Goal: Task Accomplishment & Management: Use online tool/utility

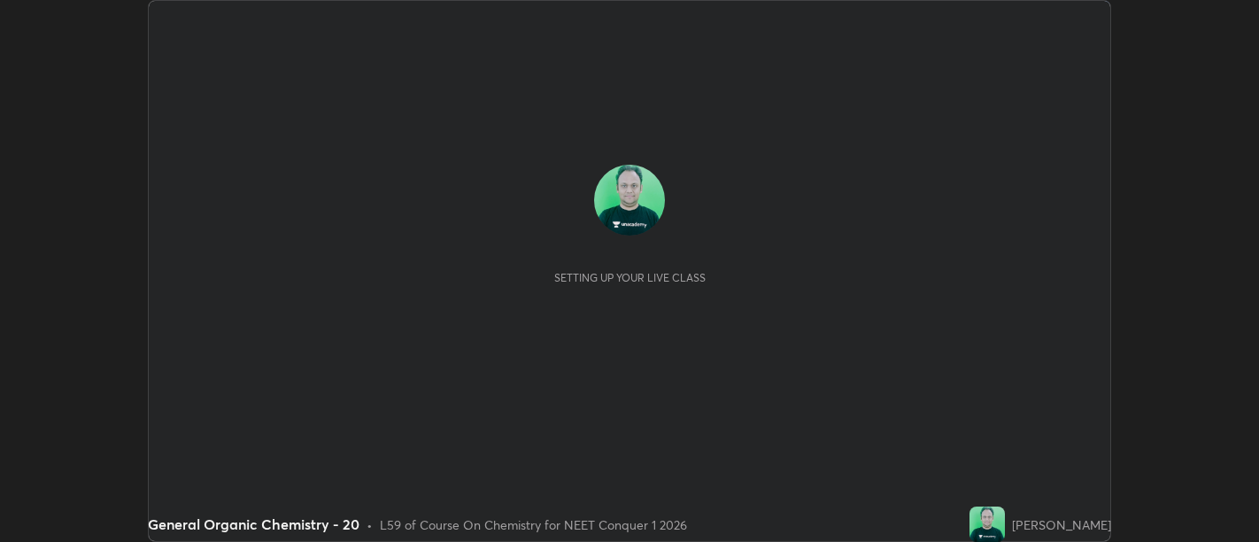
scroll to position [542, 1259]
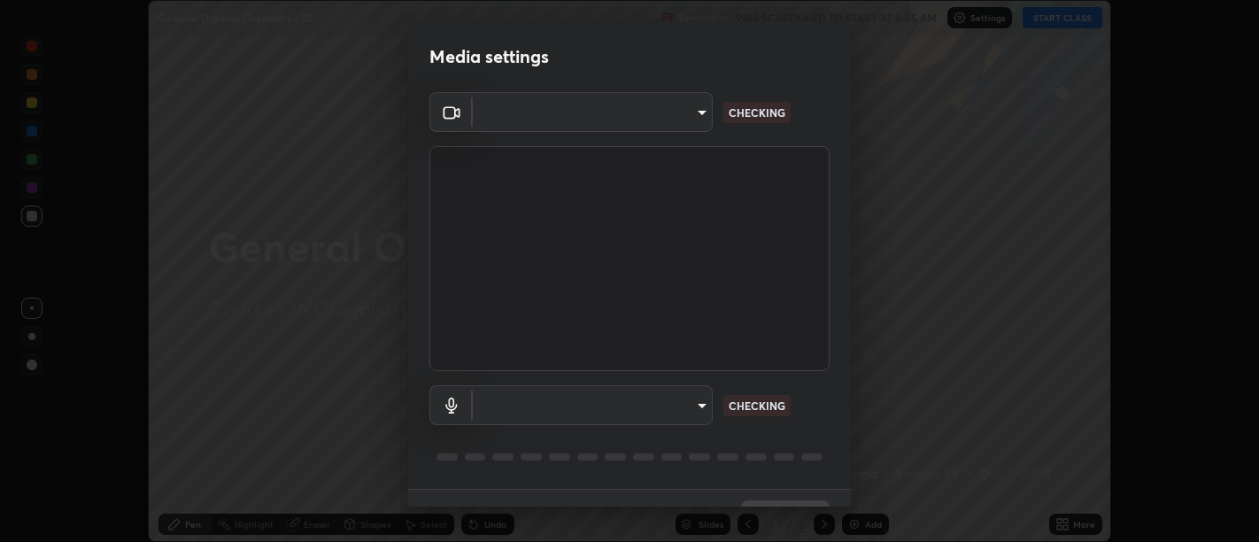
type input "d9b519daceb8a772394af6ea8e45353be5bbf62d8cb1cf3345c472de64055974"
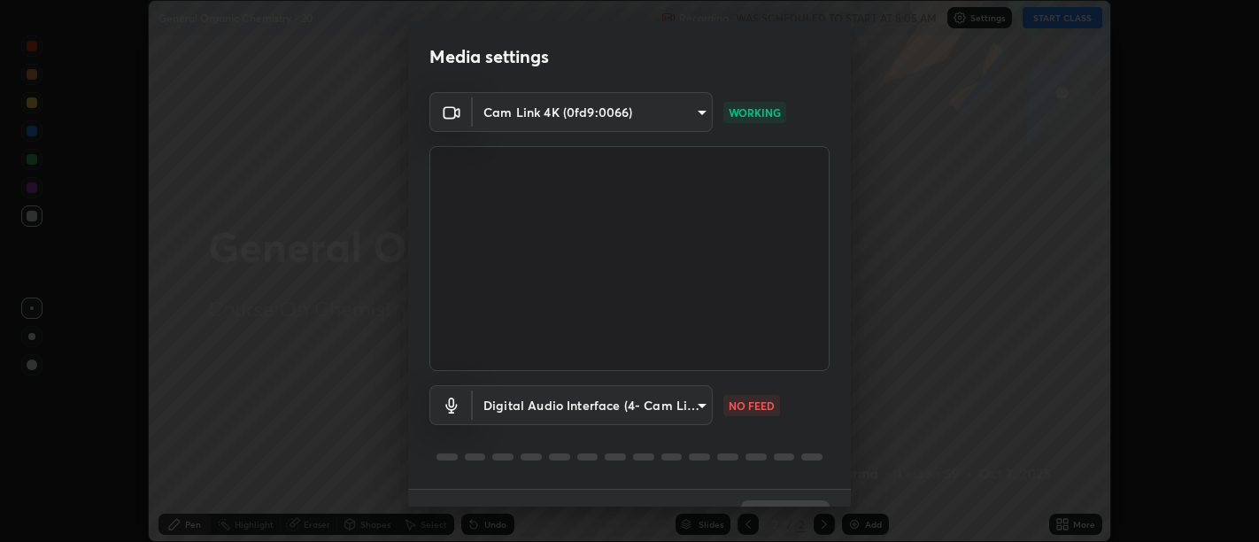
click at [689, 404] on body "Erase all General Organic Chemistry - 20 Recording WAS SCHEDULED TO START AT 8:…" at bounding box center [629, 271] width 1259 height 542
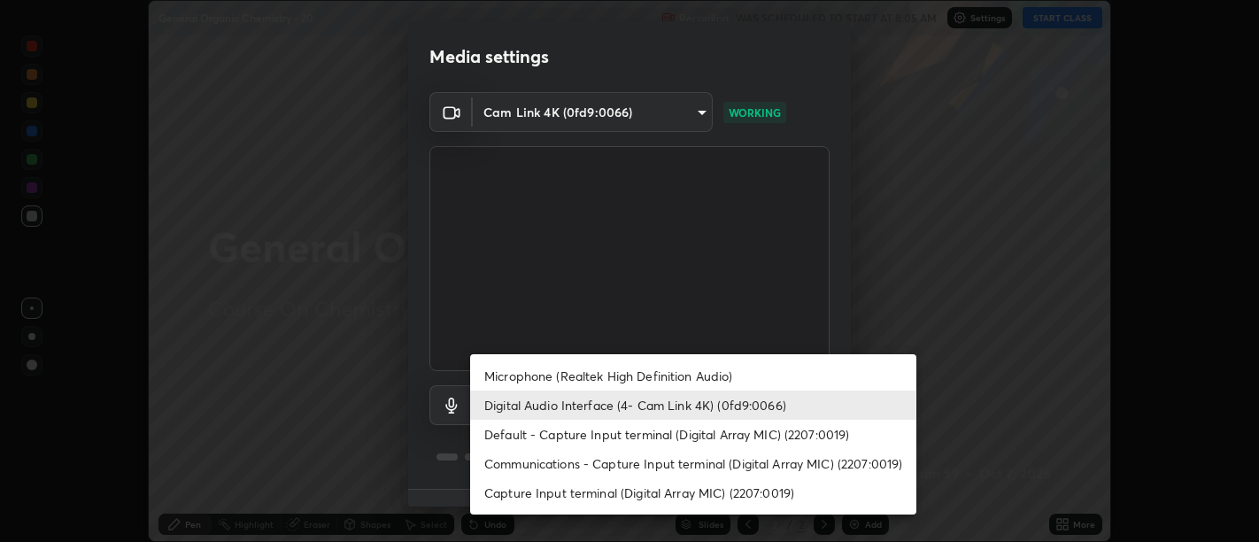
click at [623, 430] on li "Default - Capture Input terminal (Digital Array MIC) (2207:0019)" at bounding box center [693, 434] width 446 height 29
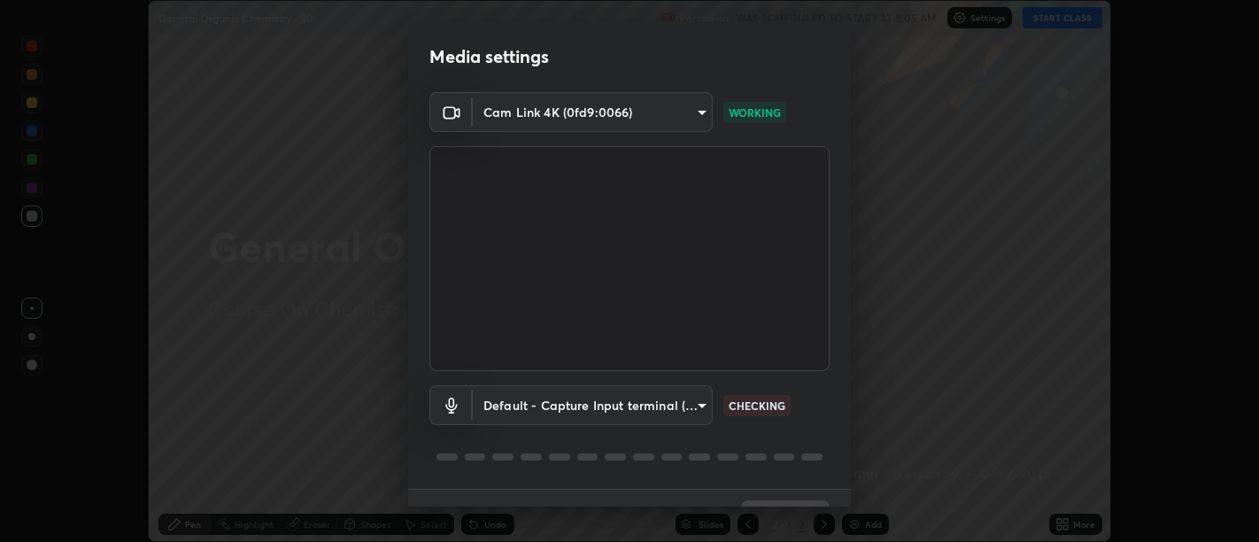
click at [647, 411] on body "Erase all General Organic Chemistry - 20 Recording WAS SCHEDULED TO START AT 8:…" at bounding box center [629, 271] width 1259 height 542
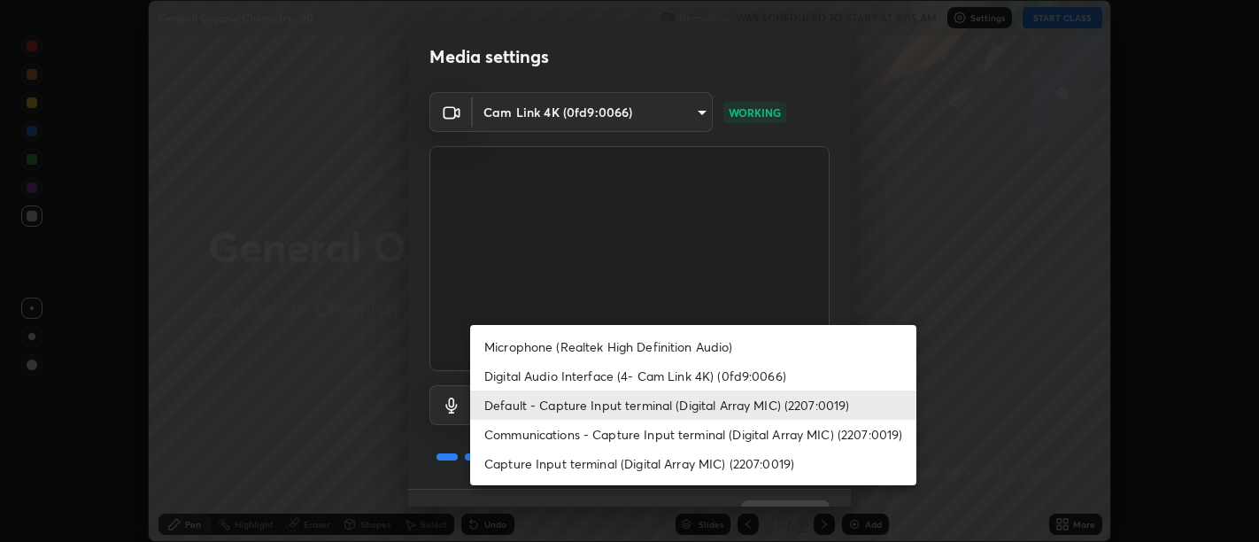
click at [668, 376] on li "Digital Audio Interface (4- Cam Link 4K) (0fd9:0066)" at bounding box center [693, 375] width 446 height 29
type input "58abe51d7fefdb17ba2419723d43872dcdd823d411622da55c3e9c12cc60ef35"
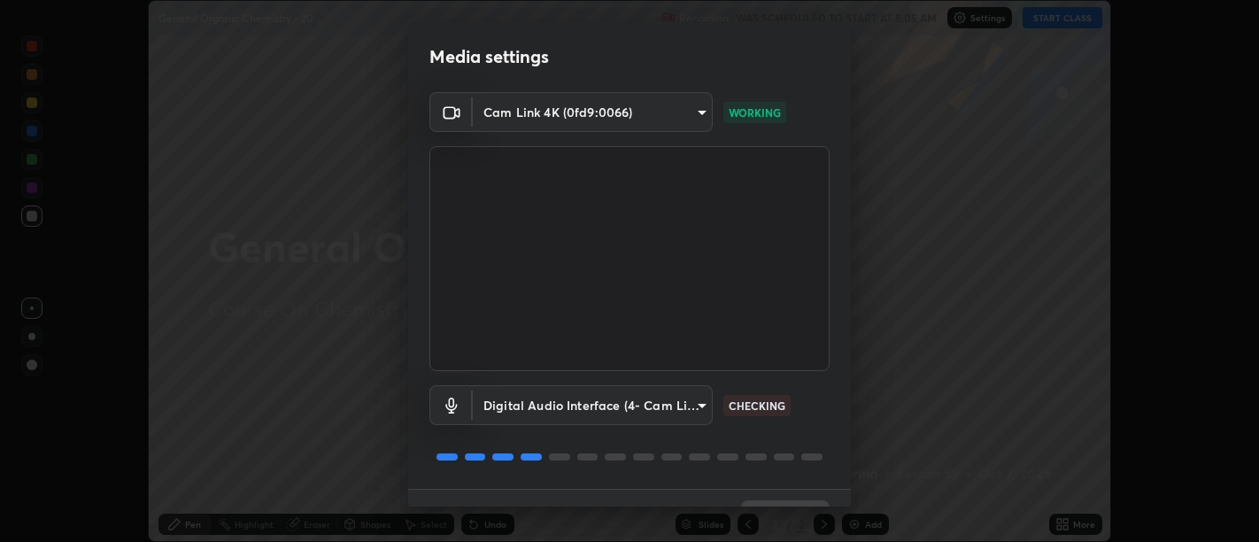
scroll to position [38, 0]
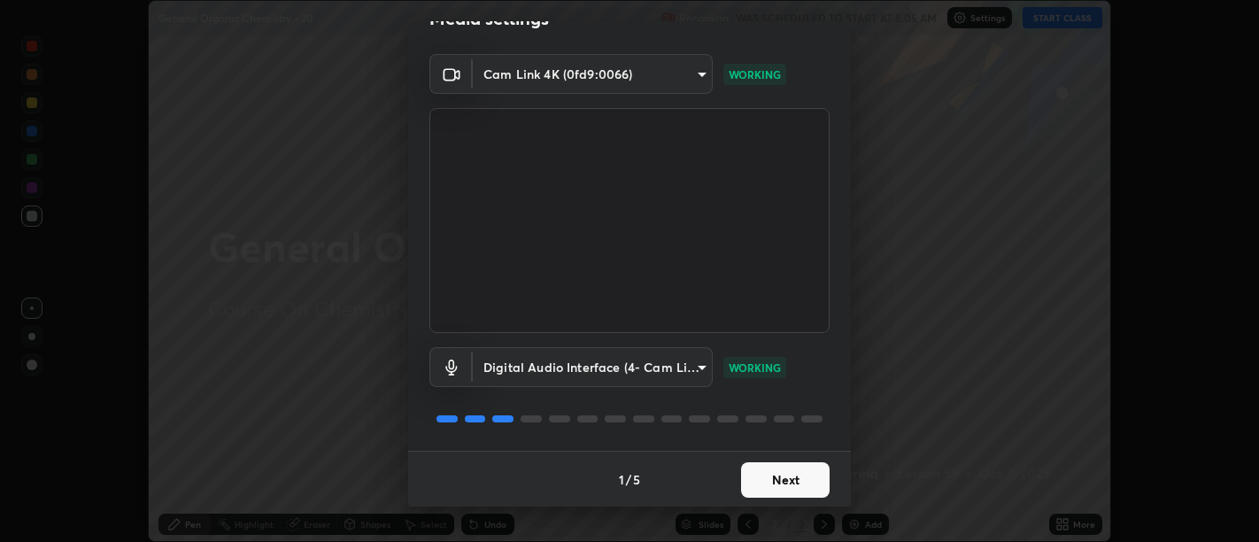
click at [778, 463] on button "Next" at bounding box center [785, 479] width 89 height 35
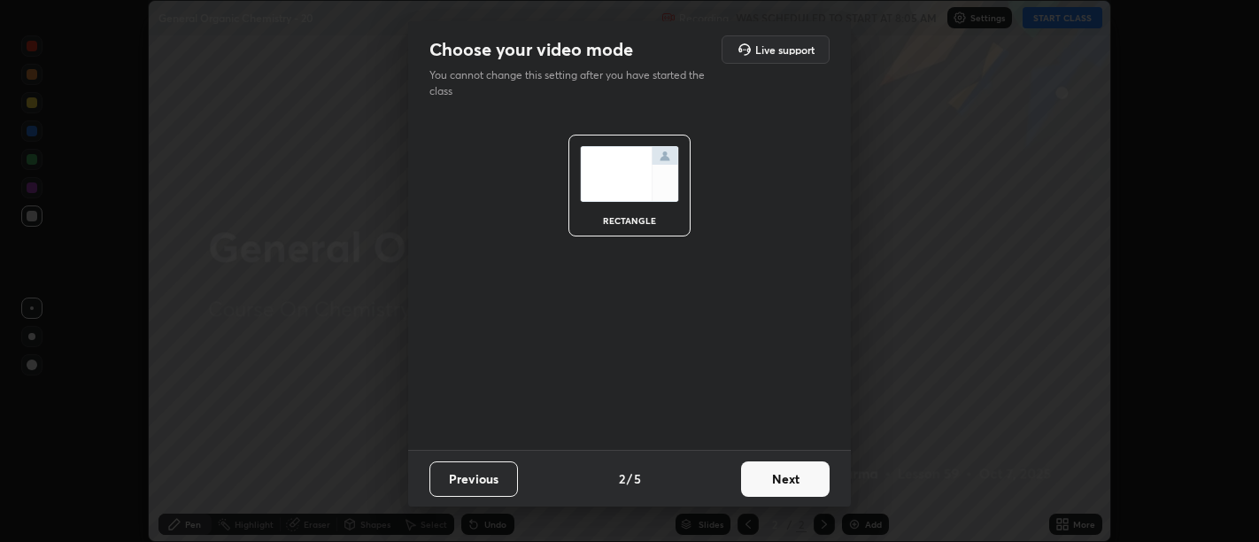
click at [787, 471] on button "Next" at bounding box center [785, 478] width 89 height 35
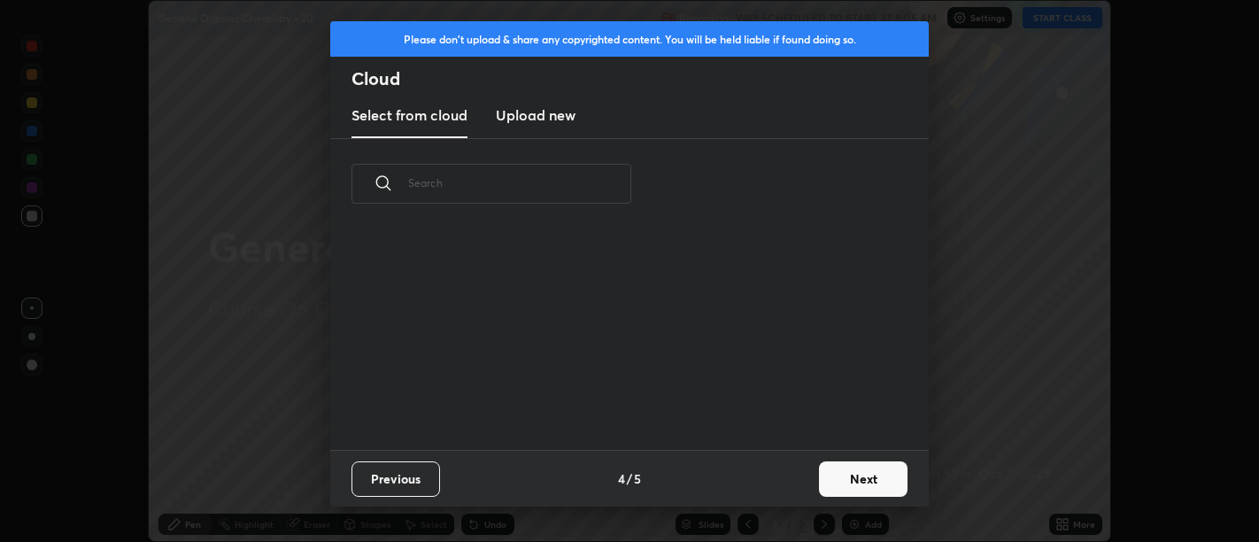
click at [795, 483] on div "Previous 4 / 5 Next" at bounding box center [629, 478] width 599 height 57
click at [798, 481] on div "Previous 4 / 5 Next" at bounding box center [629, 478] width 599 height 57
click at [839, 484] on button "Next" at bounding box center [863, 478] width 89 height 35
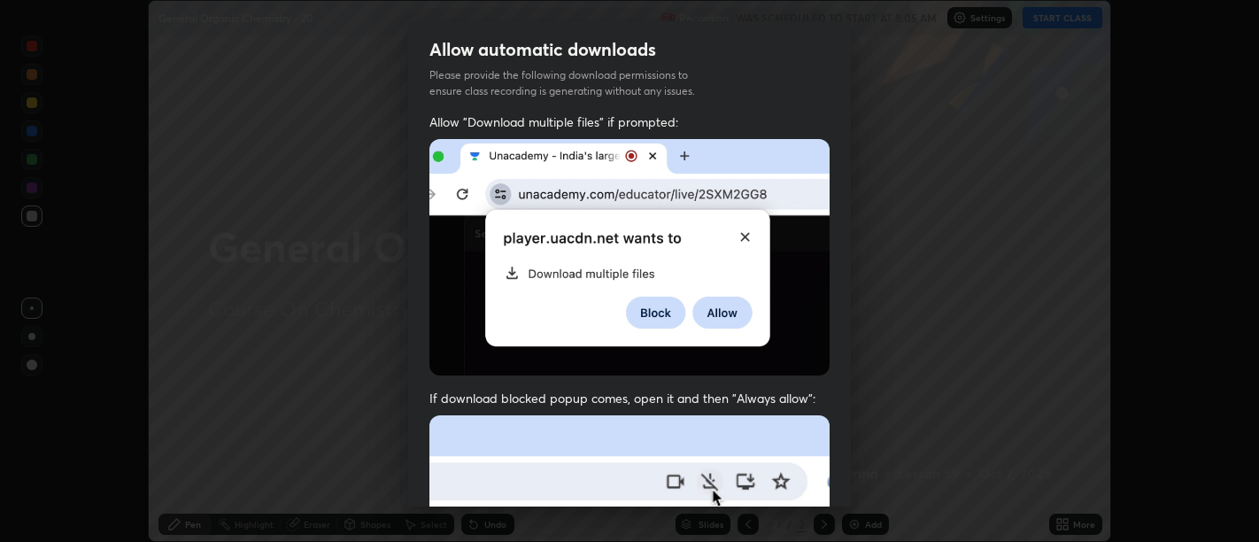
click at [853, 484] on div "Allow automatic downloads Please provide the following download permissions to …" at bounding box center [629, 271] width 1259 height 542
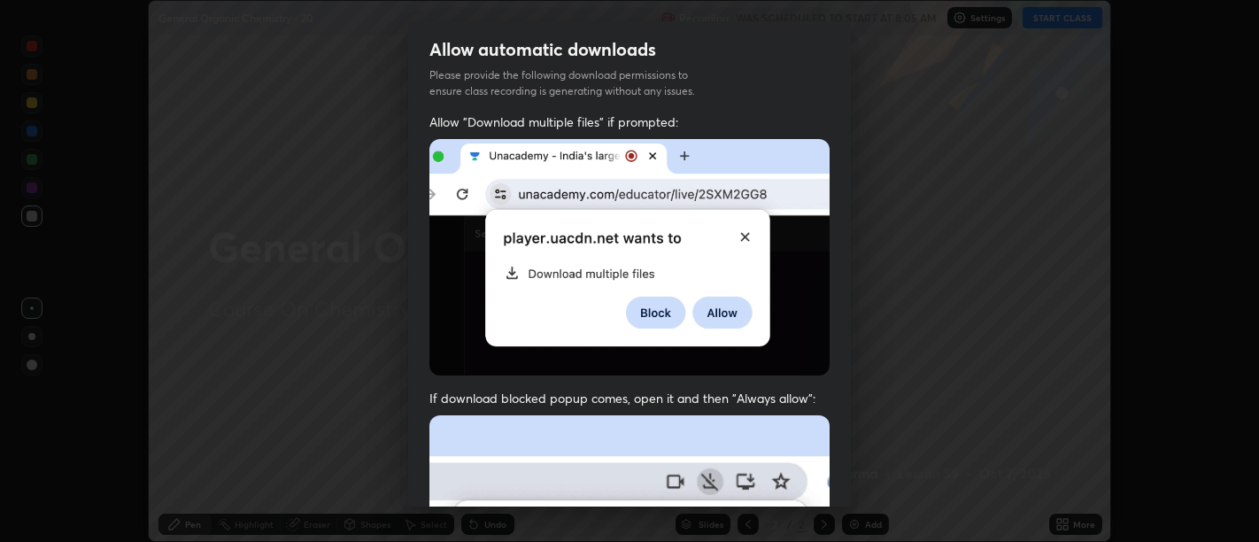
click at [857, 482] on div "Allow automatic downloads Please provide the following download permissions to …" at bounding box center [629, 271] width 1259 height 542
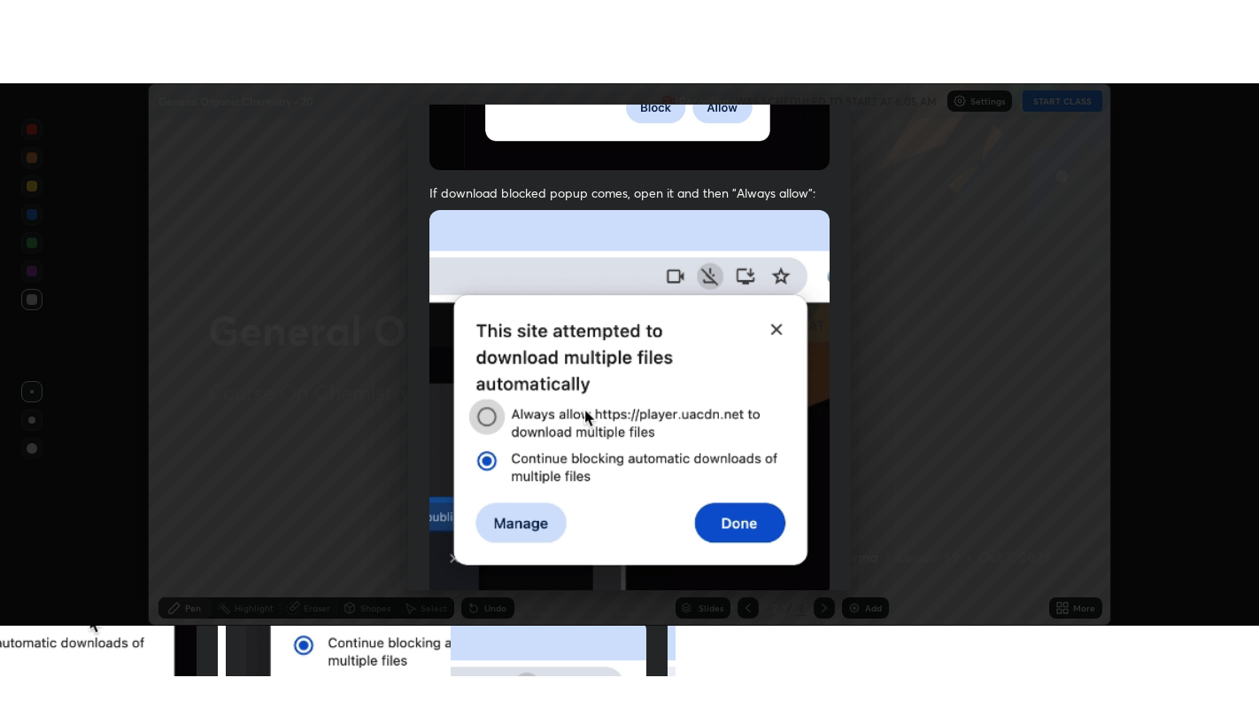
scroll to position [399, 0]
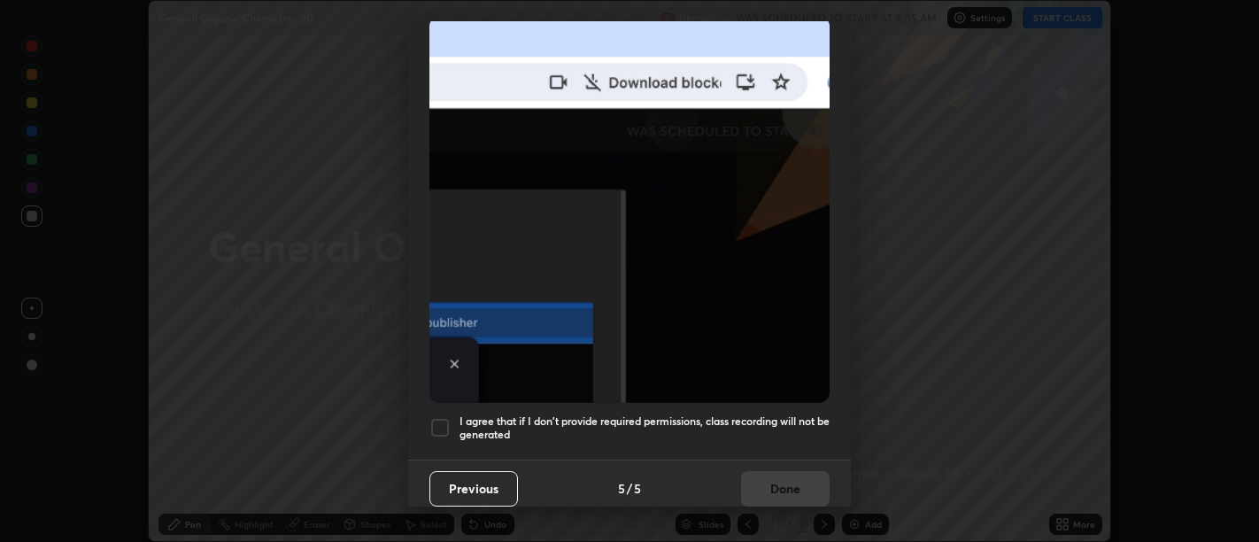
click at [775, 353] on img at bounding box center [630, 209] width 400 height 387
click at [779, 416] on h5 "I agree that if I don't provide required permissions, class recording will not …" at bounding box center [645, 427] width 370 height 27
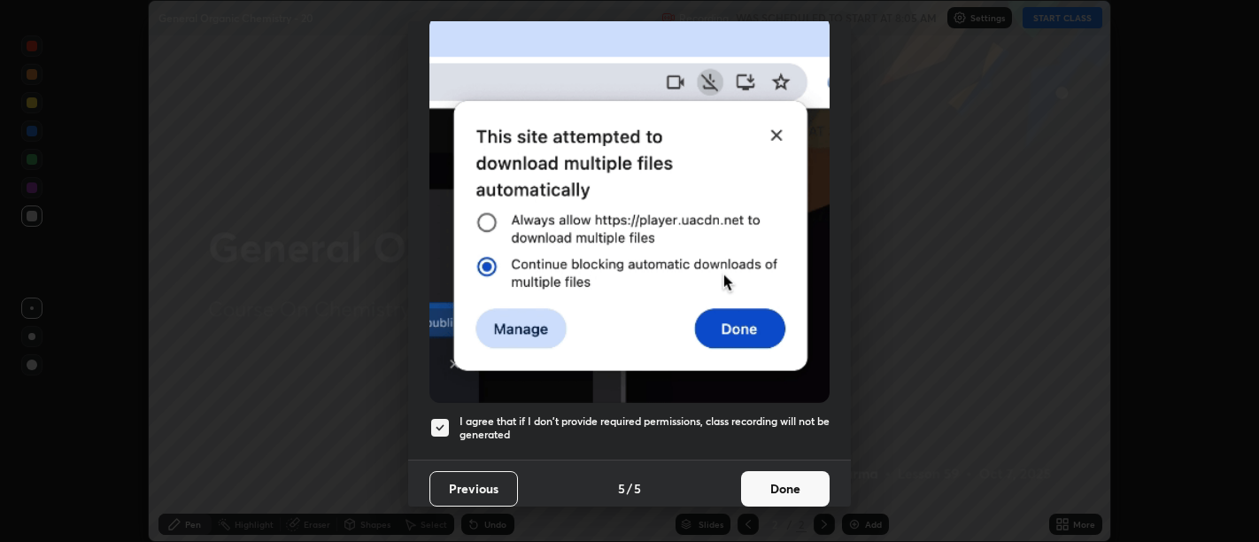
click at [789, 427] on h5 "I agree that if I don't provide required permissions, class recording will not …" at bounding box center [645, 427] width 370 height 27
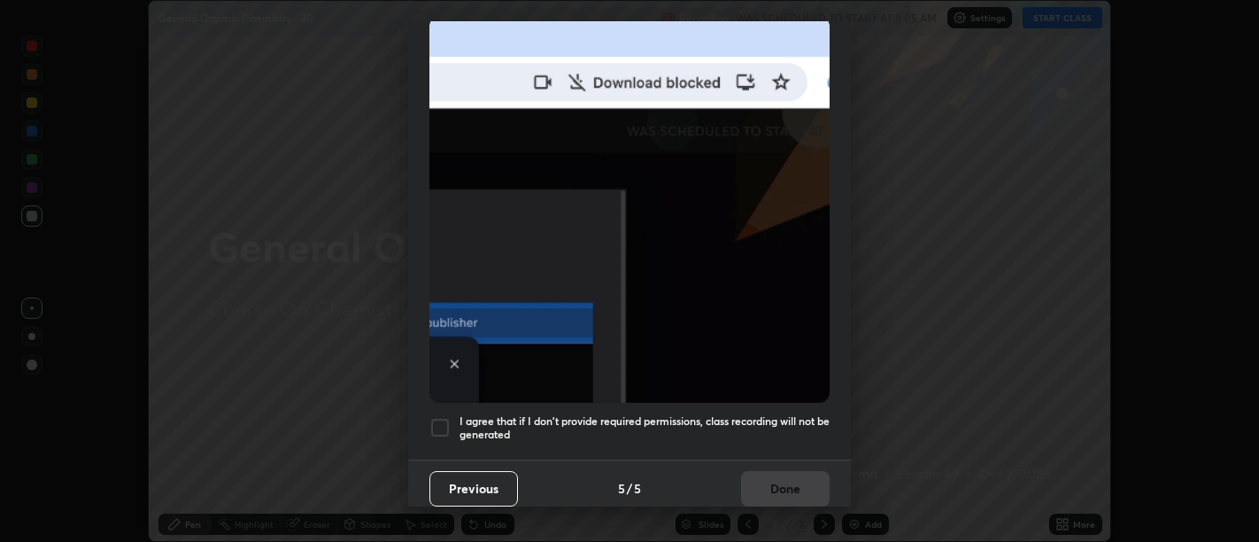
click at [792, 442] on div "Allow "Download multiple files" if prompted: If download blocked popup comes, o…" at bounding box center [629, 87] width 443 height 746
click at [799, 428] on h5 "I agree that if I don't provide required permissions, class recording will not …" at bounding box center [645, 427] width 370 height 27
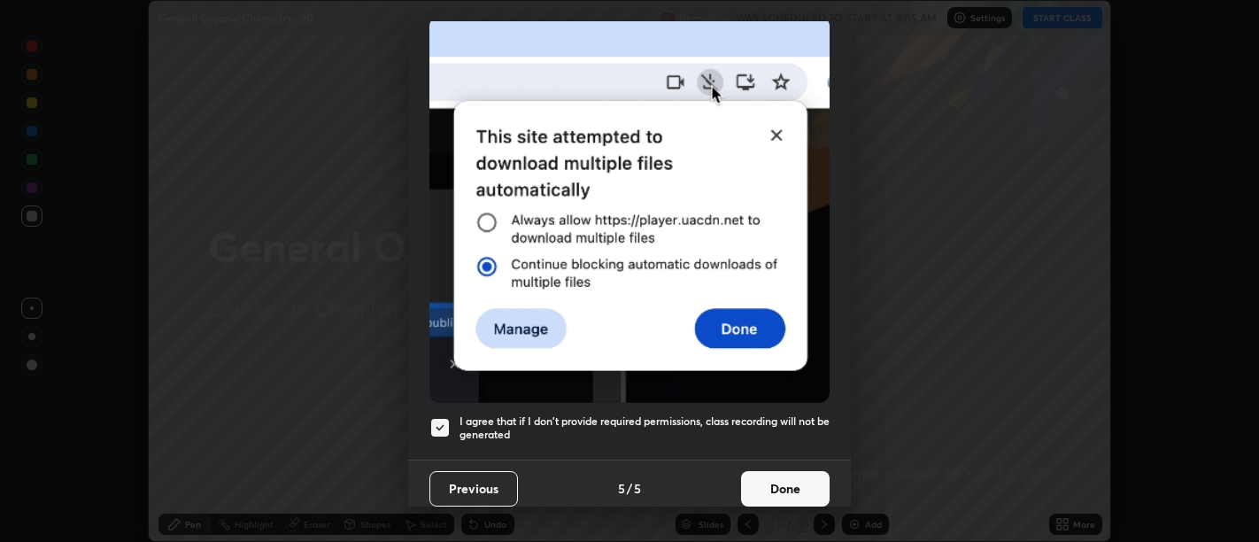
click at [808, 480] on button "Done" at bounding box center [785, 488] width 89 height 35
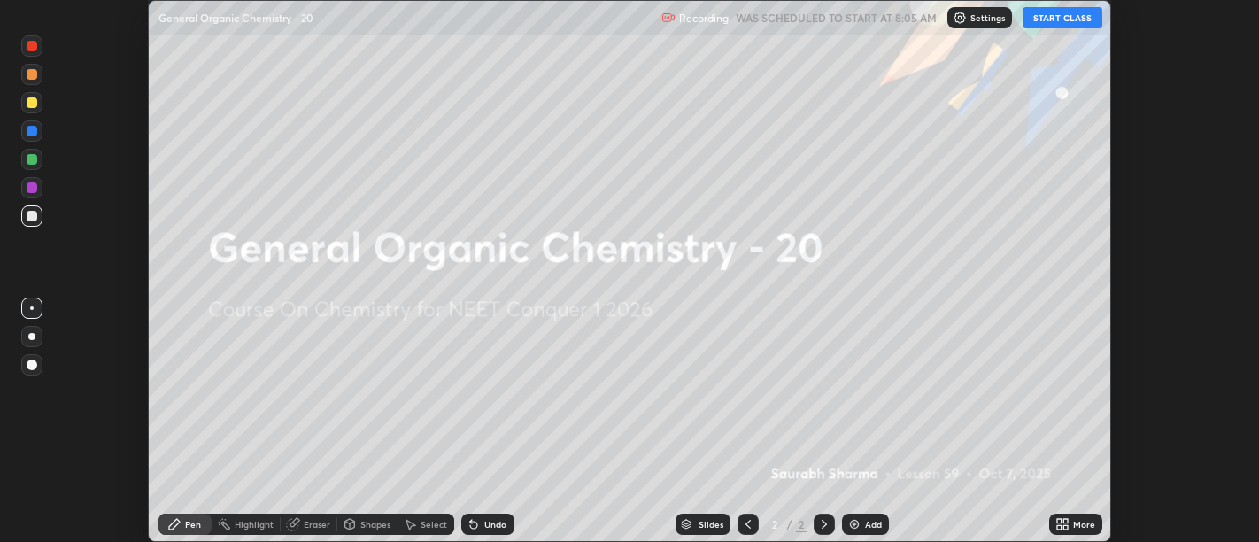
click at [1059, 521] on icon at bounding box center [1059, 521] width 4 height 4
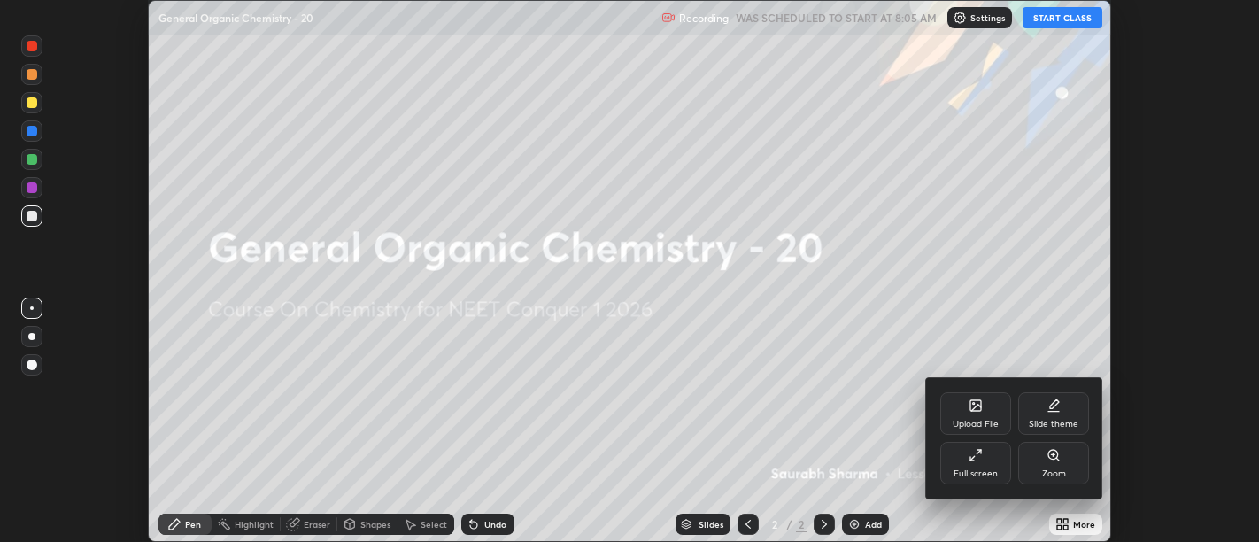
click at [989, 459] on div "Full screen" at bounding box center [976, 463] width 71 height 43
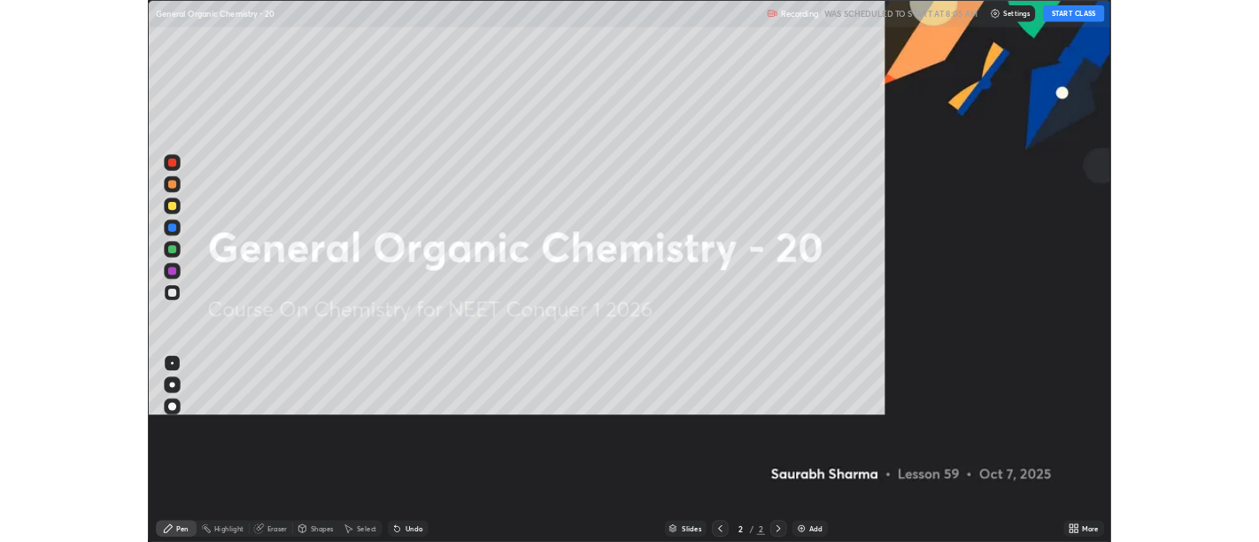
scroll to position [709, 1259]
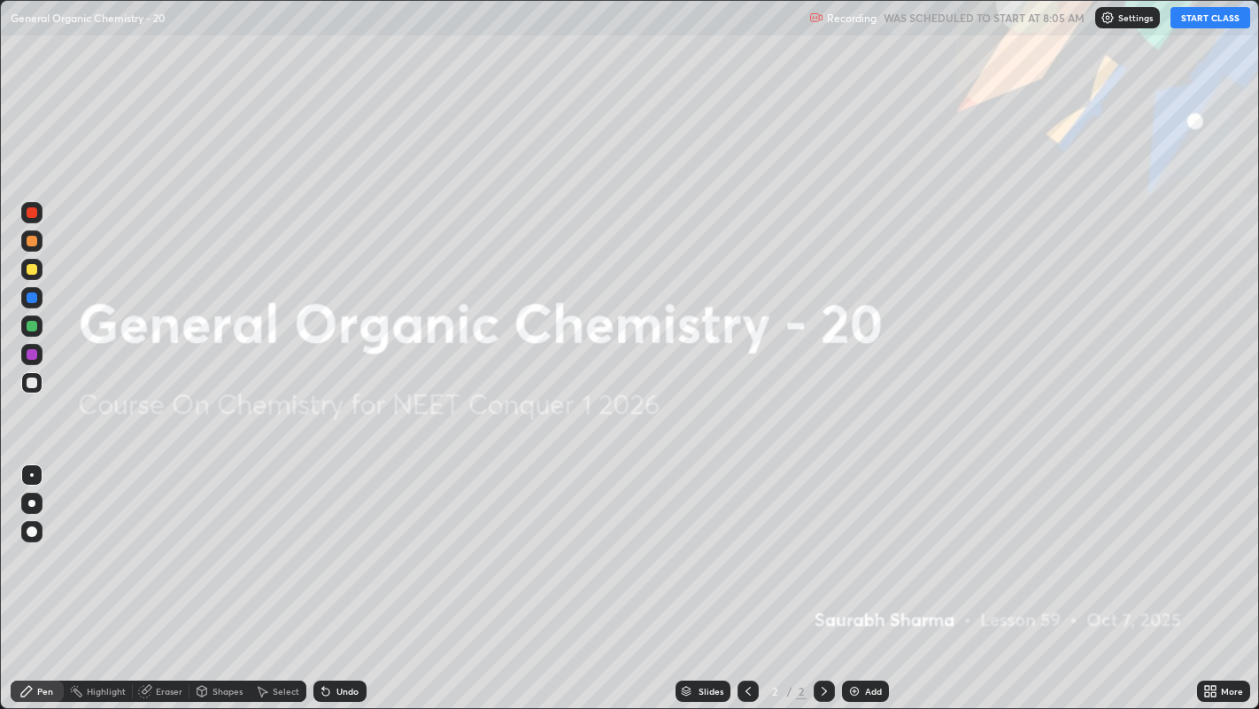
click at [1212, 27] on button "START CLASS" at bounding box center [1211, 17] width 80 height 21
click at [886, 541] on div "Add" at bounding box center [865, 690] width 47 height 21
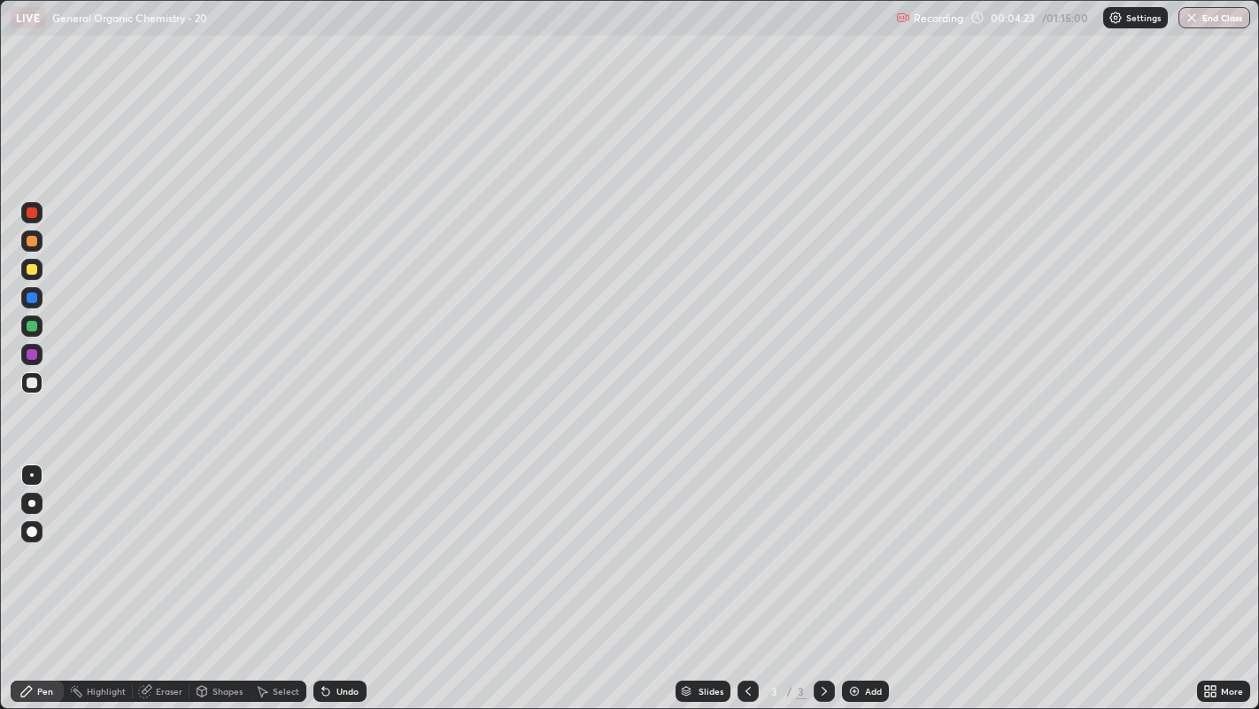
click at [1232, 541] on div "More" at bounding box center [1232, 690] width 22 height 9
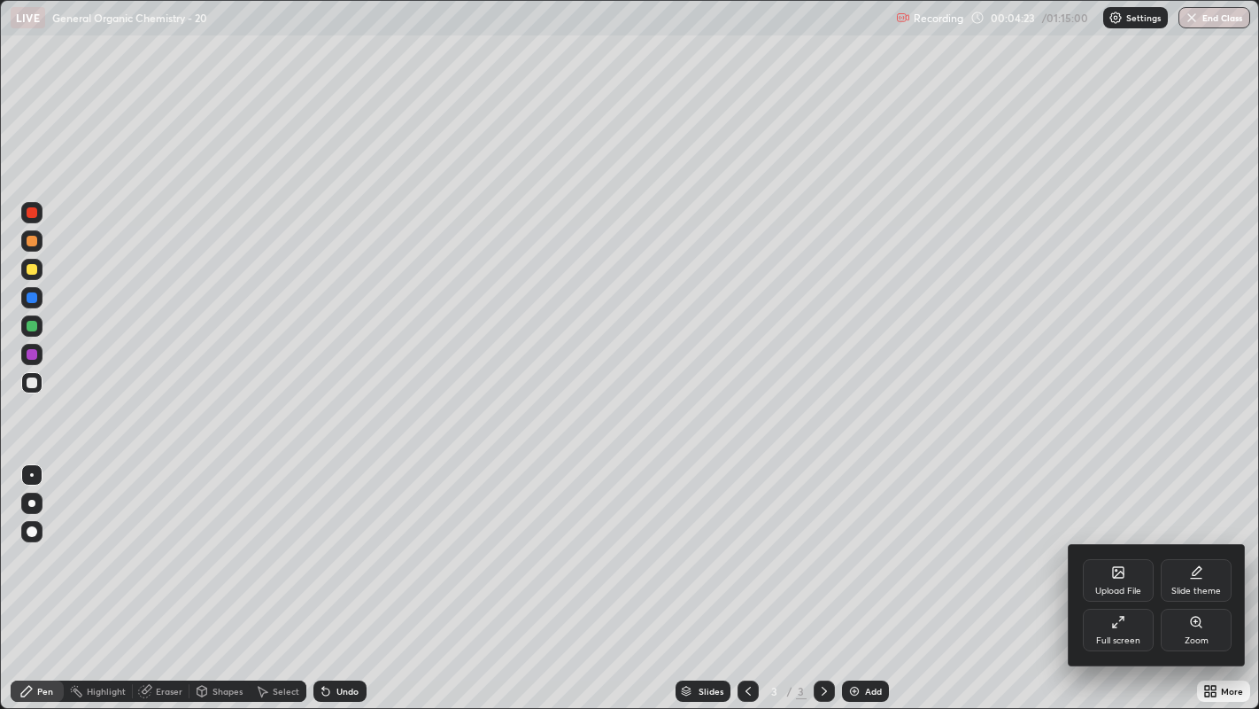
click at [1121, 541] on div "Full screen" at bounding box center [1118, 629] width 71 height 43
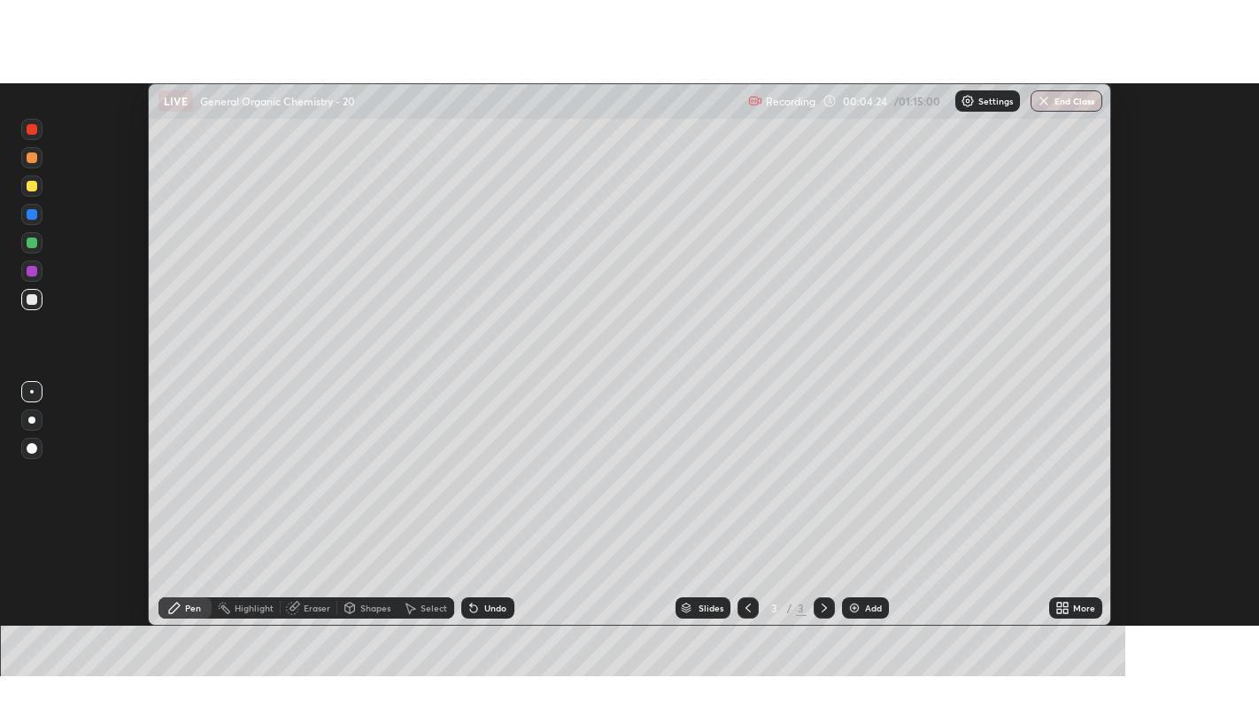
scroll to position [88024, 87307]
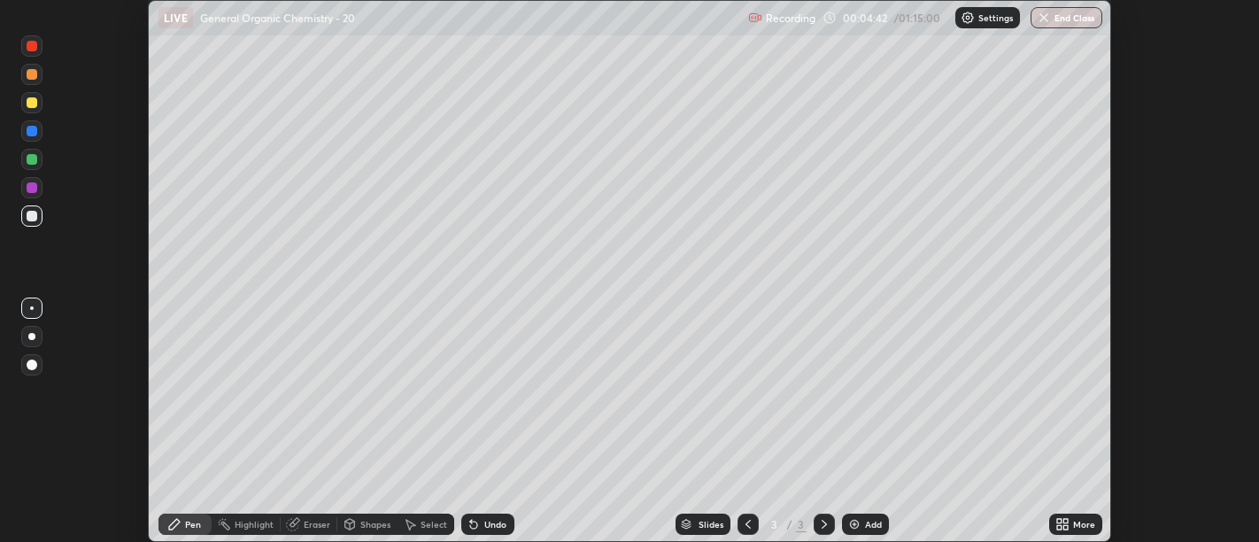
click at [1081, 527] on div "More" at bounding box center [1084, 524] width 22 height 9
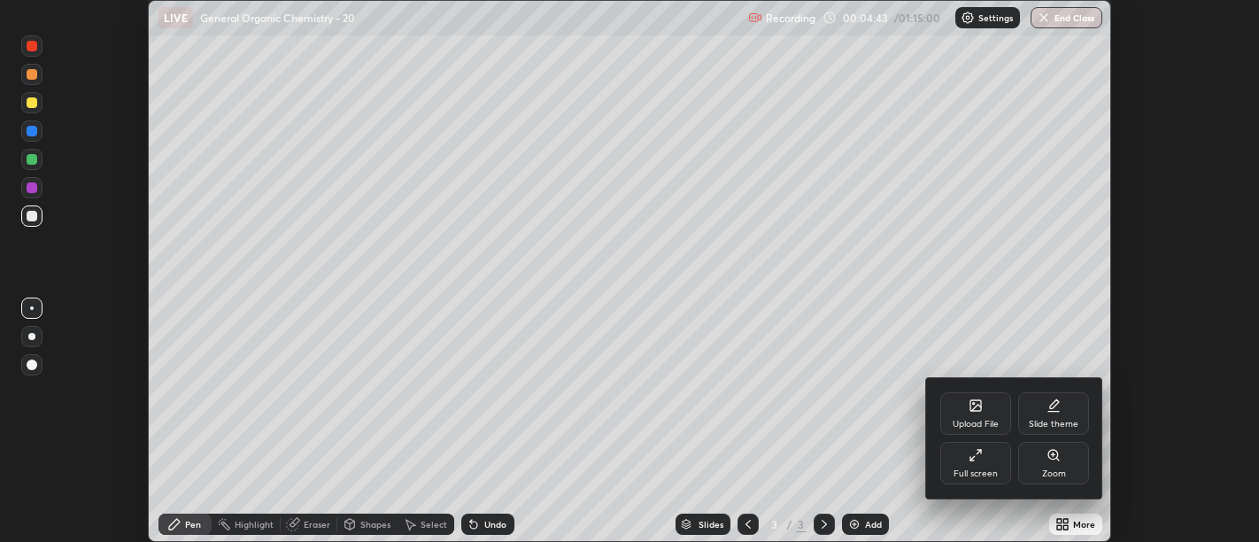
click at [964, 465] on div "Full screen" at bounding box center [976, 463] width 71 height 43
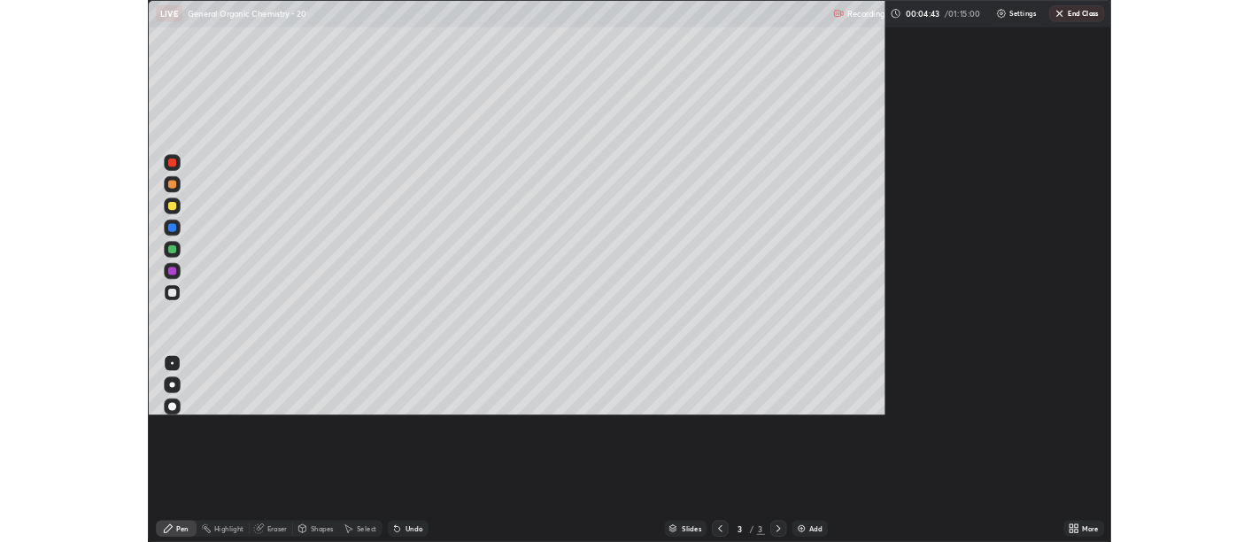
scroll to position [709, 1259]
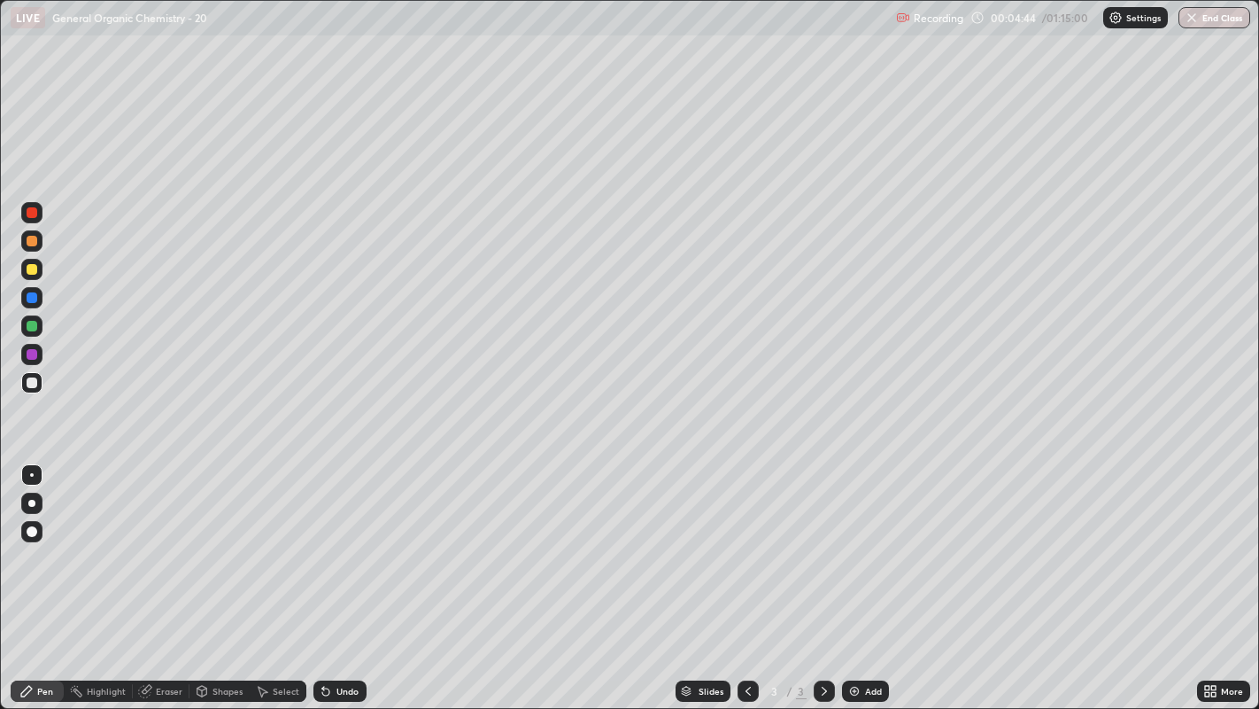
click at [361, 541] on div "Undo" at bounding box center [340, 690] width 53 height 21
click at [356, 541] on div "Undo" at bounding box center [340, 690] width 53 height 21
click at [255, 541] on icon at bounding box center [262, 691] width 14 height 14
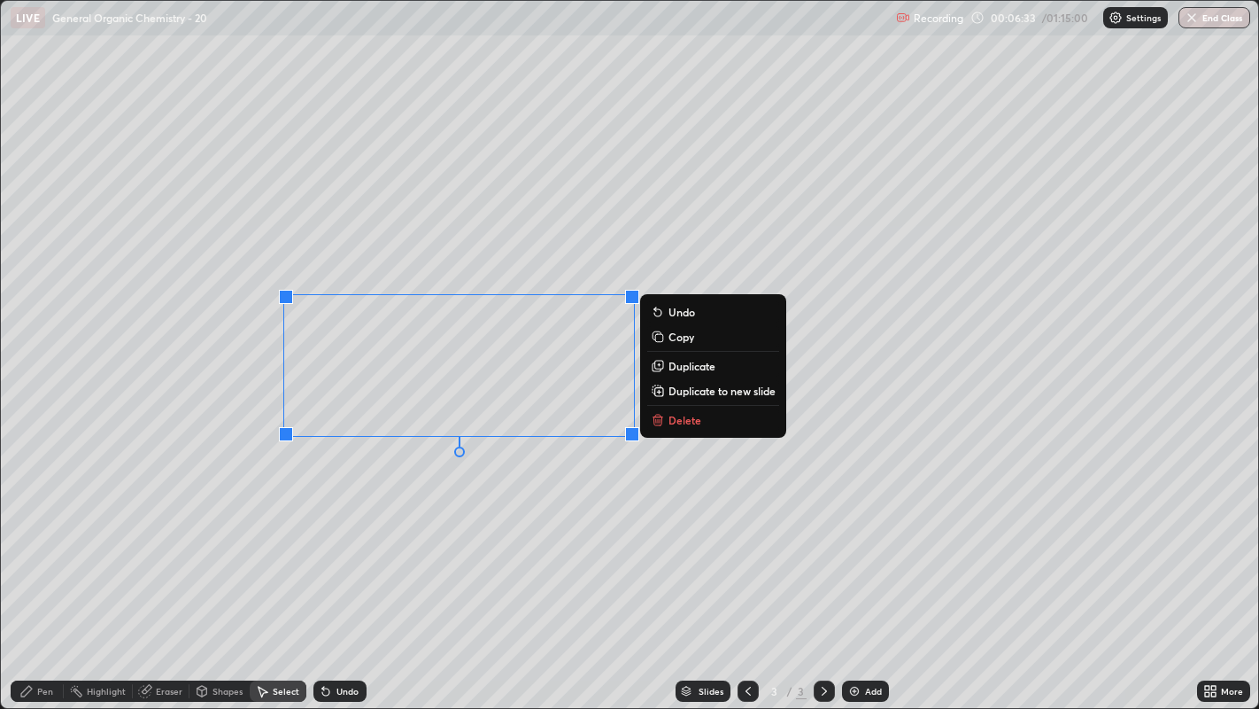
click at [366, 527] on div "0 ° Undo Copy Duplicate Duplicate to new slide Delete" at bounding box center [630, 355] width 1259 height 708
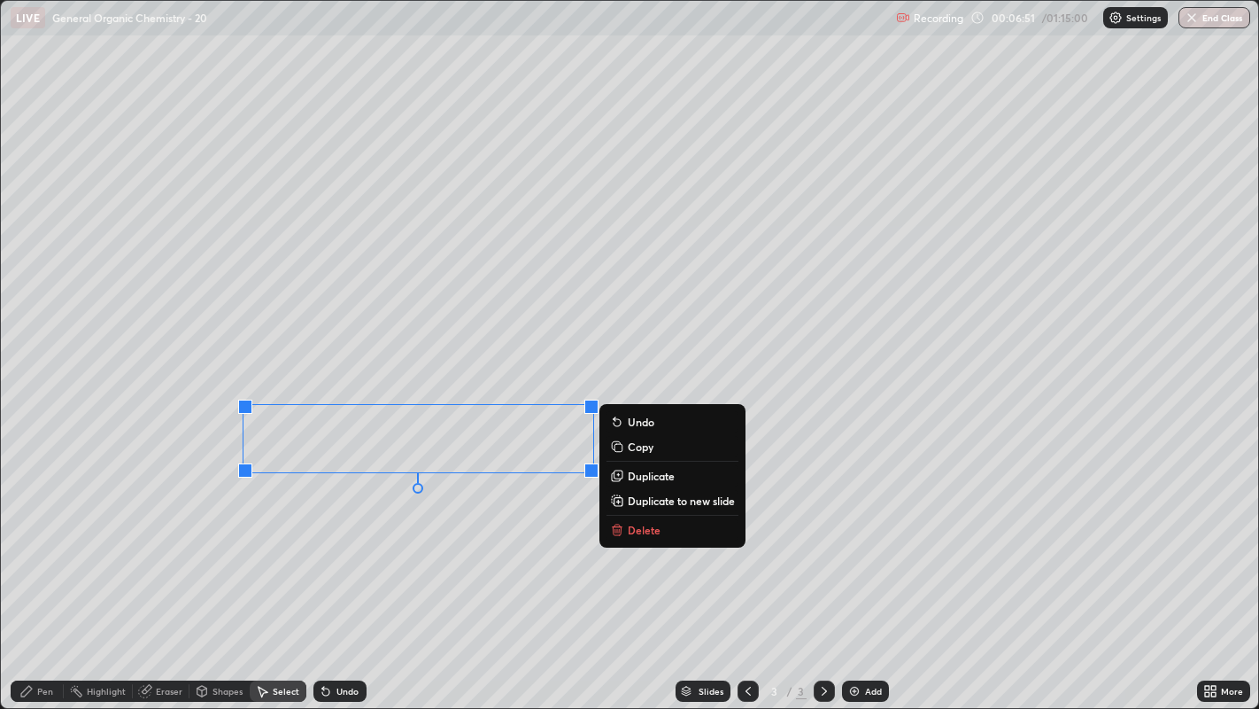
click at [329, 541] on icon at bounding box center [326, 691] width 14 height 14
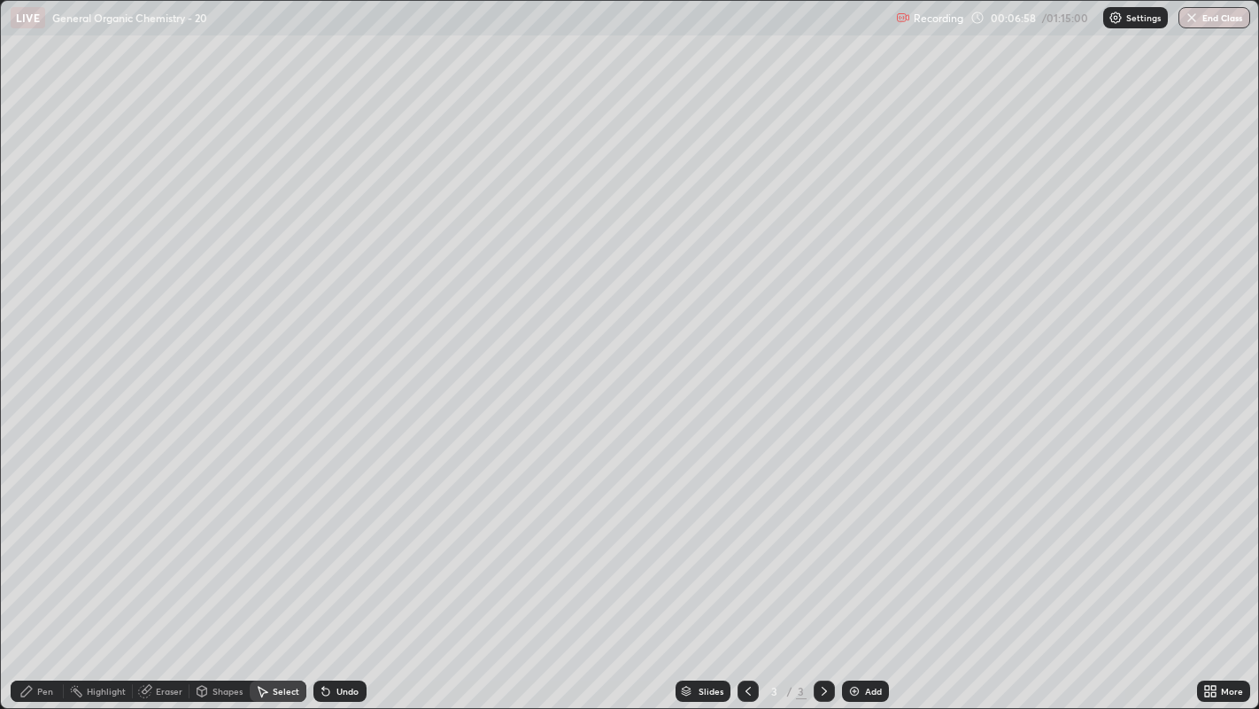
click at [39, 541] on div "Pen" at bounding box center [45, 690] width 16 height 9
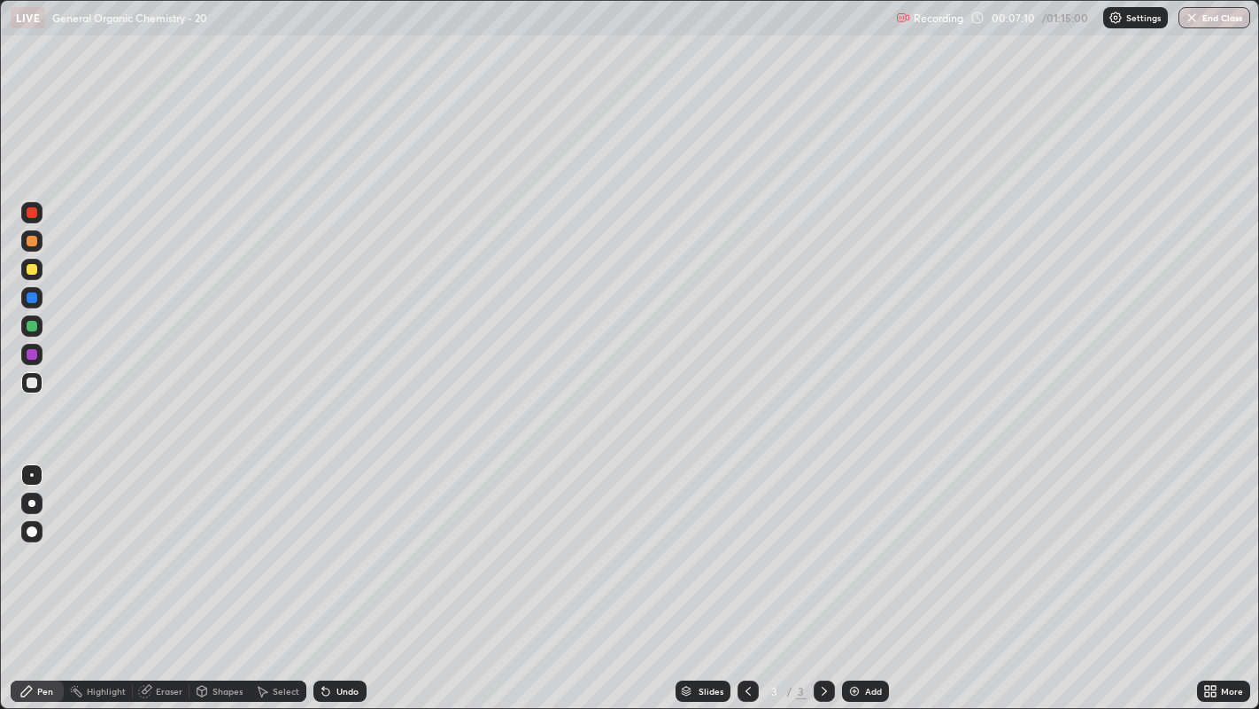
click at [288, 541] on div "Select" at bounding box center [286, 690] width 27 height 9
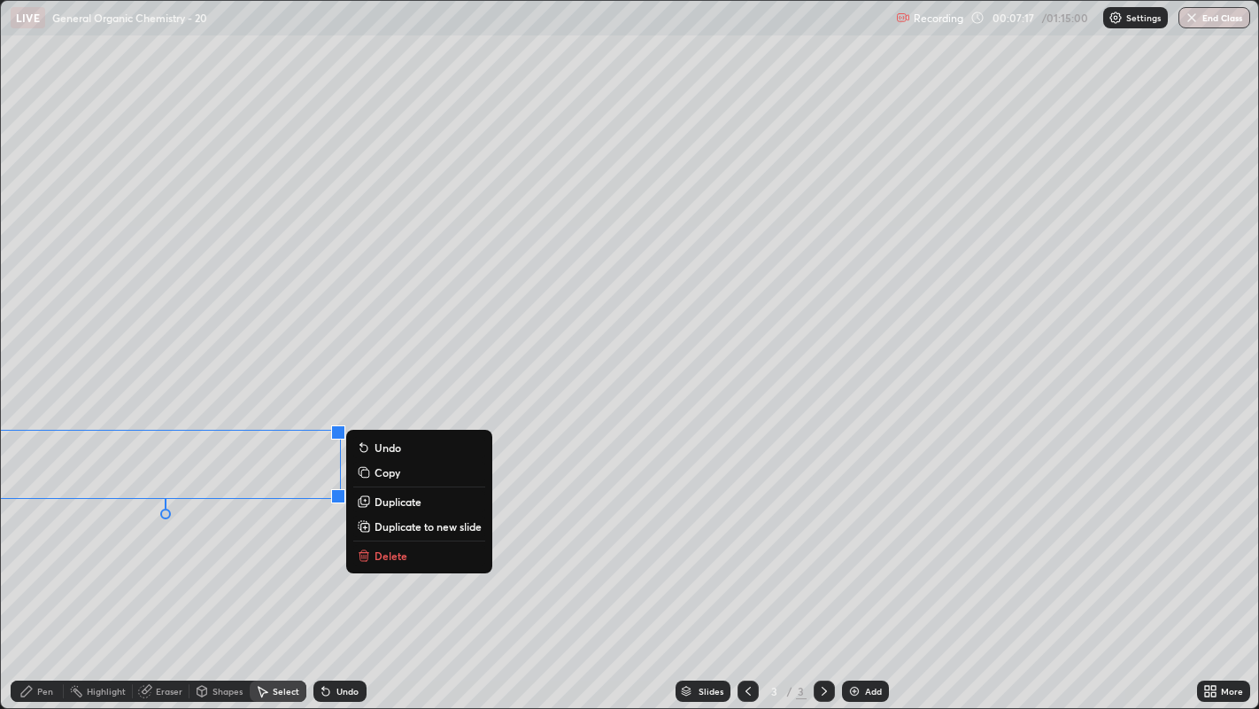
click at [376, 541] on p "Delete" at bounding box center [391, 555] width 33 height 14
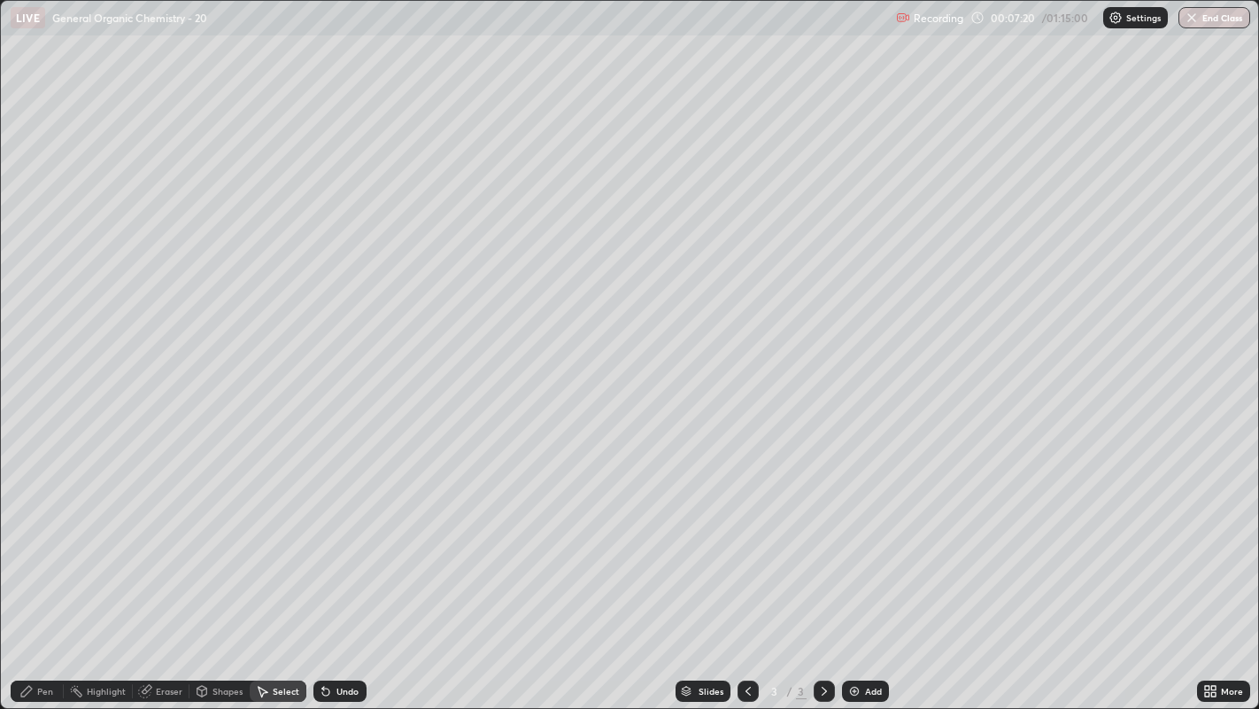
click at [39, 541] on div "Pen" at bounding box center [45, 690] width 16 height 9
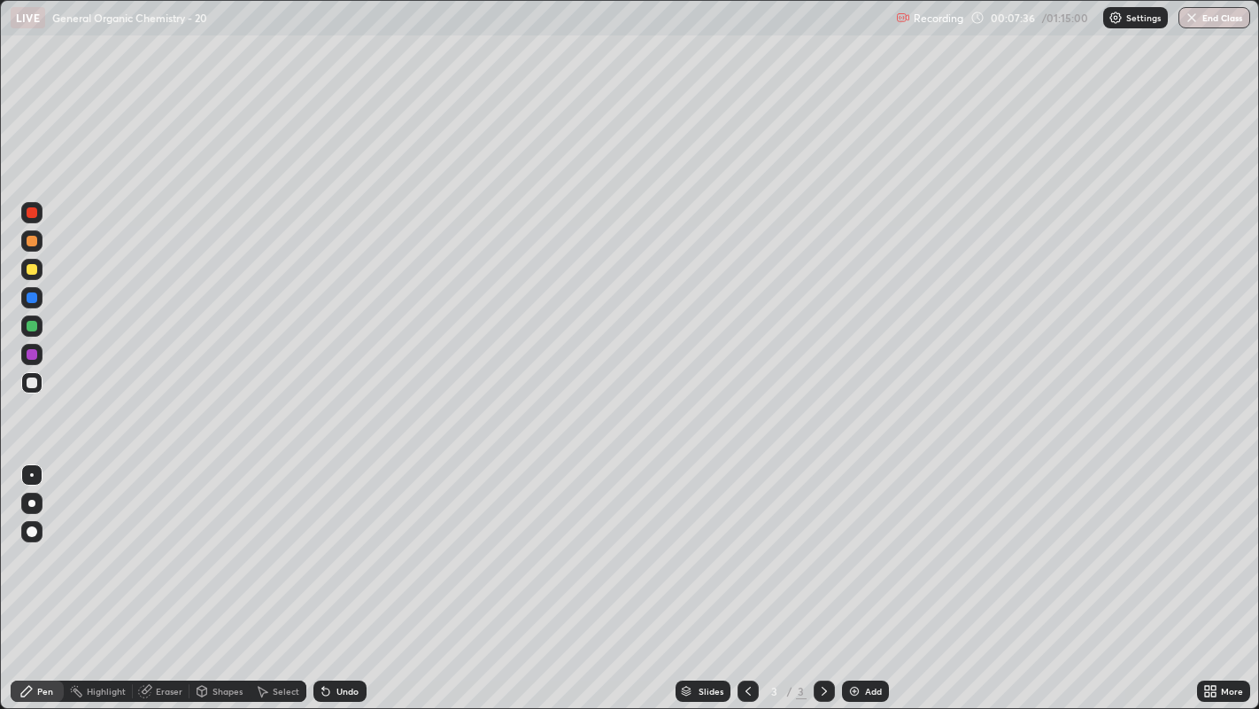
click at [43, 541] on div "Pen" at bounding box center [45, 690] width 16 height 9
click at [863, 541] on div "Add" at bounding box center [865, 690] width 47 height 21
click at [190, 541] on div "Shapes" at bounding box center [220, 690] width 60 height 35
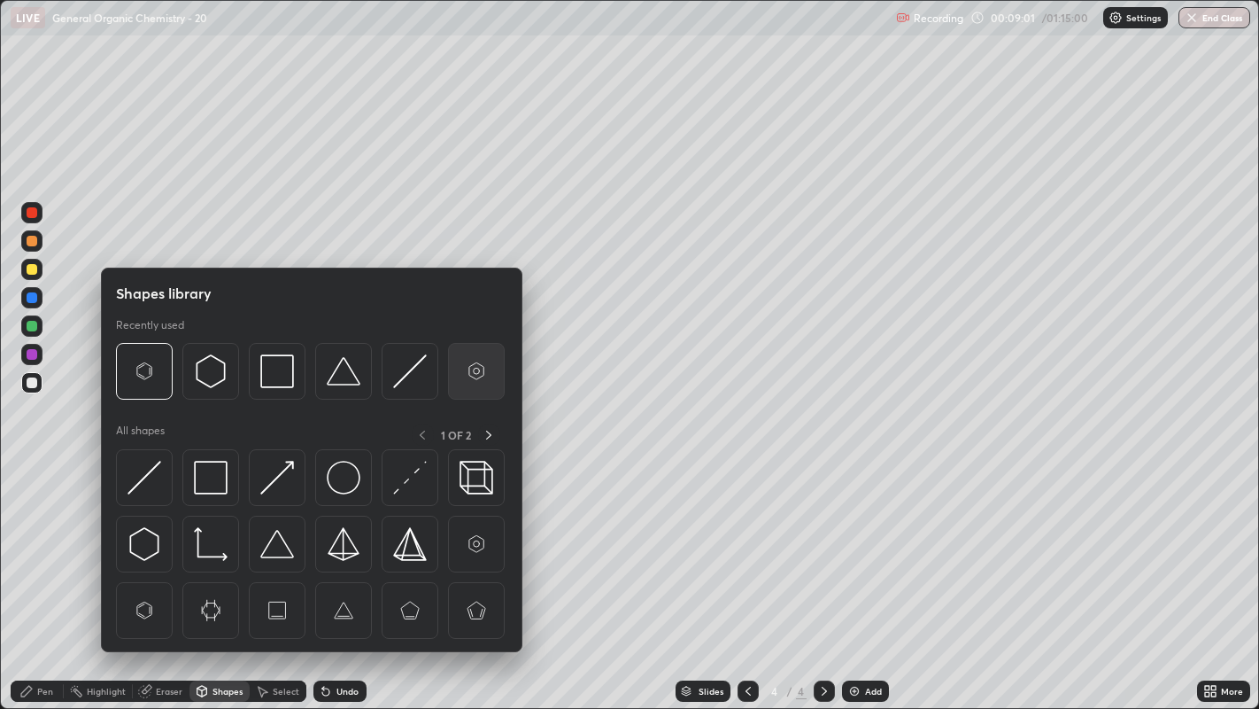
click at [473, 367] on img at bounding box center [477, 371] width 34 height 34
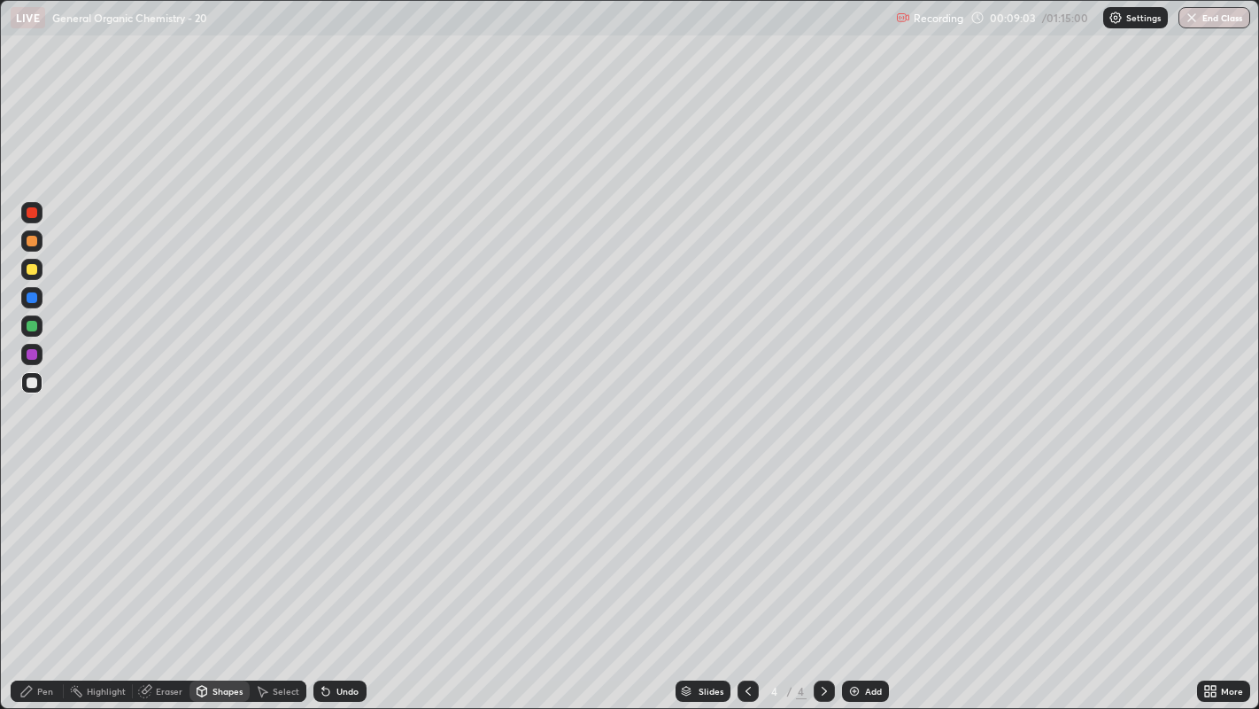
click at [49, 541] on div "Pen" at bounding box center [45, 690] width 16 height 9
click at [278, 541] on div "Select" at bounding box center [278, 690] width 57 height 21
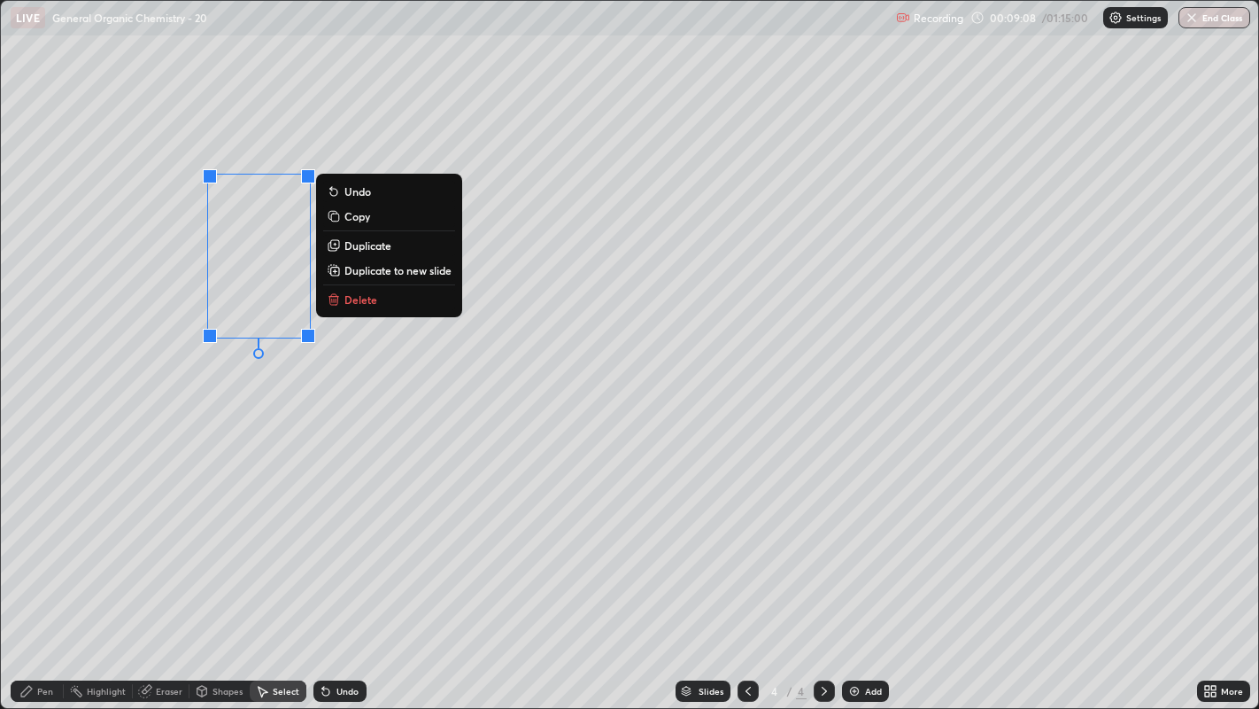
click at [383, 248] on p "Duplicate" at bounding box center [368, 245] width 47 height 14
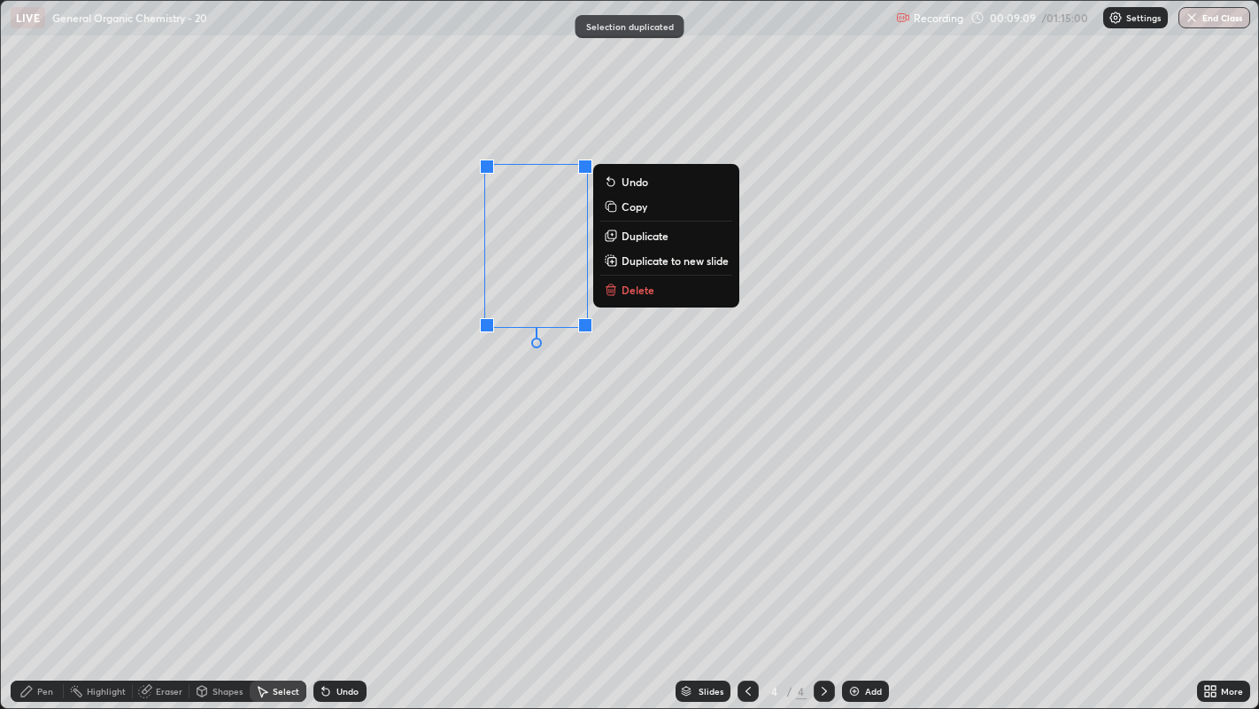
click at [647, 241] on p "Duplicate" at bounding box center [645, 236] width 47 height 14
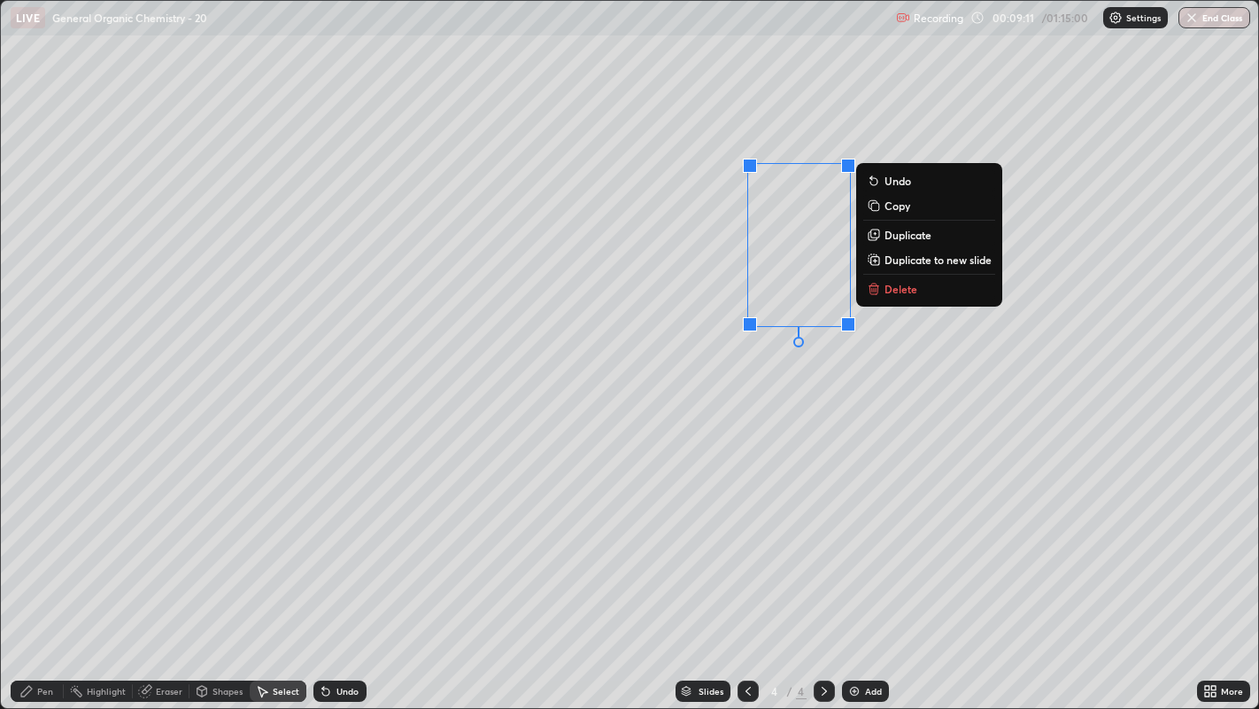
click at [755, 422] on div "0 ° Undo Copy Duplicate Duplicate to new slide Delete" at bounding box center [630, 355] width 1259 height 708
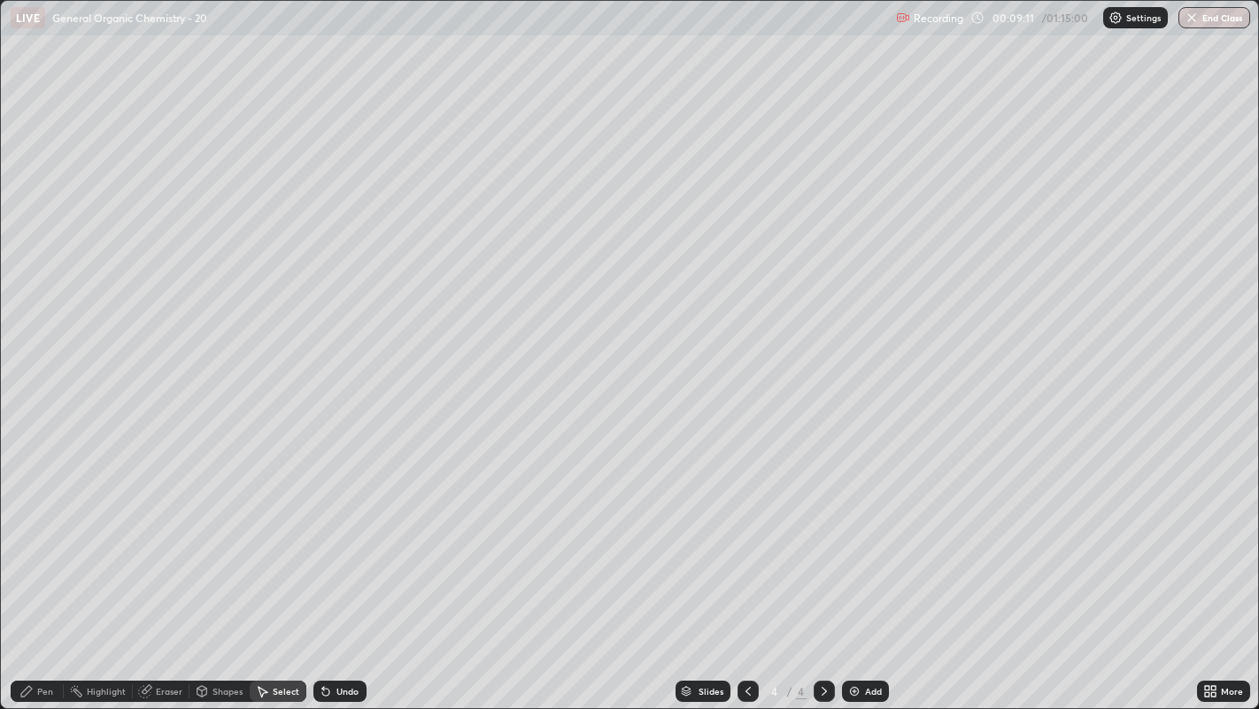
click at [38, 541] on div "Pen" at bounding box center [37, 690] width 53 height 21
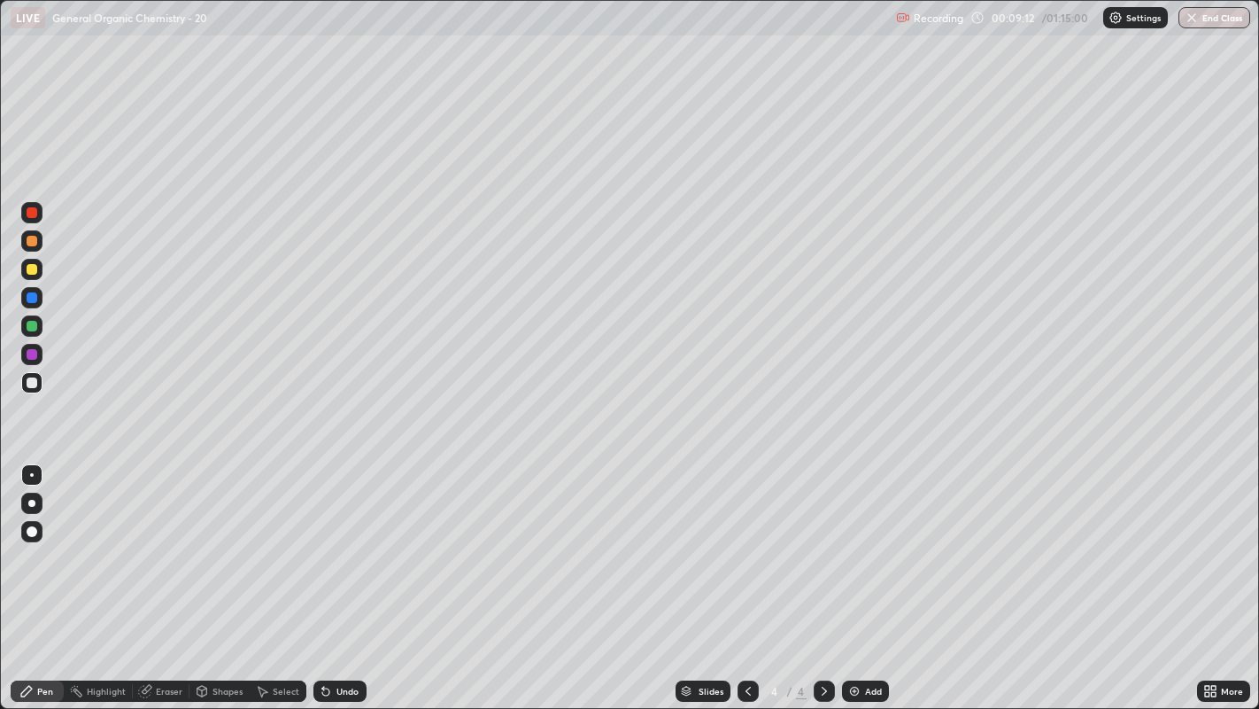
click at [27, 268] on div at bounding box center [32, 269] width 11 height 11
click at [223, 541] on div "Shapes" at bounding box center [228, 690] width 30 height 9
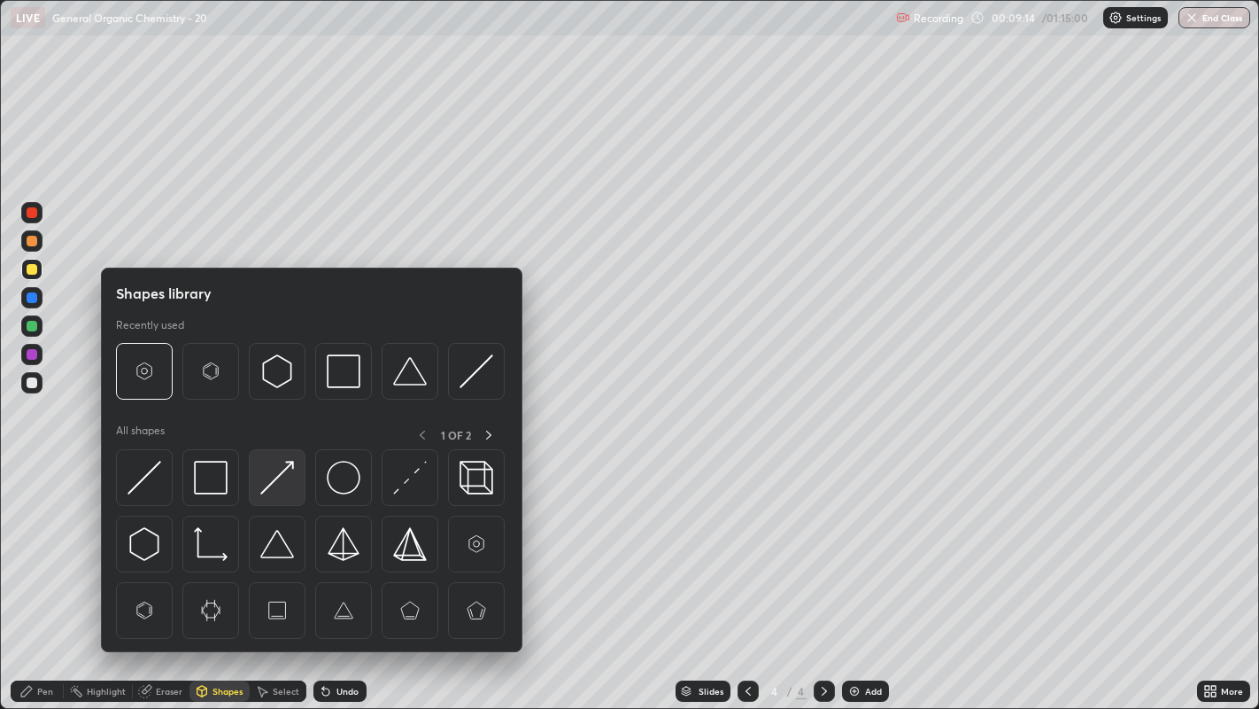
click at [278, 474] on img at bounding box center [277, 478] width 34 height 34
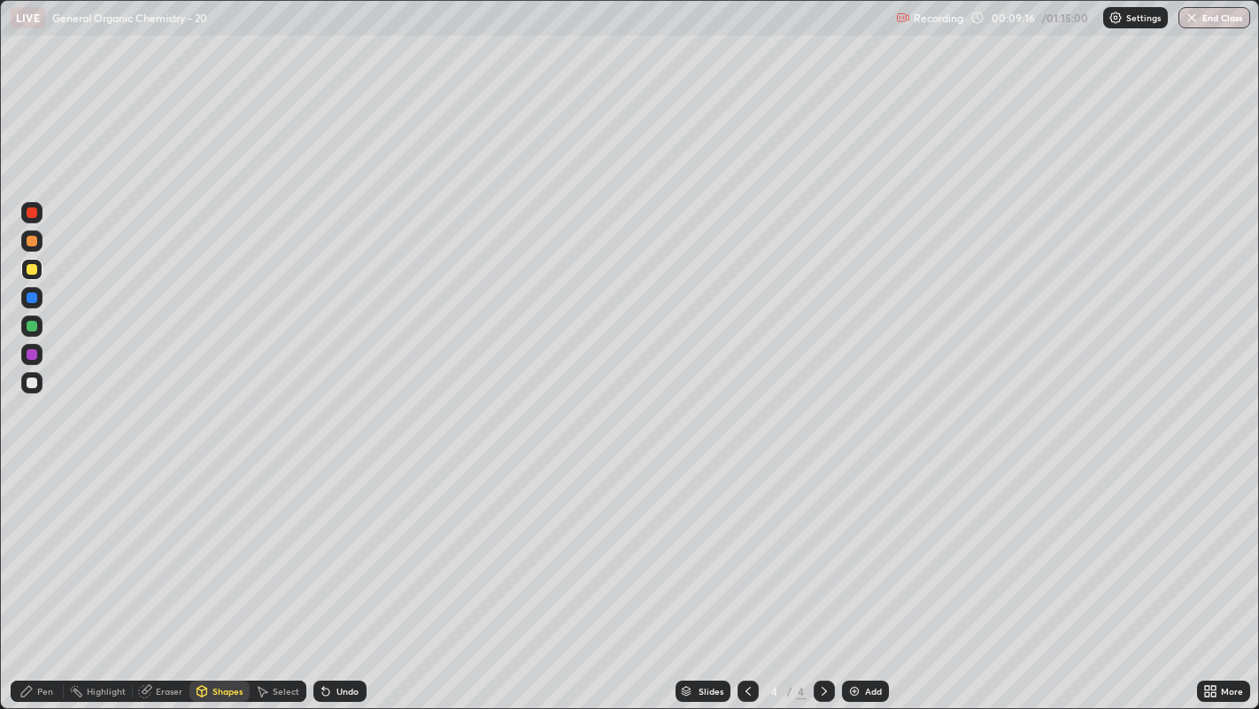
click at [37, 541] on div "Pen" at bounding box center [45, 690] width 16 height 9
click at [340, 541] on div "Undo" at bounding box center [340, 690] width 53 height 21
click at [34, 384] on div at bounding box center [32, 382] width 11 height 11
click at [27, 270] on div at bounding box center [32, 269] width 11 height 11
click at [30, 493] on div at bounding box center [31, 502] width 21 height 21
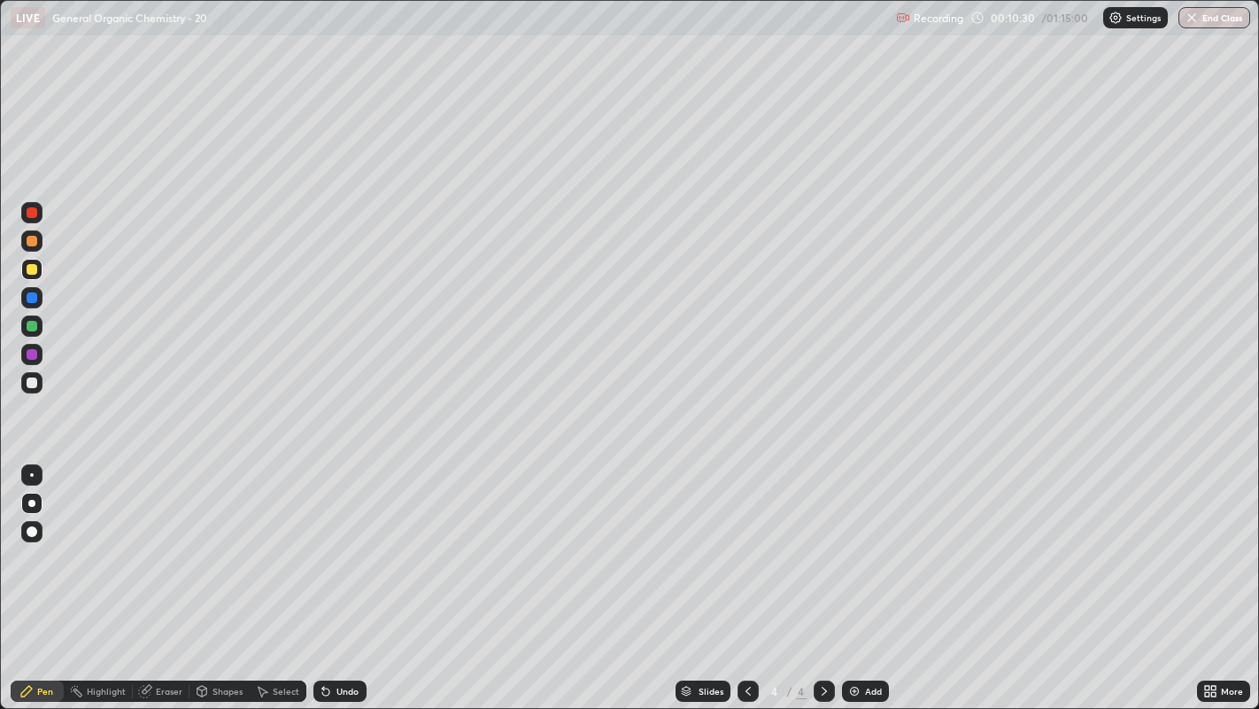
click at [31, 461] on div at bounding box center [31, 475] width 21 height 28
click at [35, 505] on div at bounding box center [31, 502] width 21 height 21
click at [27, 464] on div at bounding box center [31, 474] width 21 height 21
click at [224, 541] on div "Shapes" at bounding box center [228, 690] width 30 height 9
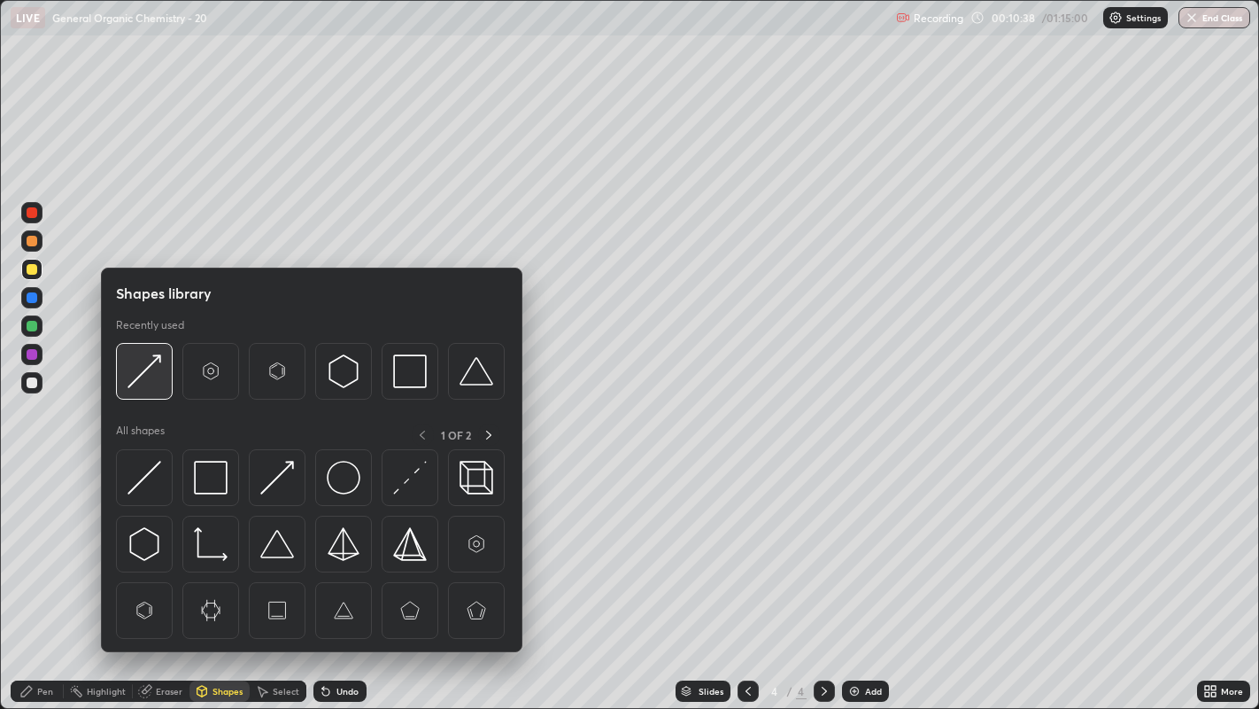
click at [146, 363] on img at bounding box center [145, 371] width 34 height 34
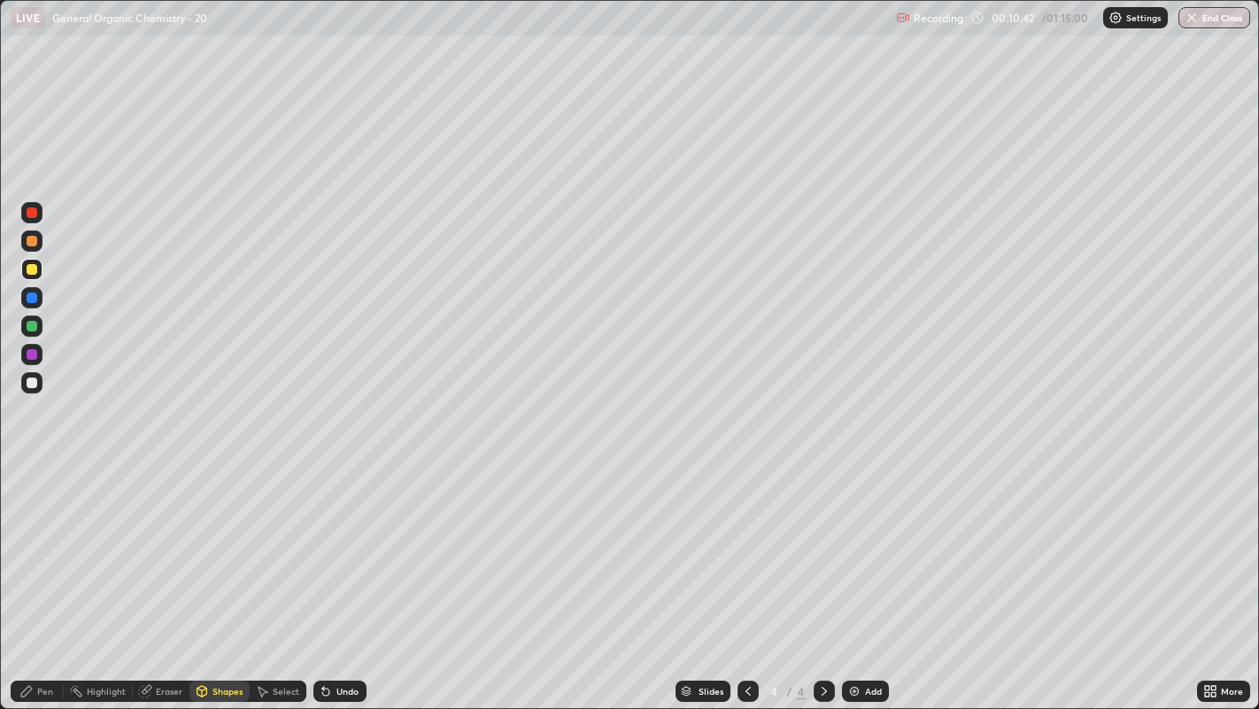
click at [37, 541] on div "Pen" at bounding box center [37, 690] width 53 height 21
click at [287, 541] on div "Select" at bounding box center [286, 690] width 27 height 9
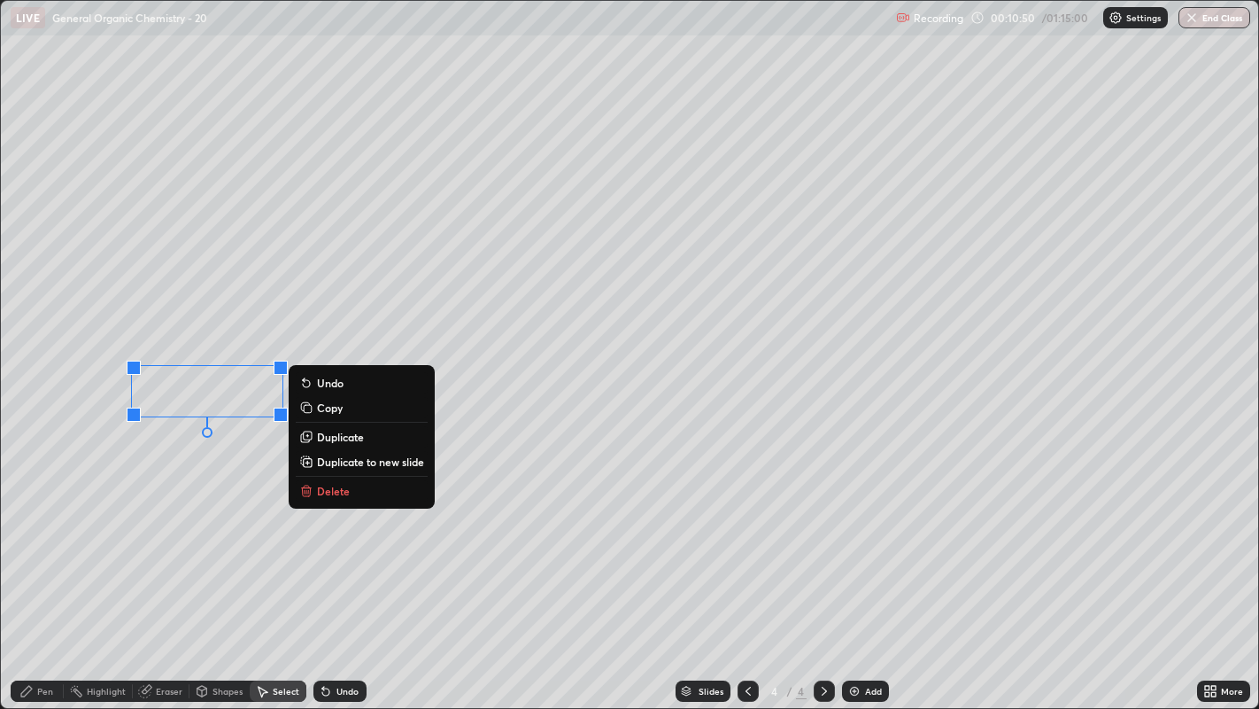
click at [343, 439] on p "Duplicate" at bounding box center [340, 437] width 47 height 14
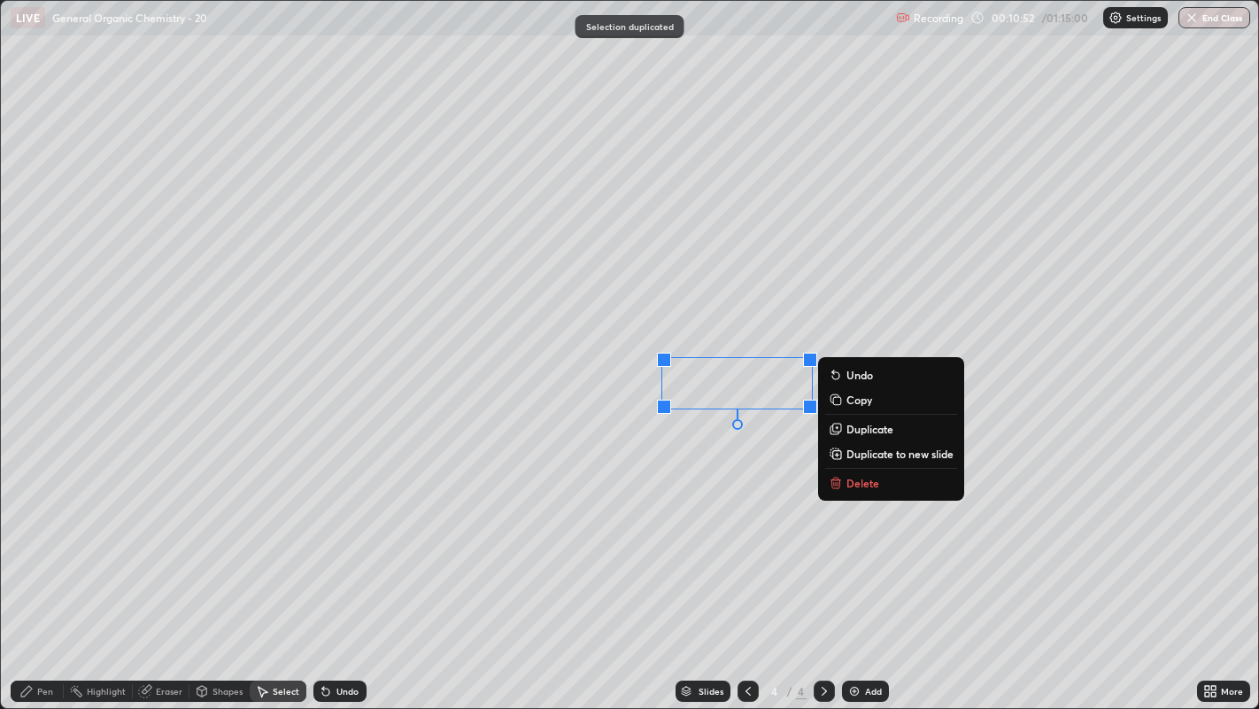
click at [707, 464] on div "0 ° Undo Copy Duplicate Duplicate to new slide Delete" at bounding box center [630, 355] width 1259 height 708
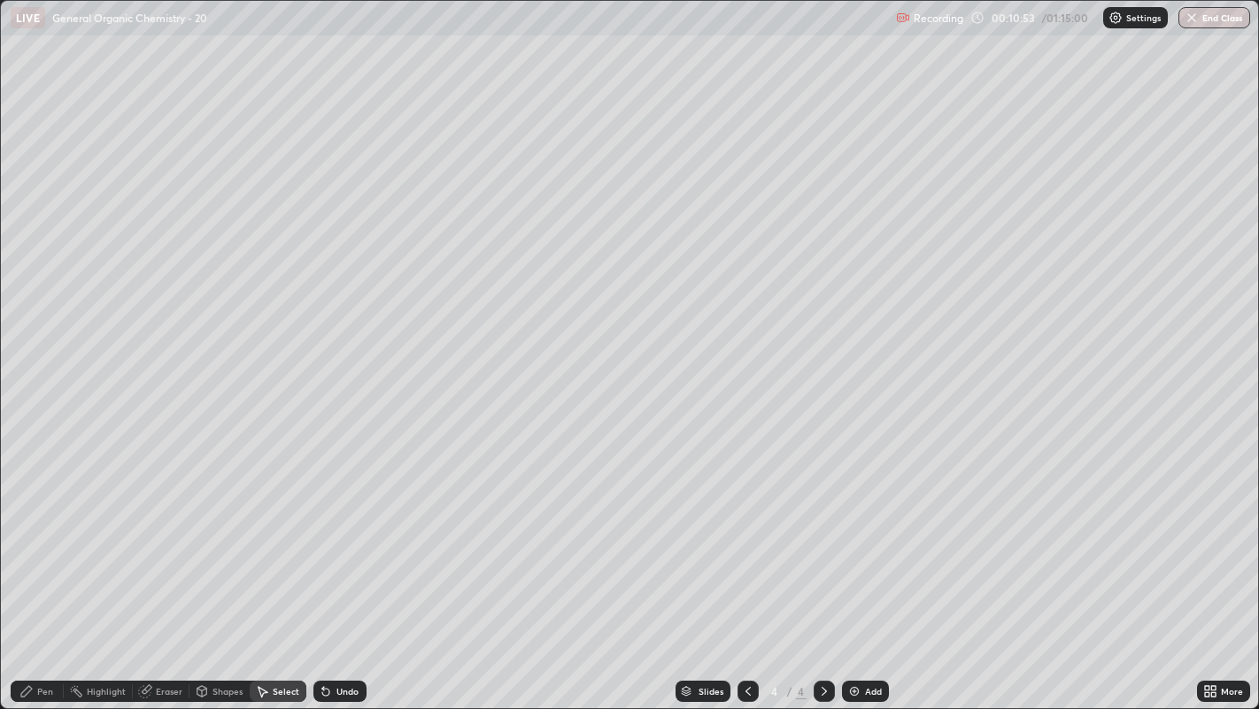
click at [41, 541] on div "Pen" at bounding box center [45, 690] width 16 height 9
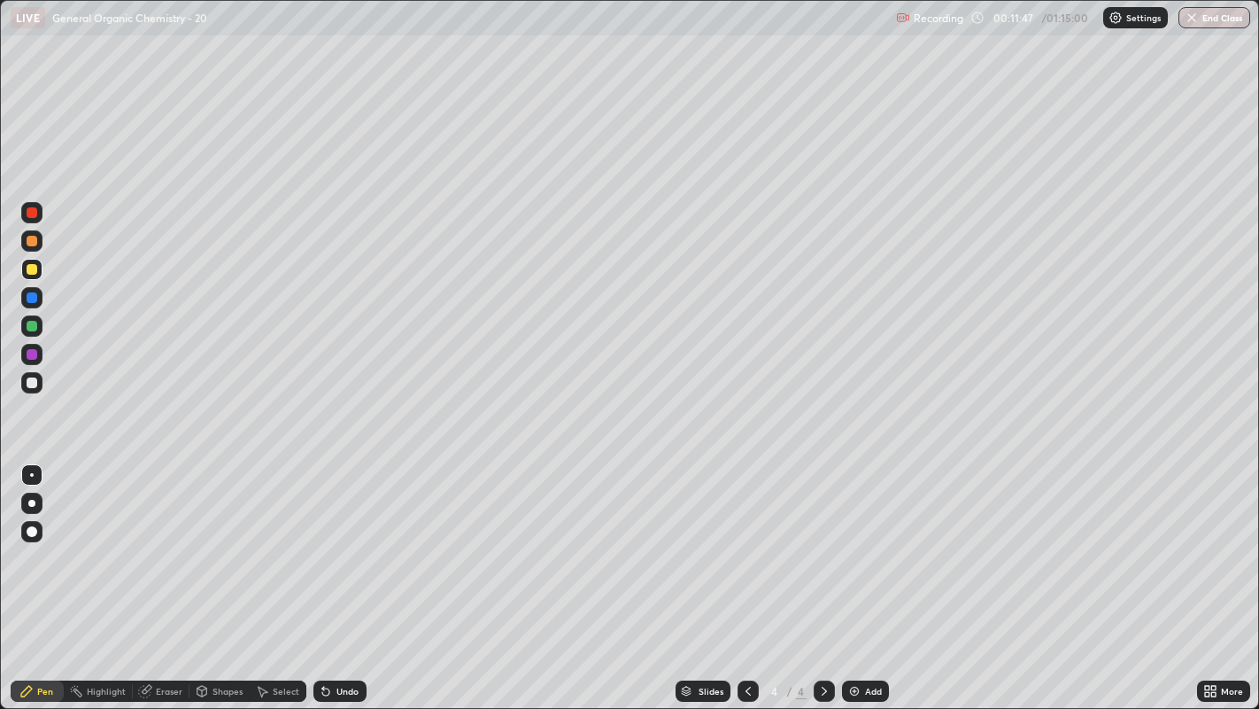
click at [27, 387] on div at bounding box center [31, 382] width 21 height 21
click at [35, 275] on div at bounding box center [31, 269] width 21 height 21
click at [861, 541] on div "Add" at bounding box center [865, 690] width 47 height 21
click at [31, 382] on div at bounding box center [32, 382] width 11 height 11
click at [219, 541] on div "Shapes" at bounding box center [228, 690] width 30 height 9
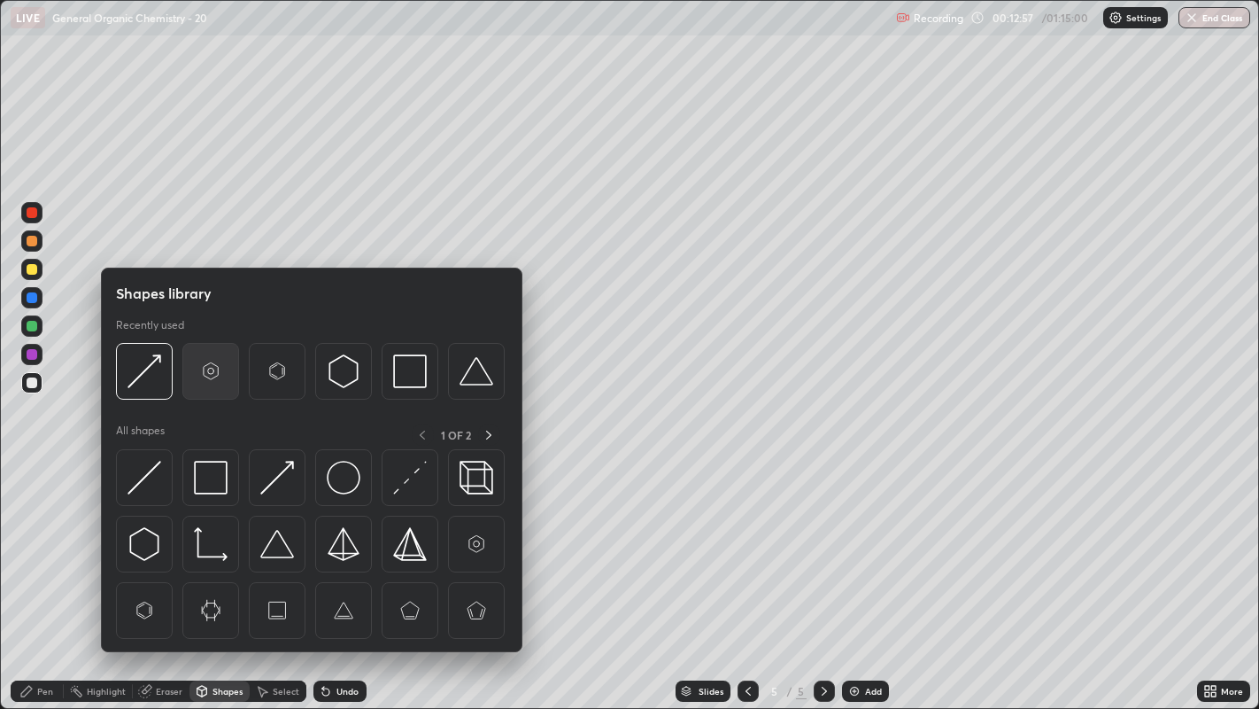
click at [204, 364] on img at bounding box center [211, 371] width 34 height 34
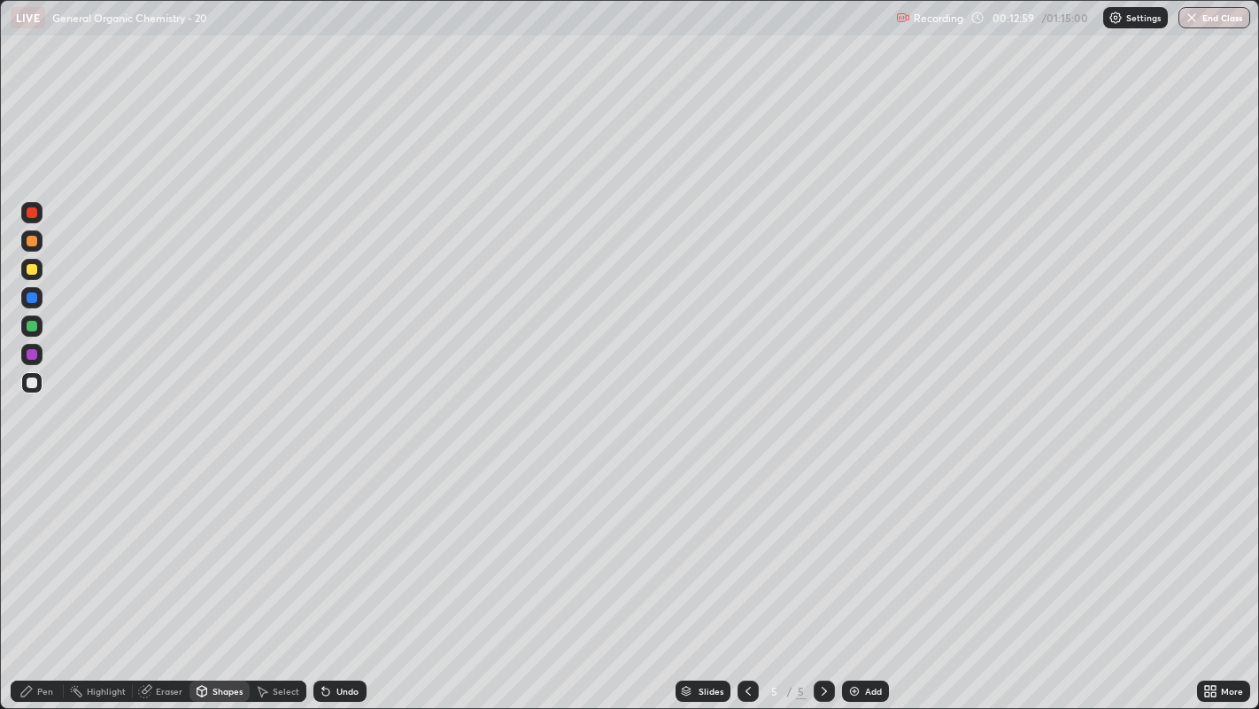
click at [35, 541] on div "Pen" at bounding box center [37, 690] width 53 height 21
click at [264, 541] on icon at bounding box center [262, 691] width 14 height 14
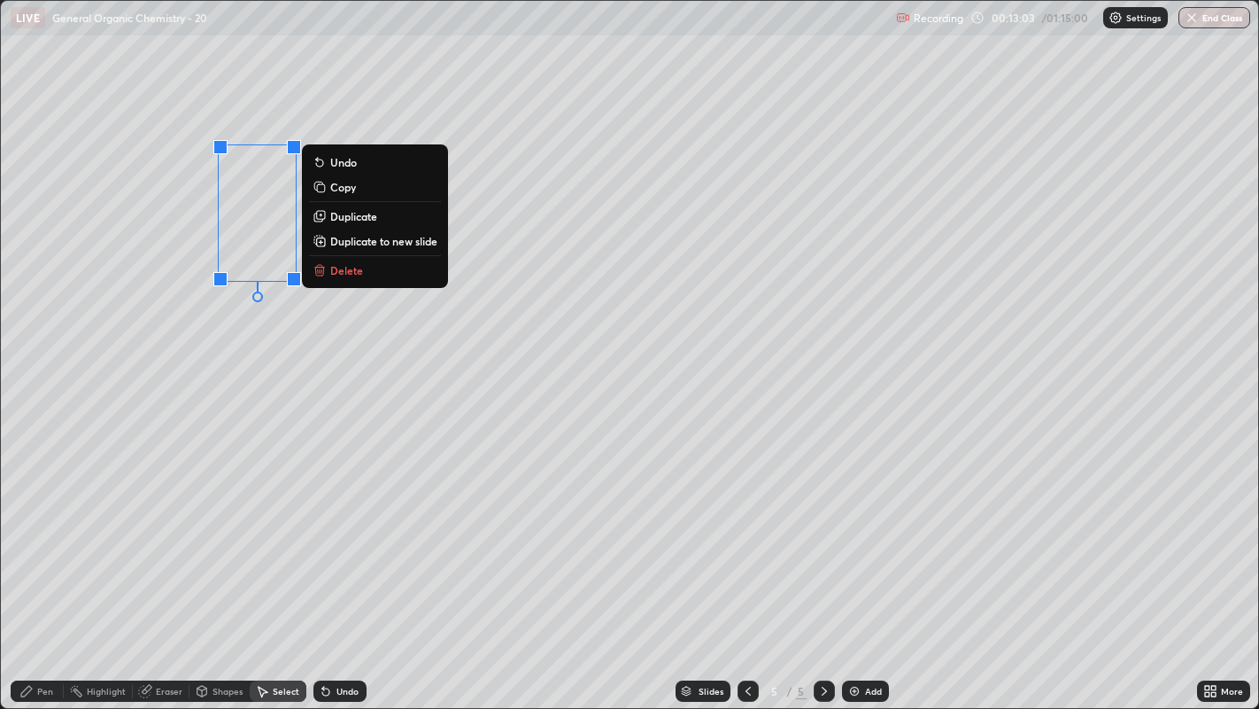
click at [369, 213] on p "Duplicate" at bounding box center [353, 216] width 47 height 14
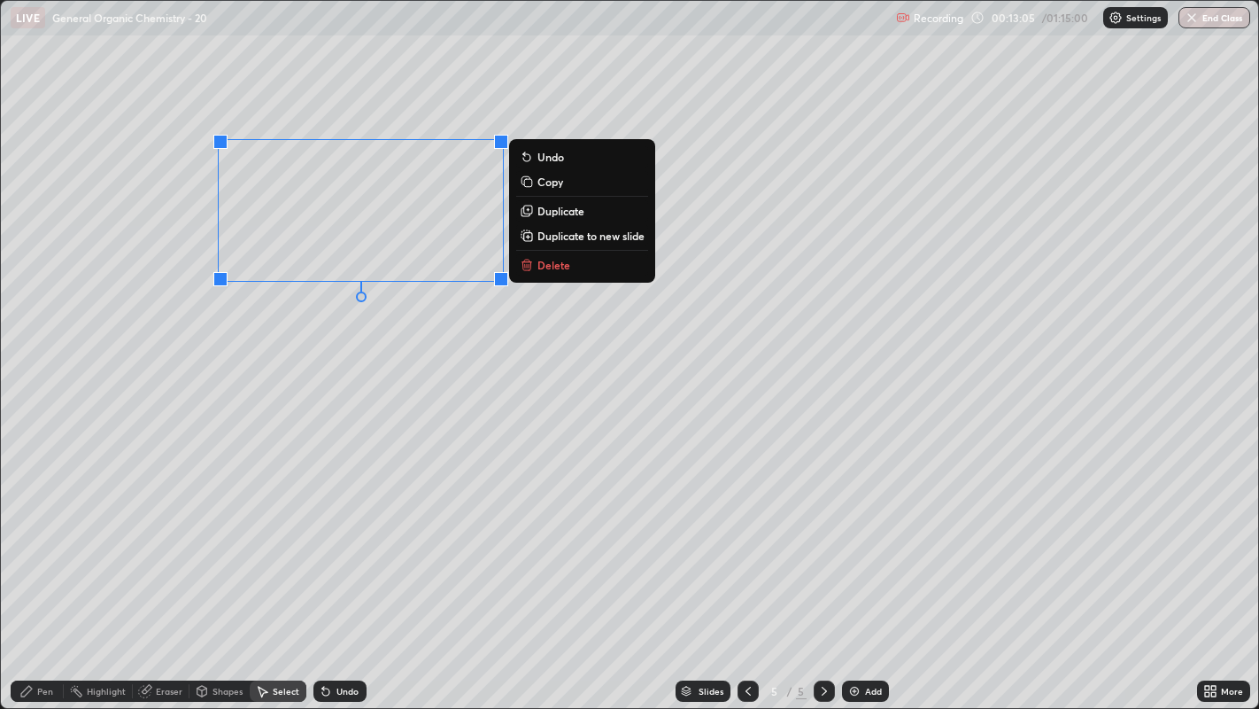
click at [571, 215] on p "Duplicate" at bounding box center [561, 211] width 47 height 14
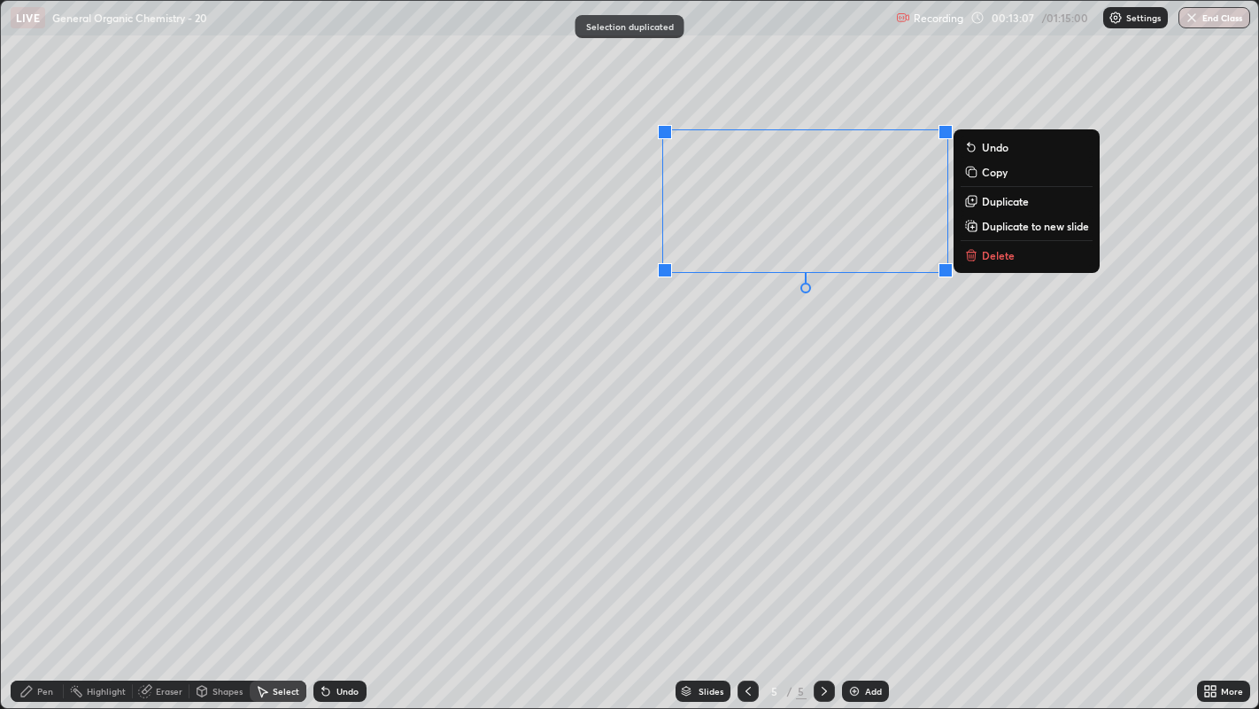
click at [790, 344] on div "0 ° Undo Copy Duplicate Duplicate to new slide Delete" at bounding box center [630, 355] width 1259 height 708
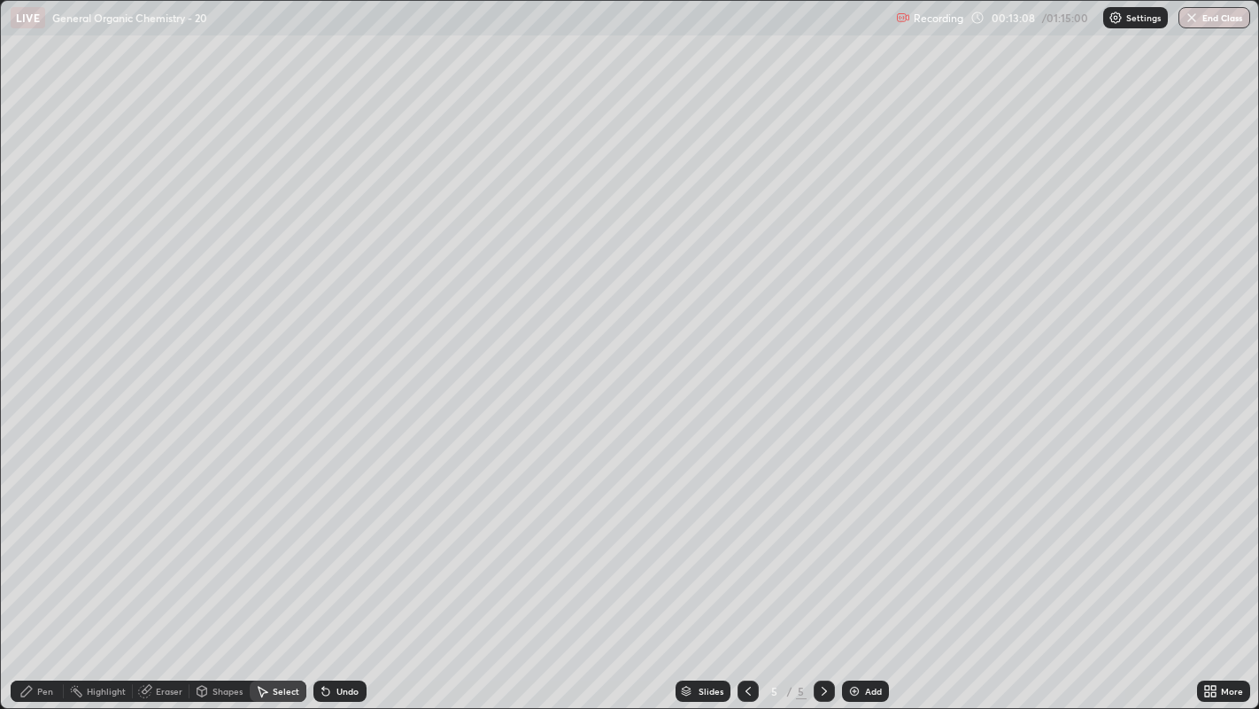
click at [32, 541] on div "Pen" at bounding box center [37, 690] width 53 height 21
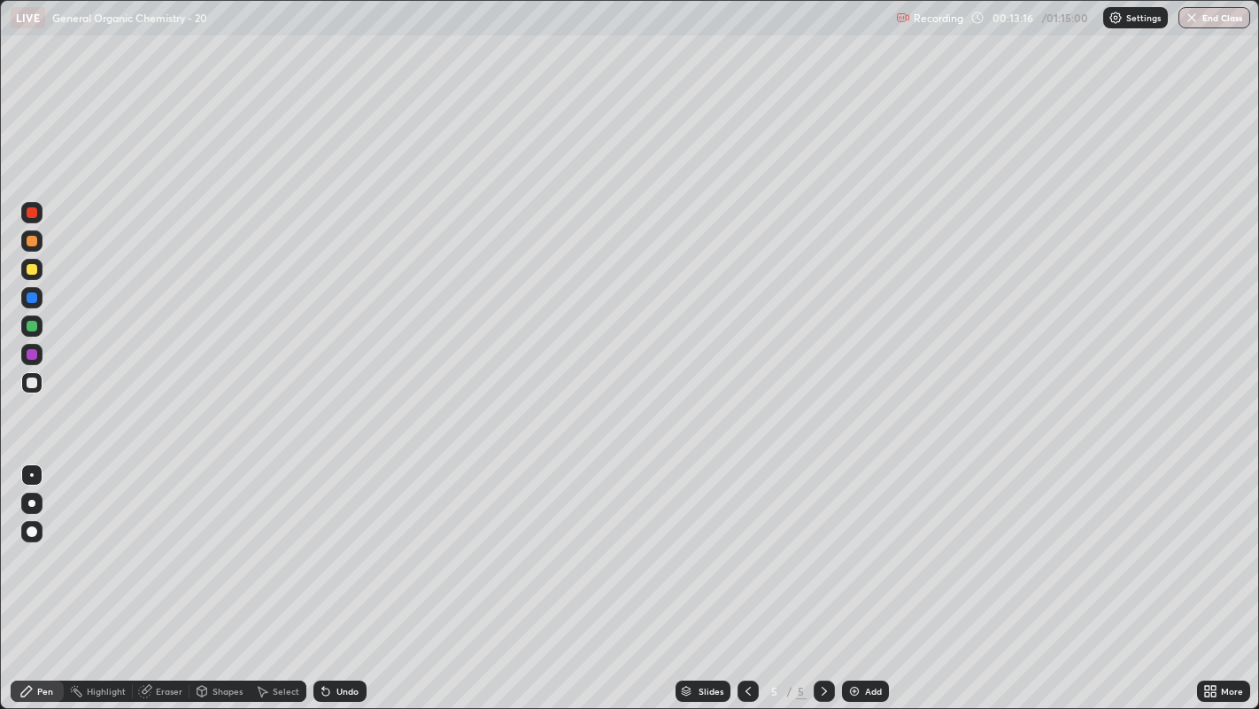
click at [346, 541] on div "Undo" at bounding box center [348, 690] width 22 height 9
click at [32, 261] on div at bounding box center [31, 269] width 21 height 21
click at [33, 500] on div at bounding box center [31, 503] width 7 height 7
click at [338, 541] on div "Undo" at bounding box center [340, 690] width 53 height 21
click at [35, 377] on div at bounding box center [32, 382] width 11 height 11
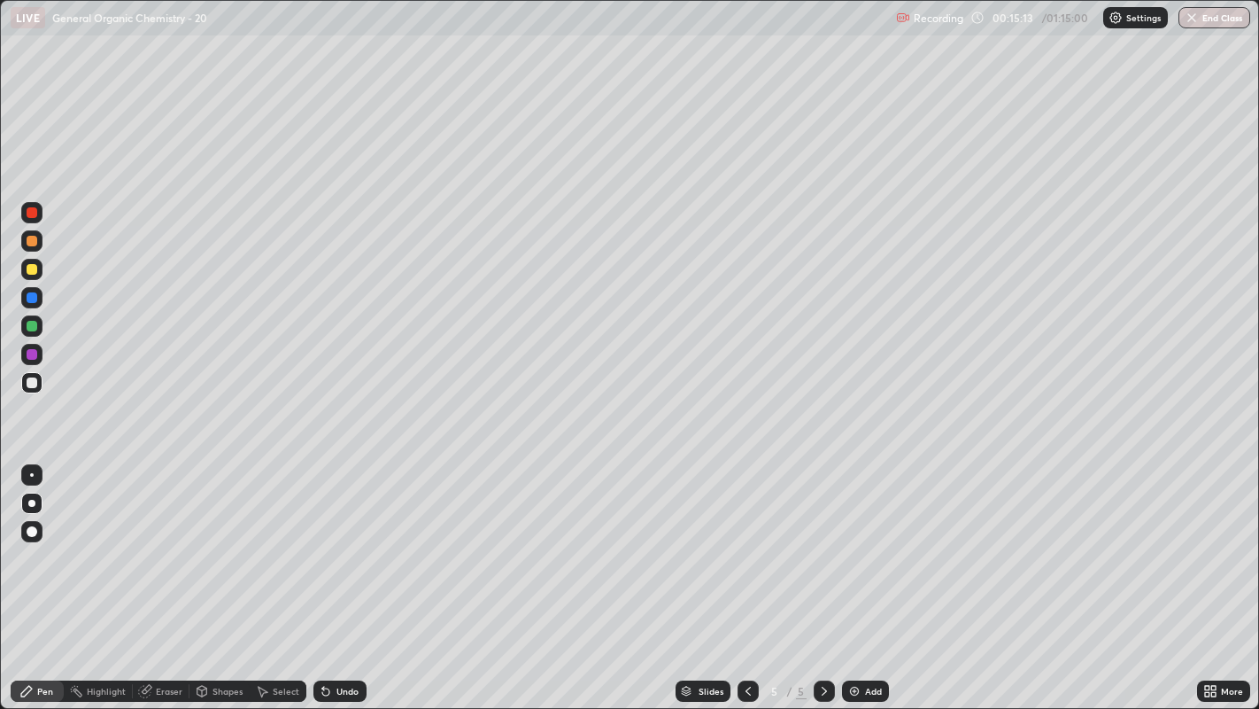
click at [35, 465] on div at bounding box center [31, 474] width 21 height 21
click at [264, 541] on icon at bounding box center [262, 691] width 14 height 14
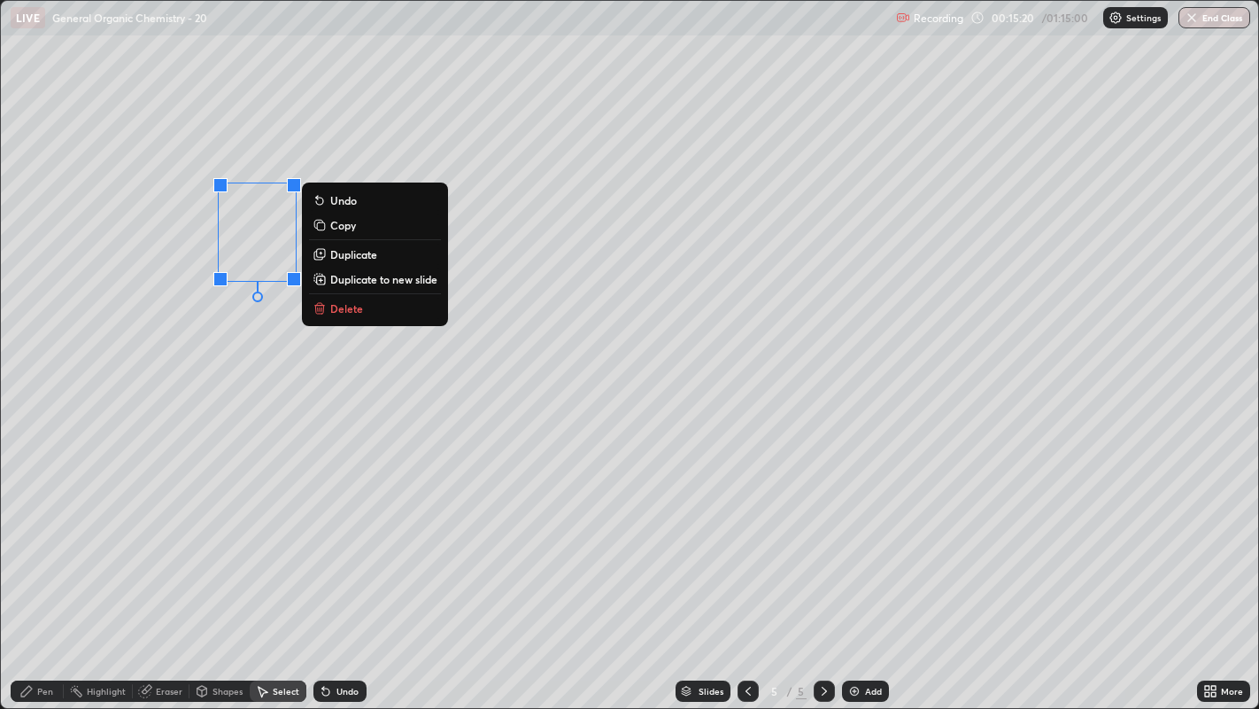
click at [346, 258] on p "Duplicate" at bounding box center [353, 254] width 47 height 14
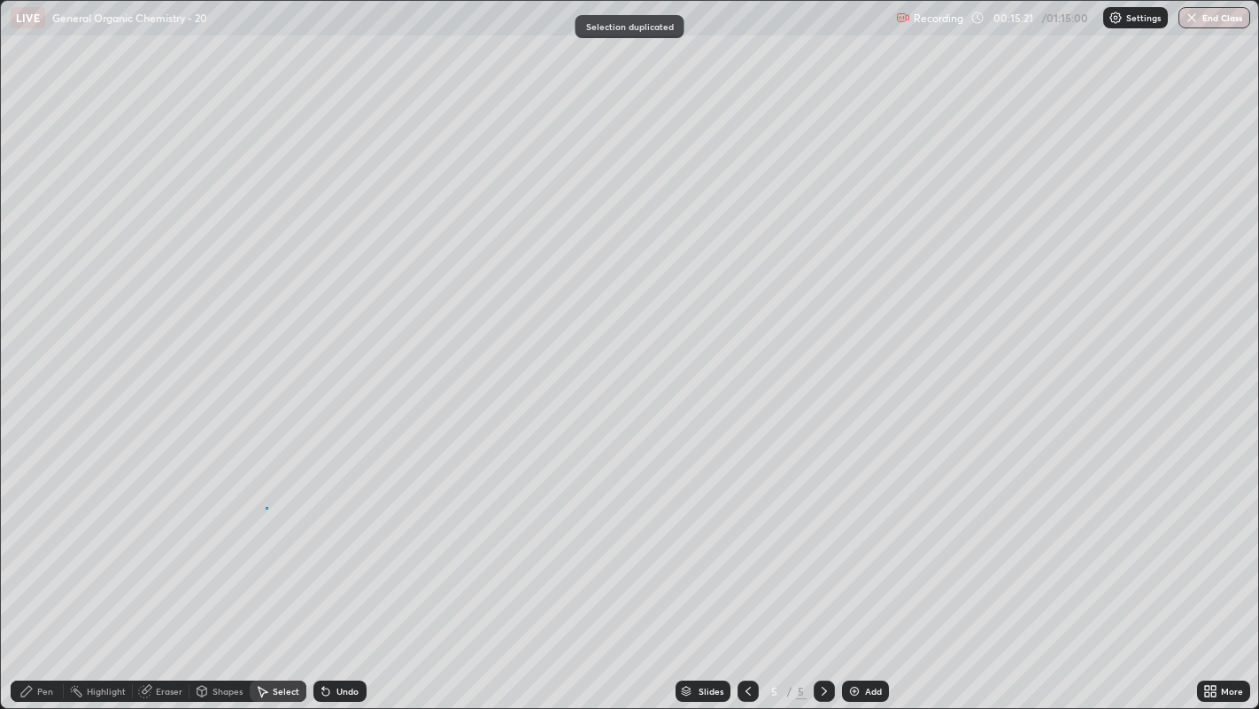
click at [267, 507] on div "0 ° Undo Copy Duplicate Duplicate to new slide Delete" at bounding box center [630, 355] width 1259 height 708
click at [44, 541] on div "Pen" at bounding box center [45, 690] width 16 height 9
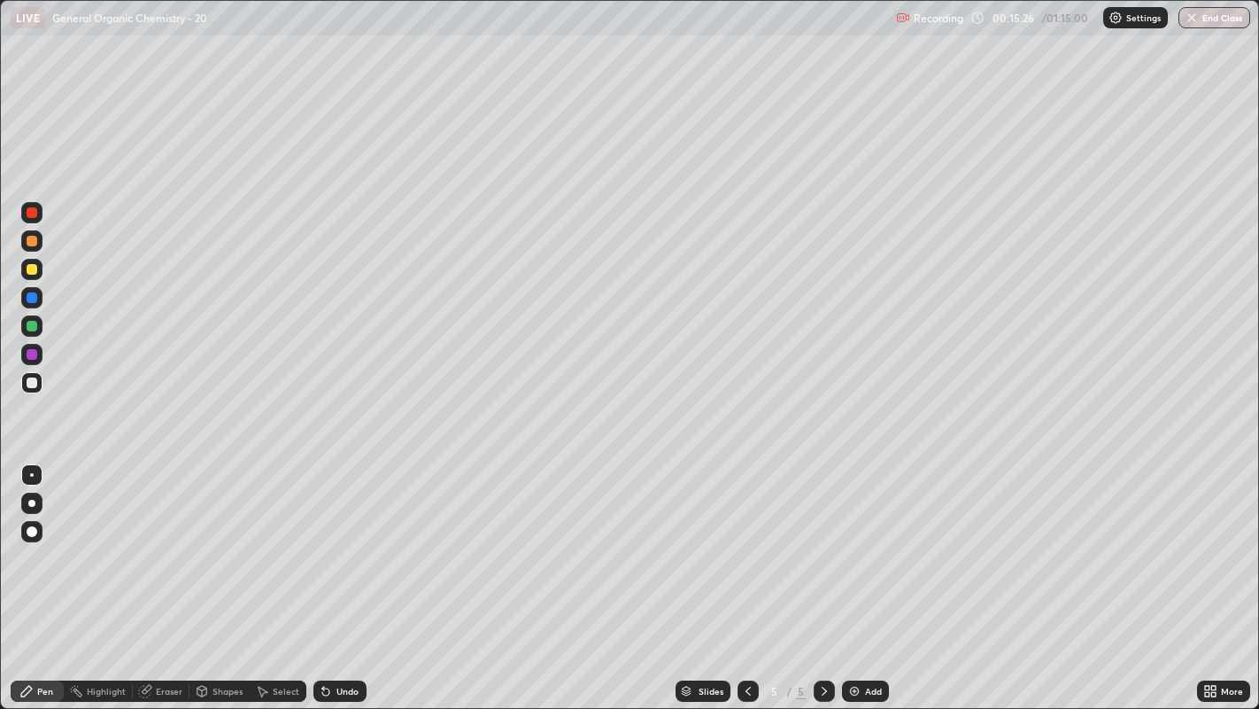
click at [278, 541] on div "Select" at bounding box center [278, 690] width 57 height 21
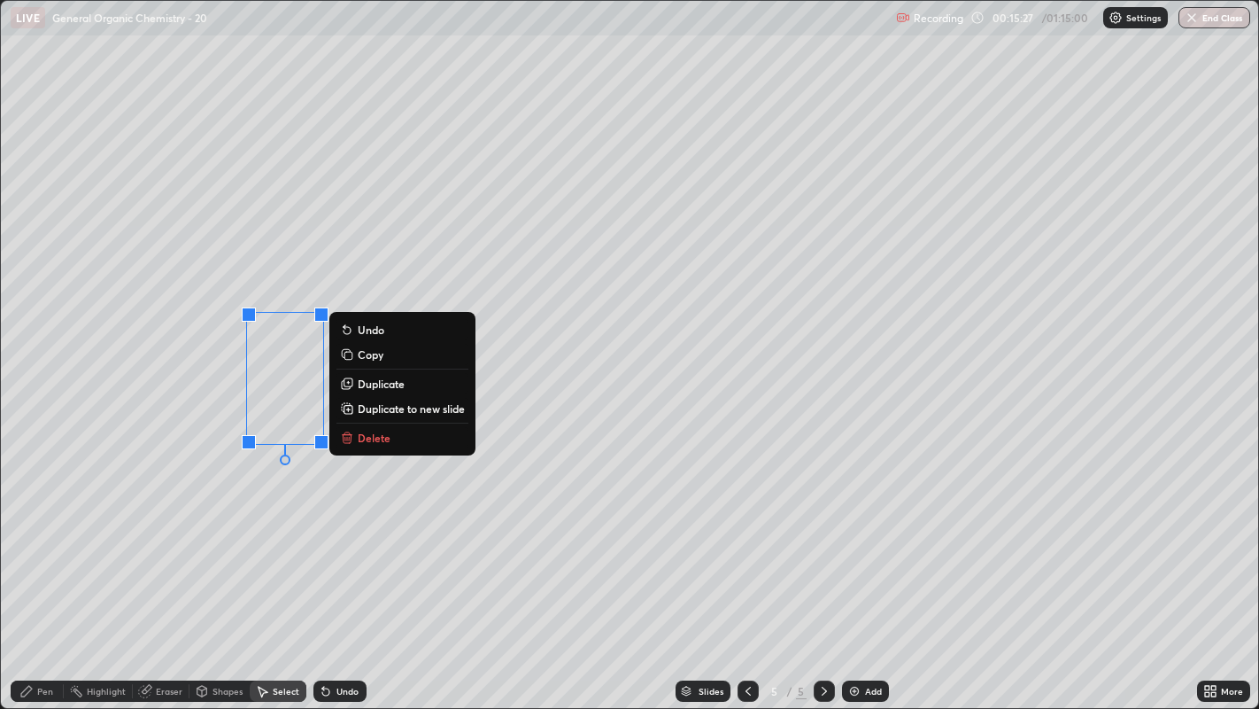
click at [379, 380] on p "Duplicate" at bounding box center [381, 383] width 47 height 14
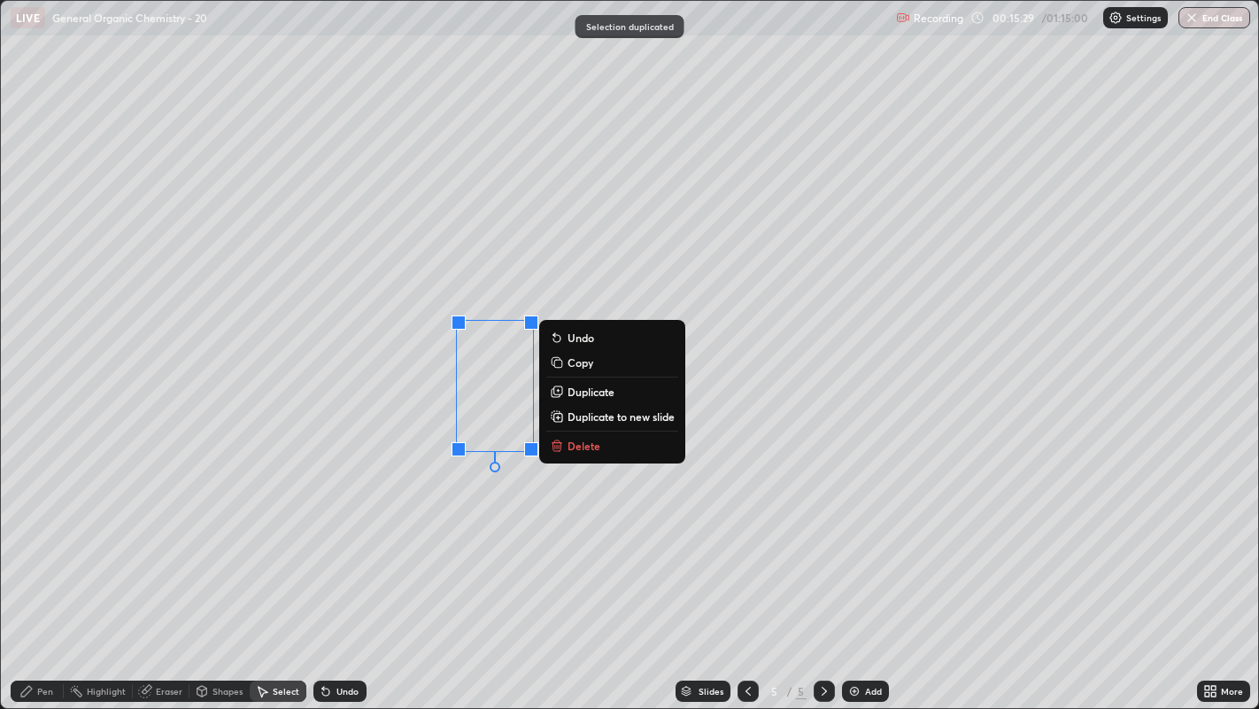
click at [593, 392] on p "Duplicate" at bounding box center [591, 391] width 47 height 14
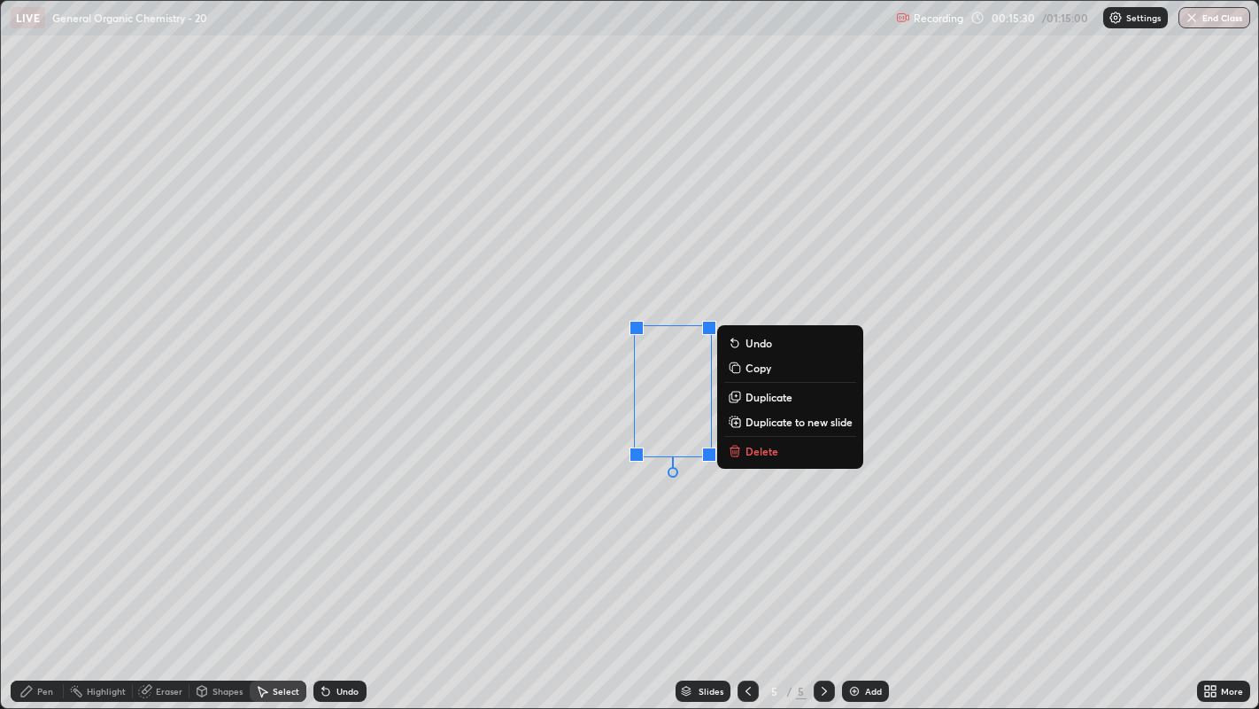
click at [759, 399] on p "Duplicate" at bounding box center [769, 397] width 47 height 14
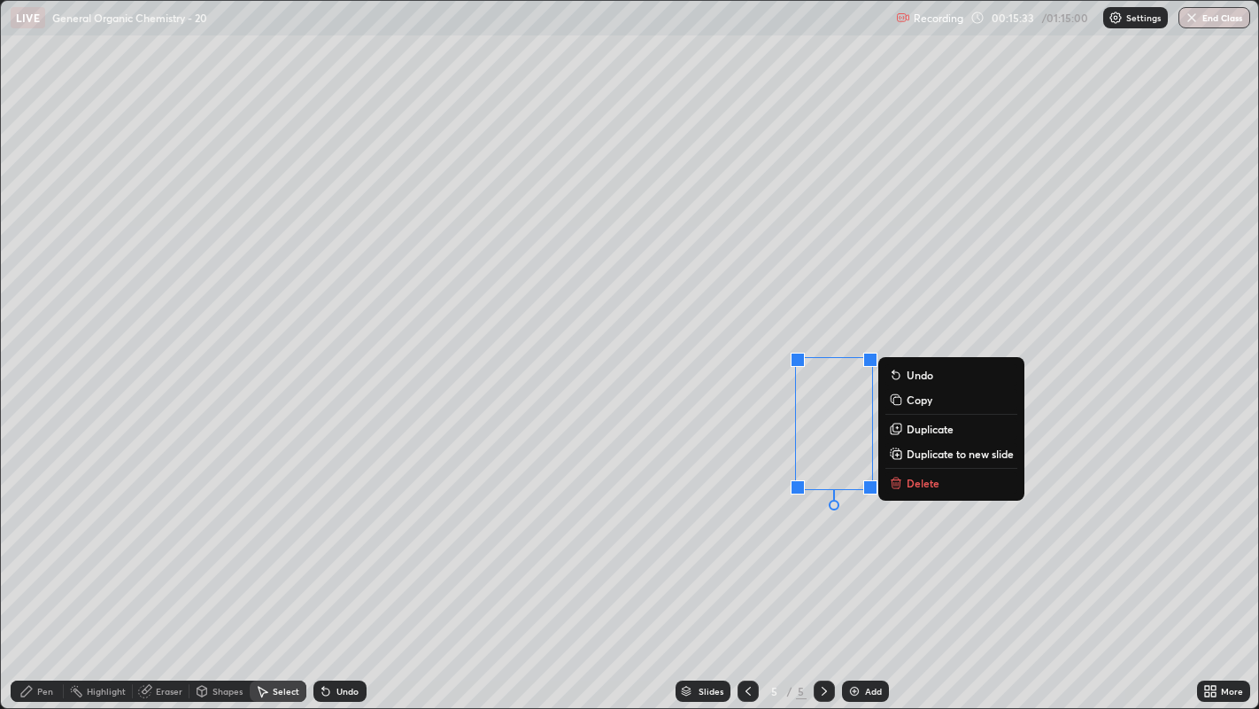
click at [700, 541] on div "0 ° Undo Copy Duplicate Duplicate to new slide Delete" at bounding box center [630, 355] width 1259 height 708
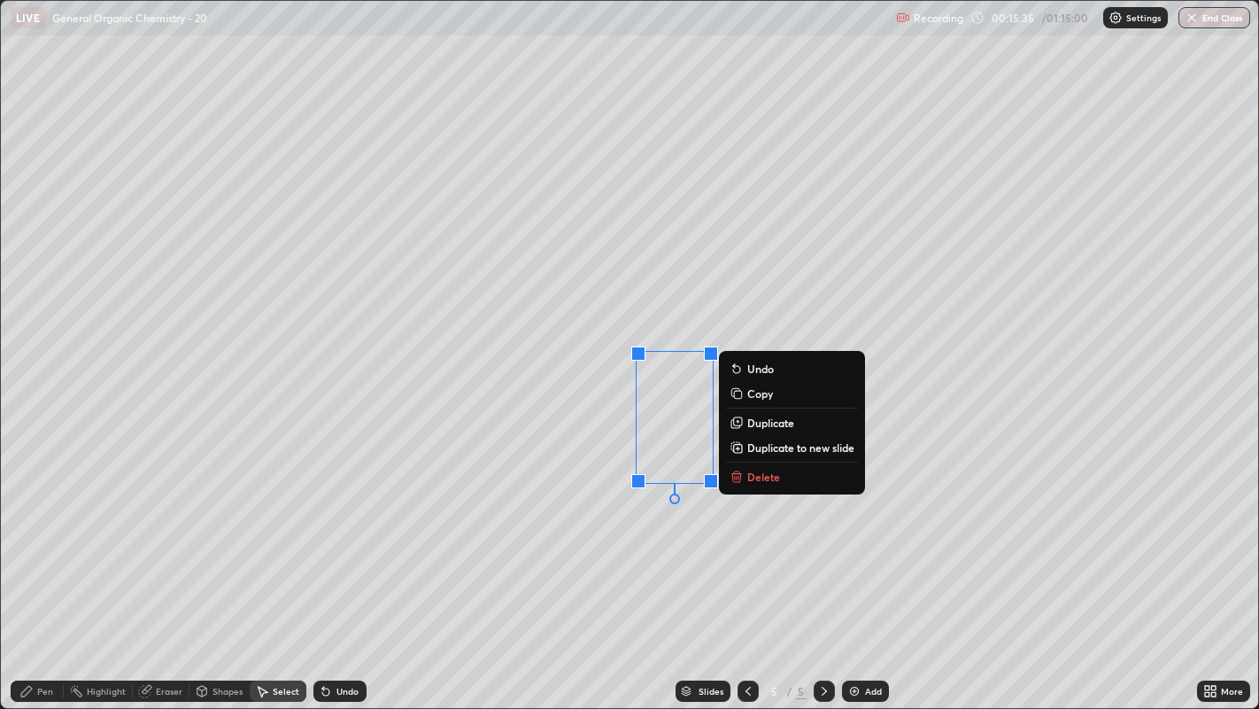
click at [577, 473] on div "0 ° Undo Copy Duplicate Duplicate to new slide Delete" at bounding box center [630, 355] width 1259 height 708
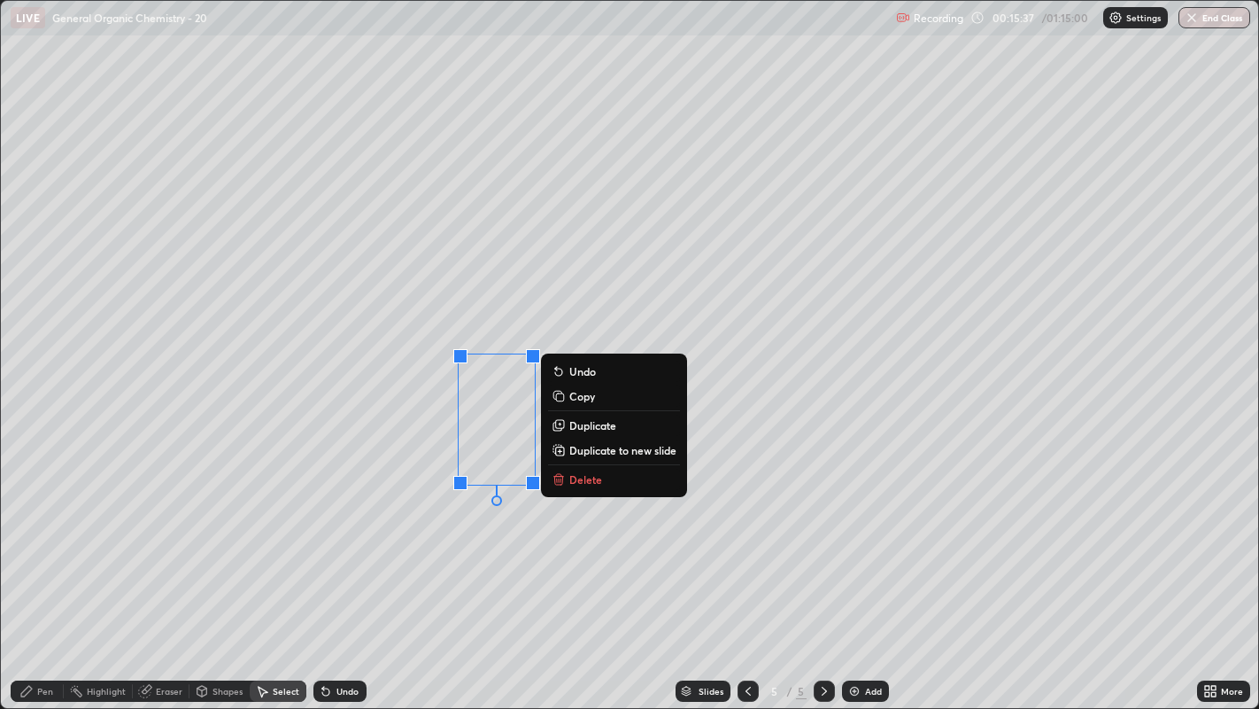
click at [394, 531] on div "0 ° Undo Copy Duplicate Duplicate to new slide Delete" at bounding box center [630, 355] width 1259 height 708
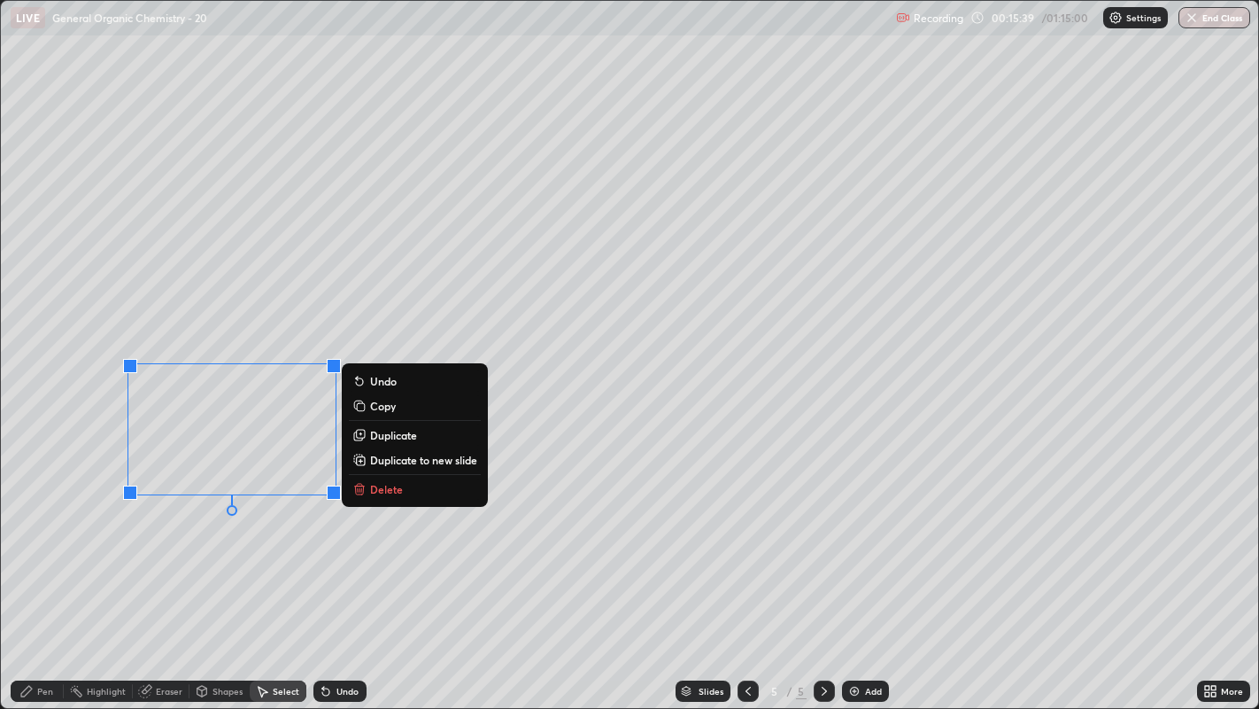
click at [240, 541] on div "0 ° Undo Copy Duplicate Duplicate to new slide Delete" at bounding box center [630, 355] width 1259 height 708
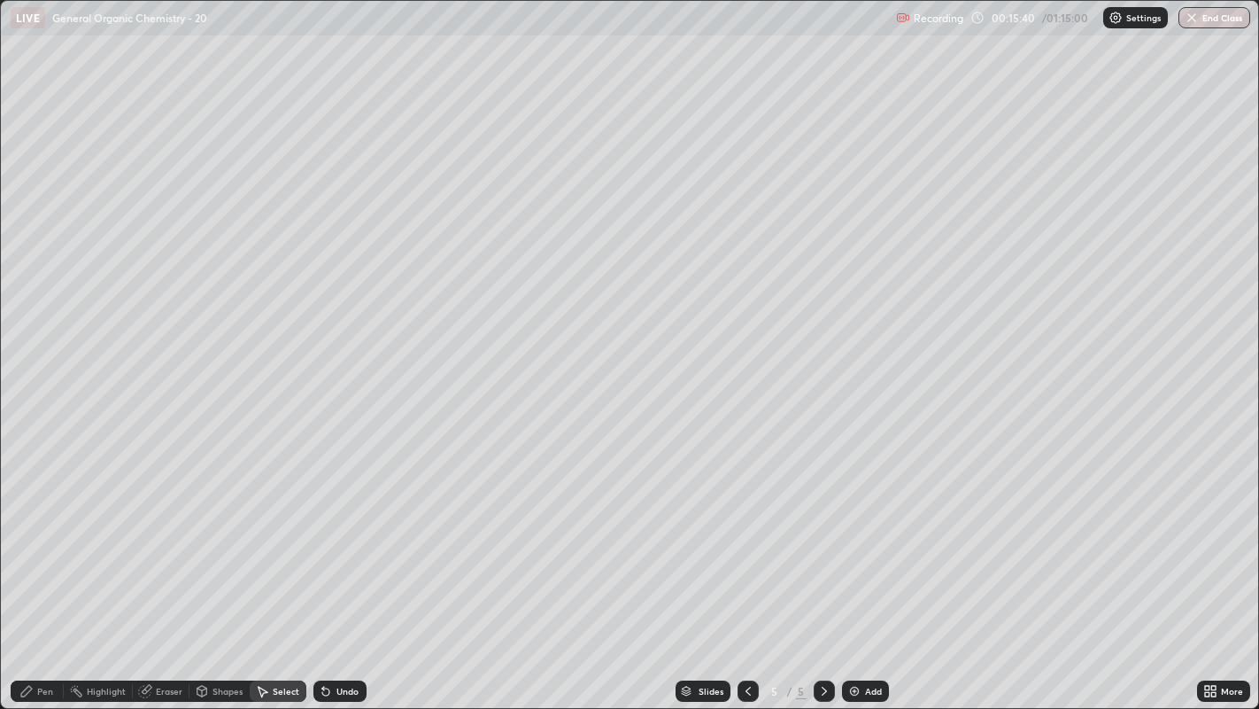
click at [44, 541] on div "Pen" at bounding box center [45, 690] width 16 height 9
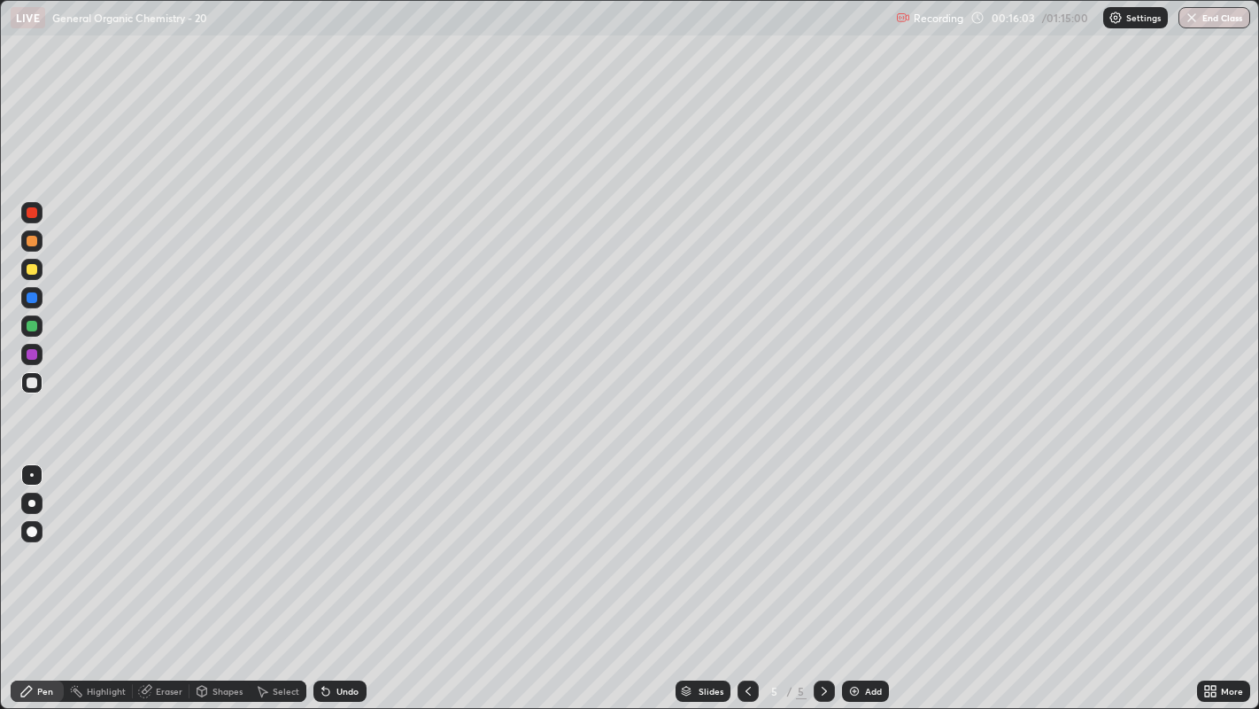
click at [268, 541] on div "Select" at bounding box center [278, 690] width 57 height 21
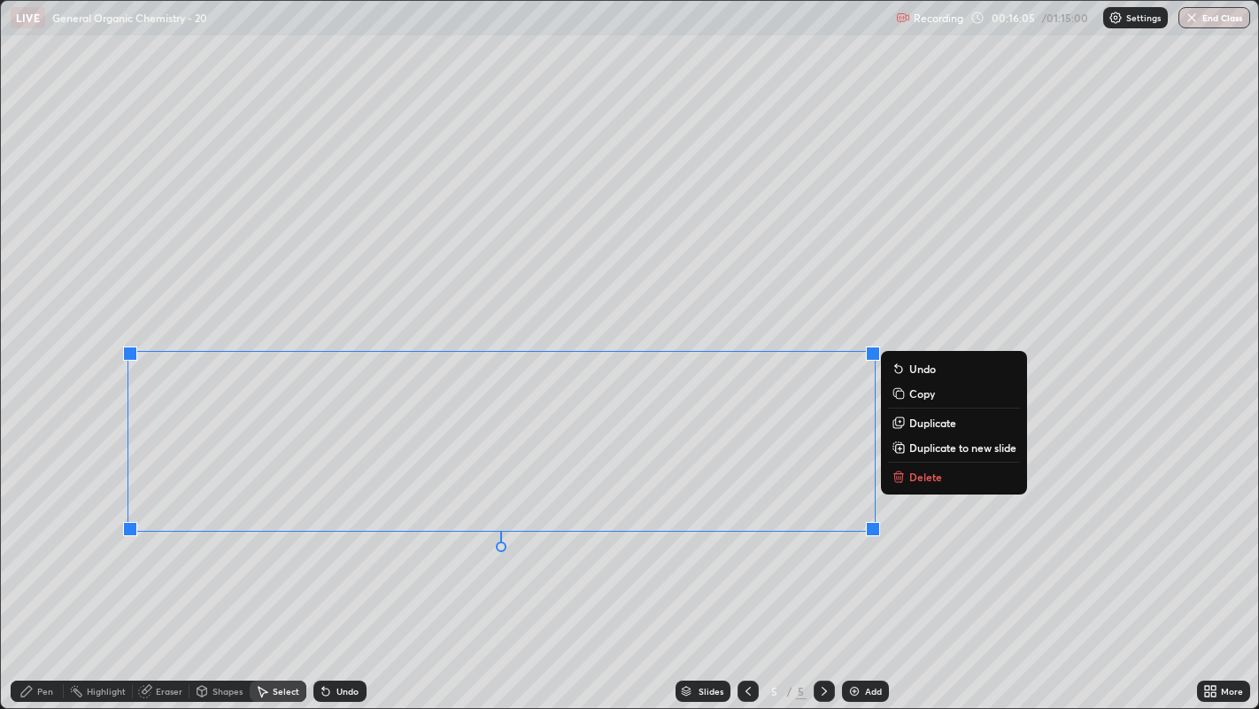
click at [923, 446] on p "Duplicate to new slide" at bounding box center [963, 447] width 107 height 14
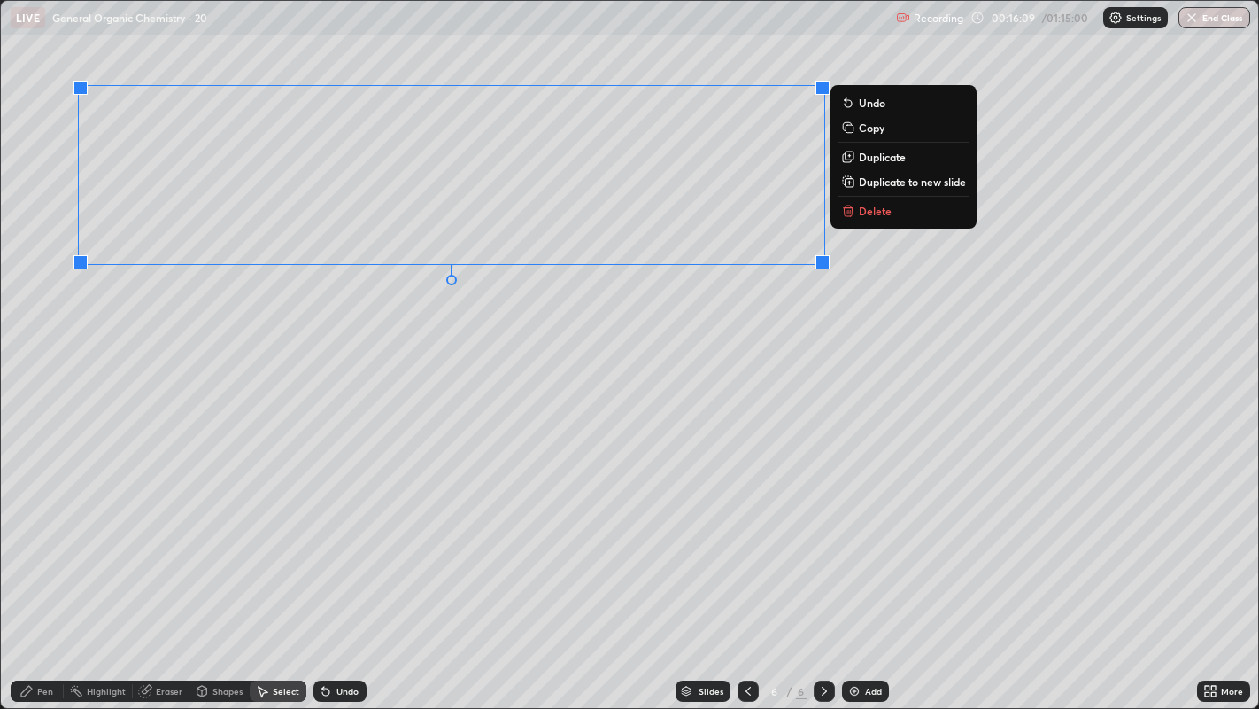
click at [491, 352] on div "0 ° Undo Copy Duplicate Duplicate to new slide Delete" at bounding box center [630, 355] width 1259 height 708
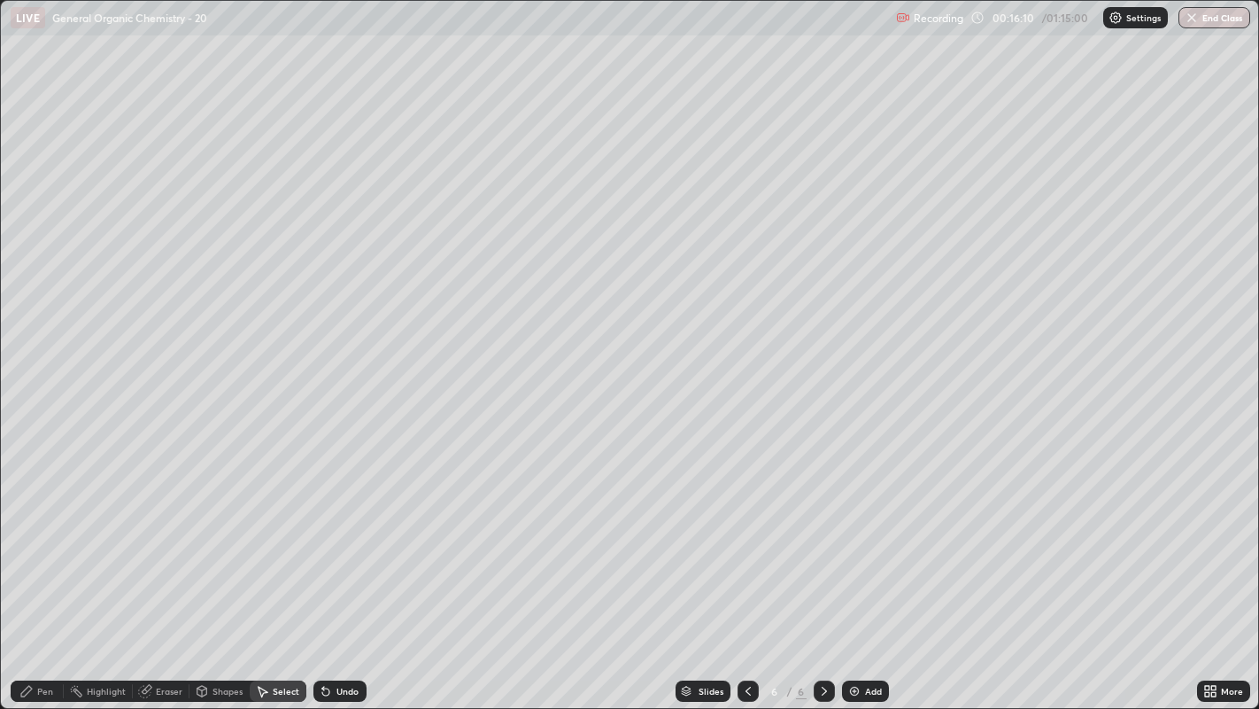
click at [52, 541] on div "Pen" at bounding box center [45, 690] width 16 height 9
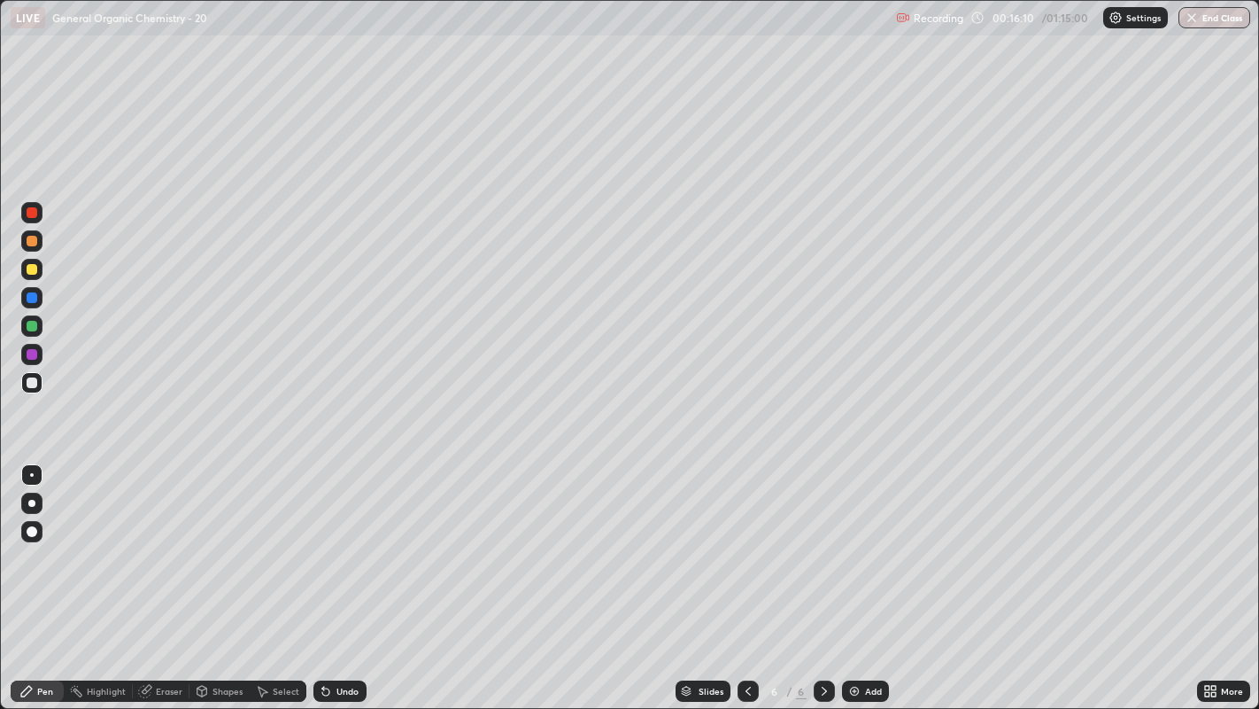
click at [36, 267] on div at bounding box center [32, 269] width 11 height 11
click at [355, 541] on div "Undo" at bounding box center [348, 690] width 22 height 9
click at [30, 501] on div at bounding box center [31, 503] width 7 height 7
click at [31, 474] on div at bounding box center [32, 475] width 4 height 4
click at [208, 541] on div "Shapes" at bounding box center [220, 690] width 60 height 21
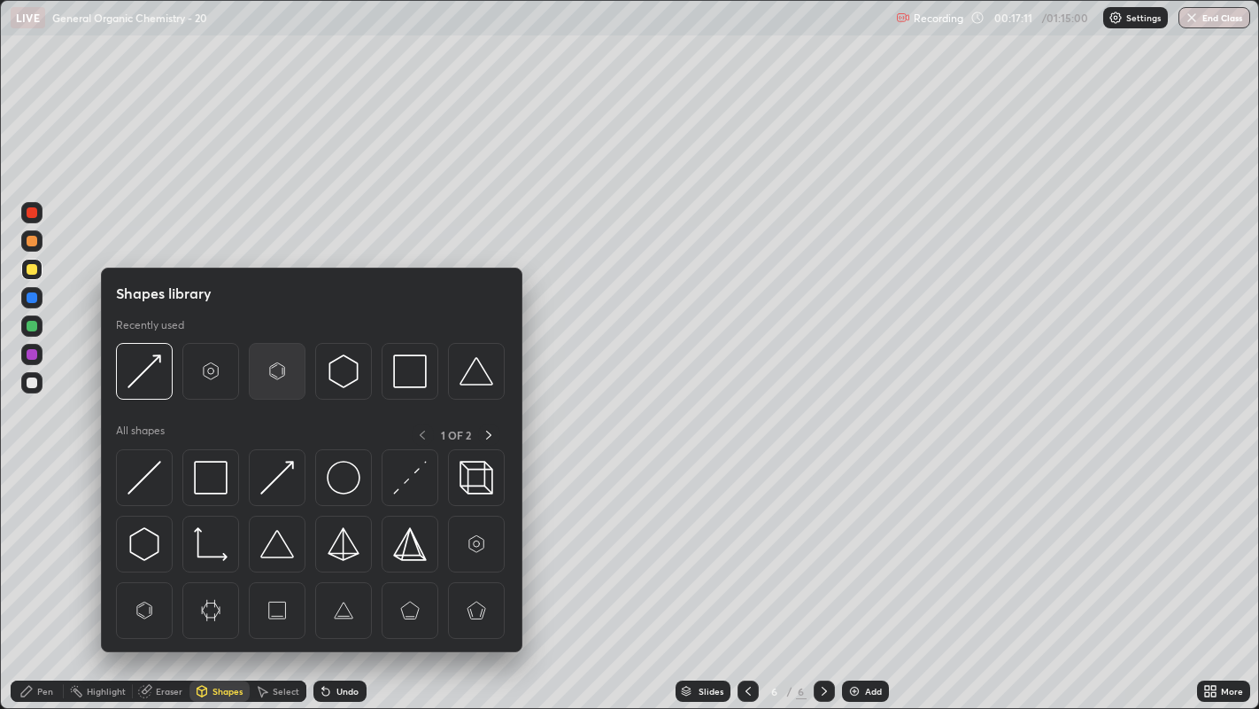
click at [271, 377] on img at bounding box center [277, 371] width 34 height 34
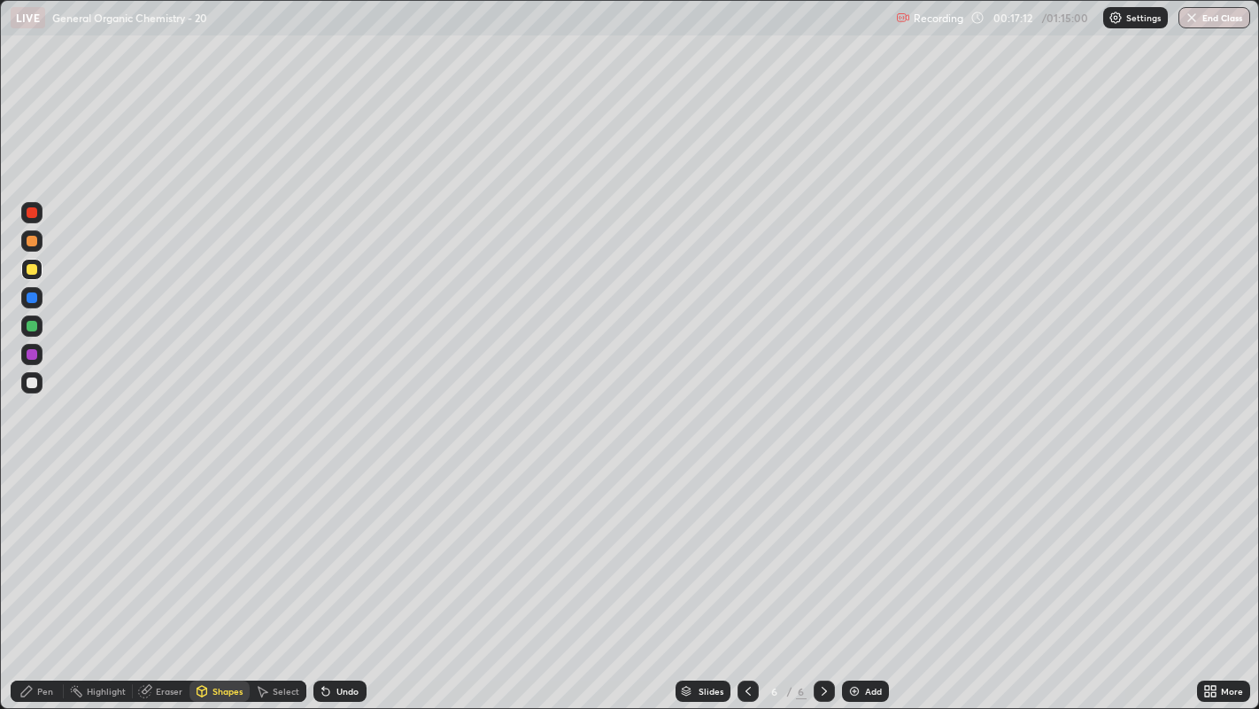
click at [214, 541] on div "Shapes" at bounding box center [228, 690] width 30 height 9
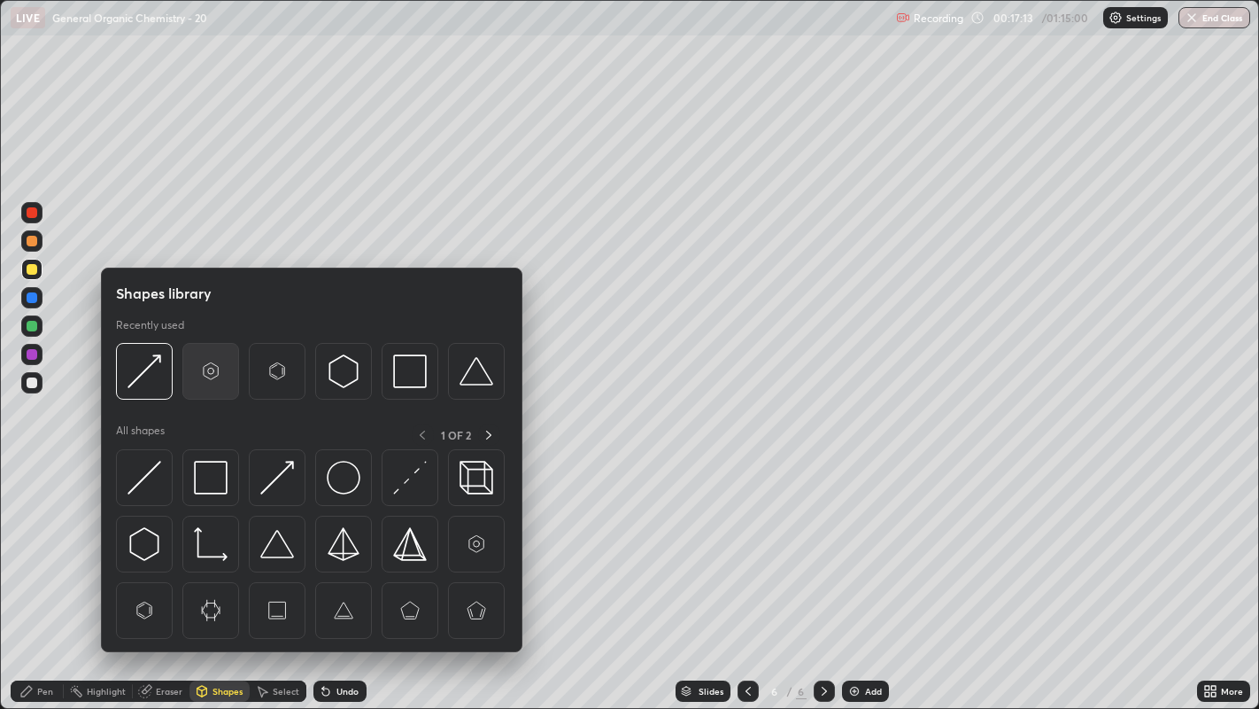
click at [213, 376] on img at bounding box center [211, 371] width 34 height 34
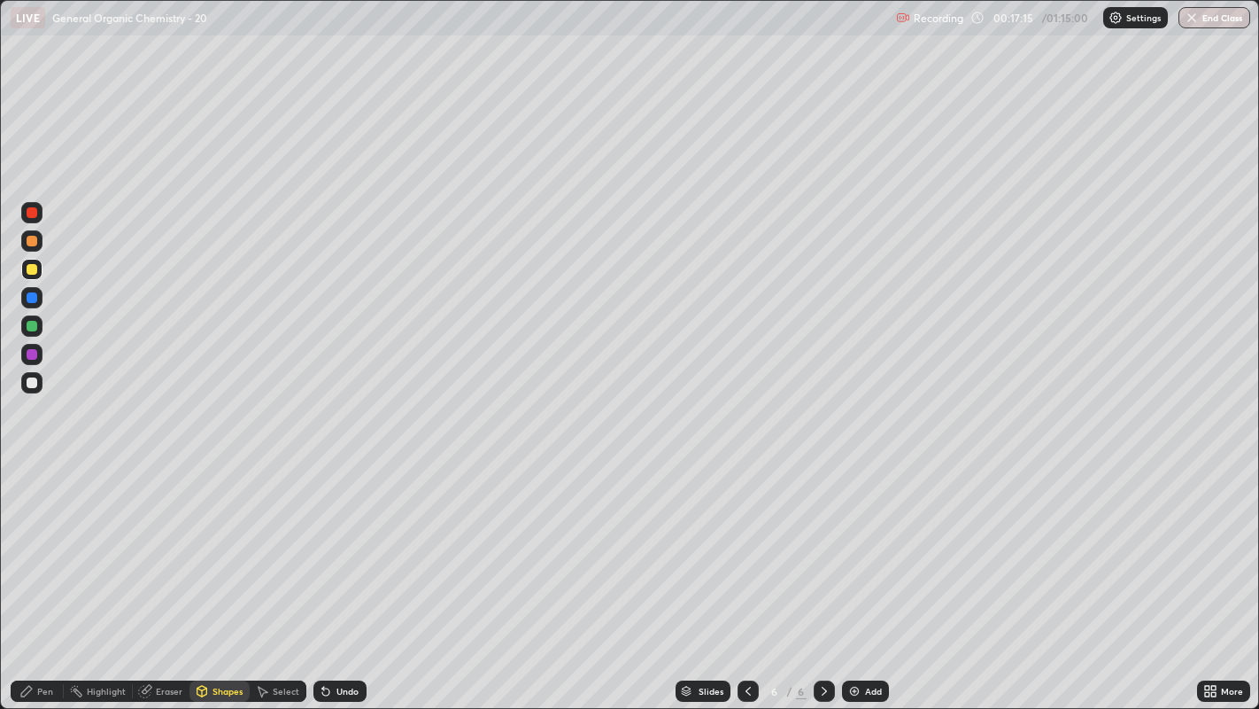
click at [44, 541] on div "Pen" at bounding box center [37, 690] width 53 height 21
click at [354, 541] on div "Undo" at bounding box center [340, 690] width 53 height 21
click at [164, 541] on div "Eraser" at bounding box center [169, 690] width 27 height 9
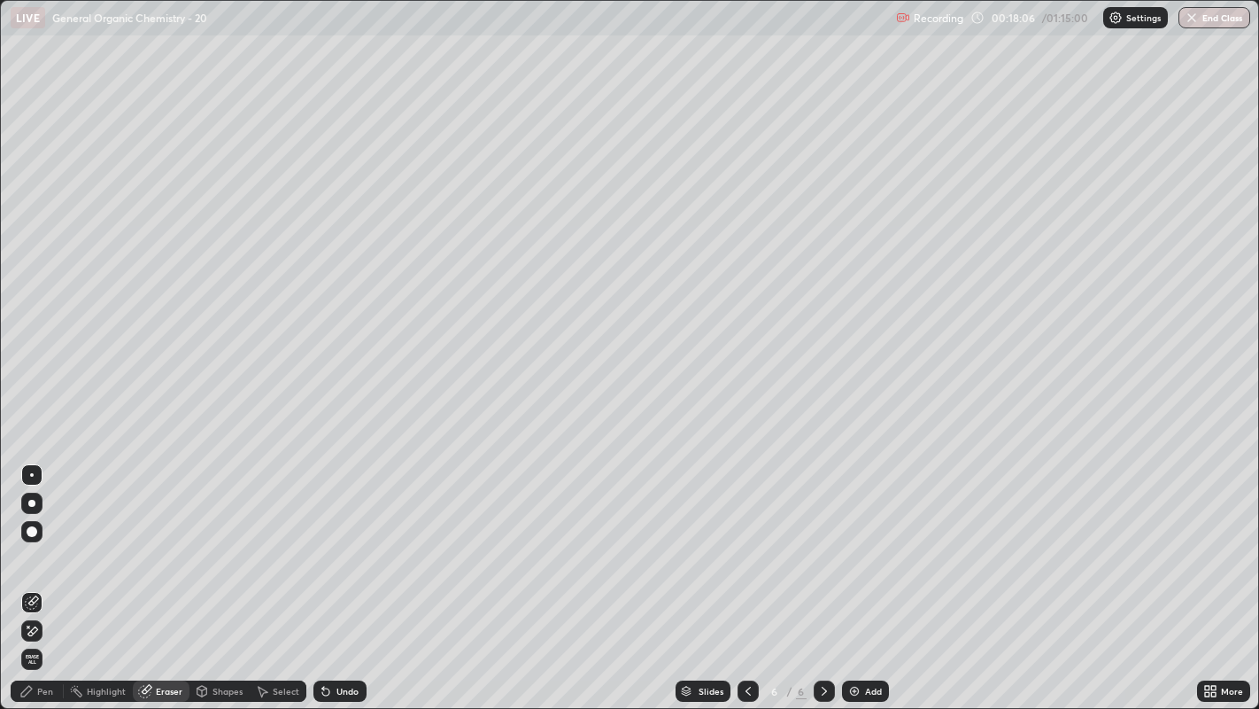
click at [44, 541] on div "Pen" at bounding box center [45, 690] width 16 height 9
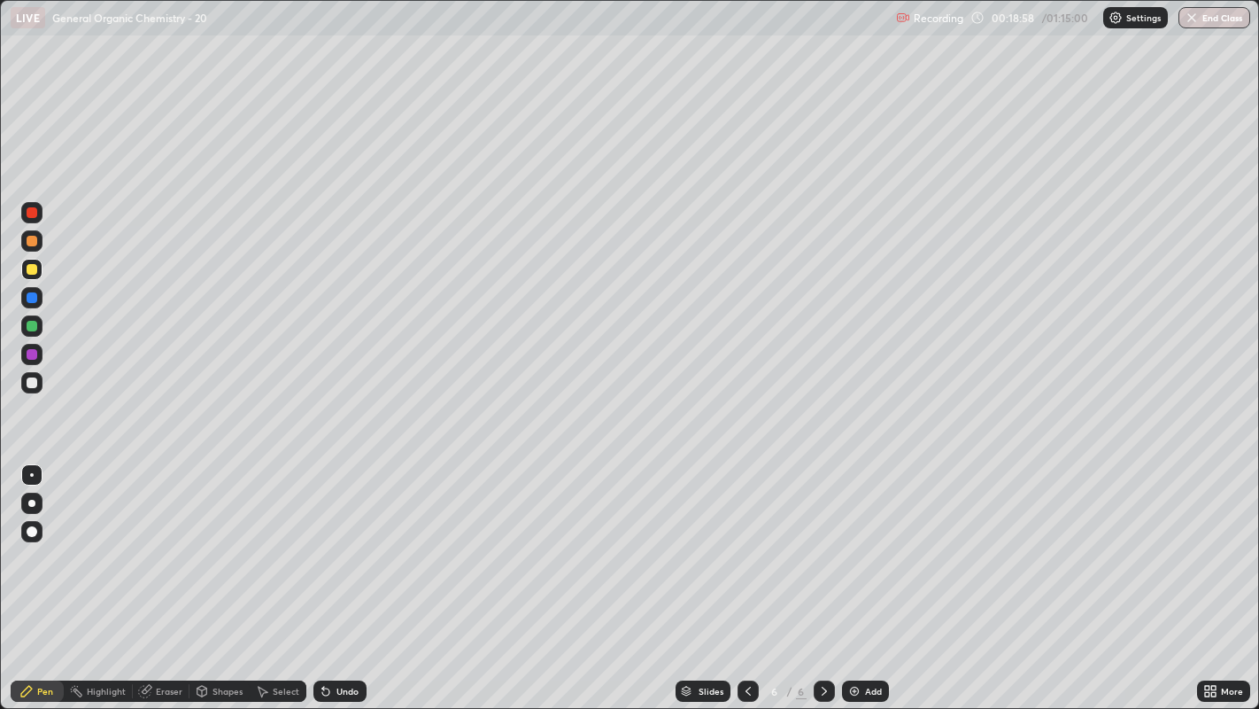
click at [351, 541] on div "Undo" at bounding box center [348, 690] width 22 height 9
click at [345, 541] on div "Undo" at bounding box center [340, 690] width 53 height 21
click at [343, 541] on div "Undo" at bounding box center [340, 690] width 53 height 21
click at [343, 541] on div "Undo" at bounding box center [348, 690] width 22 height 9
click at [344, 541] on div "Undo" at bounding box center [348, 690] width 22 height 9
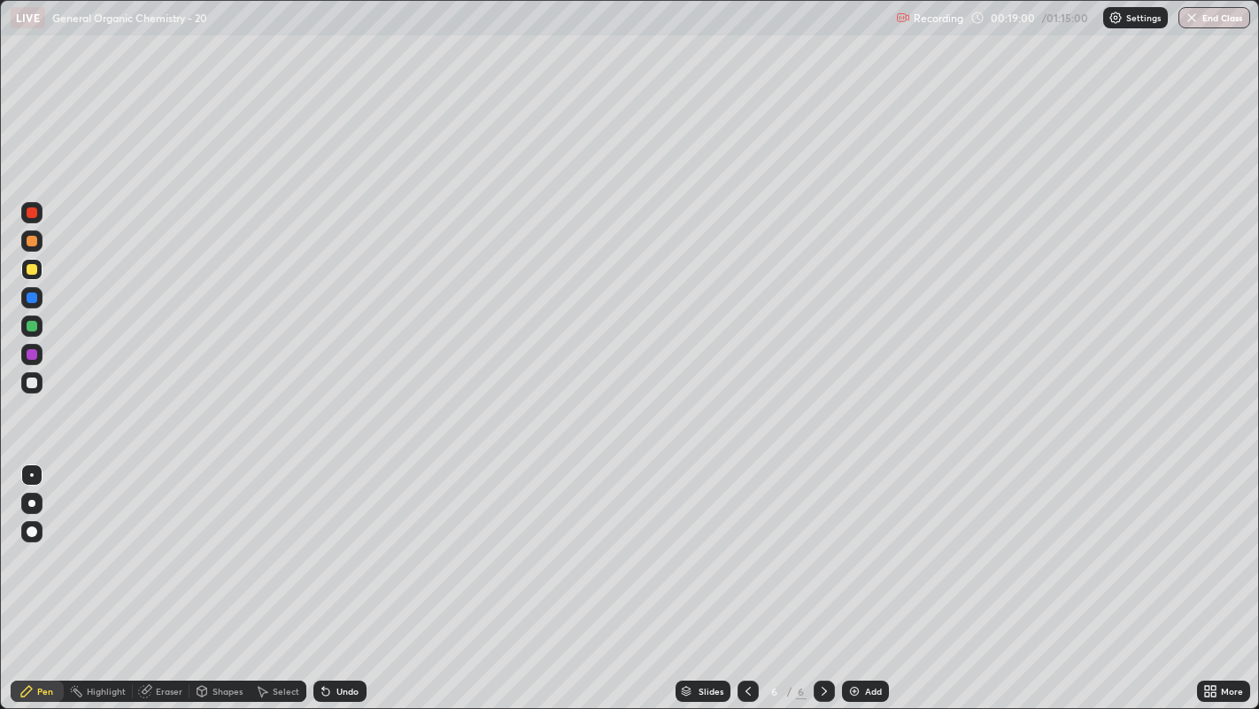
click at [345, 541] on div "Undo" at bounding box center [340, 690] width 53 height 21
click at [344, 541] on div "Undo" at bounding box center [348, 690] width 22 height 9
click at [341, 541] on div "Undo" at bounding box center [348, 690] width 22 height 9
click at [341, 541] on div "Undo" at bounding box center [340, 690] width 53 height 21
click at [347, 541] on div "Undo" at bounding box center [340, 690] width 53 height 21
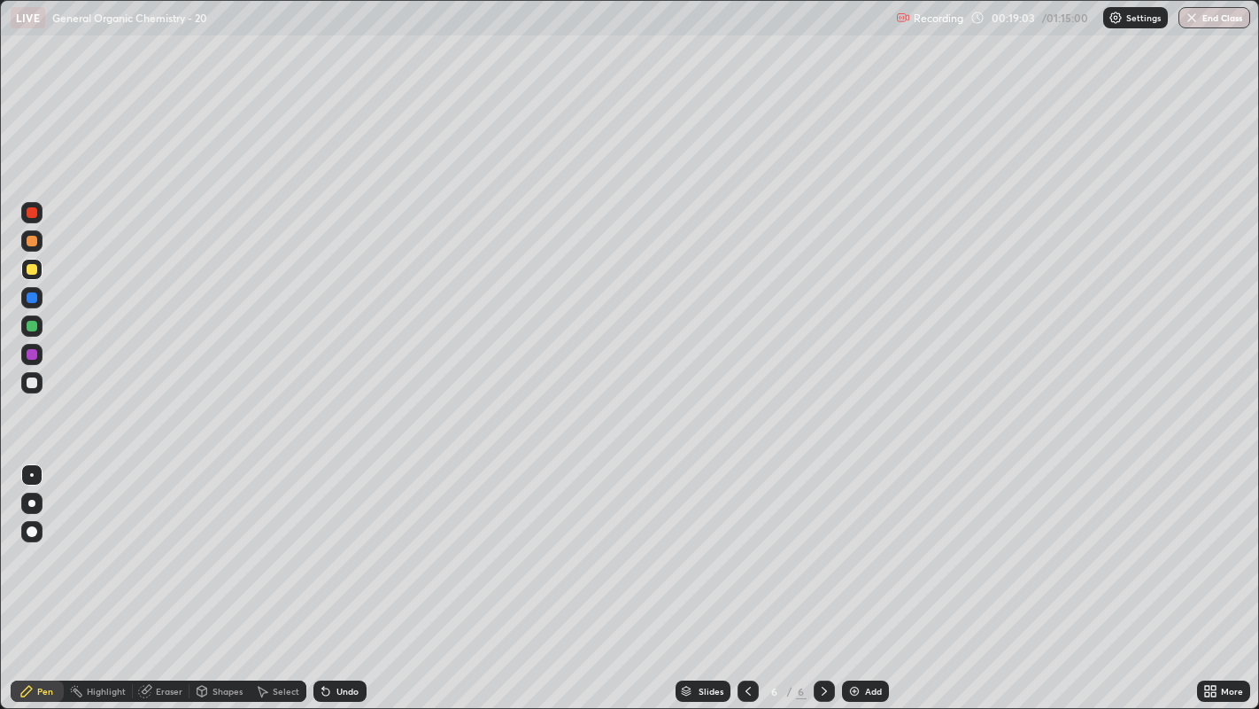
click at [346, 541] on div "Undo" at bounding box center [340, 690] width 53 height 21
click at [338, 541] on div "Undo" at bounding box center [340, 690] width 53 height 21
click at [337, 541] on div "Undo" at bounding box center [340, 690] width 53 height 21
click at [332, 541] on div "Undo" at bounding box center [340, 690] width 53 height 21
click at [107, 541] on div "Highlight" at bounding box center [106, 690] width 39 height 9
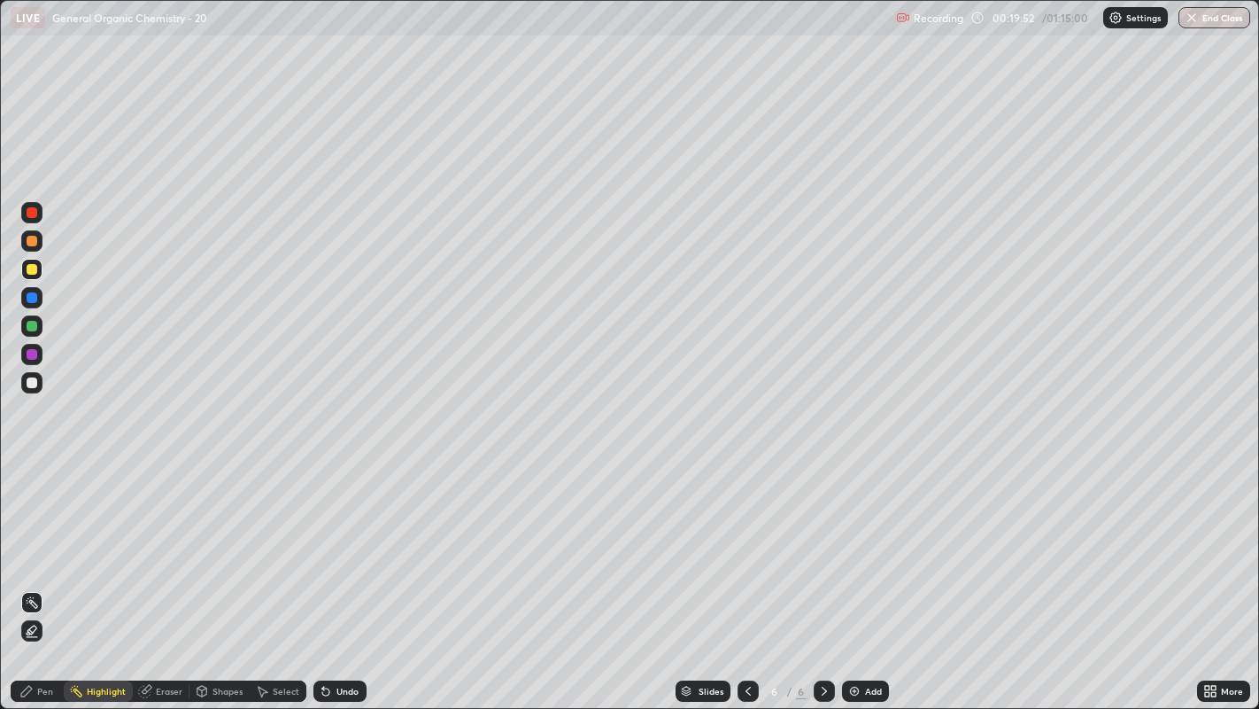
click at [34, 541] on div "Pen" at bounding box center [37, 690] width 53 height 21
click at [33, 379] on div at bounding box center [32, 382] width 11 height 11
click at [33, 211] on div at bounding box center [32, 212] width 11 height 11
click at [326, 541] on icon at bounding box center [325, 691] width 7 height 7
click at [323, 541] on icon at bounding box center [325, 691] width 7 height 7
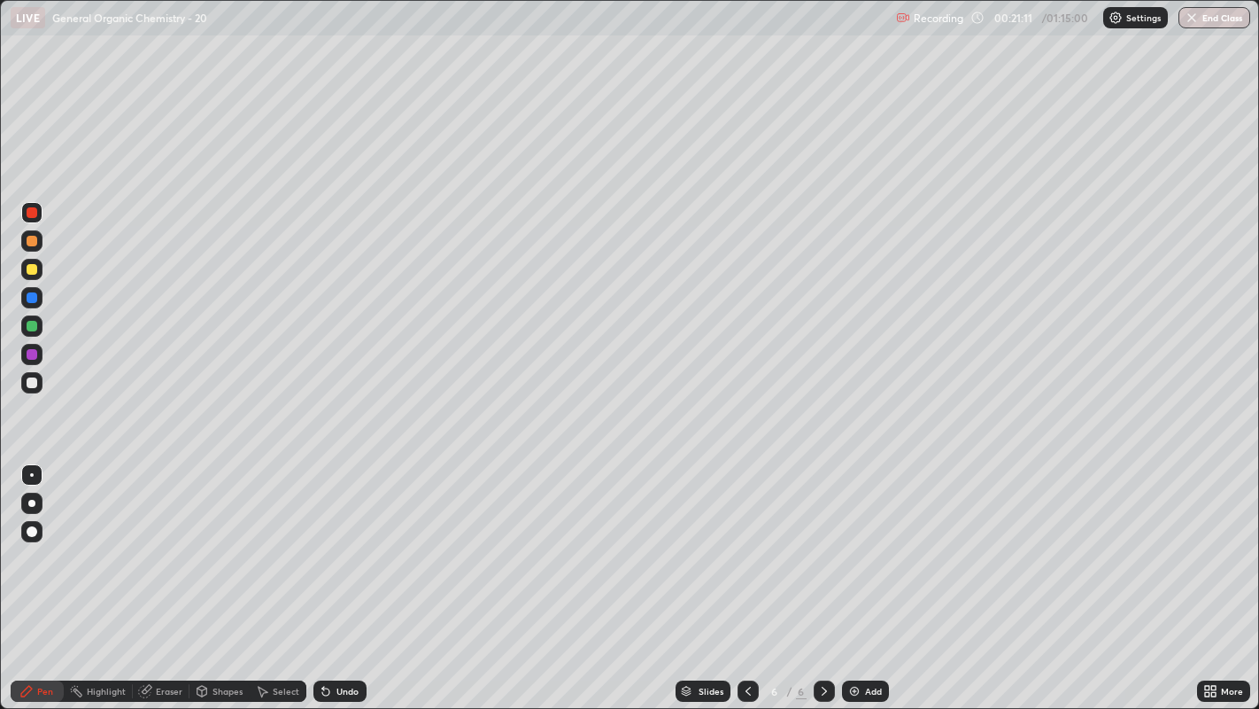
click at [323, 541] on icon at bounding box center [325, 691] width 7 height 7
click at [322, 541] on icon at bounding box center [323, 687] width 2 height 2
click at [329, 541] on icon at bounding box center [326, 691] width 14 height 14
click at [332, 541] on div "Undo" at bounding box center [340, 690] width 53 height 21
click at [336, 541] on div "Undo" at bounding box center [340, 690] width 53 height 21
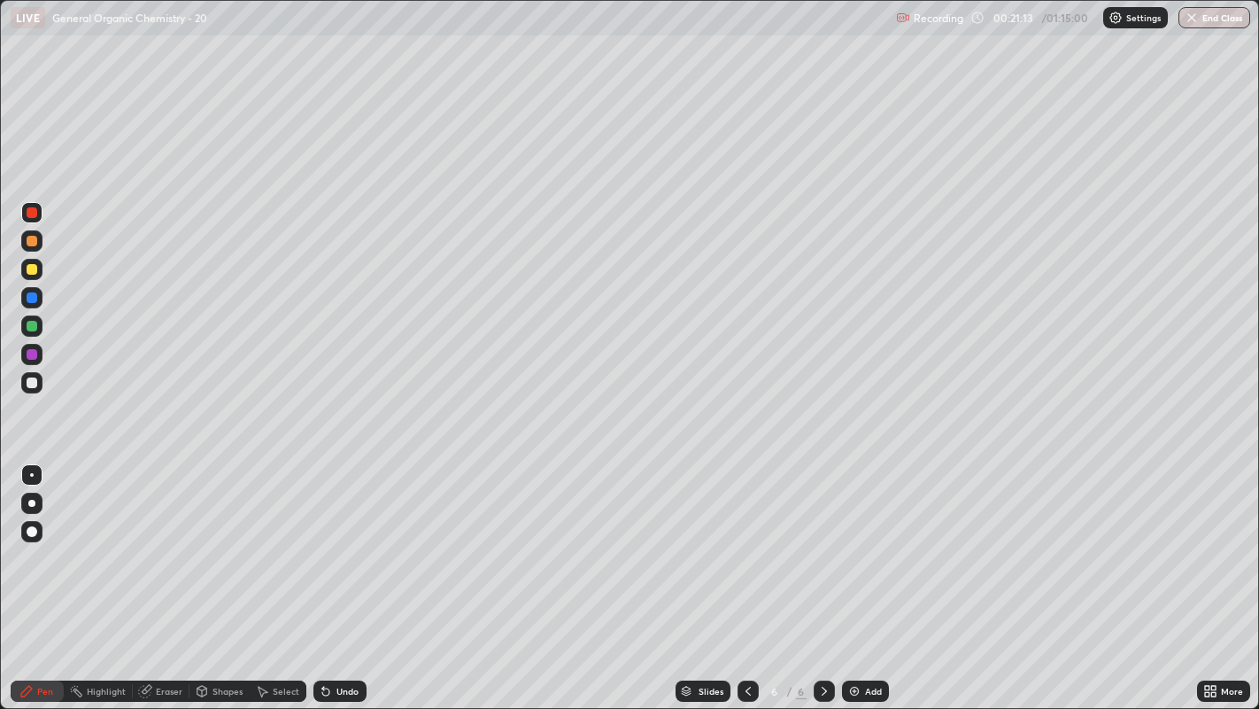
click at [337, 541] on div "Undo" at bounding box center [340, 690] width 53 height 21
click at [335, 541] on div "Undo" at bounding box center [340, 690] width 53 height 21
click at [336, 541] on div "Undo" at bounding box center [340, 690] width 53 height 21
click at [337, 541] on div "Undo" at bounding box center [340, 690] width 53 height 21
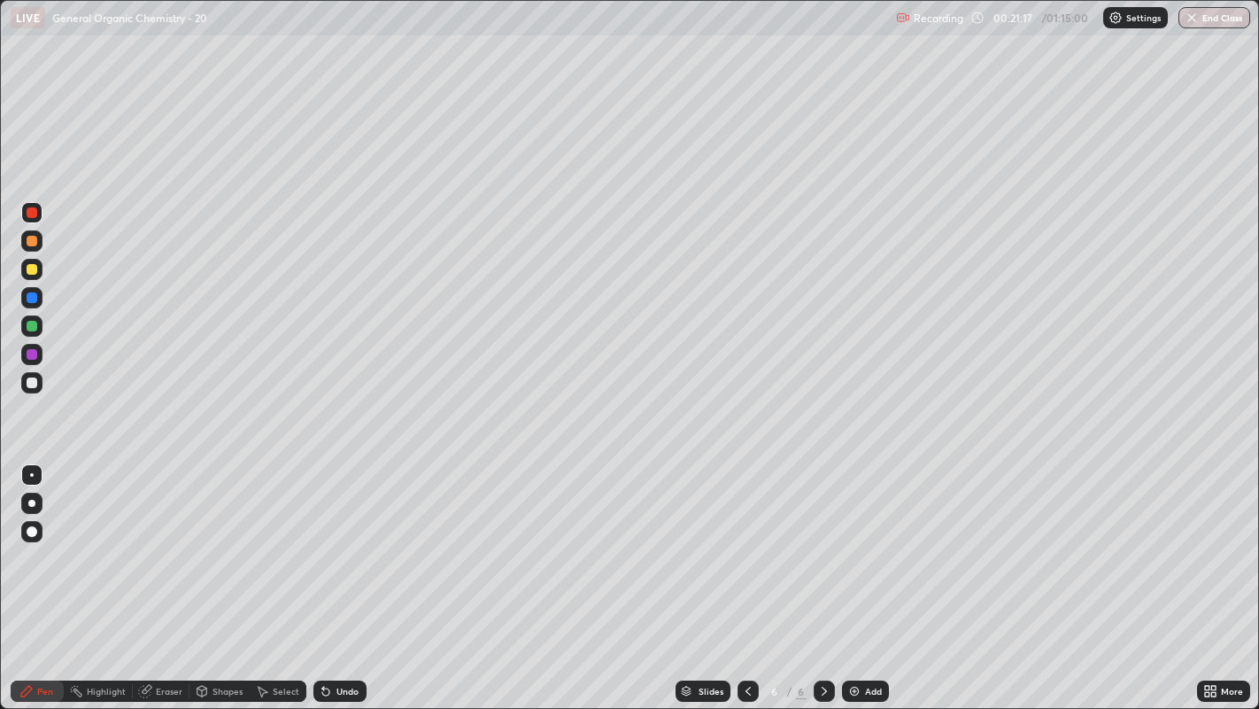
click at [32, 502] on div at bounding box center [31, 503] width 7 height 7
click at [31, 474] on div at bounding box center [32, 475] width 4 height 4
click at [265, 541] on icon at bounding box center [262, 691] width 14 height 14
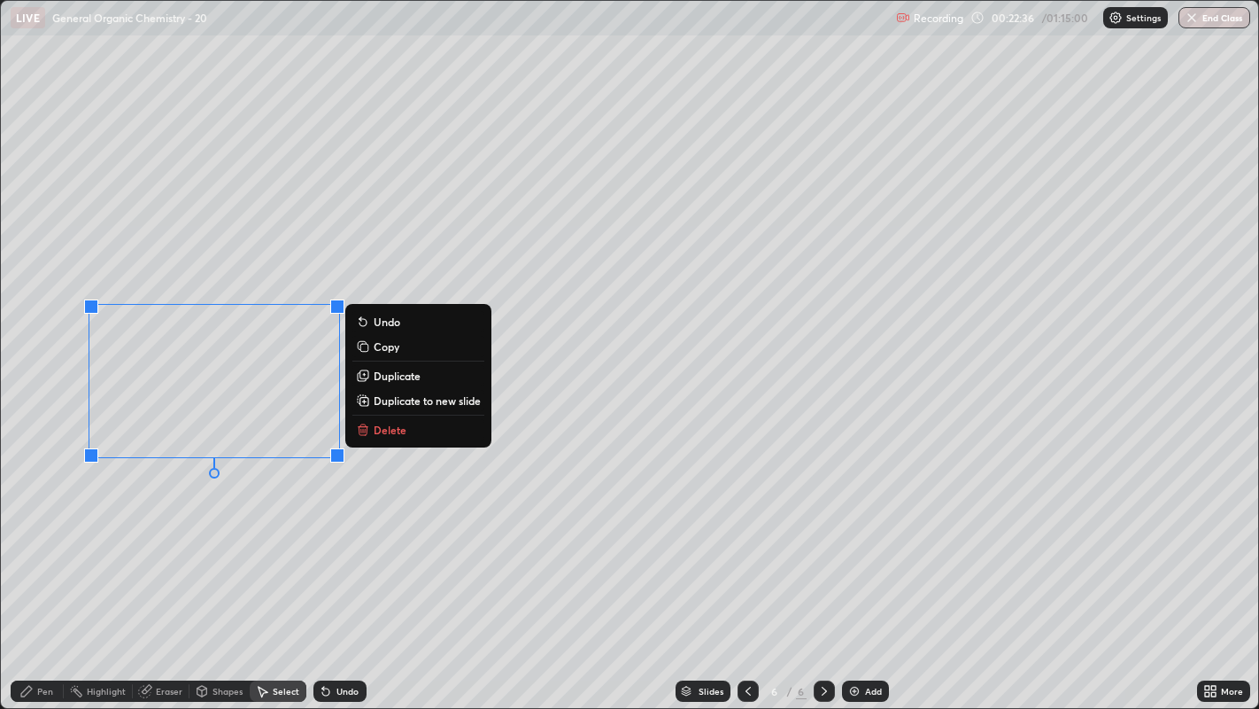
click at [381, 432] on p "Delete" at bounding box center [390, 429] width 33 height 14
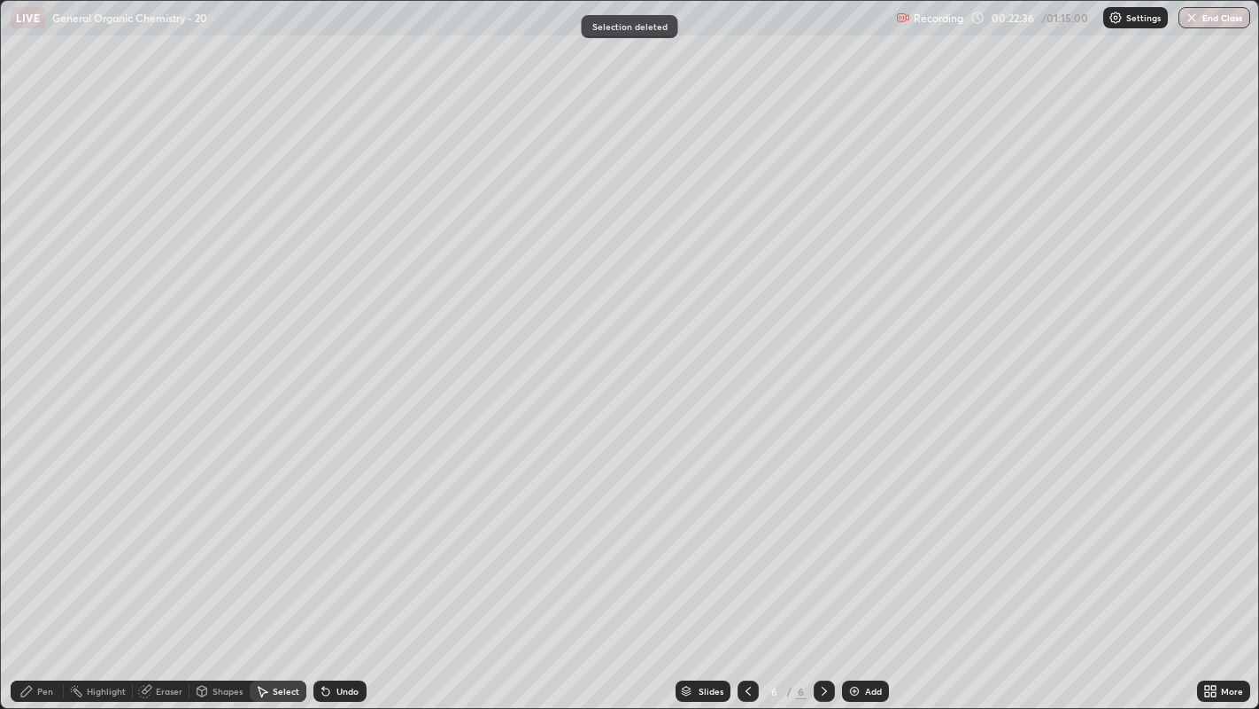
click at [30, 541] on div "Pen" at bounding box center [37, 690] width 53 height 21
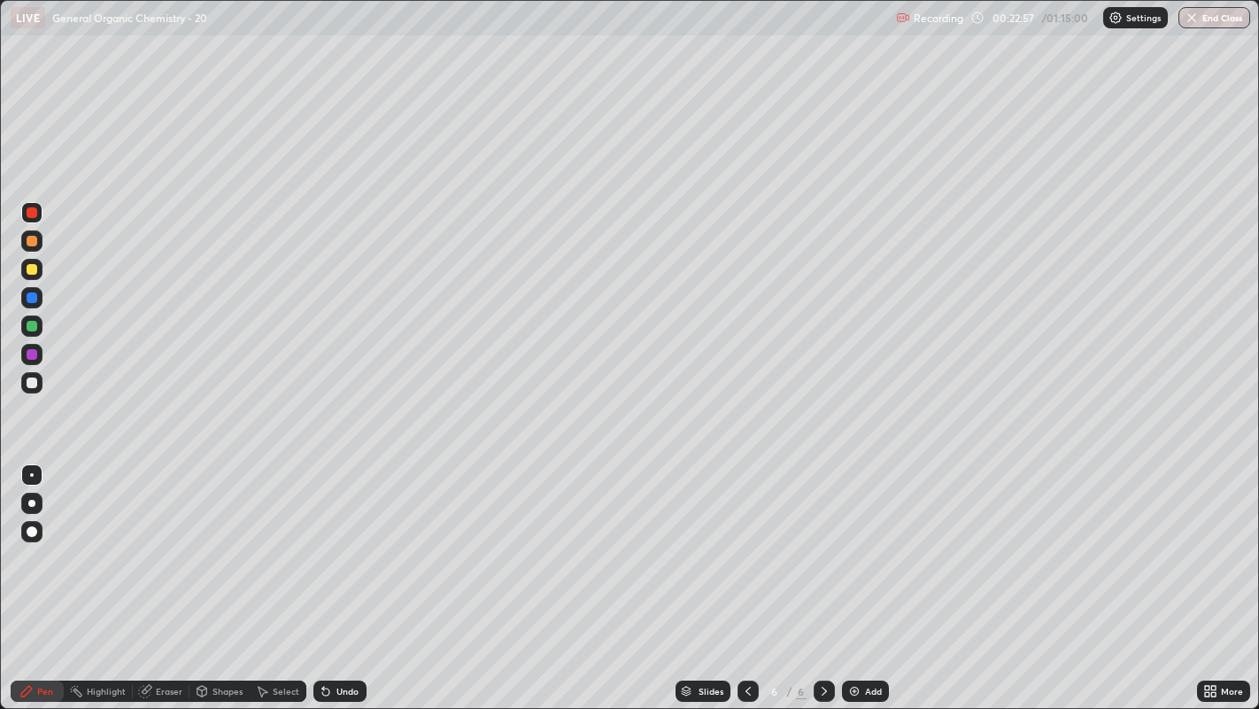
click at [31, 386] on div at bounding box center [32, 382] width 11 height 11
click at [114, 541] on div "Highlight" at bounding box center [106, 690] width 39 height 9
click at [52, 541] on div "Pen" at bounding box center [45, 690] width 16 height 9
click at [266, 541] on icon at bounding box center [262, 691] width 14 height 14
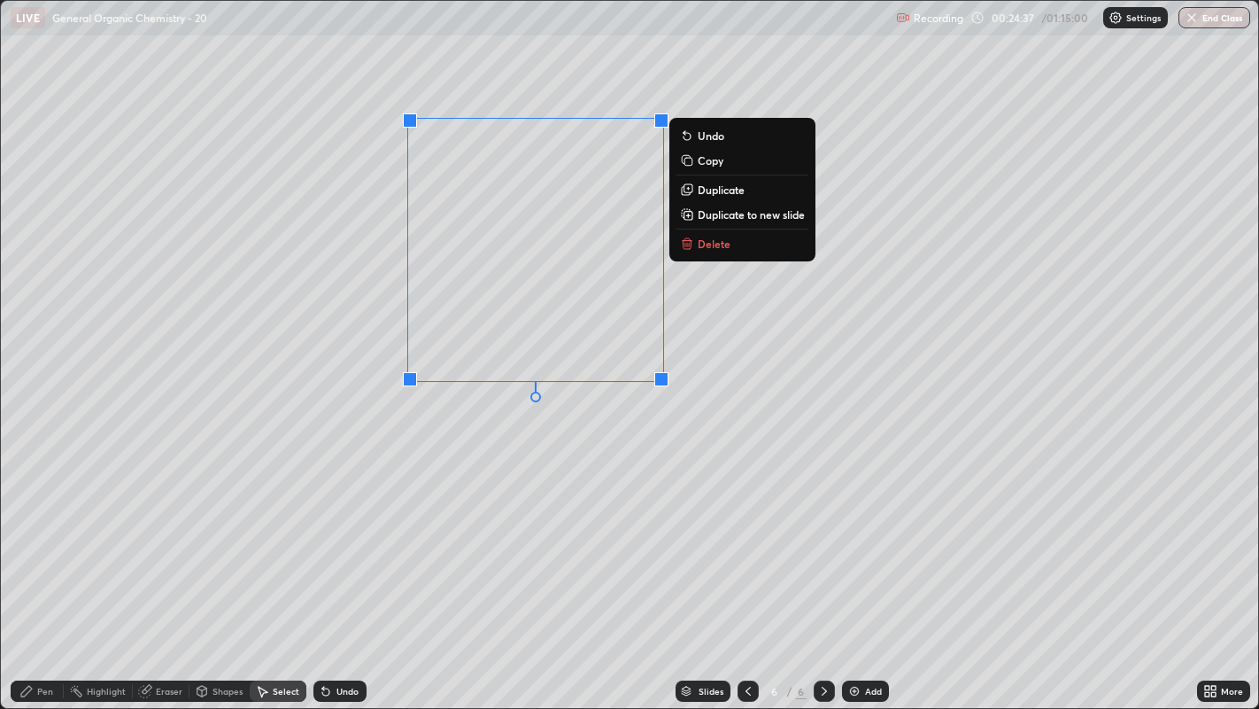
click at [523, 487] on div "0 ° Undo Copy Duplicate Duplicate to new slide Delete" at bounding box center [630, 355] width 1259 height 708
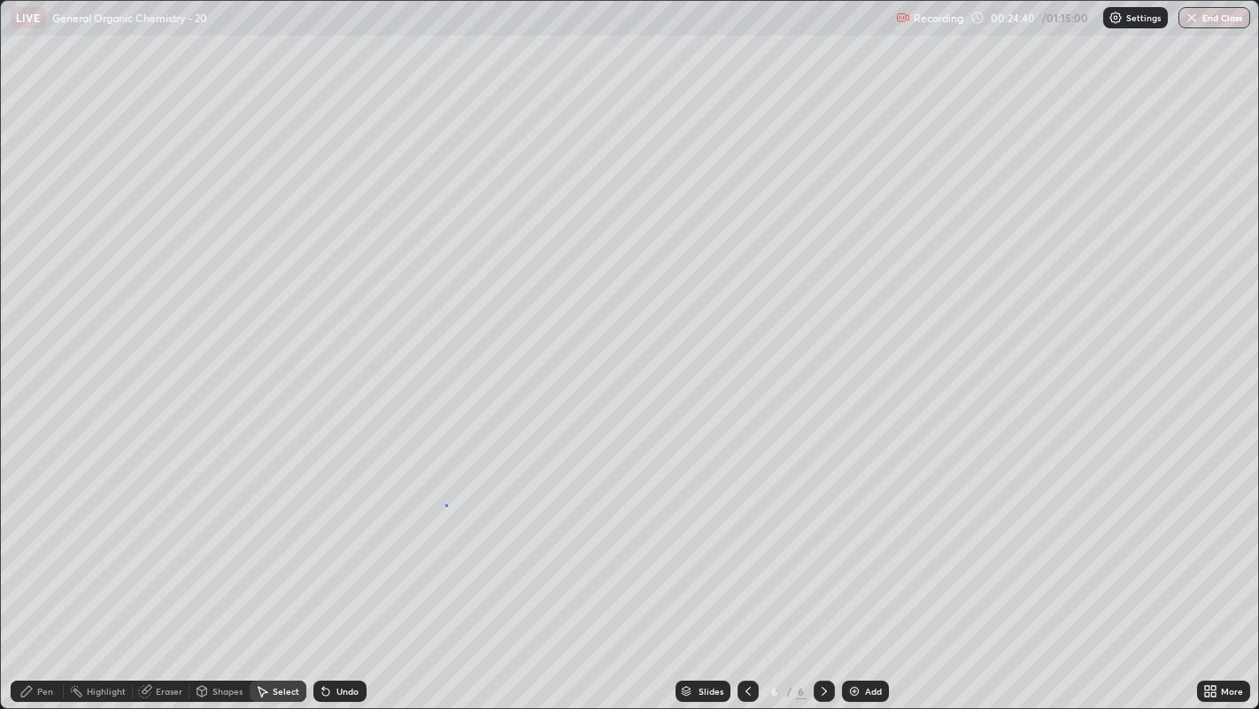
click at [445, 504] on div "0 ° Undo Copy Duplicate Duplicate to new slide Delete" at bounding box center [630, 355] width 1259 height 708
click at [167, 541] on div "Eraser" at bounding box center [169, 690] width 27 height 9
click at [45, 541] on div "Pen" at bounding box center [45, 690] width 16 height 9
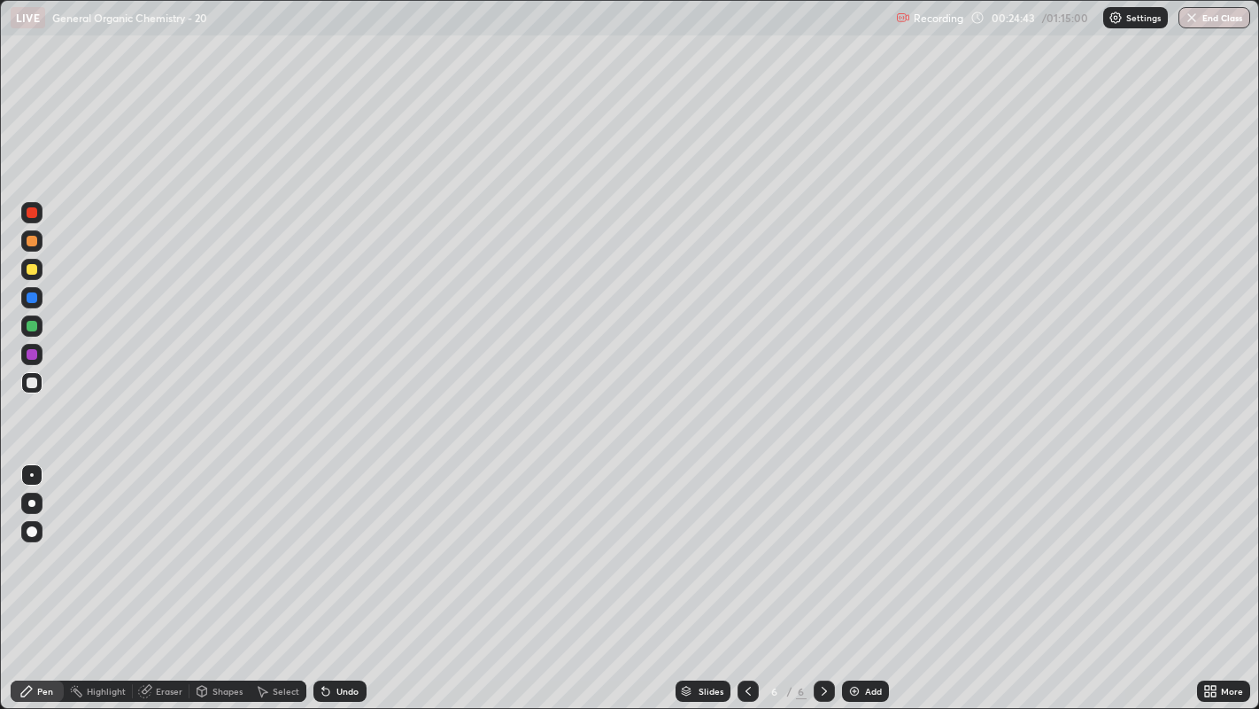
click at [31, 246] on div at bounding box center [31, 240] width 21 height 21
click at [32, 267] on div at bounding box center [32, 269] width 11 height 11
click at [275, 541] on div "Select" at bounding box center [286, 690] width 27 height 9
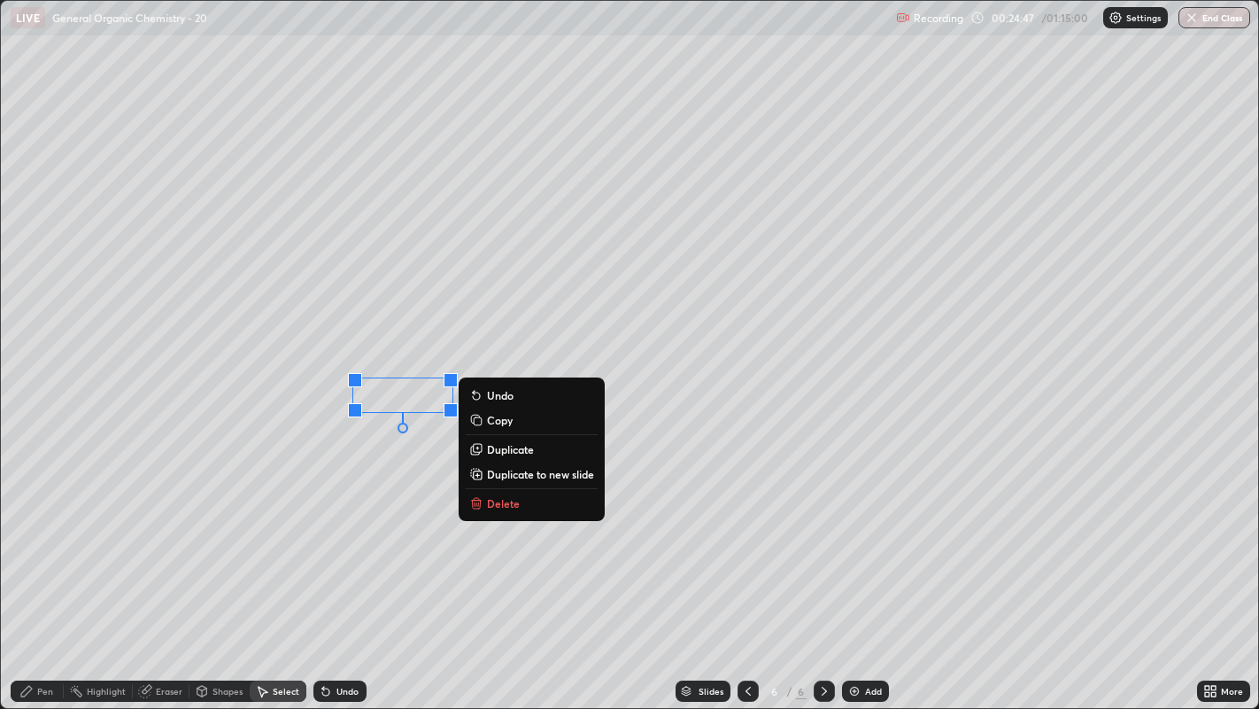
click at [507, 500] on p "Delete" at bounding box center [503, 503] width 33 height 14
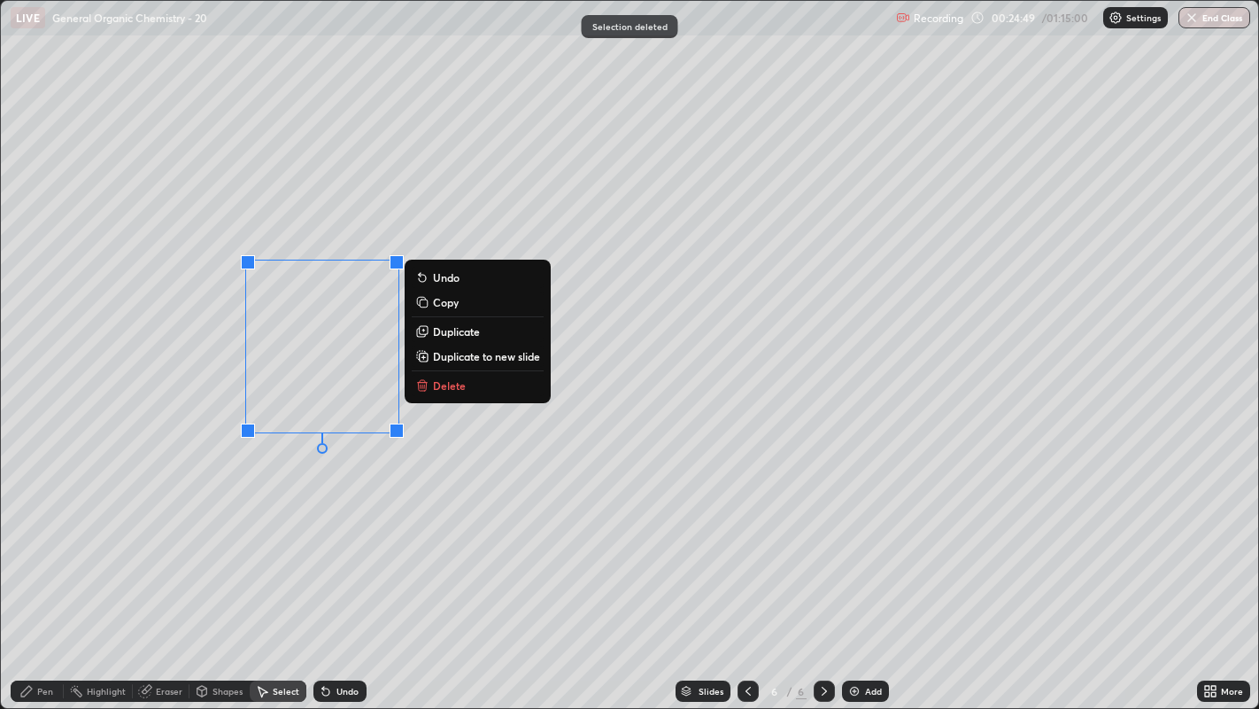
click at [446, 333] on p "Duplicate" at bounding box center [456, 331] width 47 height 14
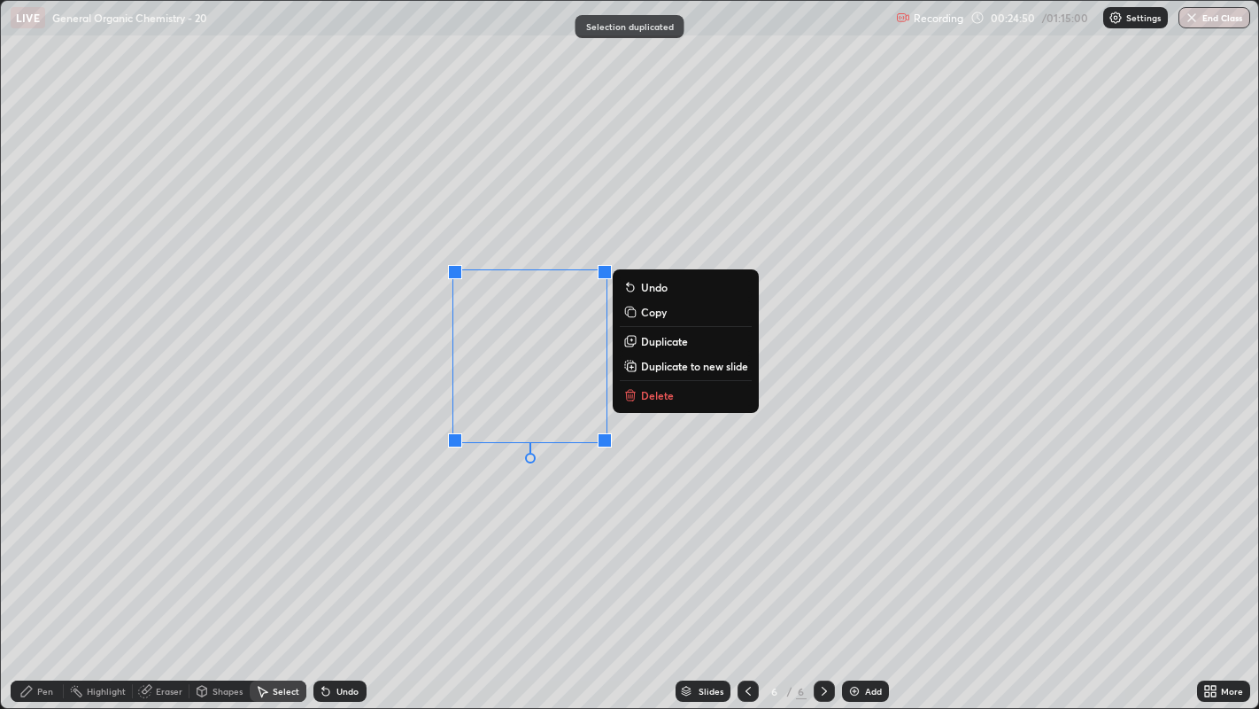
click at [490, 497] on div "0 ° Undo Copy Duplicate Duplicate to new slide Delete" at bounding box center [630, 355] width 1259 height 708
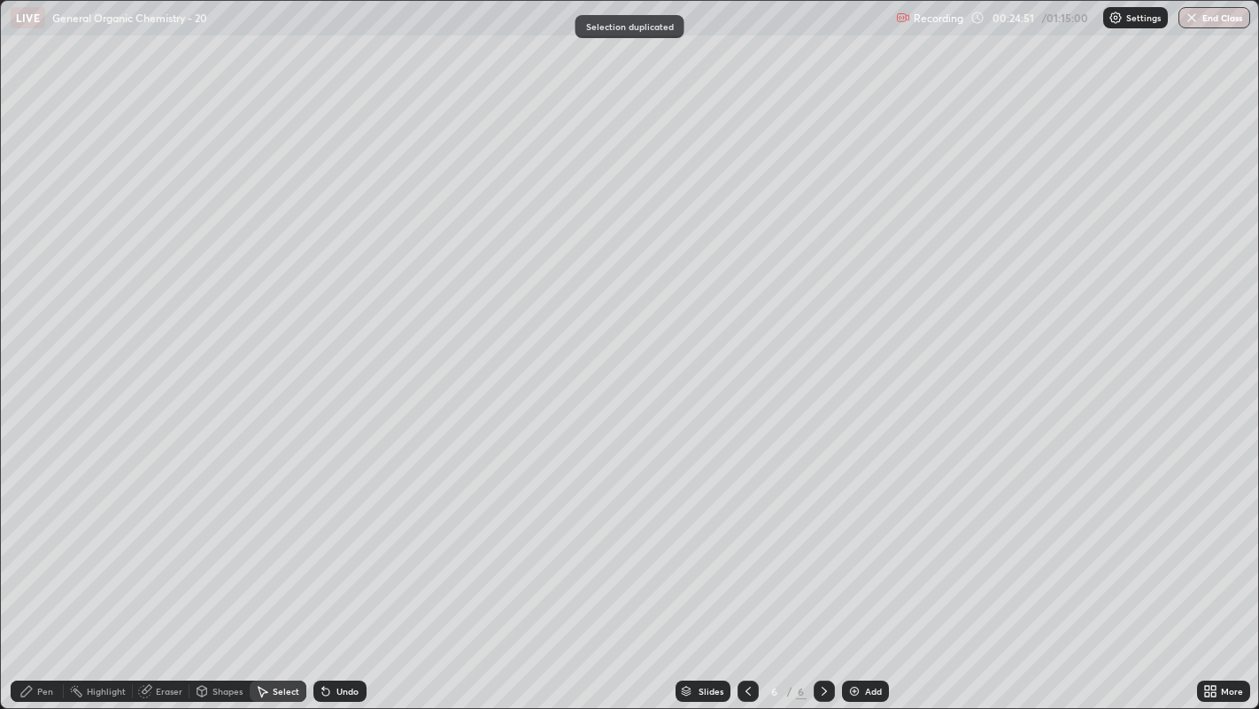
click at [43, 541] on div "Pen" at bounding box center [45, 690] width 16 height 9
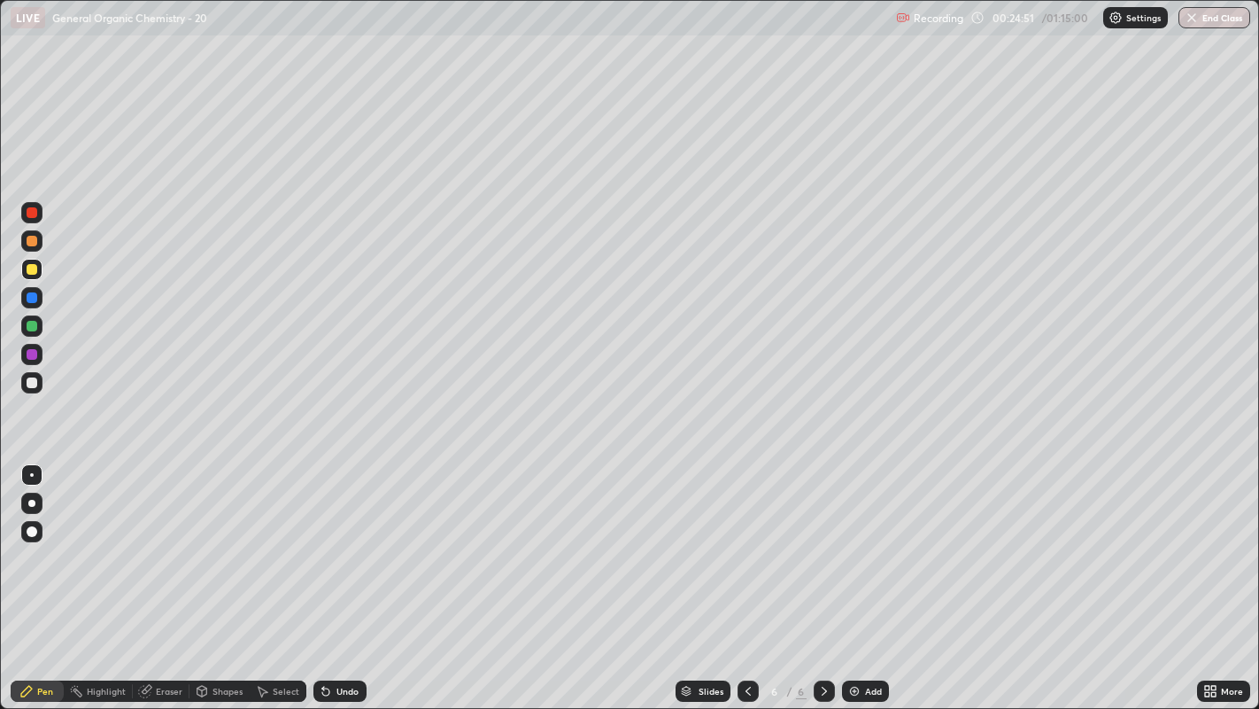
click at [31, 216] on div at bounding box center [32, 212] width 11 height 11
click at [344, 541] on div "Undo" at bounding box center [340, 690] width 53 height 21
click at [349, 541] on div "Undo" at bounding box center [340, 690] width 53 height 21
click at [350, 541] on div "Undo" at bounding box center [340, 690] width 53 height 21
click at [345, 541] on div "Undo" at bounding box center [348, 690] width 22 height 9
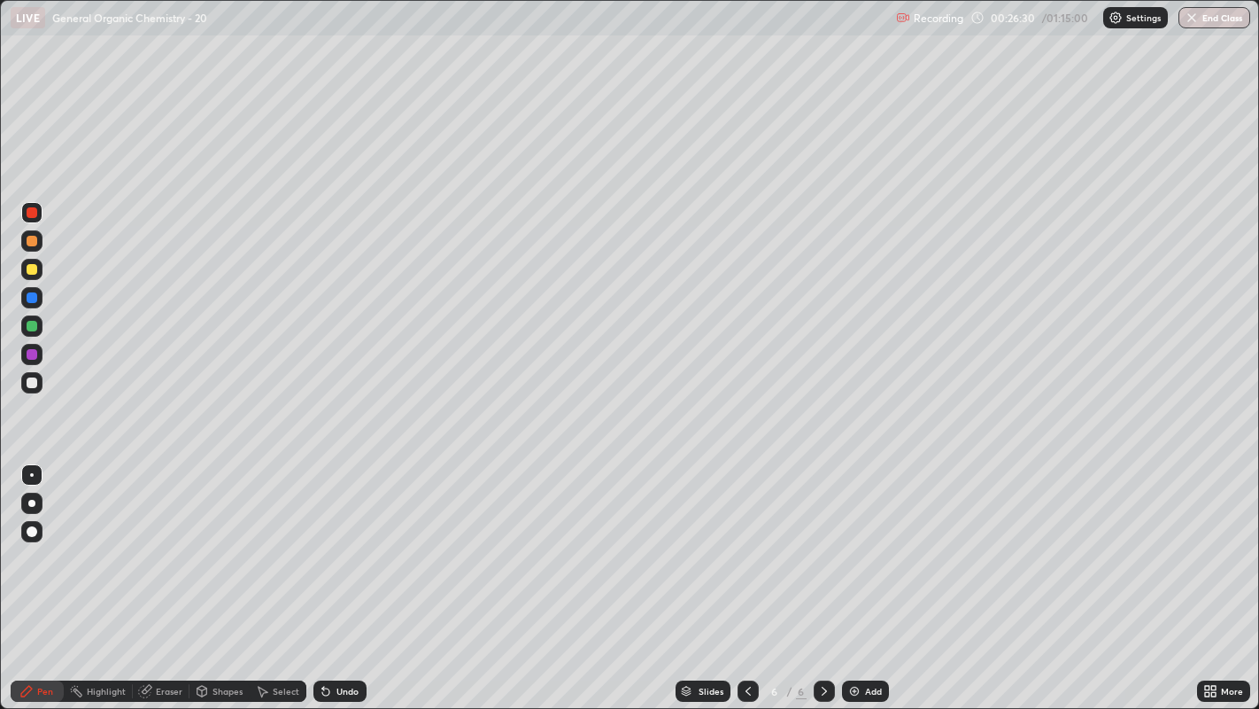
click at [346, 541] on div "Undo" at bounding box center [340, 690] width 53 height 21
click at [341, 541] on div "Undo" at bounding box center [340, 690] width 53 height 21
click at [337, 541] on div "Undo" at bounding box center [348, 690] width 22 height 9
click at [337, 541] on div "Undo" at bounding box center [340, 690] width 53 height 21
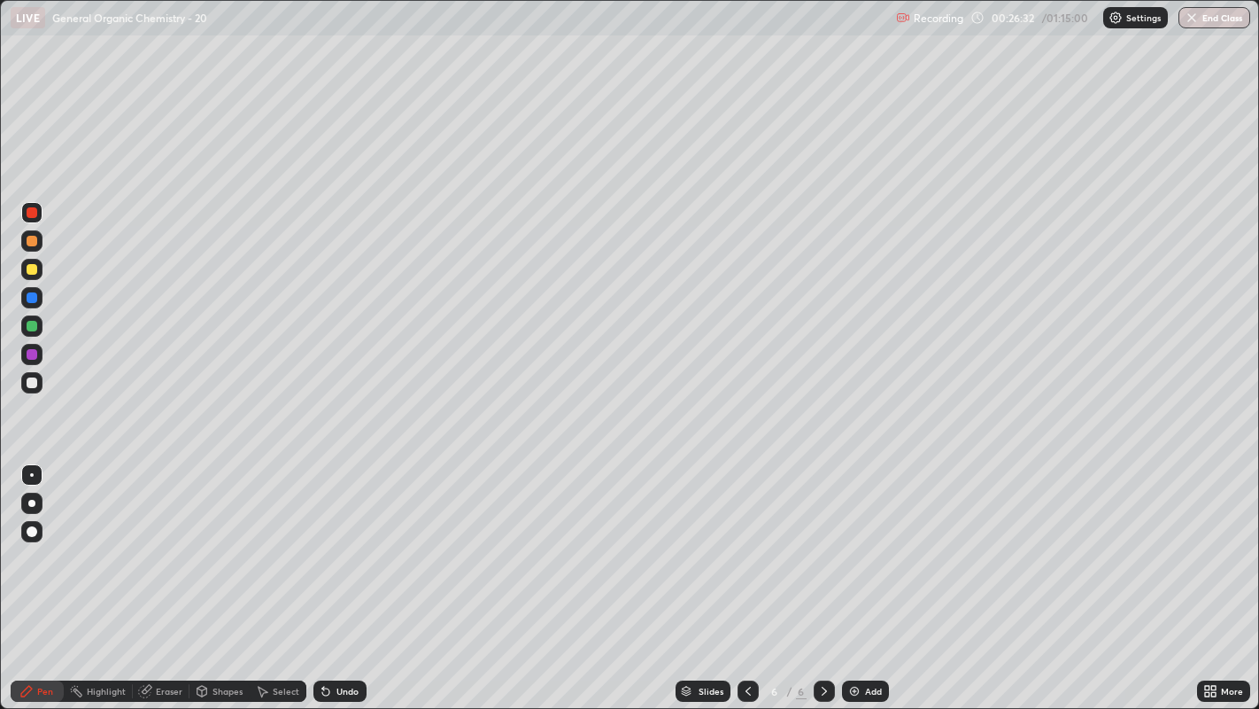
click at [340, 541] on div "Undo" at bounding box center [340, 690] width 53 height 21
click at [35, 267] on div at bounding box center [32, 269] width 11 height 11
click at [277, 541] on div "Select" at bounding box center [286, 690] width 27 height 9
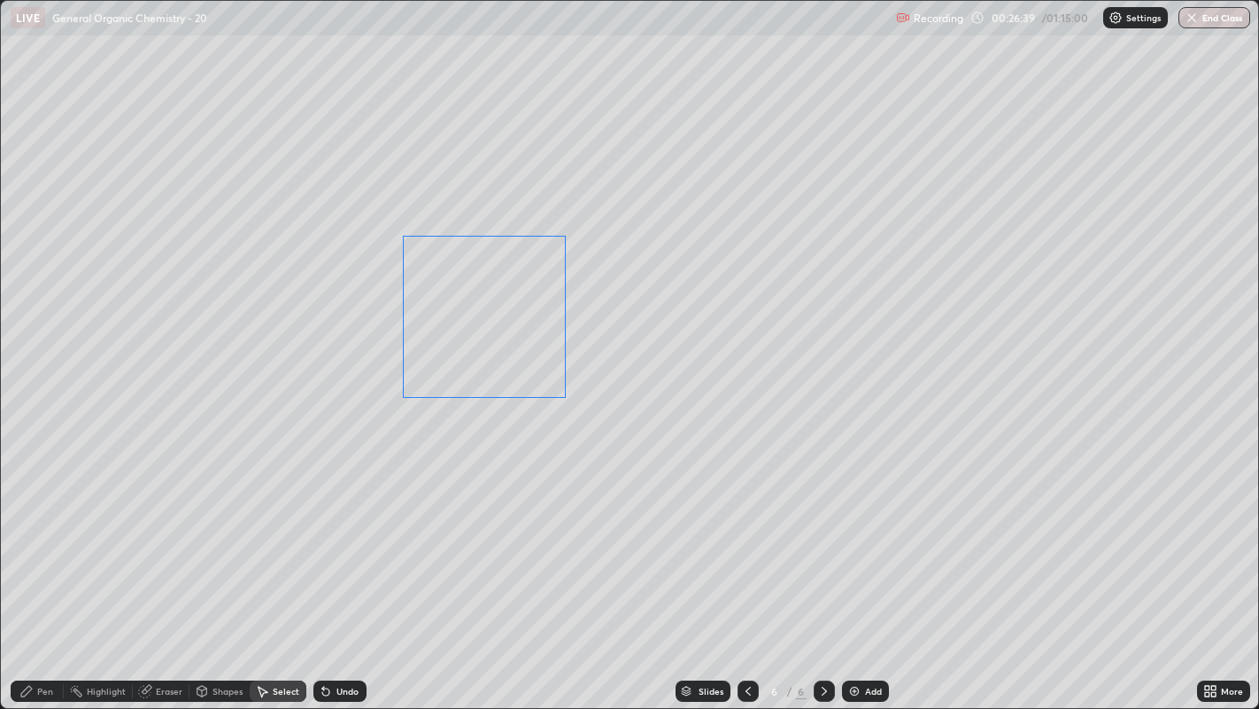
click at [515, 292] on div "0 ° Undo Copy Duplicate Duplicate to new slide Delete" at bounding box center [630, 355] width 1259 height 708
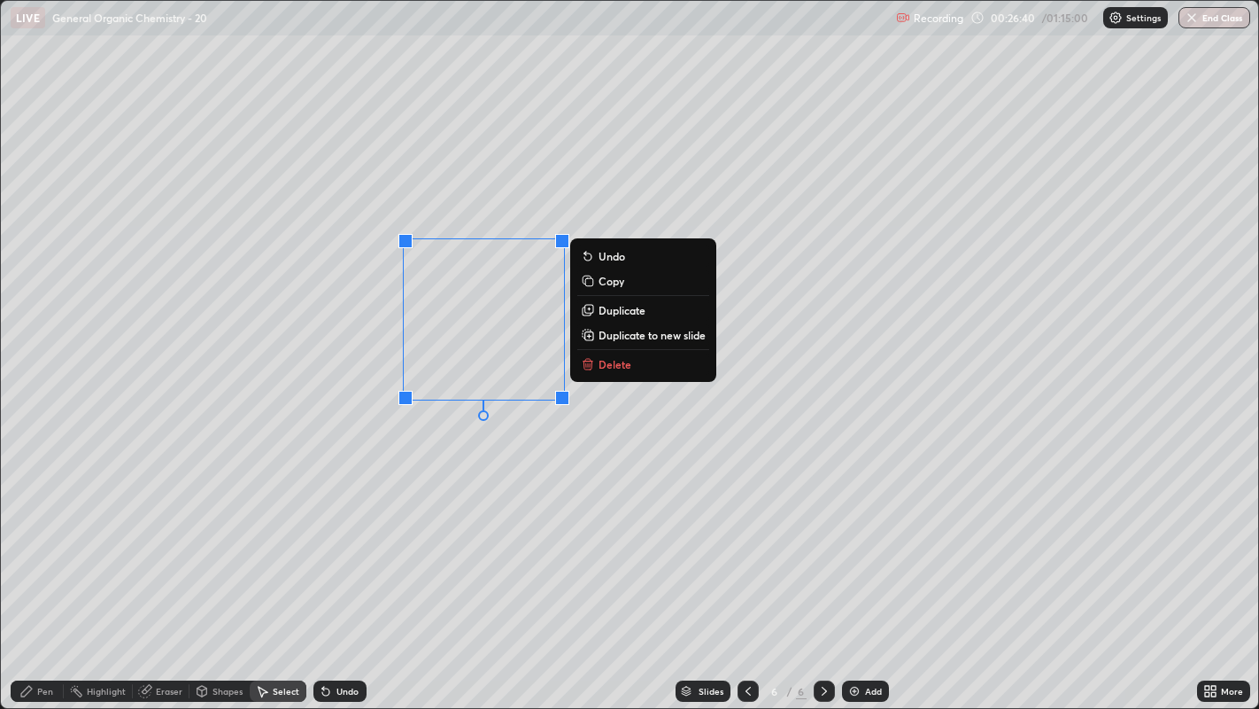
click at [477, 484] on div "0 ° Undo Copy Duplicate Duplicate to new slide Delete" at bounding box center [630, 355] width 1259 height 708
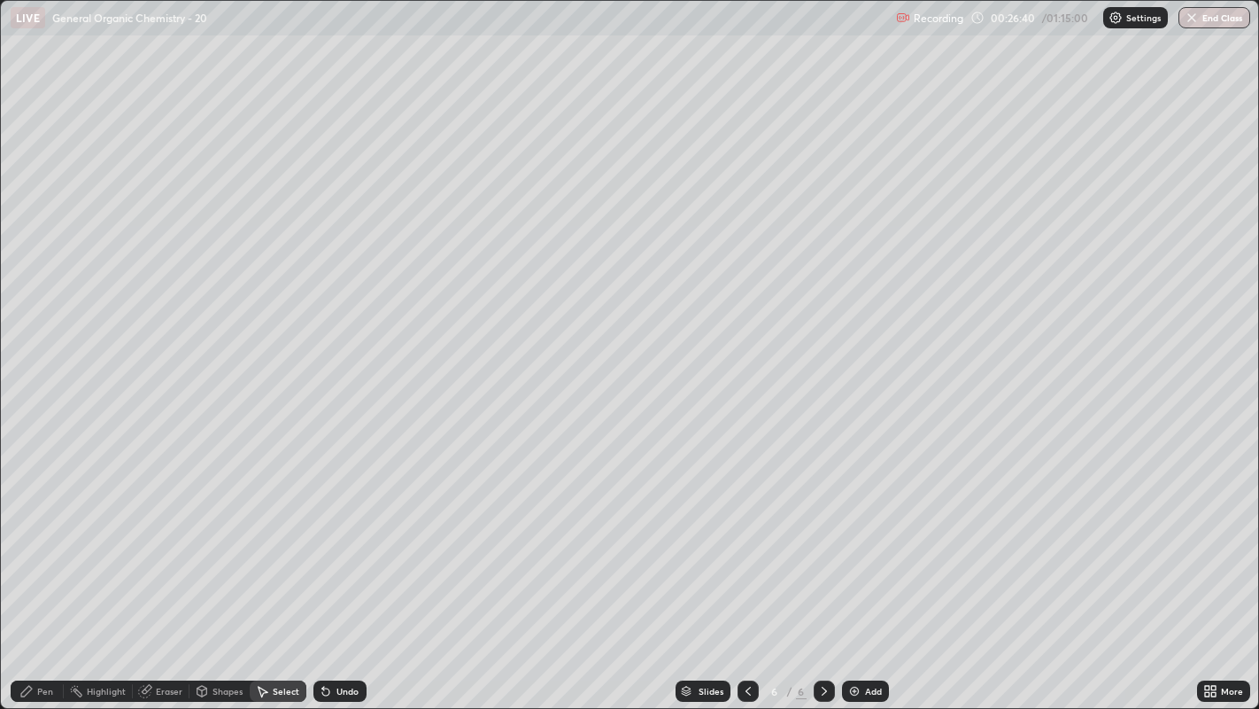
click at [37, 541] on div "Pen" at bounding box center [45, 690] width 16 height 9
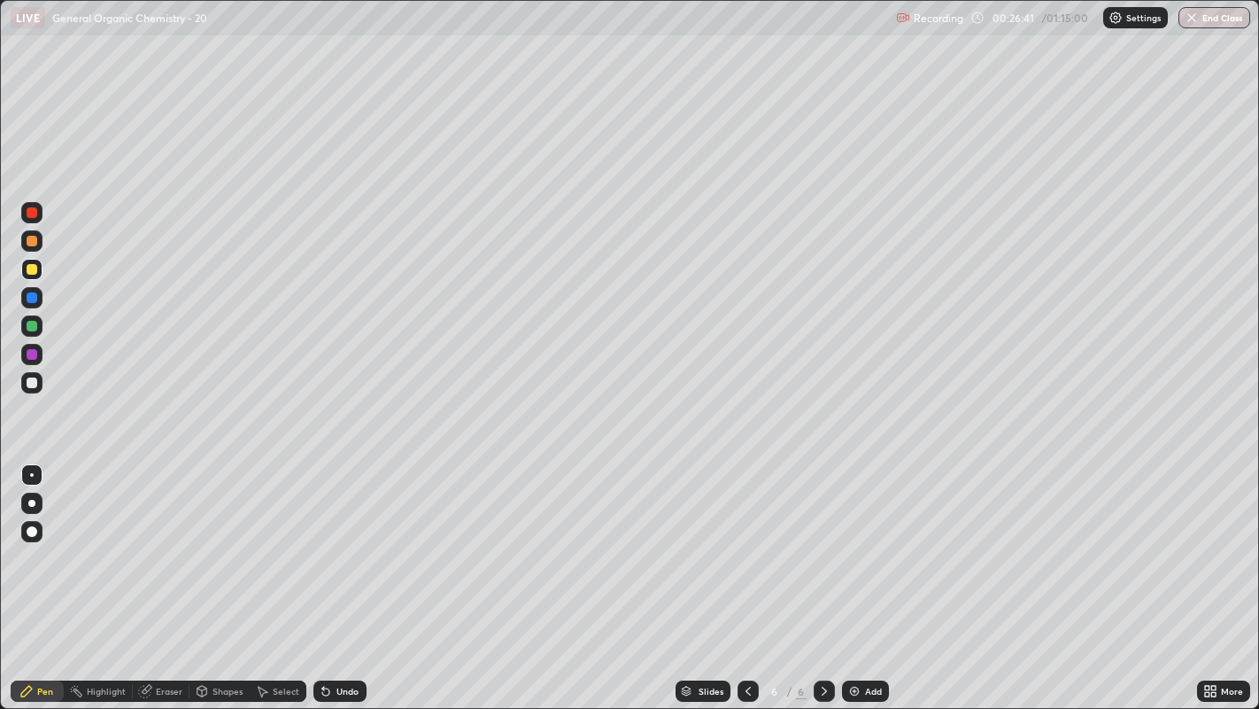
click at [35, 509] on div at bounding box center [31, 502] width 21 height 21
click at [35, 480] on div at bounding box center [31, 474] width 21 height 21
click at [1207, 541] on icon at bounding box center [1207, 688] width 4 height 4
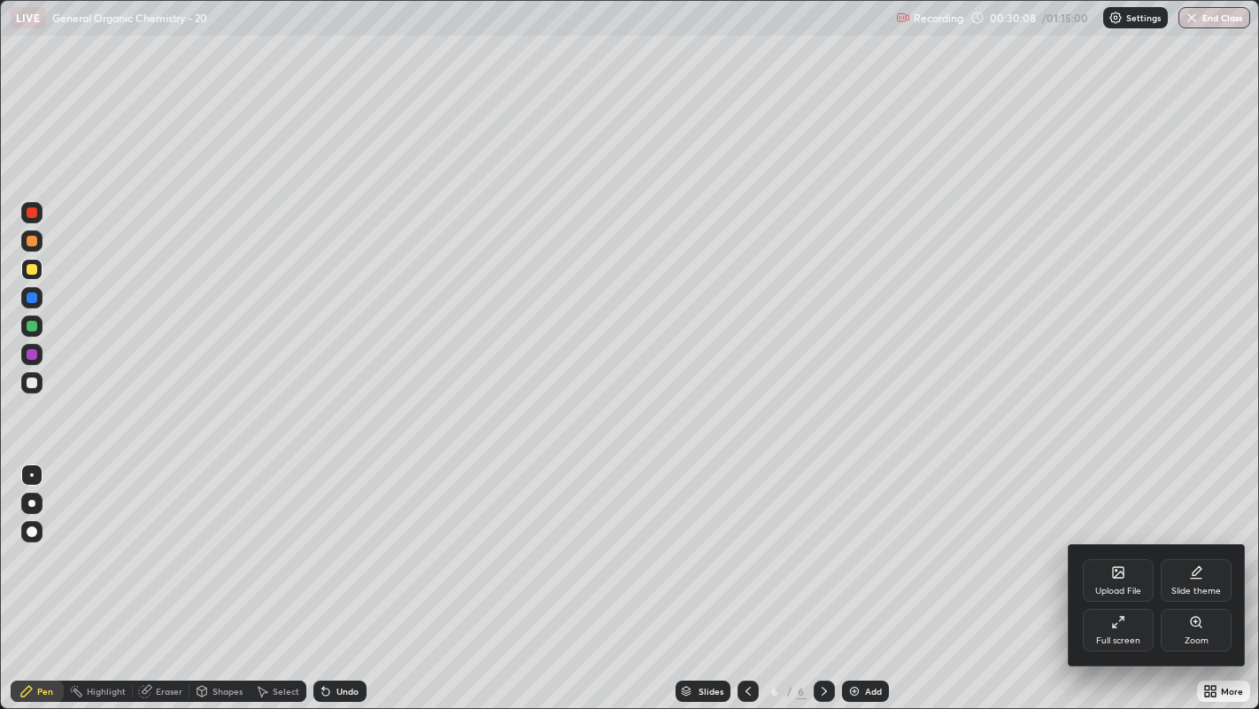
click at [1108, 541] on div "Full screen" at bounding box center [1118, 629] width 71 height 43
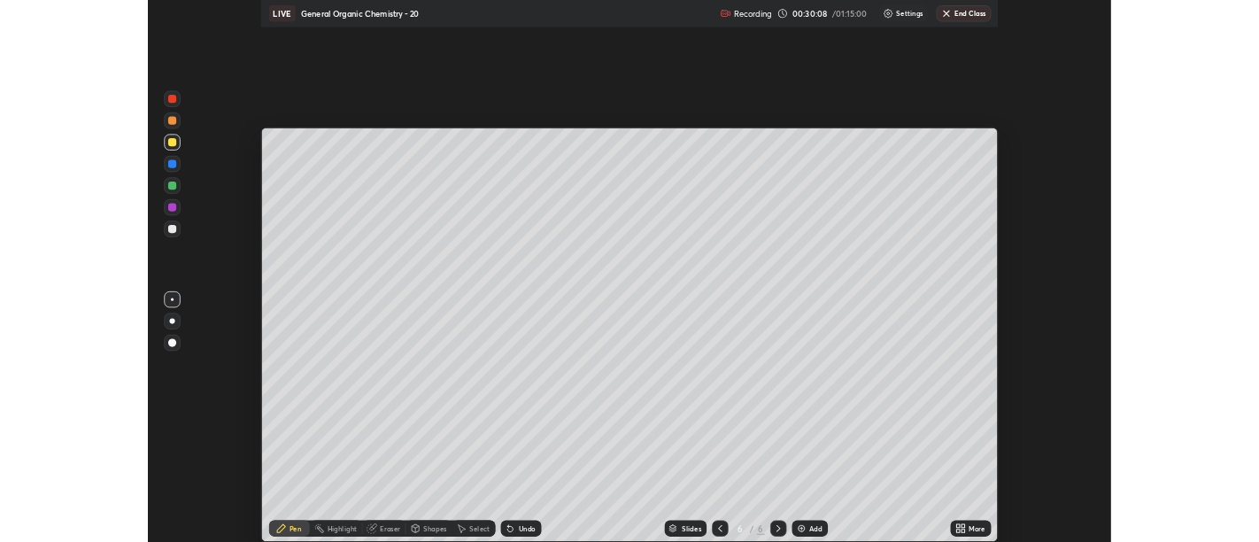
scroll to position [88024, 87307]
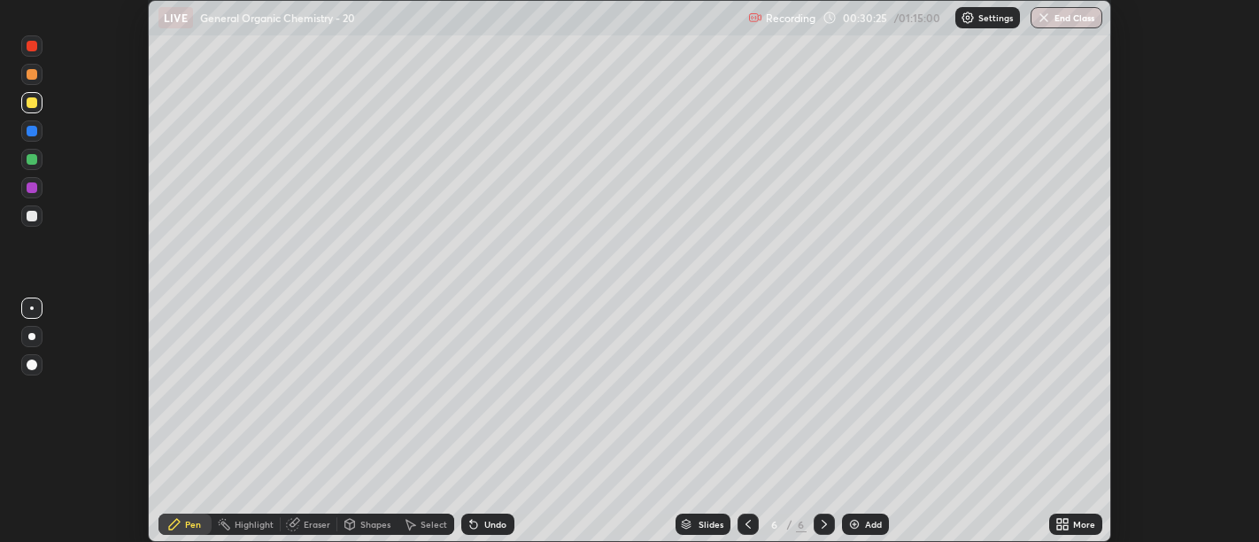
click at [1077, 526] on div "More" at bounding box center [1084, 524] width 22 height 9
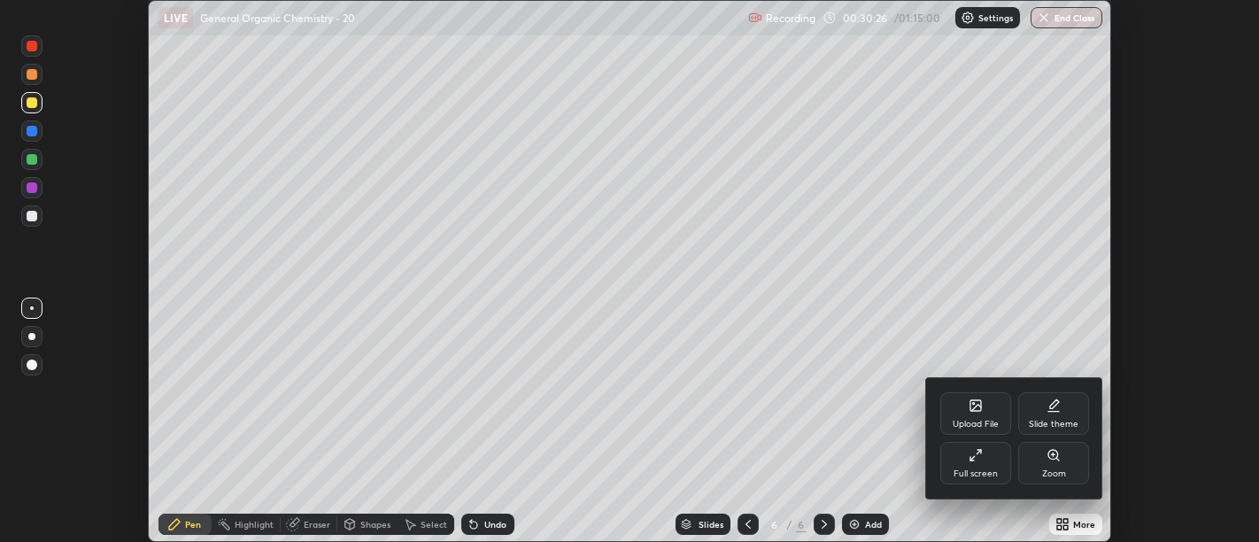
click at [974, 407] on icon at bounding box center [976, 405] width 11 height 11
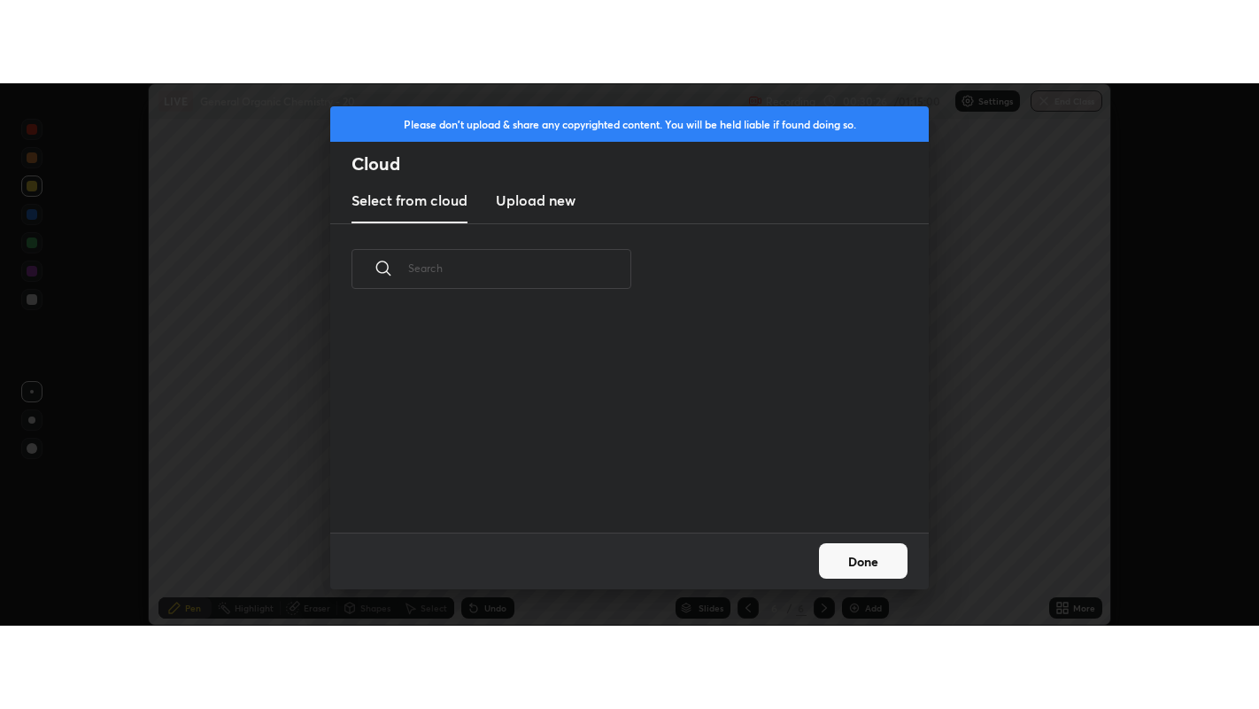
scroll to position [218, 569]
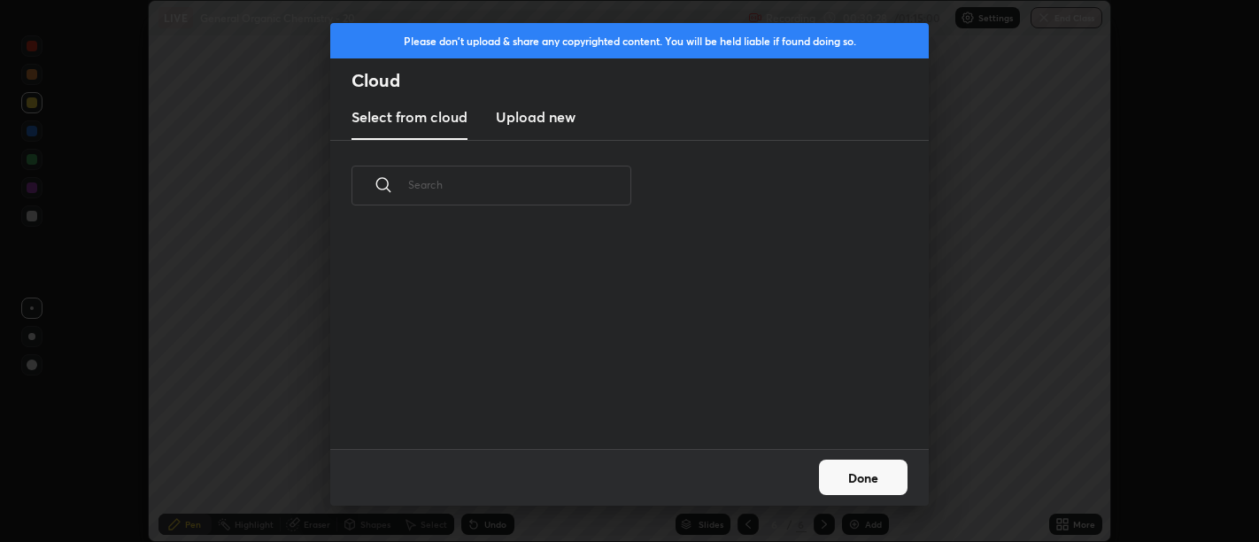
click at [545, 124] on h3 "Upload new" at bounding box center [536, 116] width 80 height 21
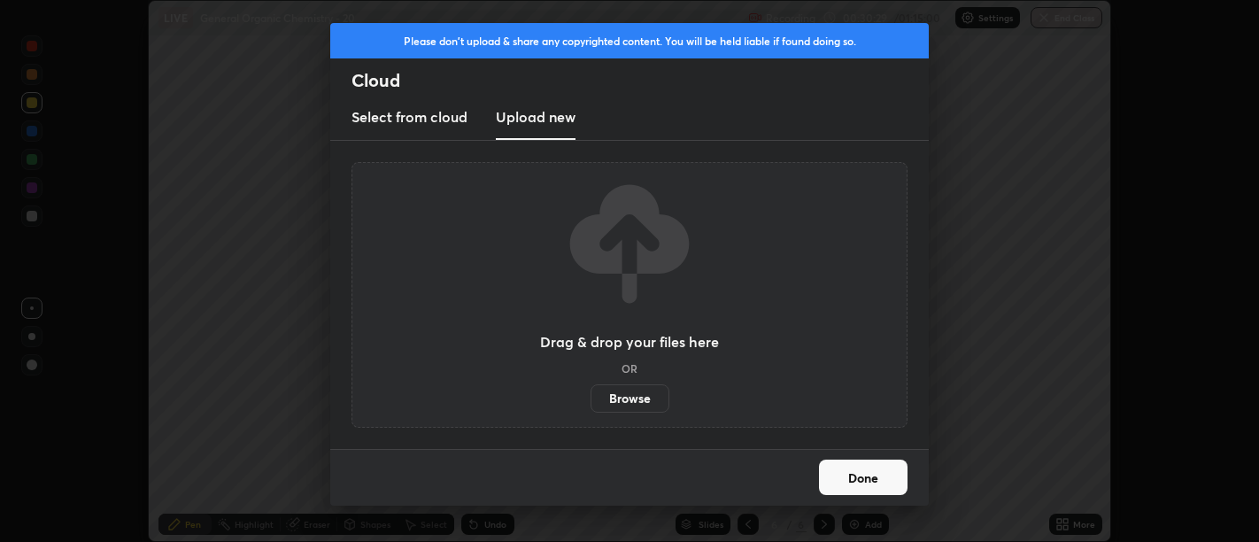
click at [626, 388] on label "Browse" at bounding box center [630, 398] width 79 height 28
click at [591, 388] on input "Browse" at bounding box center [591, 398] width 0 height 28
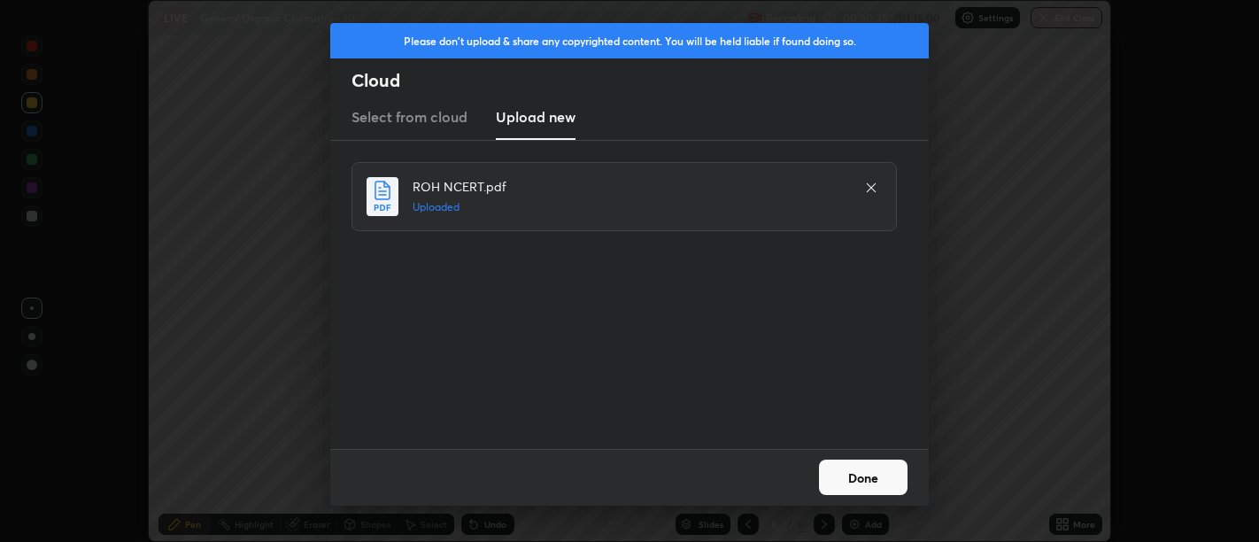
click at [861, 480] on button "Done" at bounding box center [863, 477] width 89 height 35
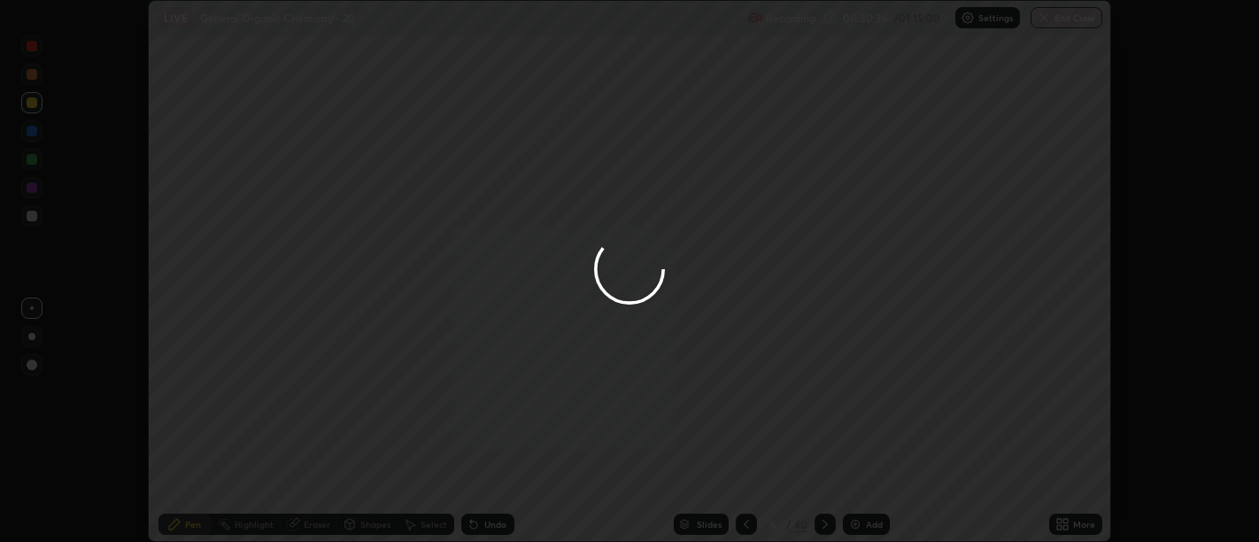
click at [1065, 521] on icon at bounding box center [1066, 521] width 4 height 4
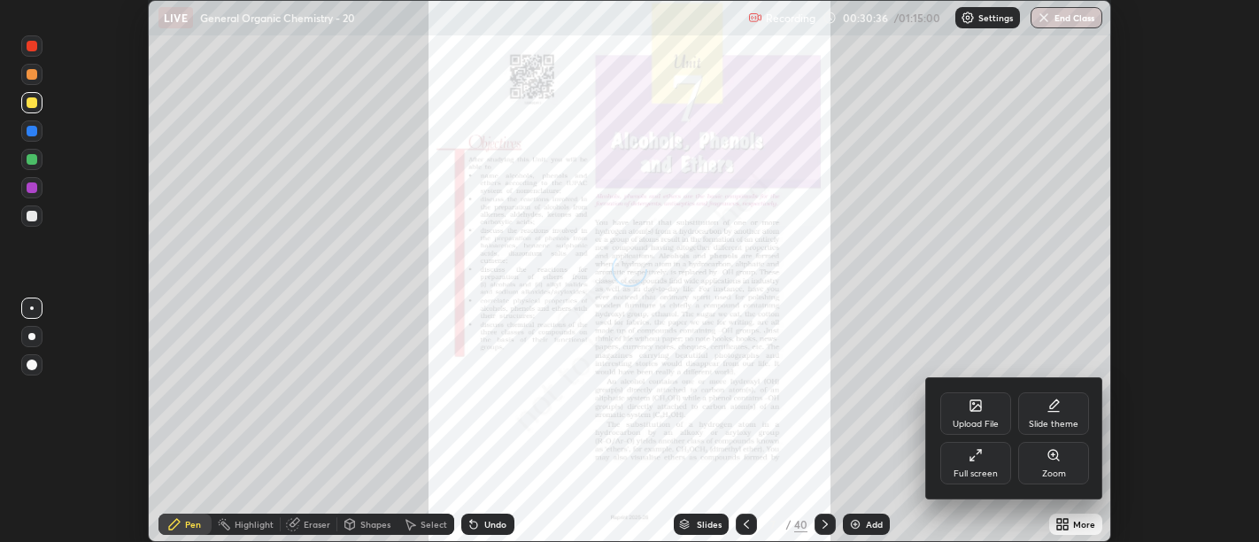
click at [967, 462] on div "Full screen" at bounding box center [976, 463] width 71 height 43
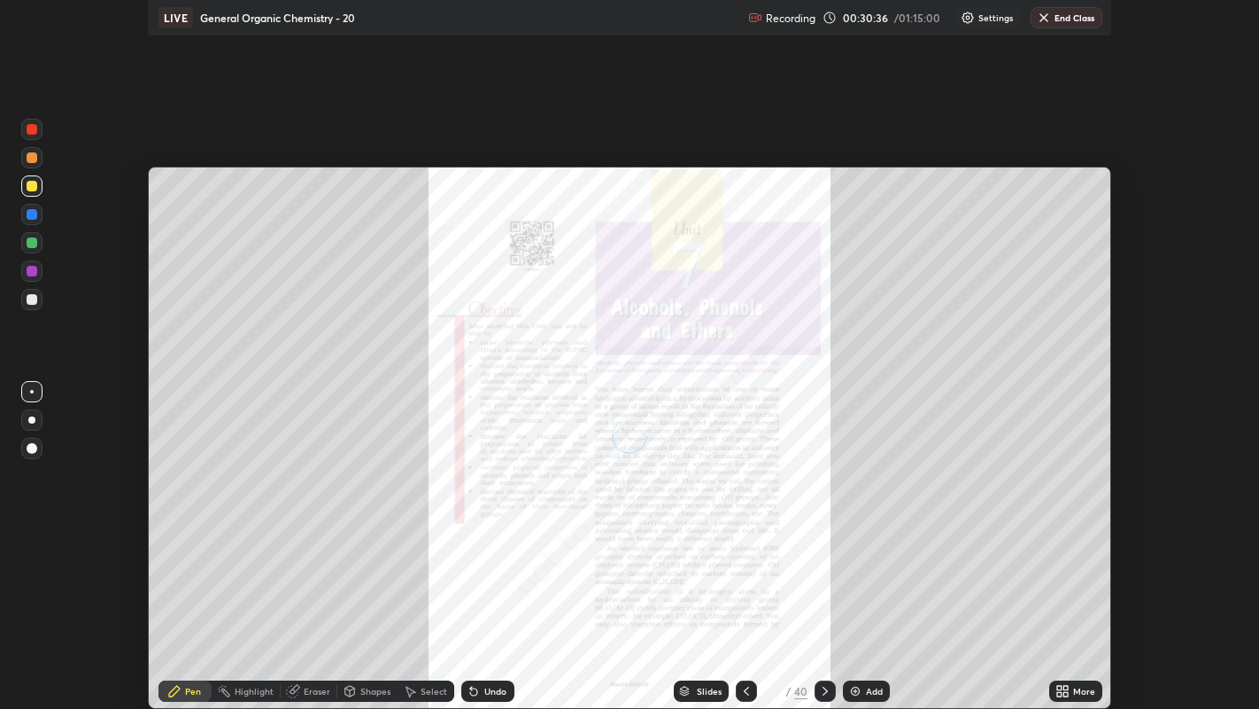
scroll to position [709, 1259]
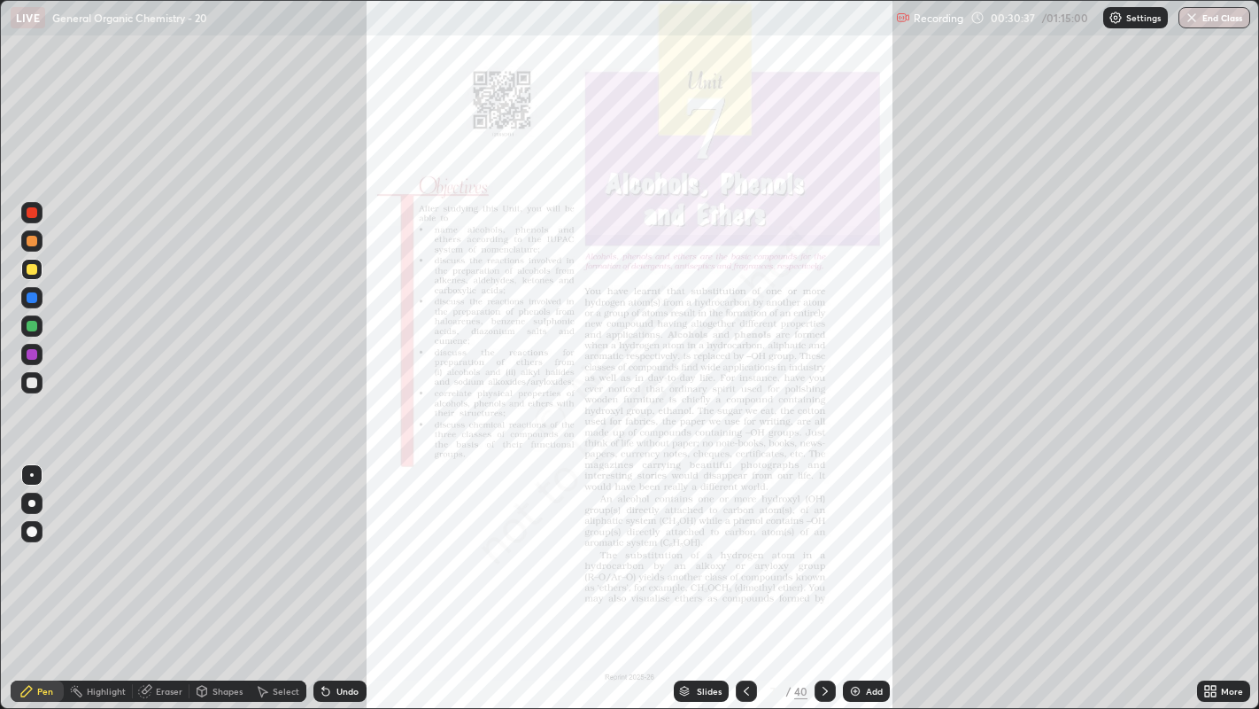
click at [707, 541] on div "Slides" at bounding box center [709, 690] width 25 height 9
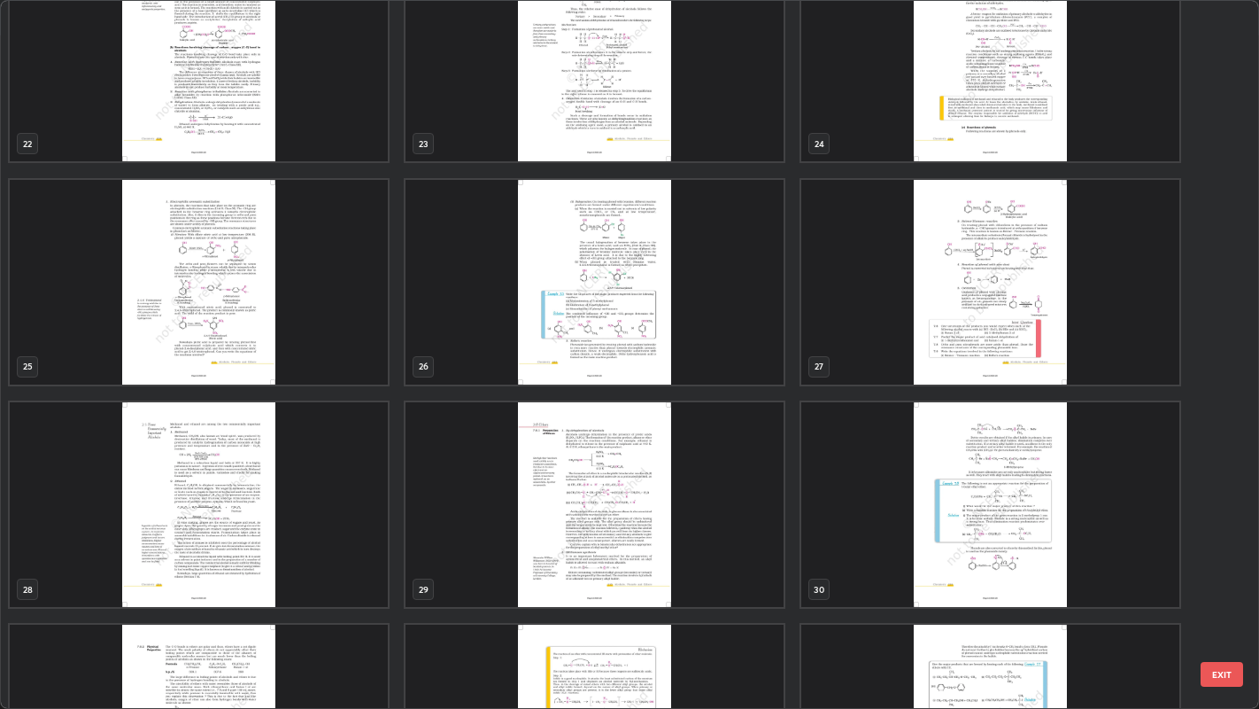
scroll to position [1620, 0]
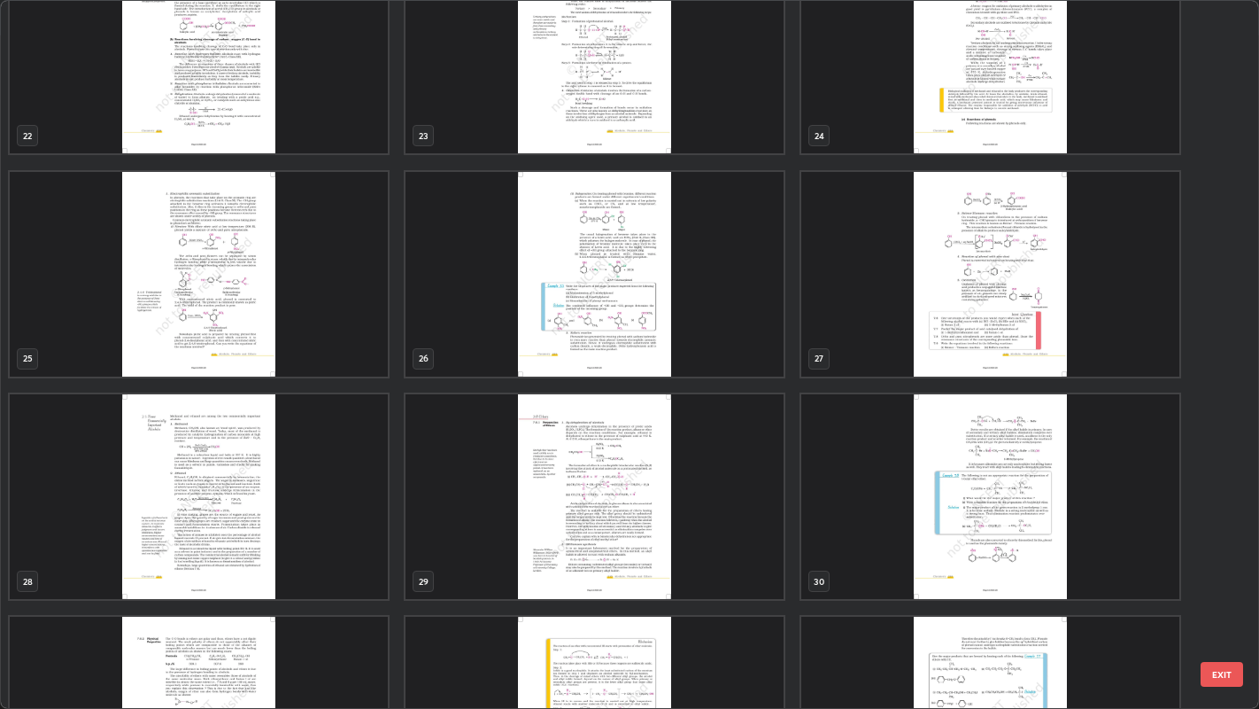
click at [303, 286] on img "grid" at bounding box center [199, 274] width 378 height 205
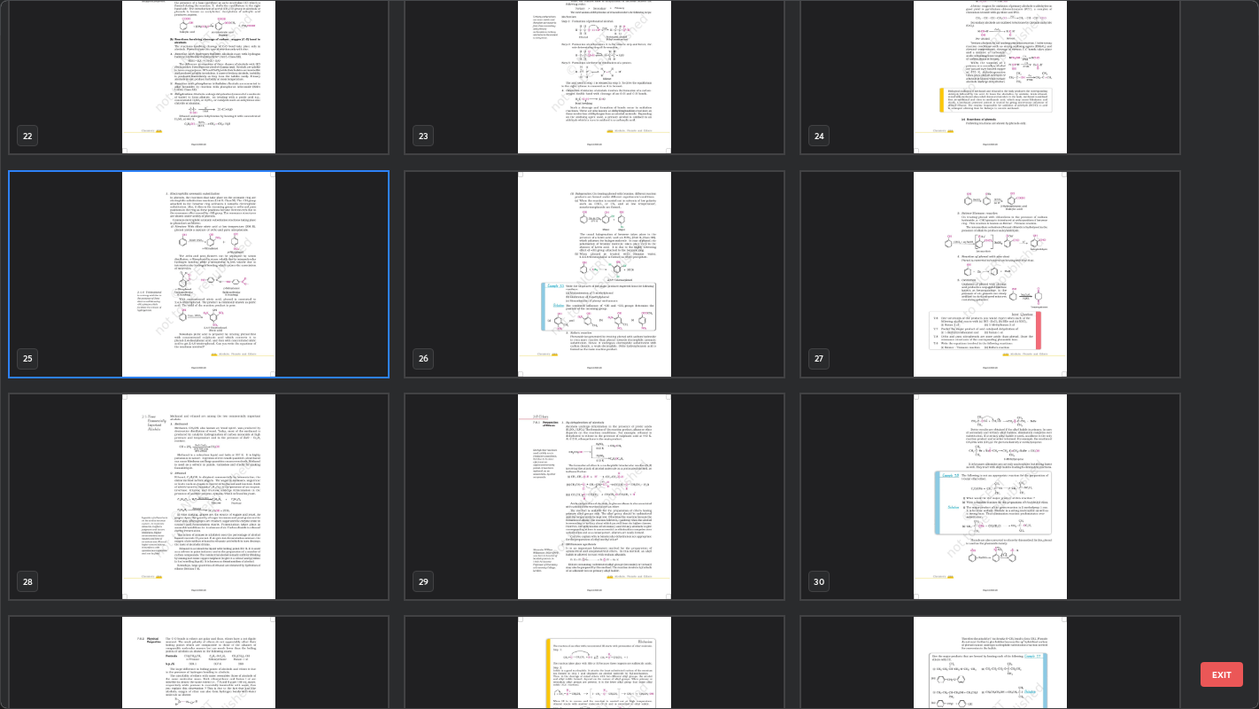
click at [309, 283] on img "grid" at bounding box center [199, 274] width 378 height 205
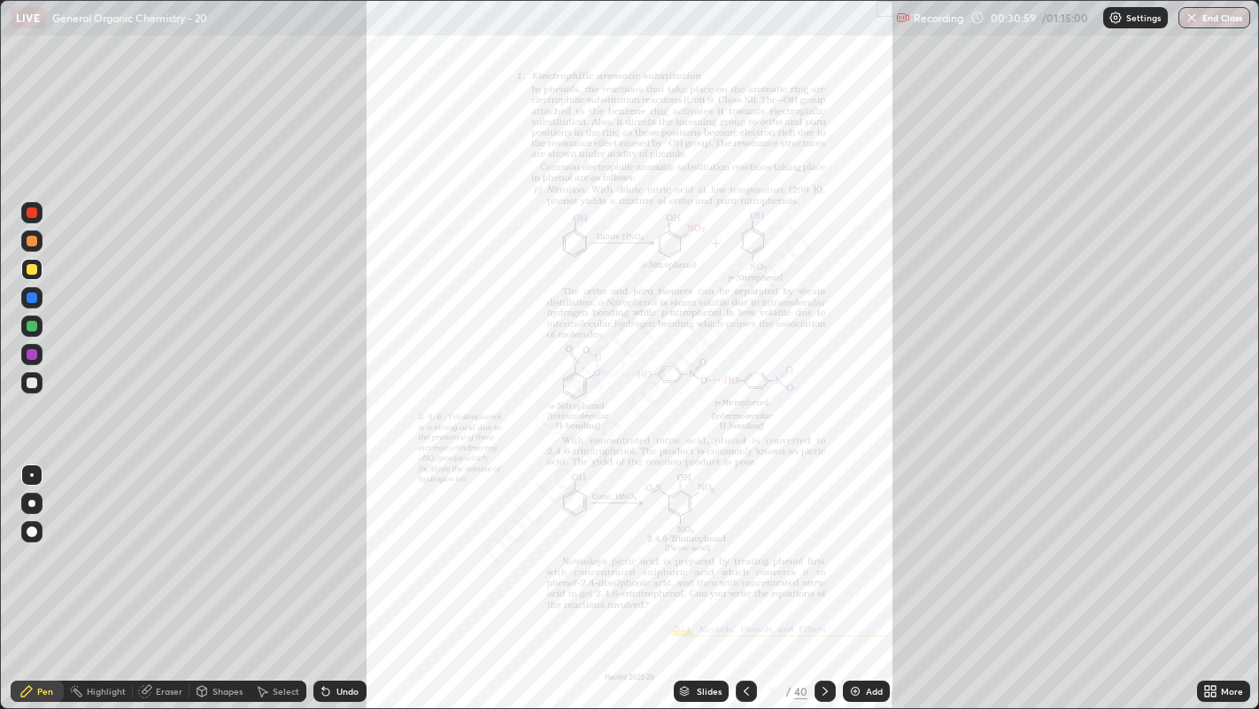
click at [1205, 541] on div "More" at bounding box center [1223, 690] width 53 height 21
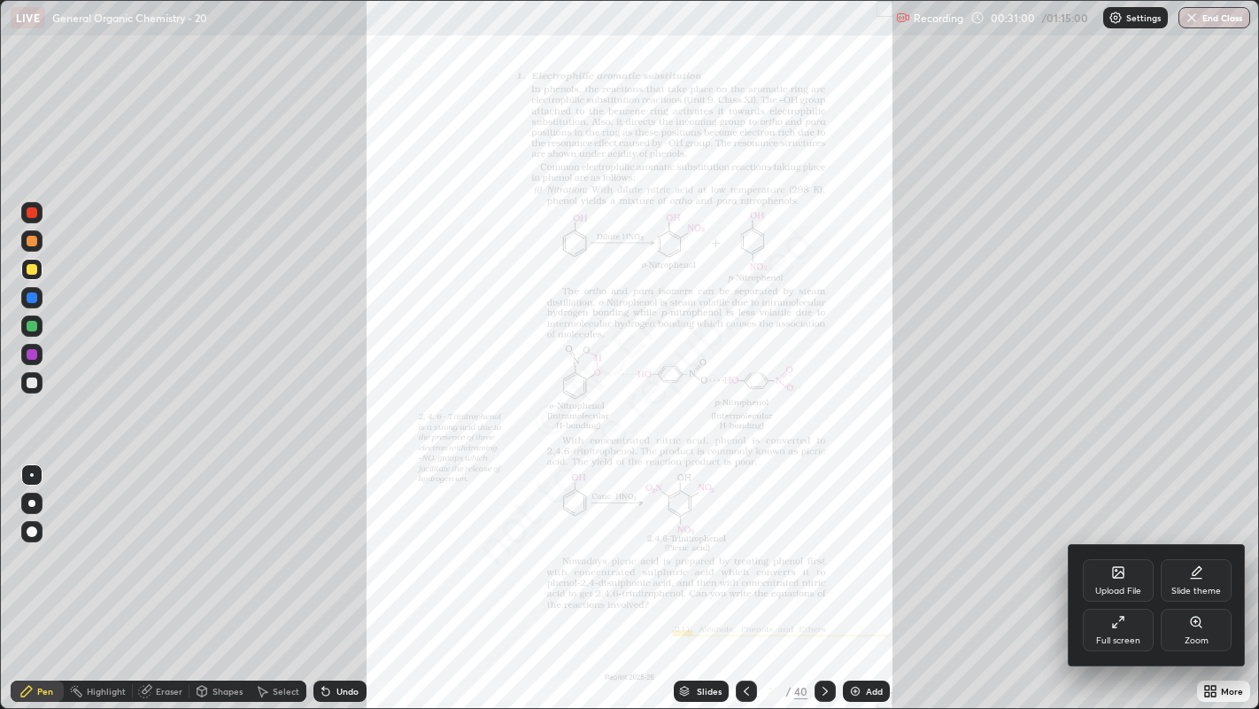
click at [1193, 541] on icon at bounding box center [1196, 622] width 14 height 14
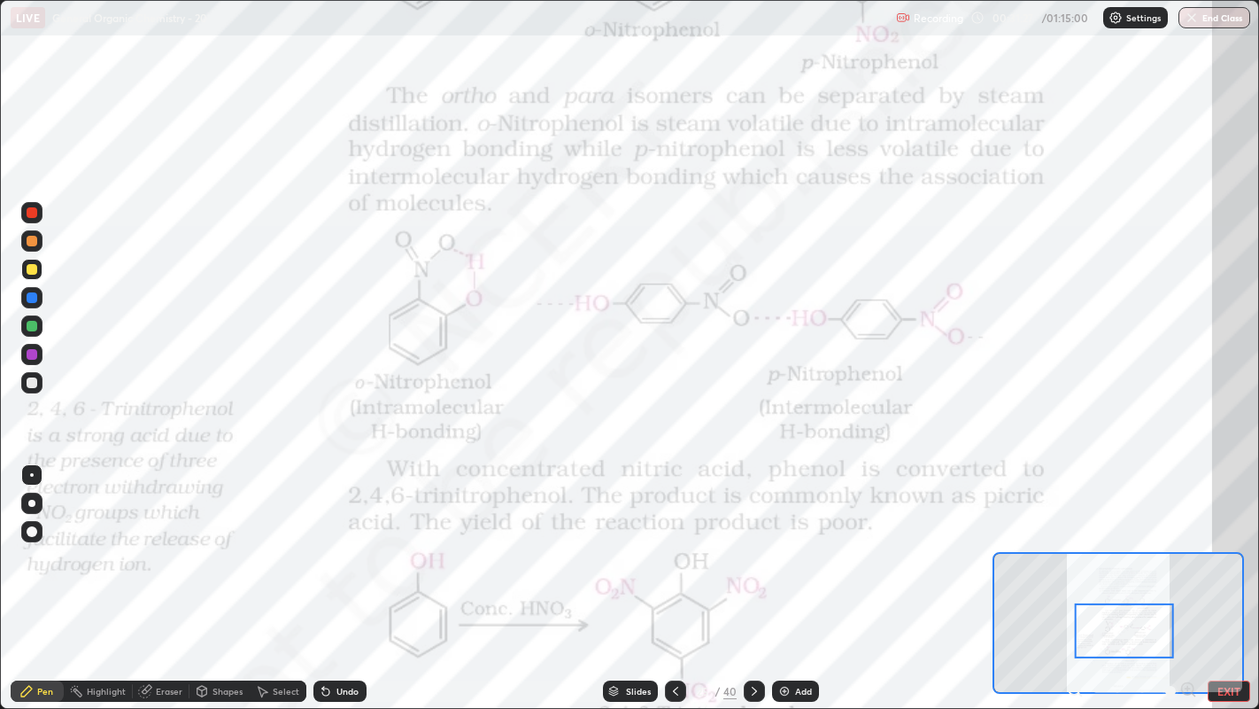
click at [30, 217] on div at bounding box center [32, 212] width 11 height 11
click at [108, 541] on div "Highlight" at bounding box center [98, 690] width 69 height 21
click at [34, 213] on div at bounding box center [32, 212] width 11 height 11
click at [89, 541] on div "Highlight" at bounding box center [98, 690] width 69 height 21
click at [31, 326] on div at bounding box center [32, 326] width 11 height 11
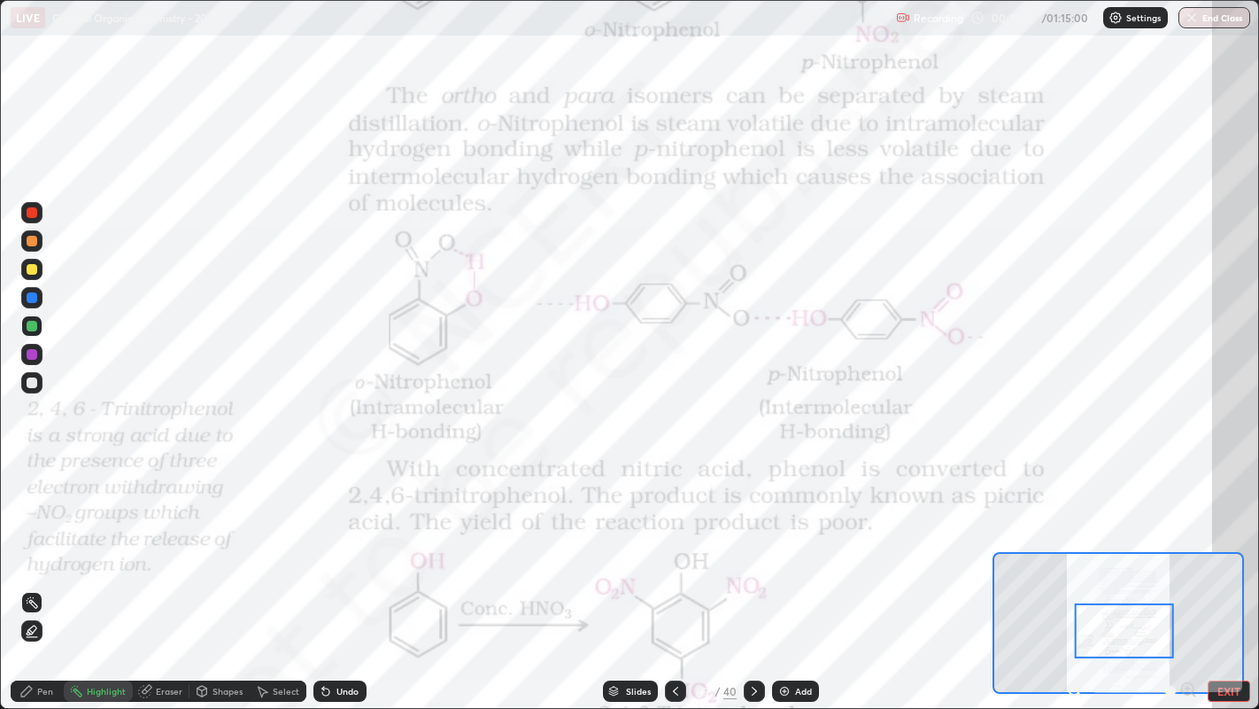
click at [1222, 541] on button "EXIT" at bounding box center [1229, 690] width 43 height 21
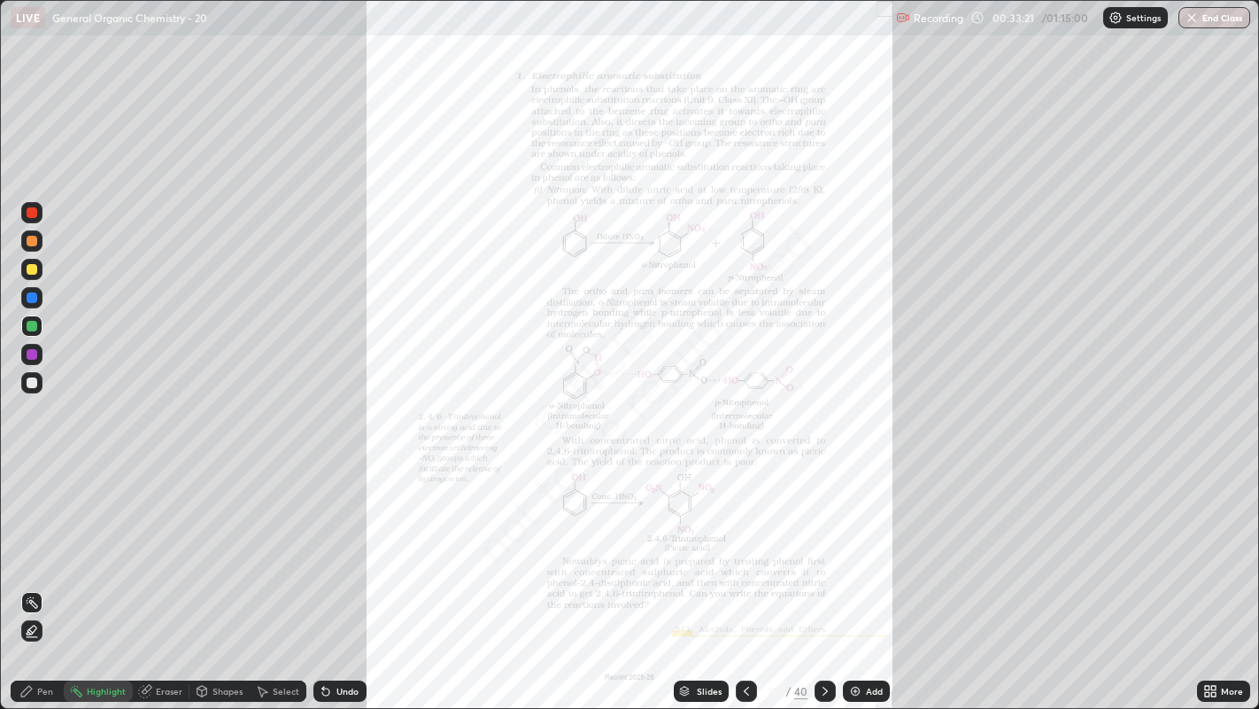
click at [705, 541] on div "Slides" at bounding box center [709, 690] width 25 height 9
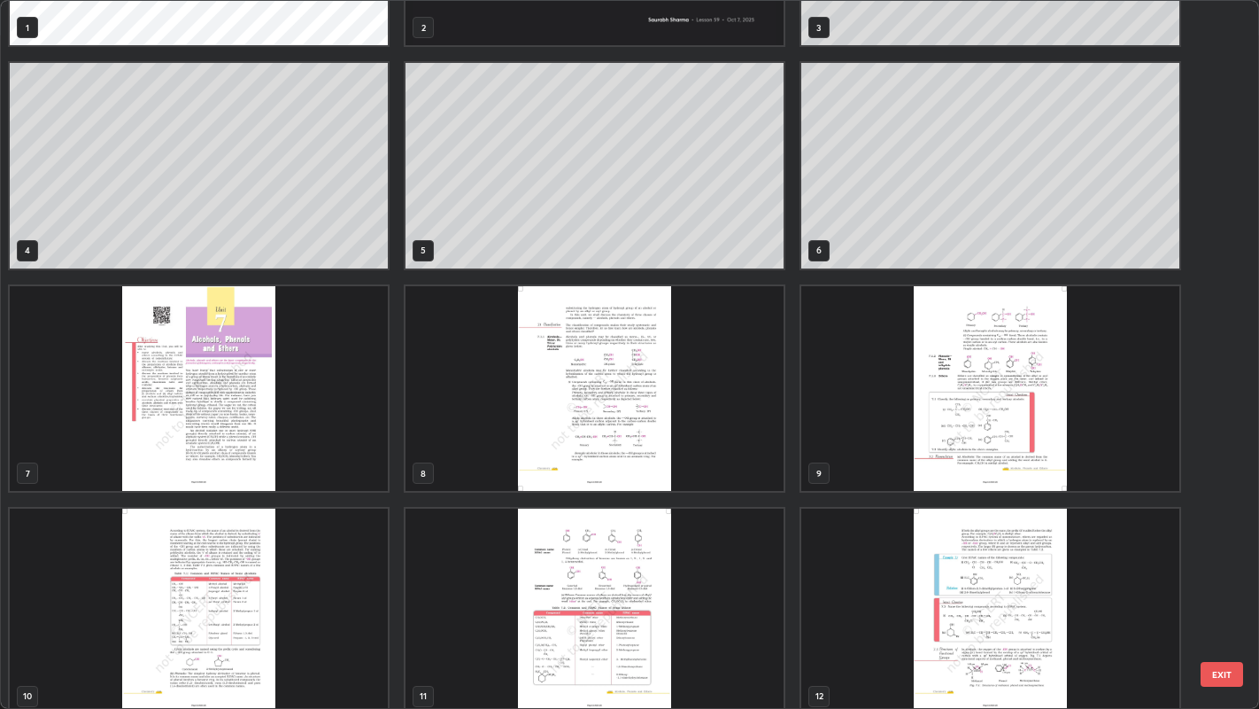
scroll to position [0, 0]
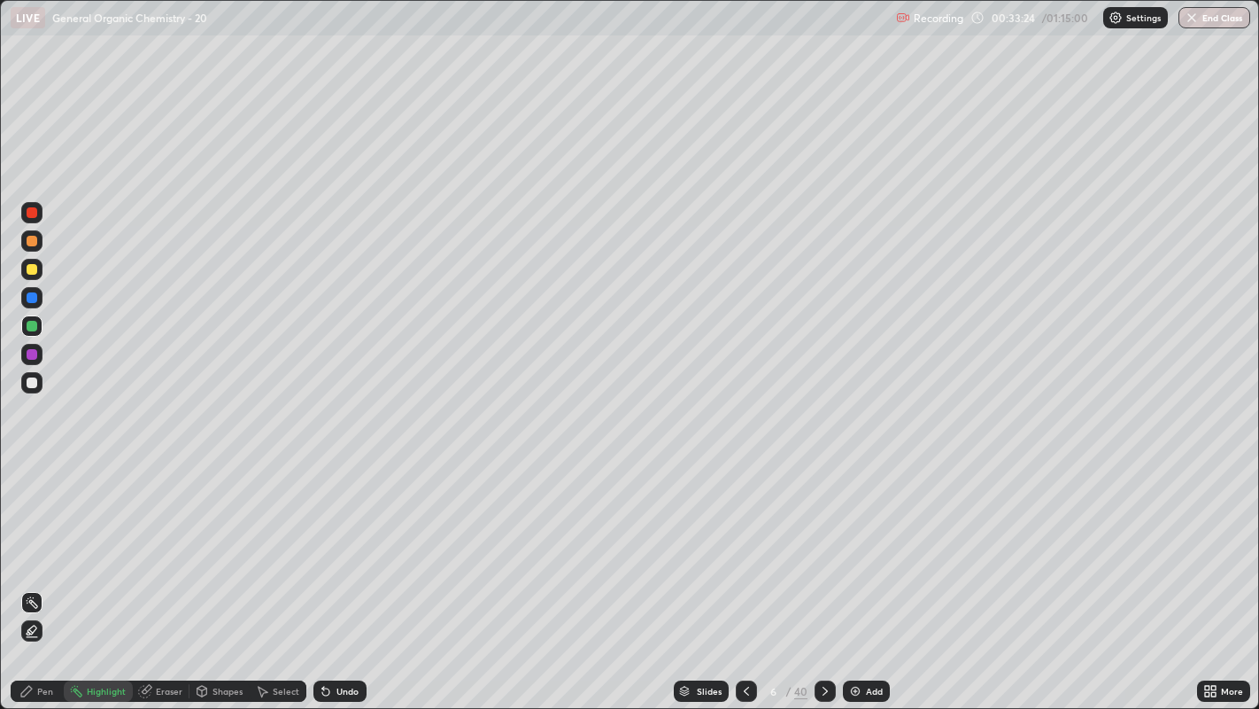
click at [881, 541] on div "Add" at bounding box center [874, 690] width 17 height 9
click at [29, 381] on div at bounding box center [32, 382] width 11 height 11
click at [43, 541] on div "Pen" at bounding box center [37, 690] width 53 height 21
click at [223, 541] on div "Shapes" at bounding box center [228, 690] width 30 height 9
click at [267, 541] on icon at bounding box center [262, 691] width 14 height 14
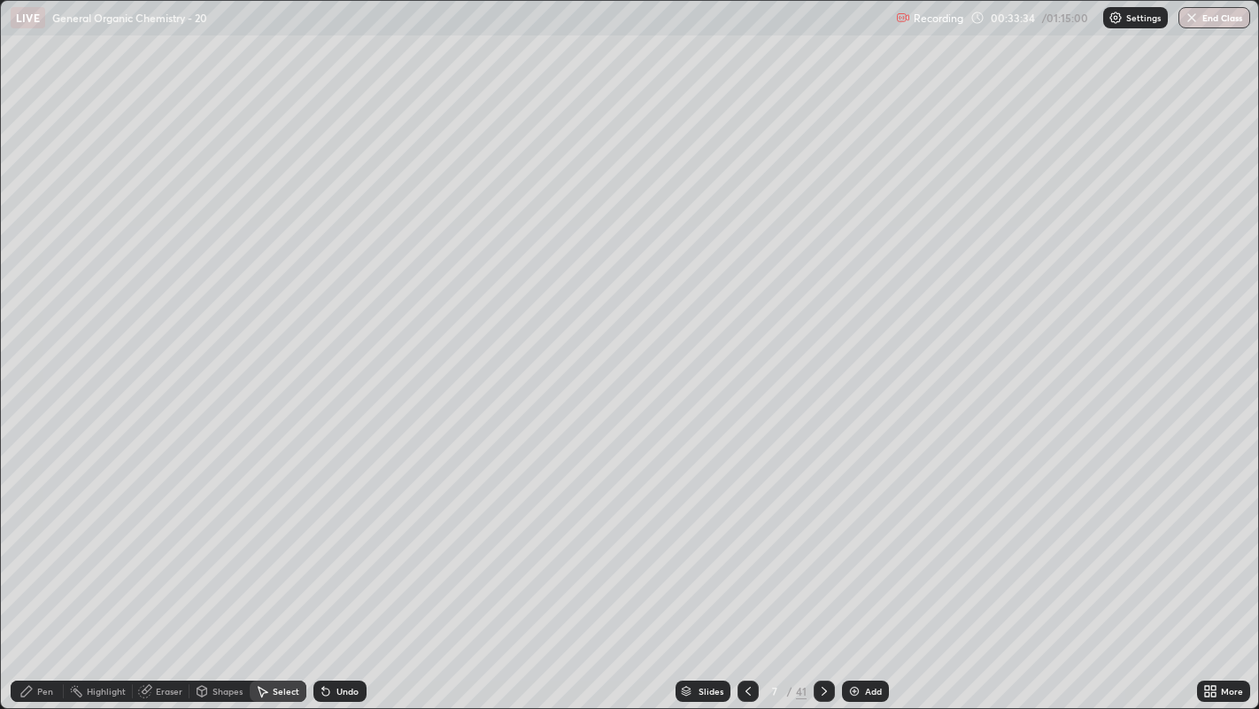
click at [221, 541] on div "Shapes" at bounding box center [228, 690] width 30 height 9
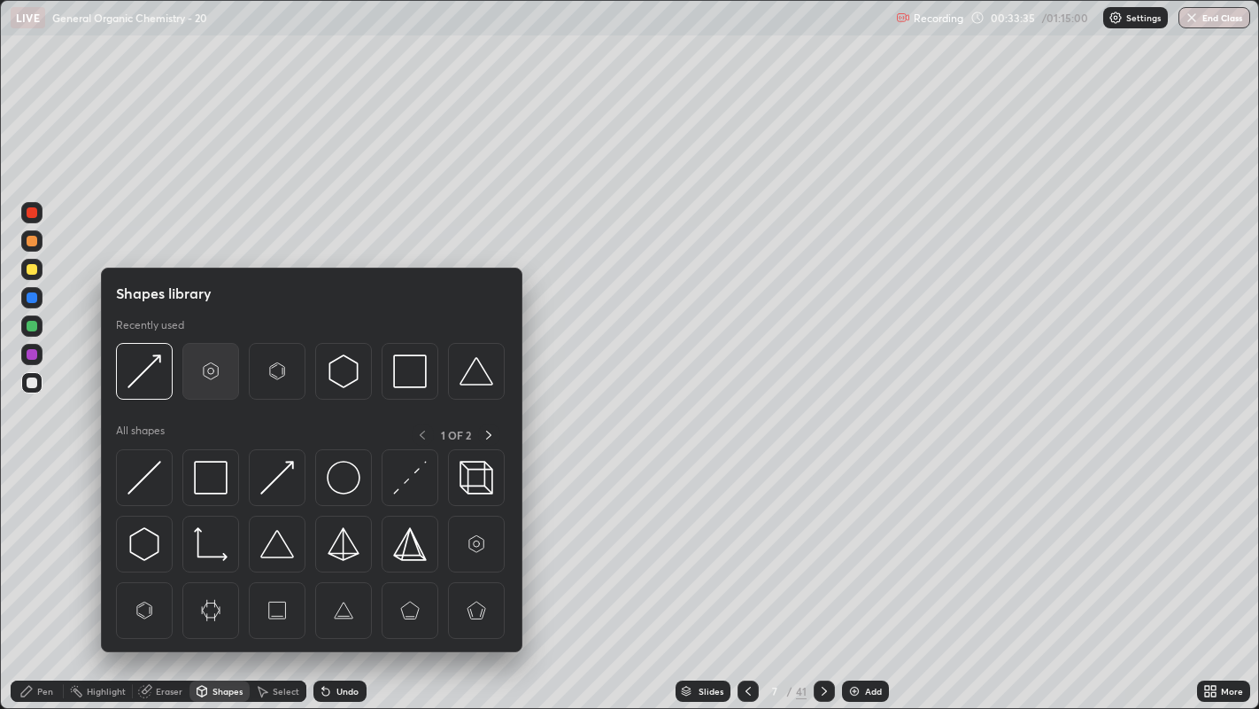
click at [198, 372] on img at bounding box center [211, 371] width 34 height 34
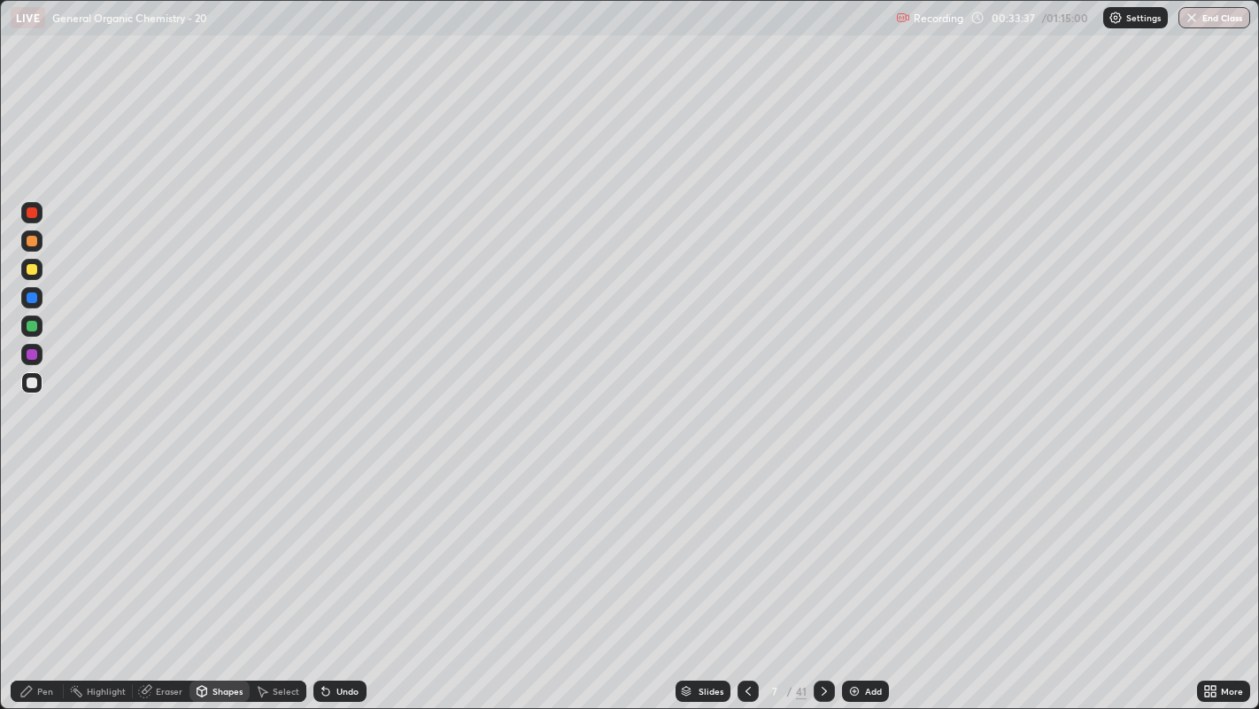
click at [45, 541] on div "Pen" at bounding box center [45, 690] width 16 height 9
click at [274, 541] on div "Select" at bounding box center [278, 690] width 57 height 21
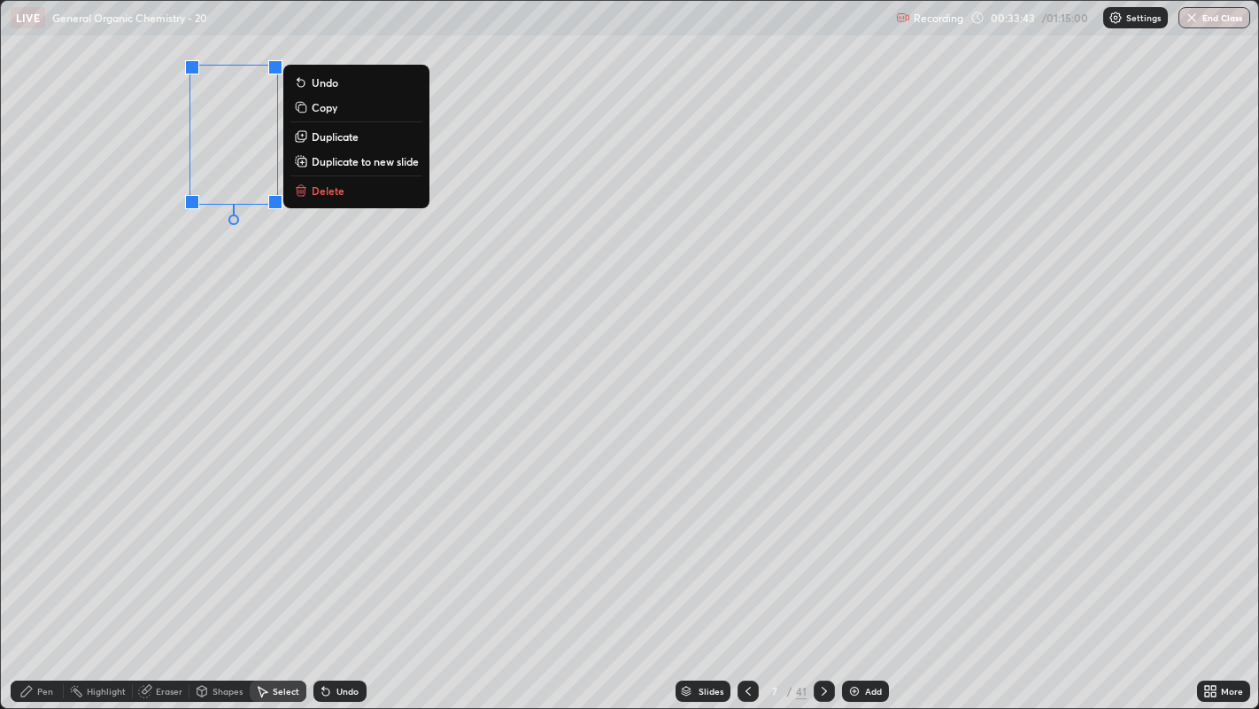
click at [355, 137] on p "Duplicate" at bounding box center [335, 136] width 47 height 14
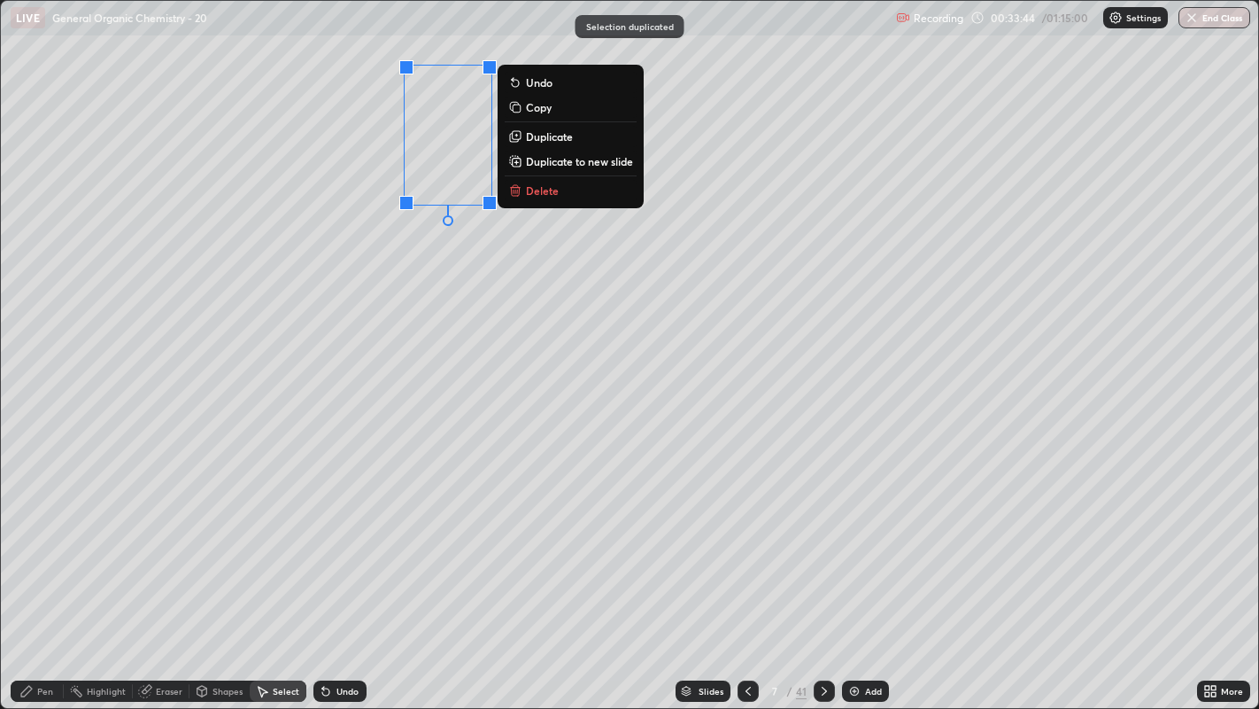
click at [315, 236] on div "0 ° Undo Copy Duplicate Duplicate to new slide Delete" at bounding box center [630, 355] width 1259 height 708
click at [569, 143] on button "Duplicate" at bounding box center [571, 136] width 132 height 21
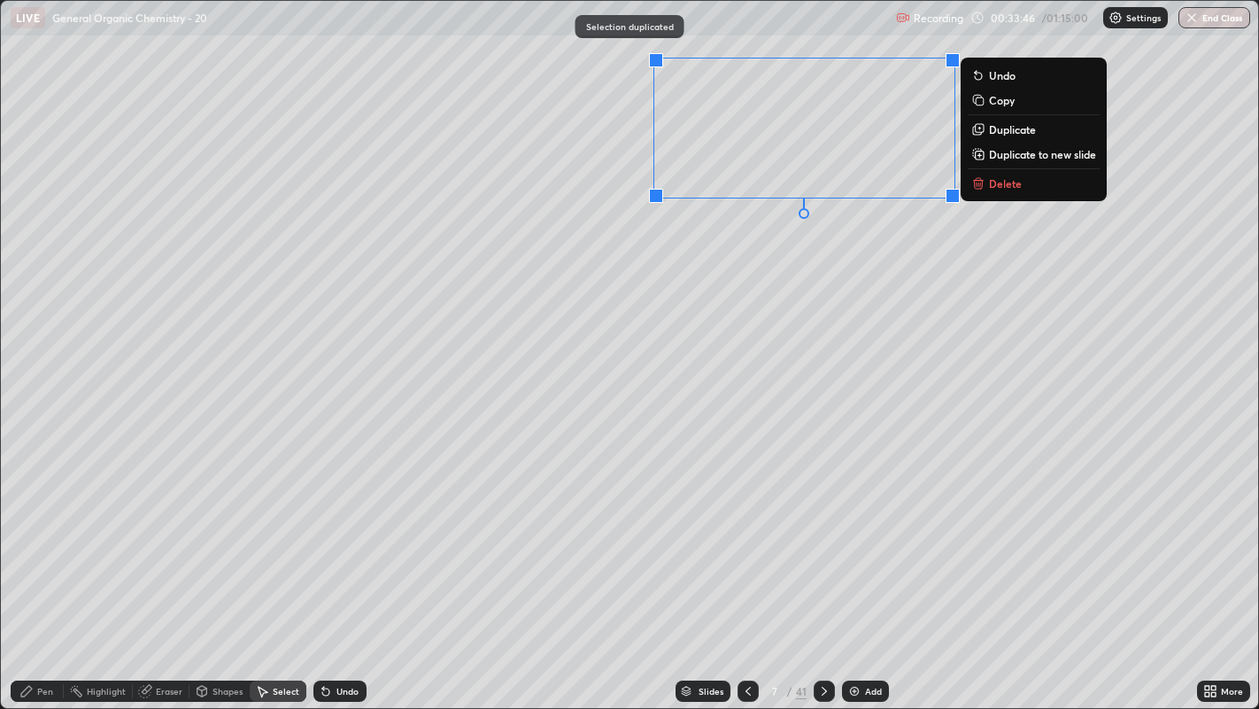
click at [748, 262] on div "0 ° Undo Copy Duplicate Duplicate to new slide Delete" at bounding box center [630, 355] width 1259 height 708
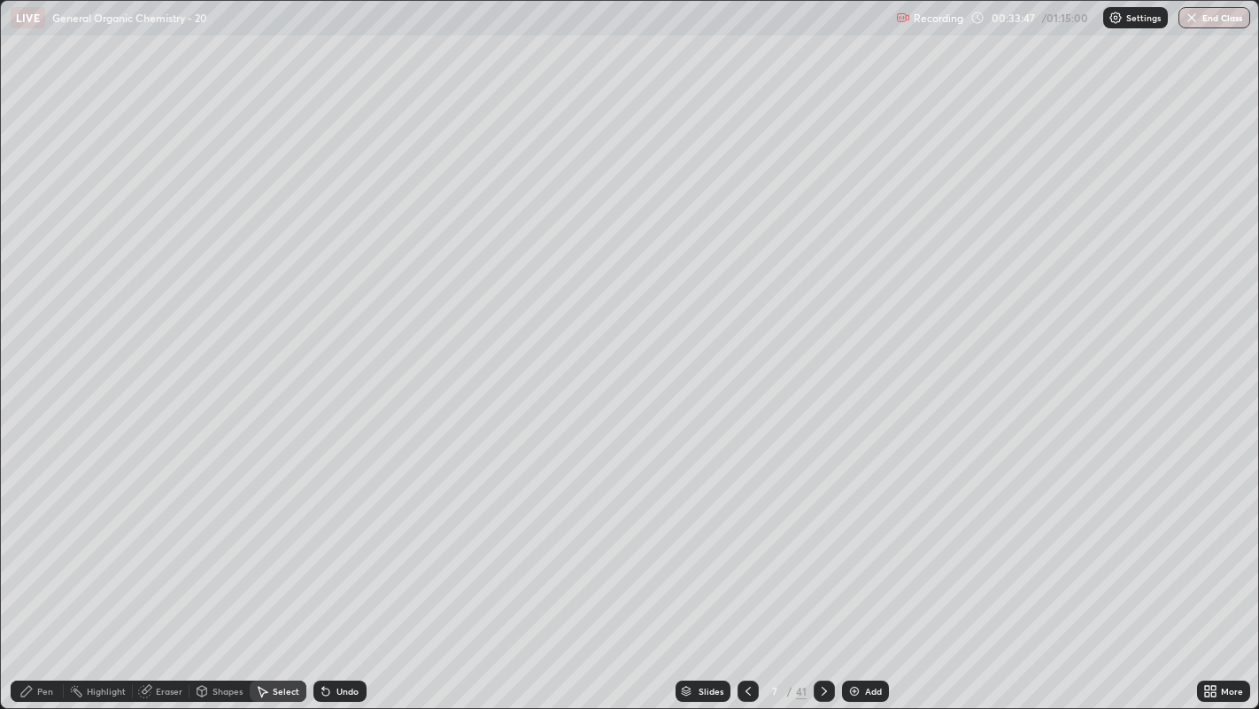
click at [32, 541] on icon at bounding box center [26, 691] width 14 height 14
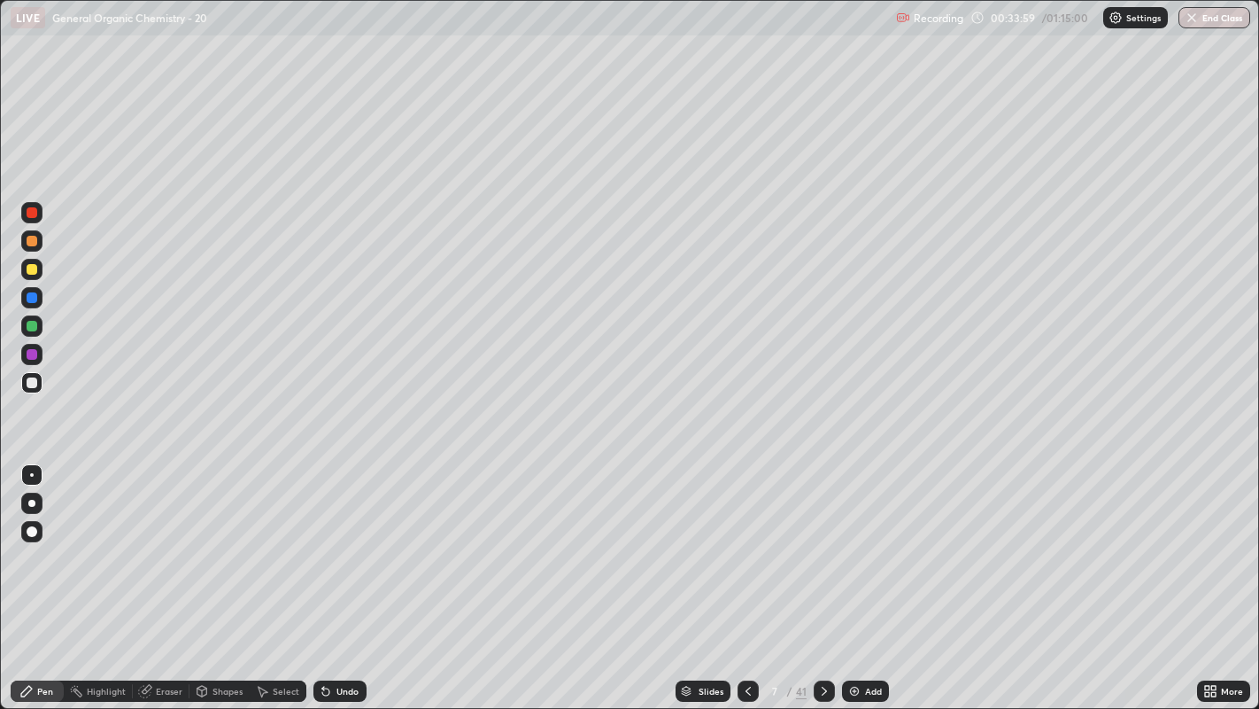
click at [281, 541] on div "Select" at bounding box center [286, 690] width 27 height 9
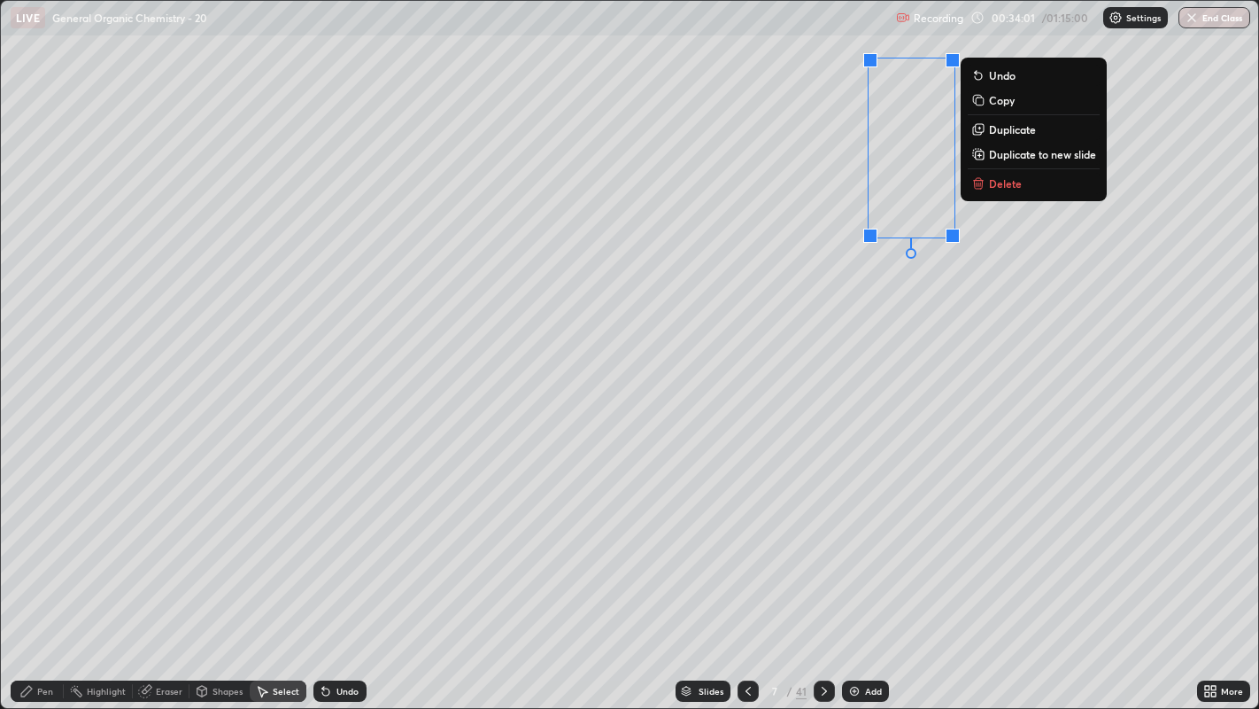
click at [1019, 131] on p "Duplicate" at bounding box center [1012, 129] width 47 height 14
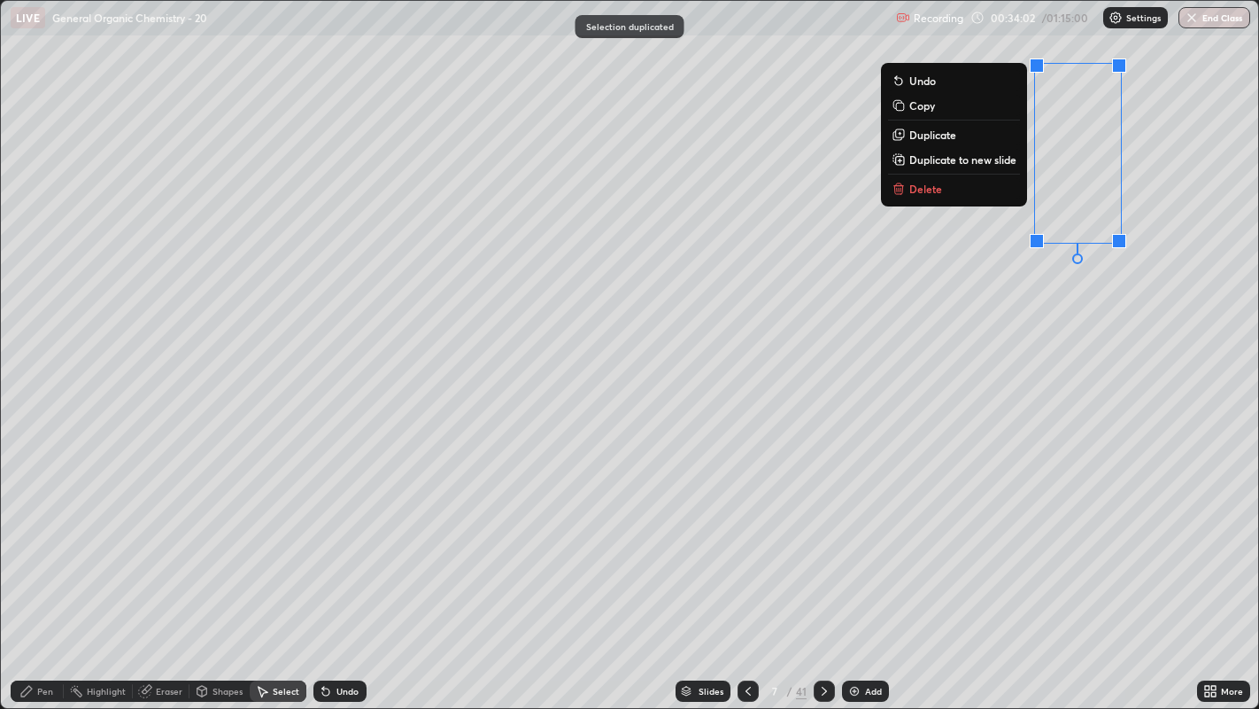
click at [1056, 333] on div "0 ° Undo Copy Duplicate Duplicate to new slide Delete" at bounding box center [630, 355] width 1259 height 708
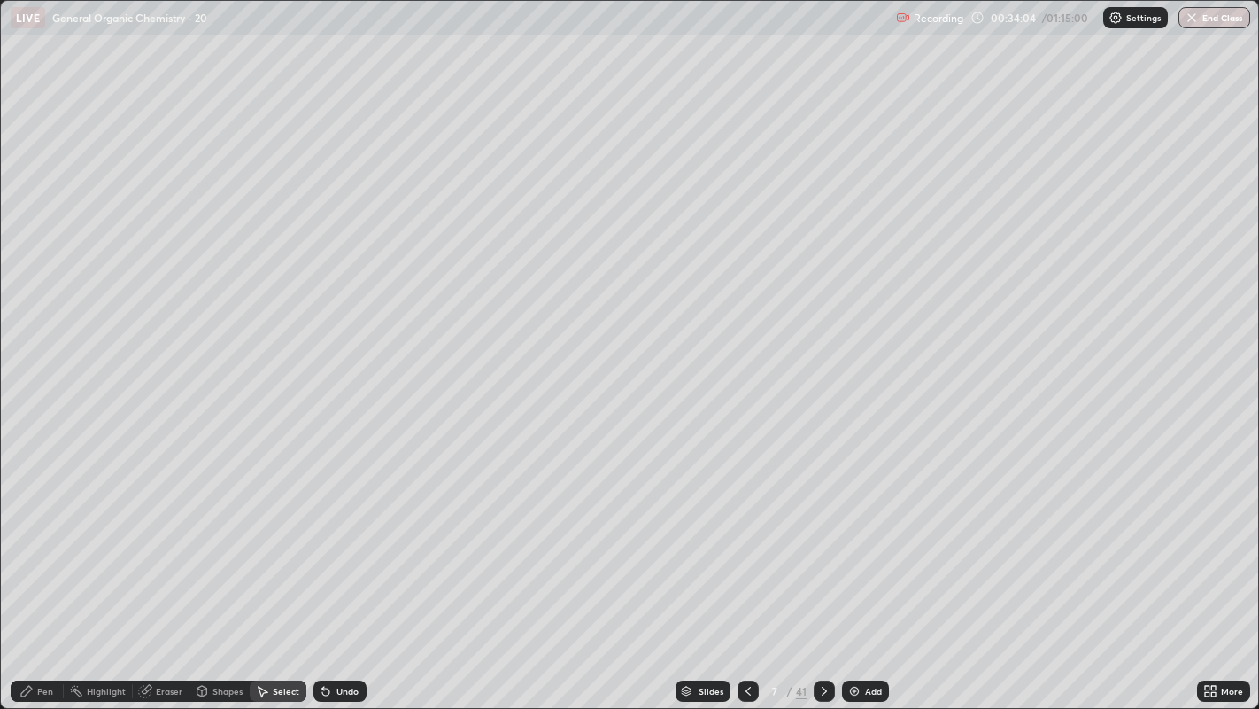
click at [42, 541] on div "Pen" at bounding box center [45, 690] width 16 height 9
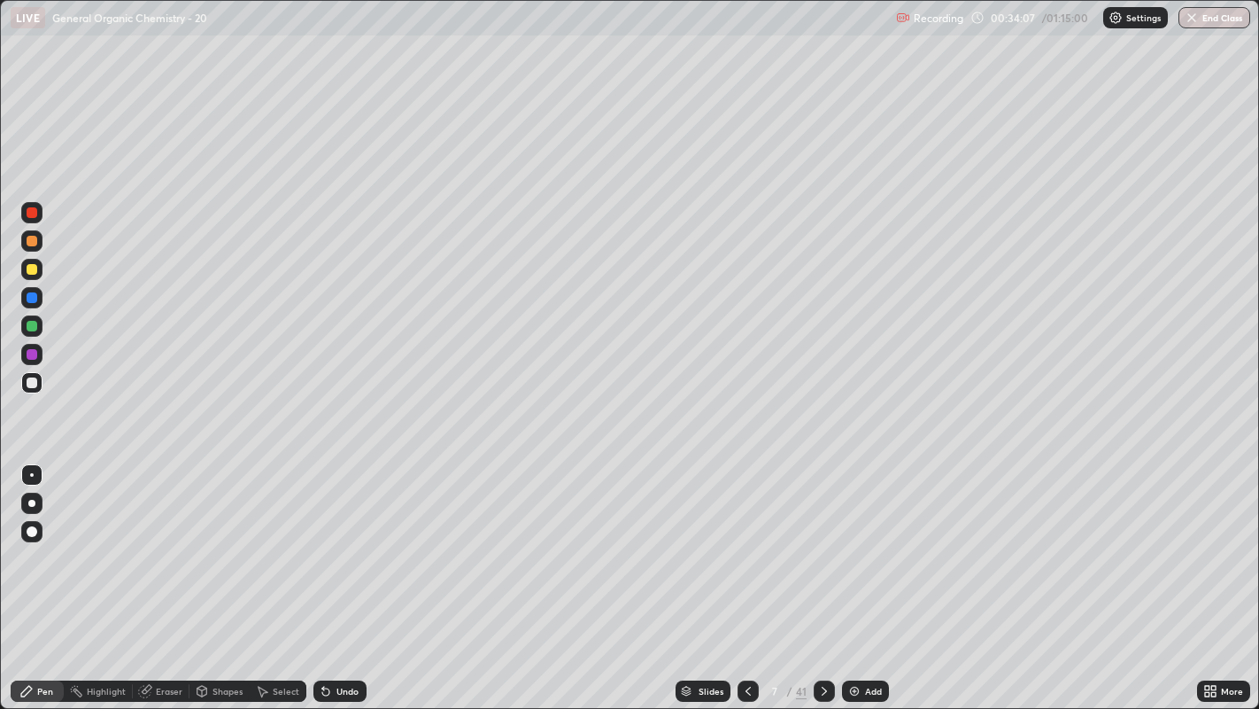
click at [270, 541] on div "Select" at bounding box center [278, 690] width 57 height 21
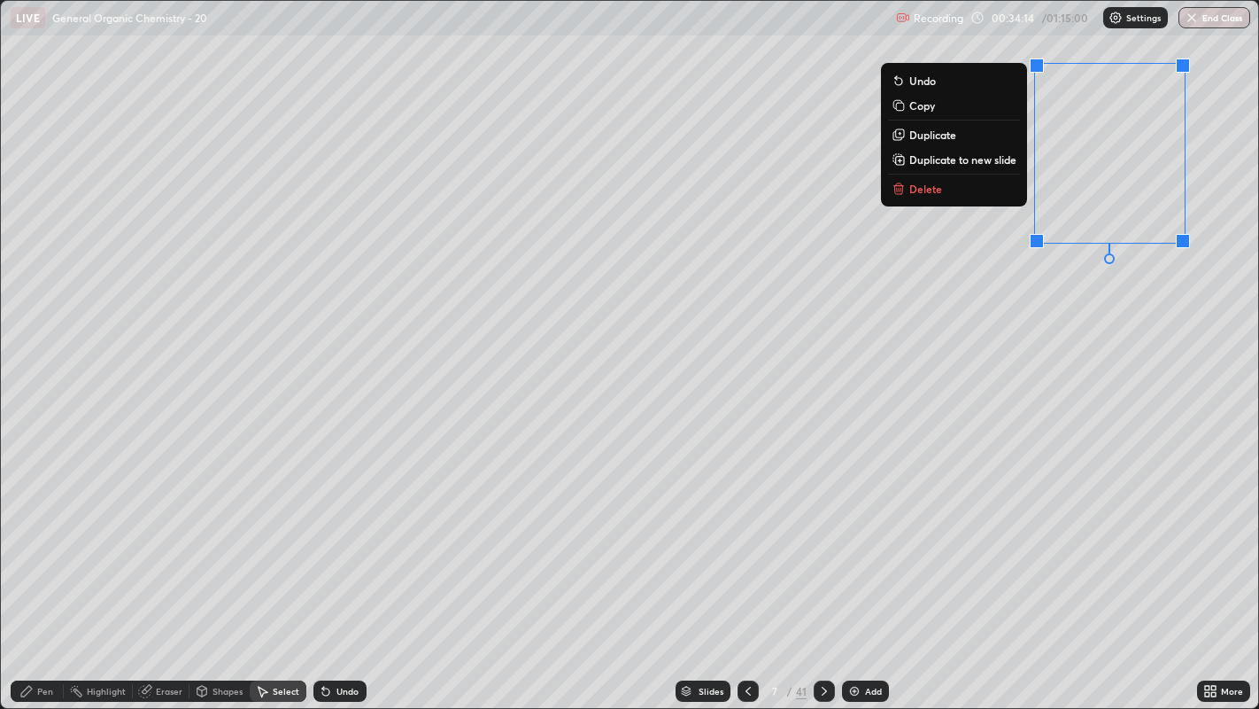
click at [943, 133] on p "Duplicate" at bounding box center [933, 135] width 47 height 14
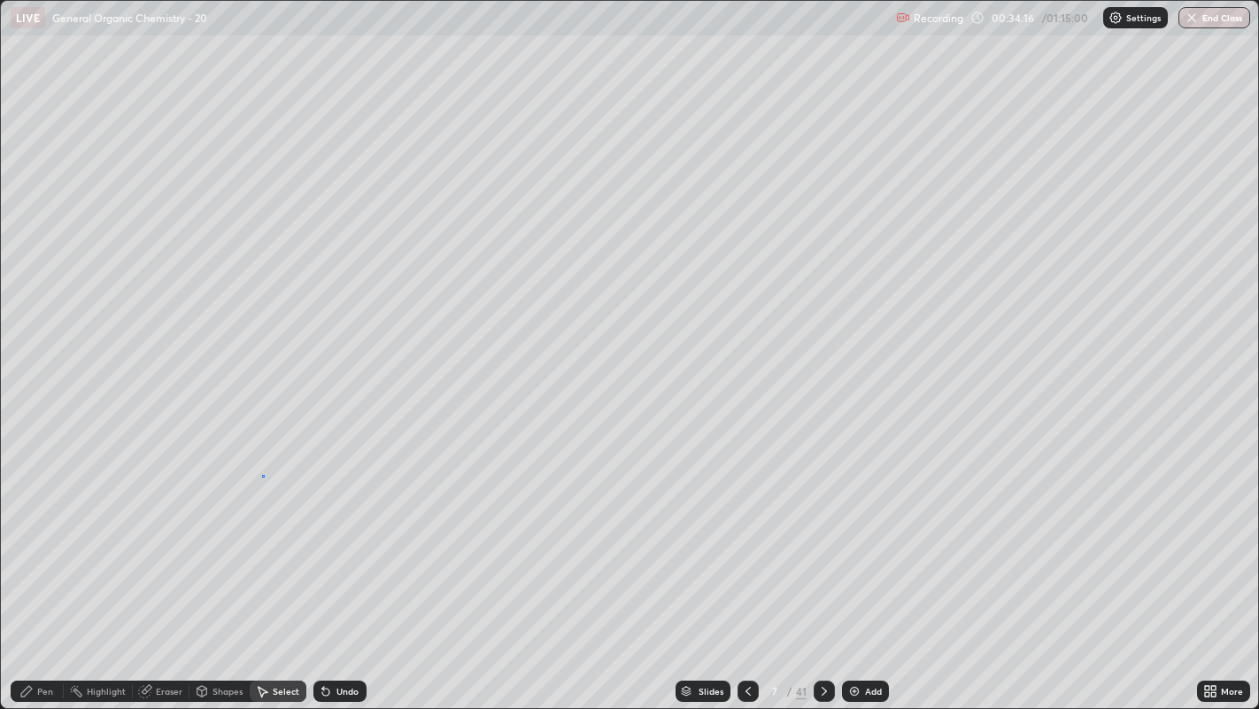
click at [261, 475] on div "0 ° Undo Copy Duplicate Duplicate to new slide Delete" at bounding box center [630, 355] width 1259 height 708
click at [23, 541] on div "Pen" at bounding box center [37, 690] width 53 height 21
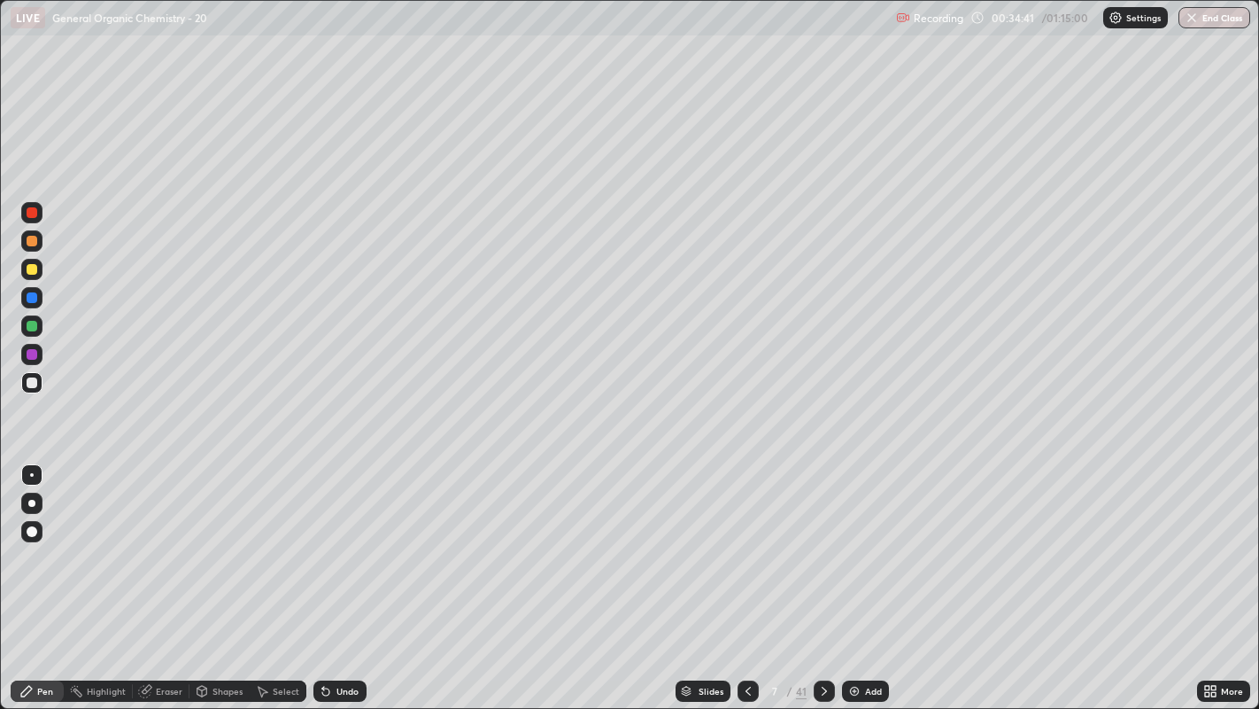
click at [338, 541] on div "Undo" at bounding box center [348, 690] width 22 height 9
click at [273, 541] on div "Select" at bounding box center [278, 690] width 57 height 21
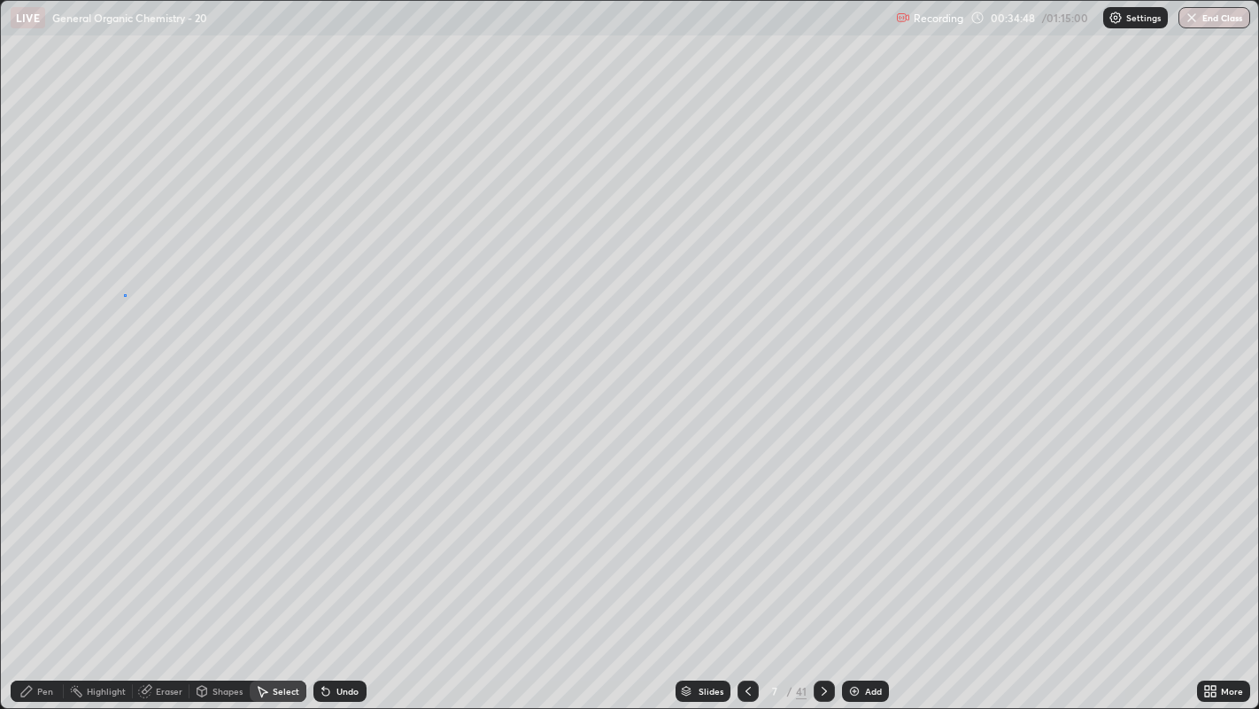
click at [124, 294] on div "0 ° Undo Copy Duplicate Duplicate to new slide Delete" at bounding box center [630, 355] width 1259 height 708
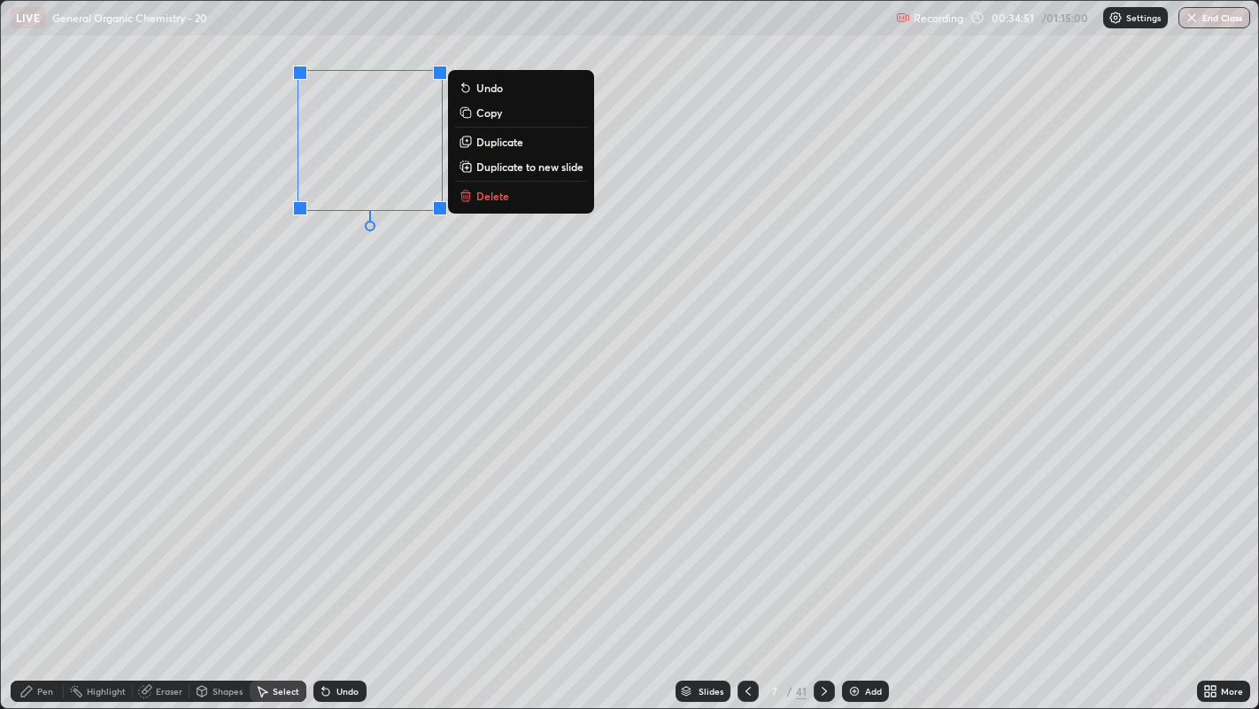
click at [407, 421] on div "0 ° Undo Copy Duplicate Duplicate to new slide Delete" at bounding box center [630, 355] width 1259 height 708
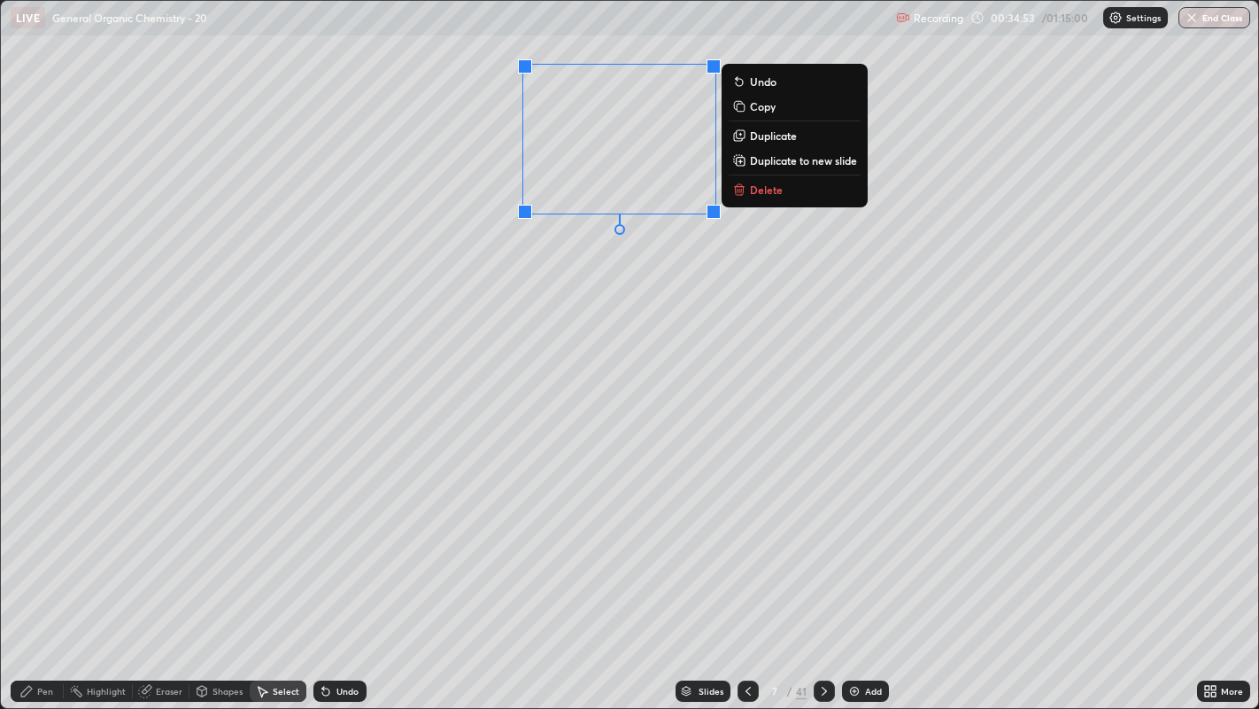
click at [604, 316] on div "0 ° Undo Copy Duplicate Duplicate to new slide Delete" at bounding box center [630, 355] width 1259 height 708
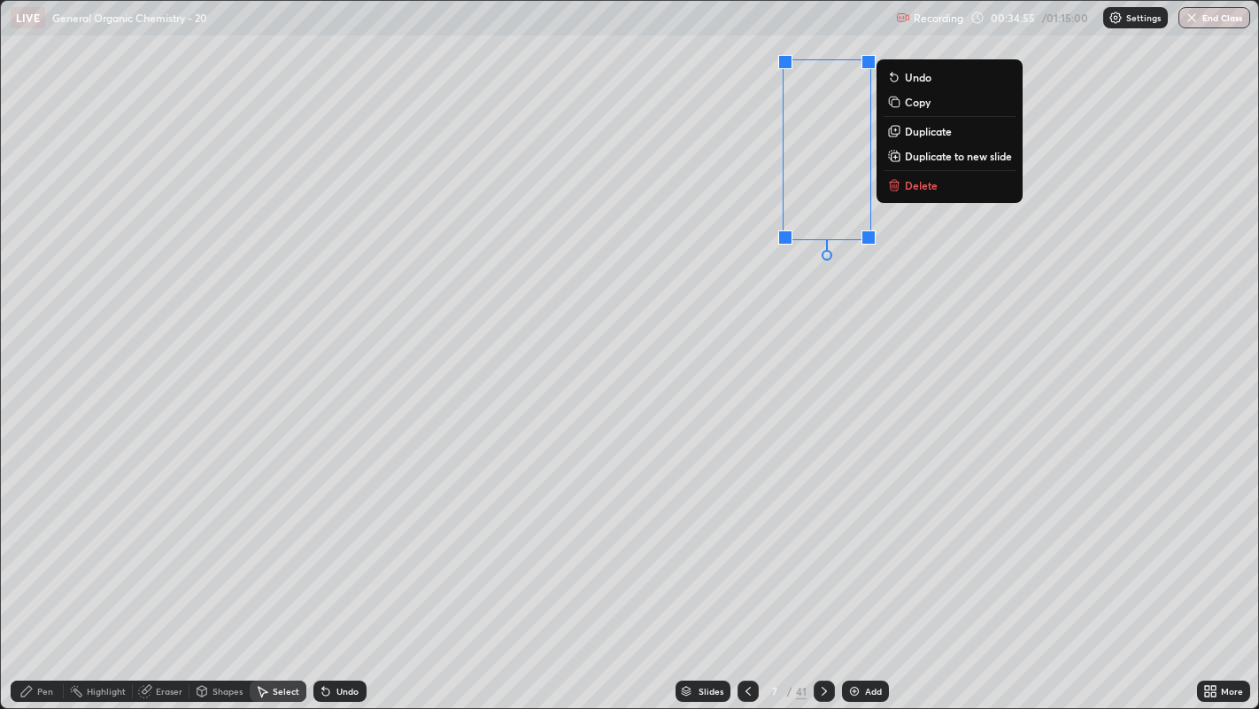
click at [799, 317] on div "0 ° Undo Copy Duplicate Duplicate to new slide Delete" at bounding box center [630, 355] width 1259 height 708
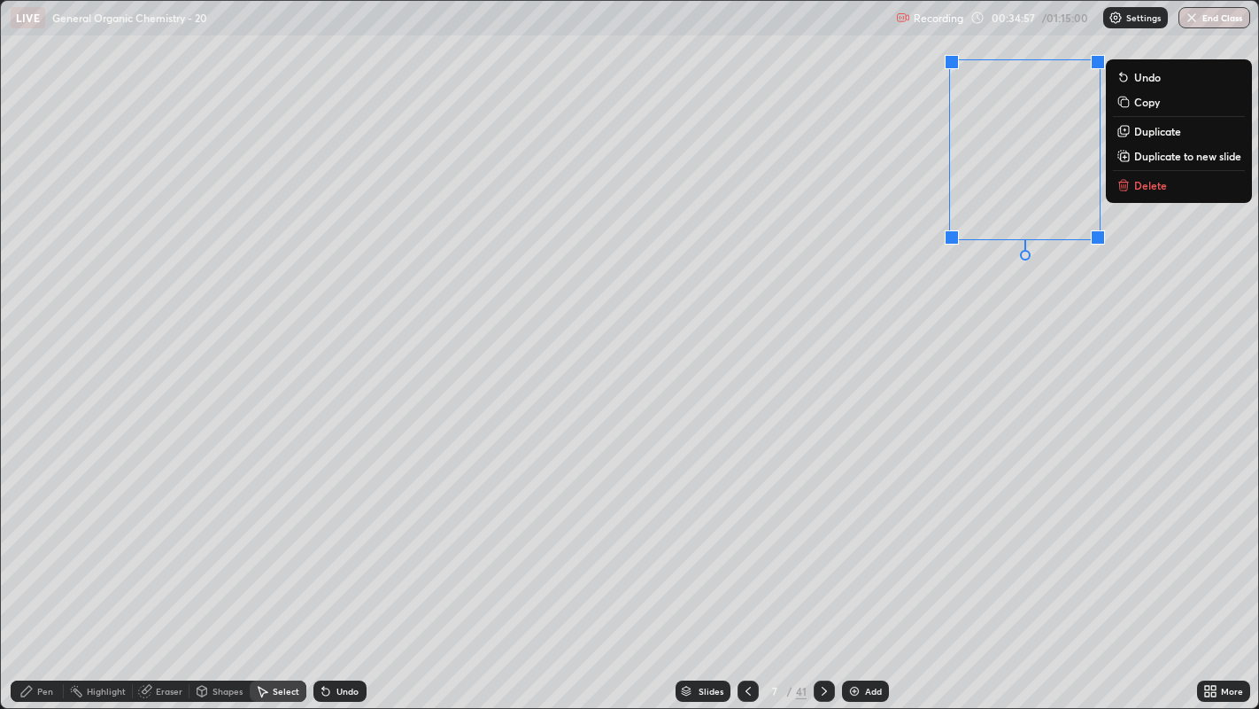
click at [1002, 338] on div "0 ° Undo Copy Duplicate Duplicate to new slide Delete" at bounding box center [630, 355] width 1259 height 708
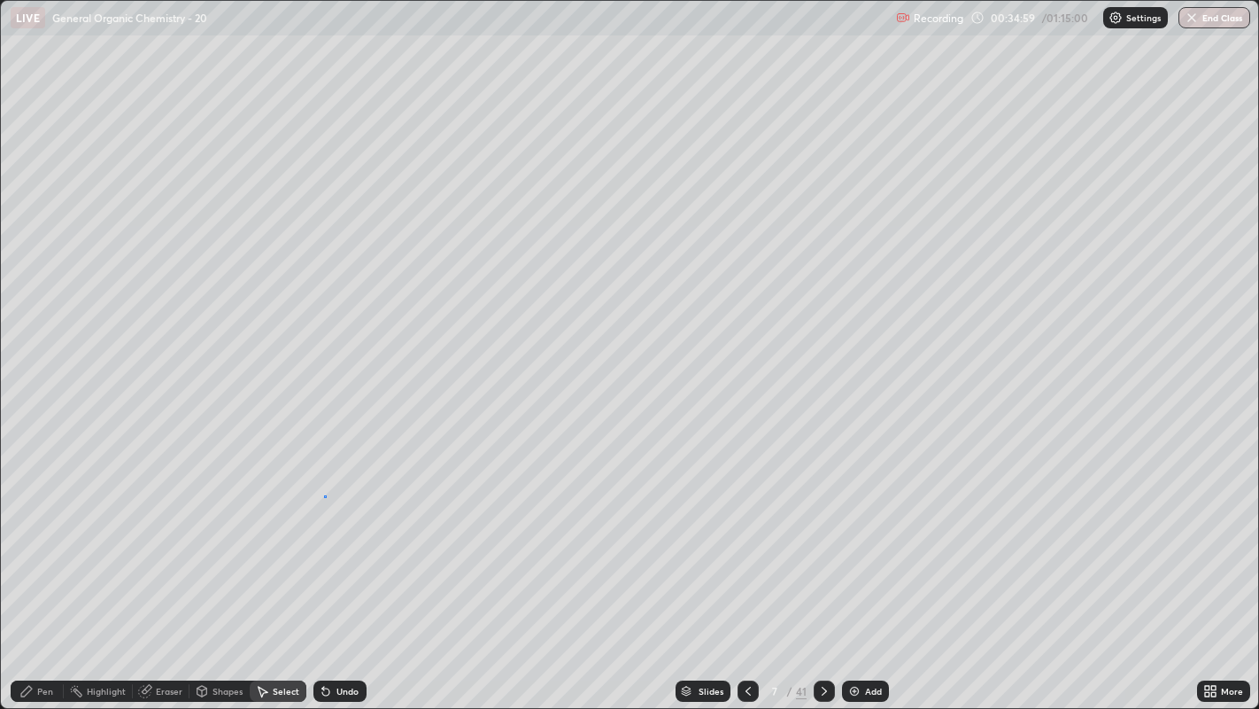
click at [325, 495] on div "0 ° Undo Copy Duplicate Duplicate to new slide Delete" at bounding box center [630, 355] width 1259 height 708
click at [408, 387] on div "0 ° Undo Copy Duplicate Duplicate to new slide Delete" at bounding box center [630, 355] width 1259 height 708
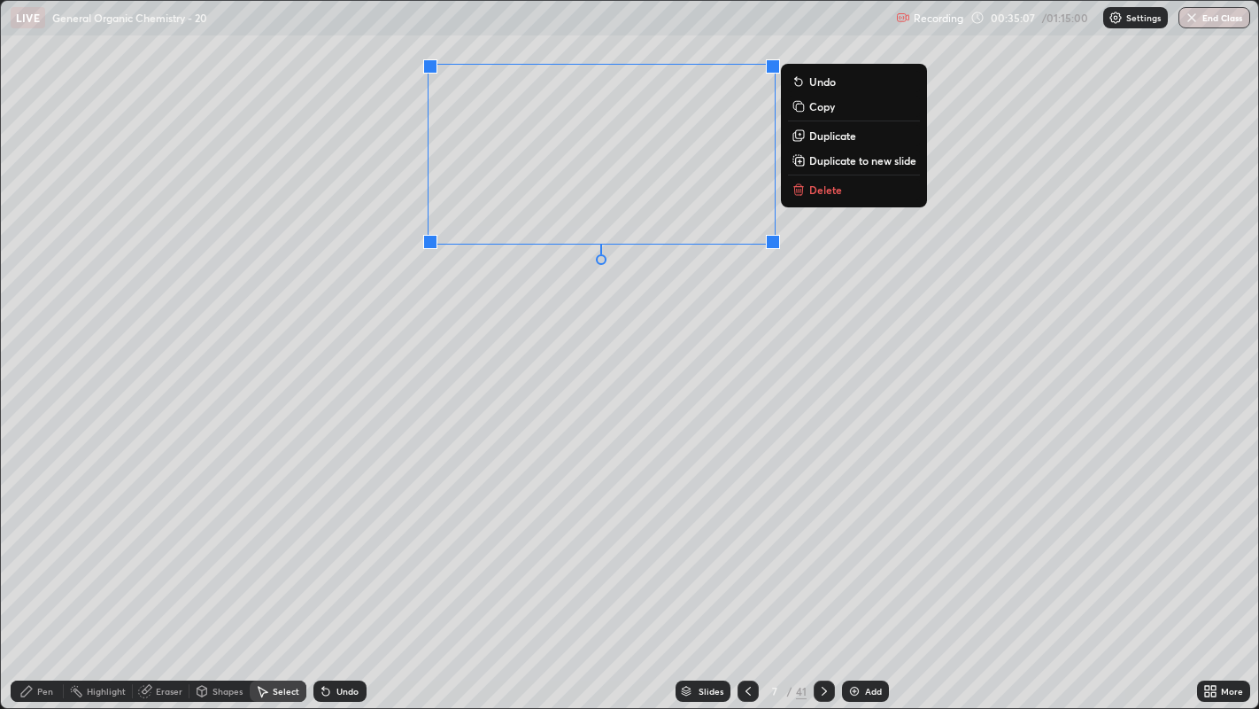
click at [629, 332] on div "0 ° Undo Copy Duplicate Duplicate to new slide Delete" at bounding box center [630, 355] width 1259 height 708
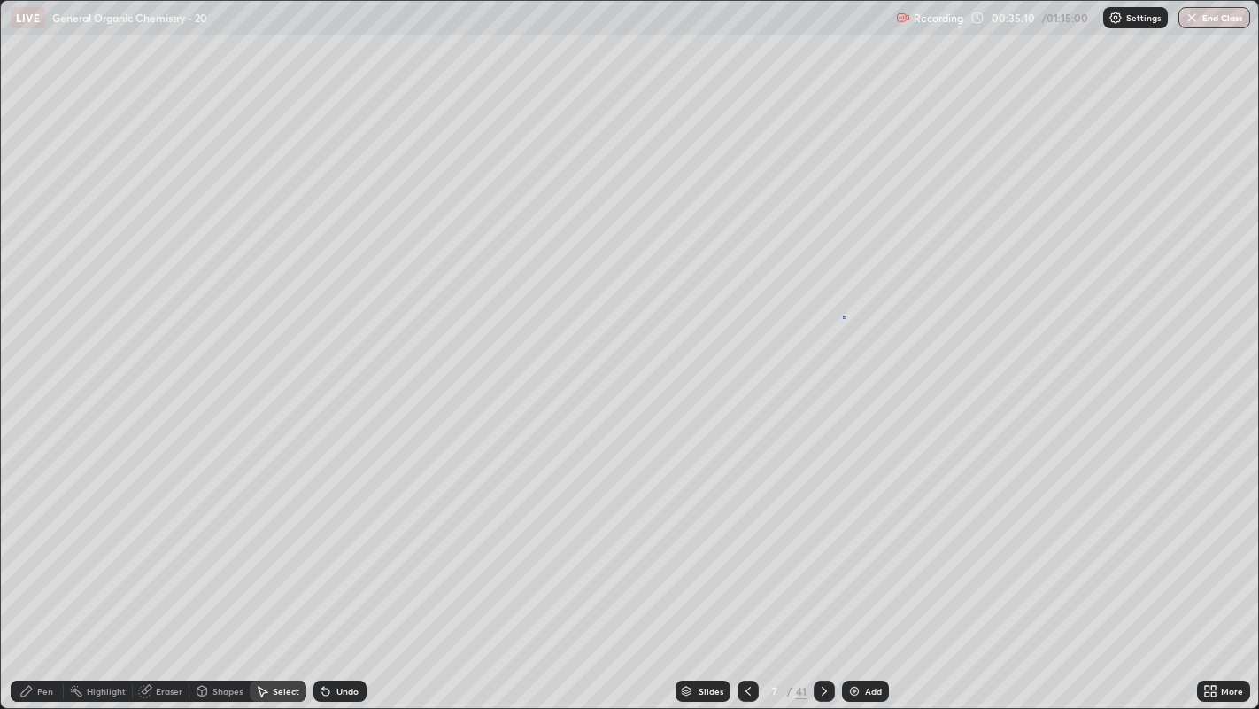
click at [846, 316] on div "0 ° Undo Copy Duplicate Duplicate to new slide Delete" at bounding box center [630, 355] width 1259 height 708
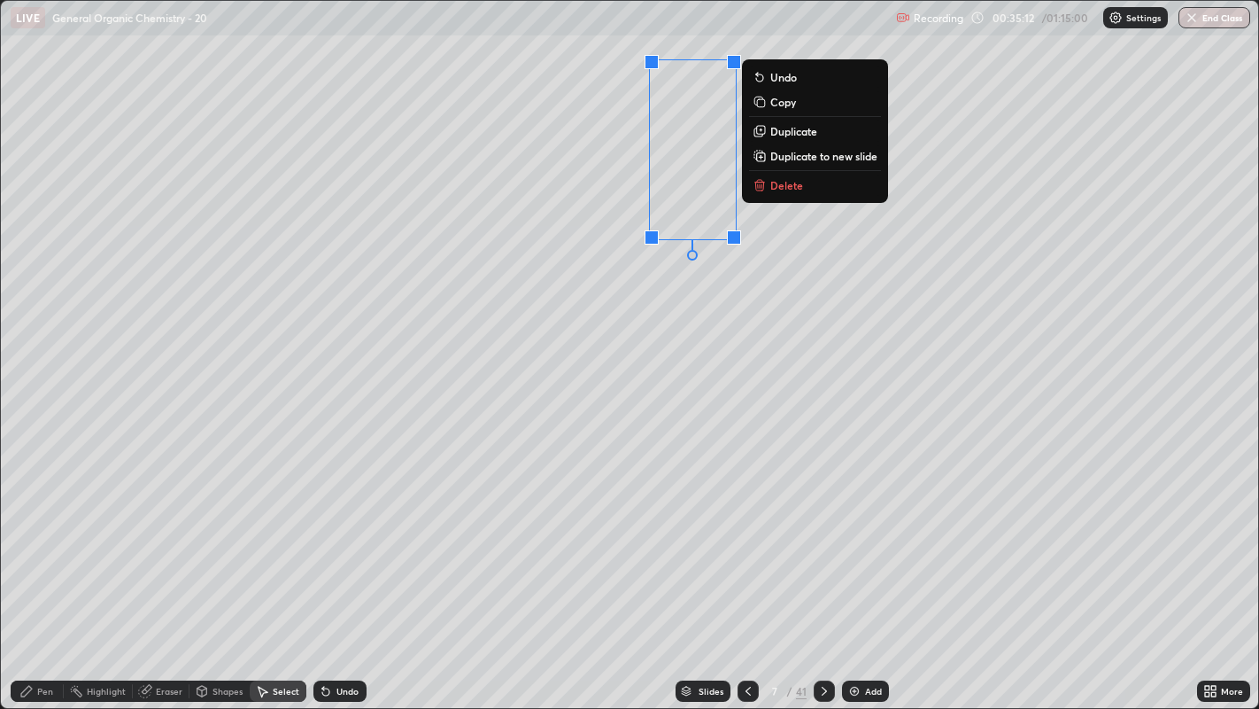
click at [674, 296] on div "0 ° Undo Copy Duplicate Duplicate to new slide Delete" at bounding box center [630, 355] width 1259 height 708
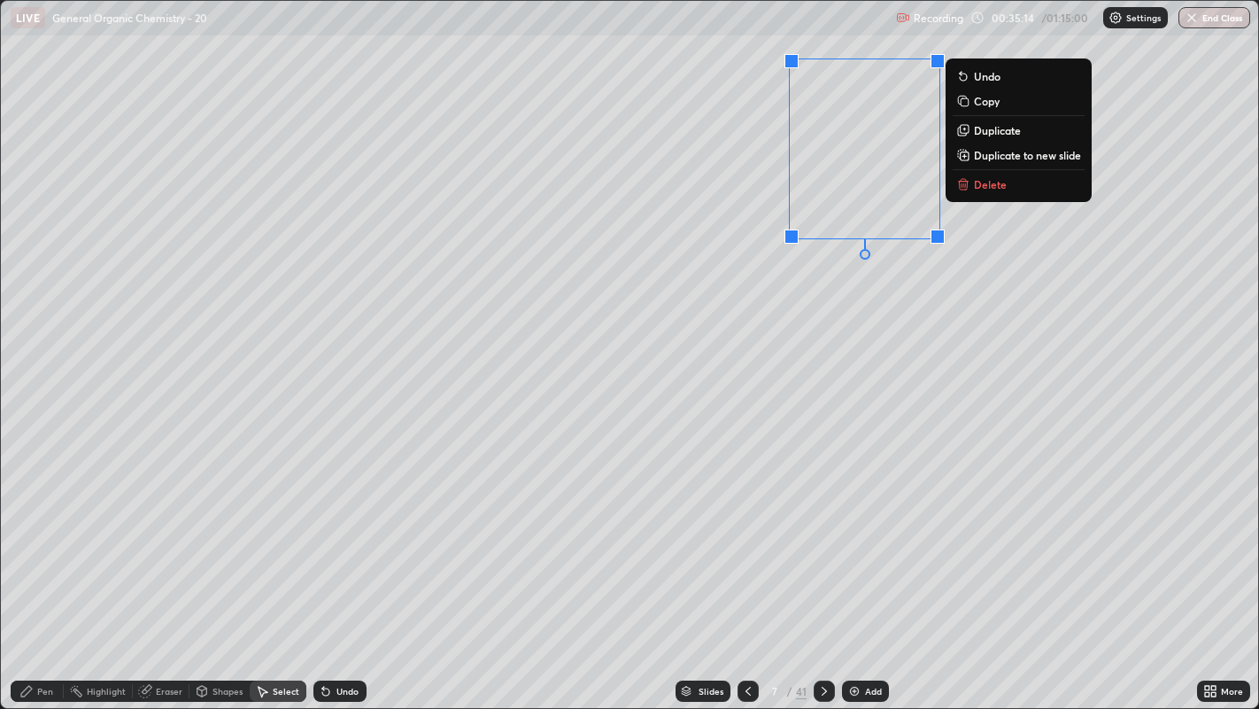
click at [795, 299] on div "0 ° Undo Copy Duplicate Duplicate to new slide Delete" at bounding box center [630, 355] width 1259 height 708
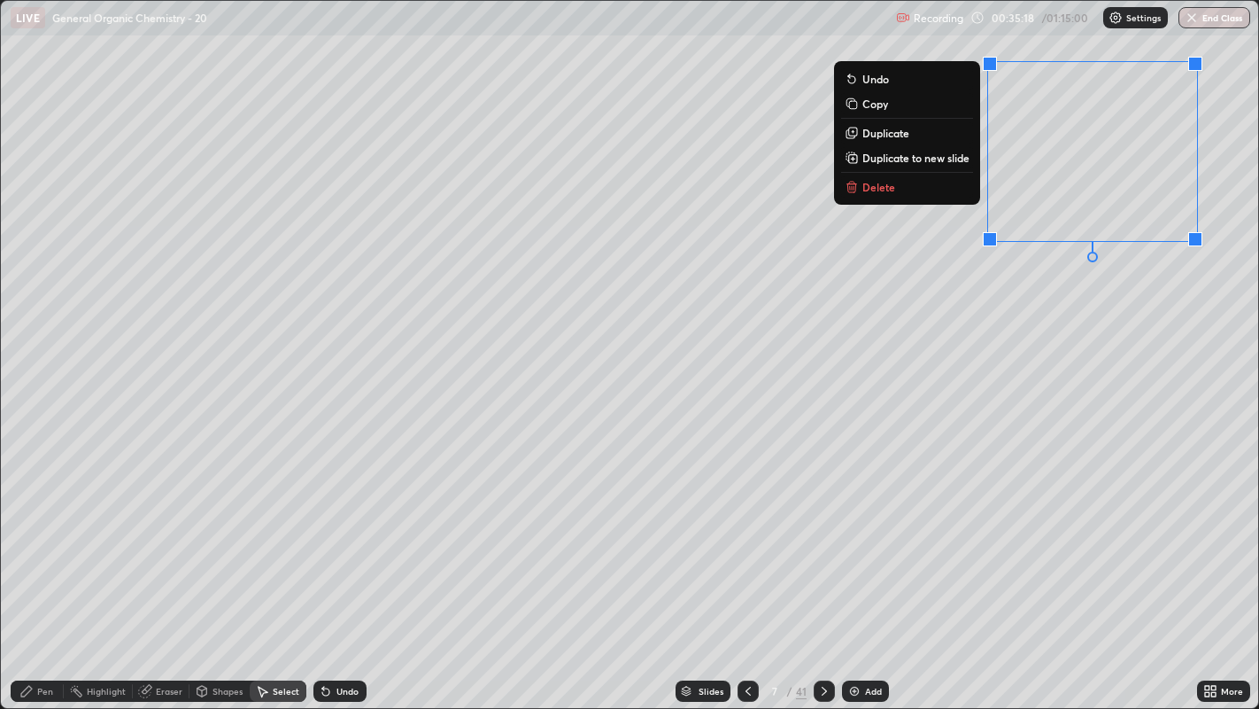
click at [1029, 422] on div "0 ° Undo Copy Duplicate Duplicate to new slide Delete" at bounding box center [630, 355] width 1259 height 708
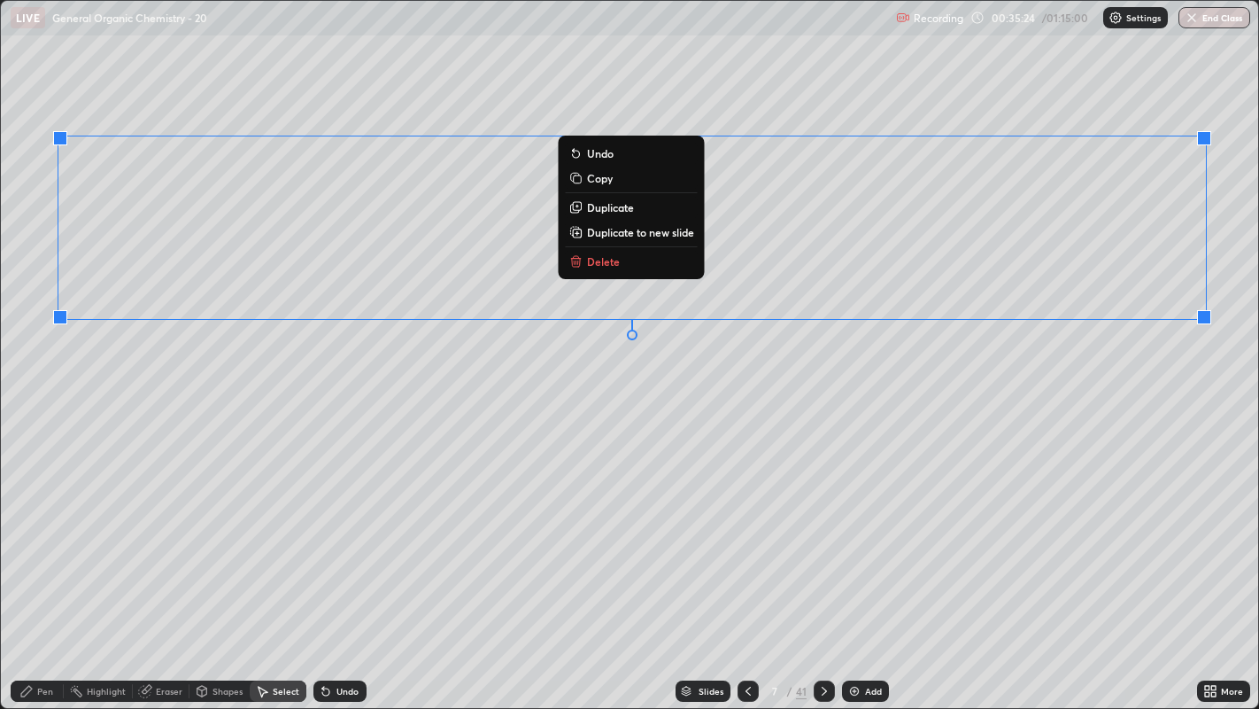
click at [693, 405] on div "0 ° Undo Copy Duplicate Duplicate to new slide Delete" at bounding box center [630, 355] width 1259 height 708
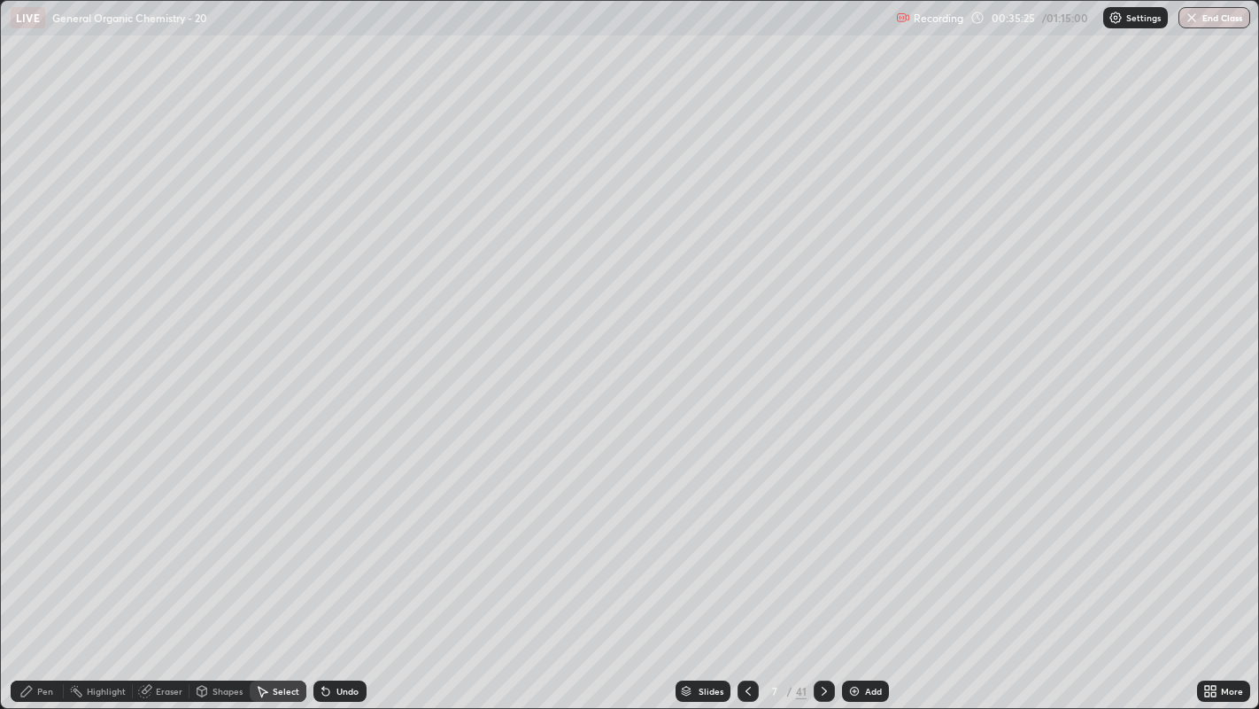
click at [51, 541] on div "Pen" at bounding box center [37, 690] width 53 height 21
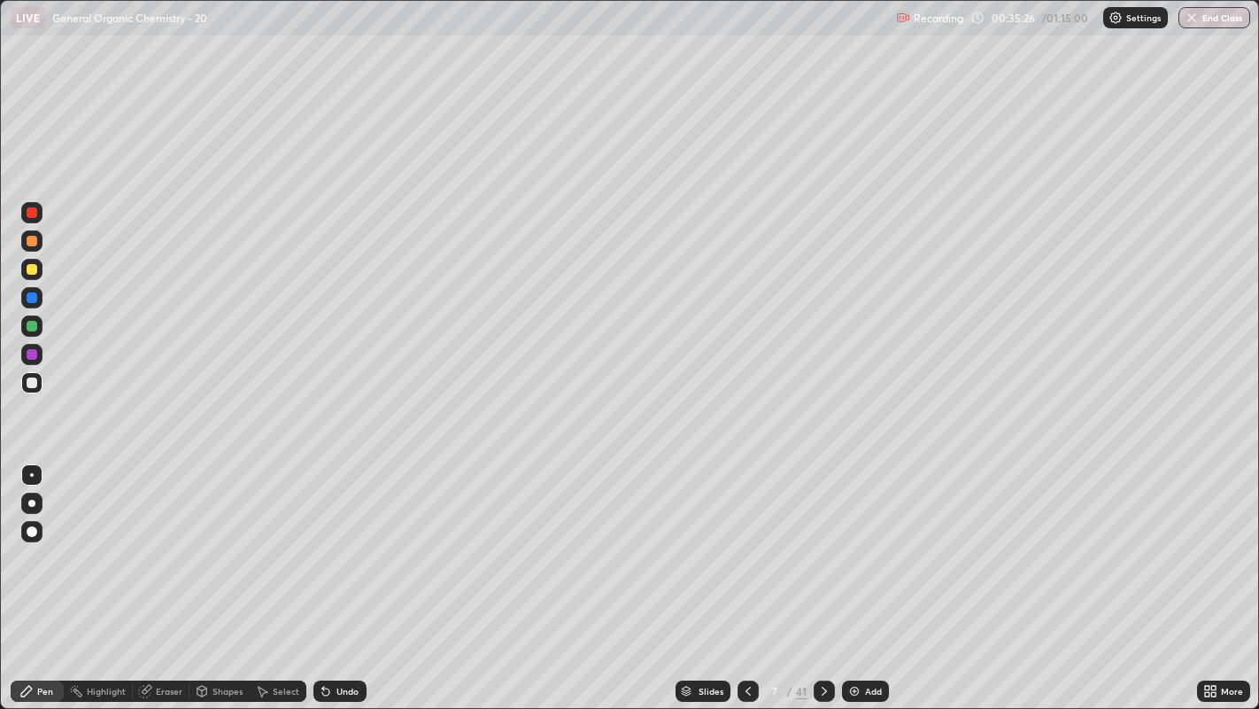
click at [28, 266] on div at bounding box center [32, 269] width 11 height 11
click at [35, 492] on div at bounding box center [31, 502] width 21 height 21
click at [31, 502] on div at bounding box center [31, 503] width 7 height 7
click at [31, 474] on div at bounding box center [32, 475] width 4 height 4
click at [353, 541] on div "Undo" at bounding box center [336, 690] width 60 height 35
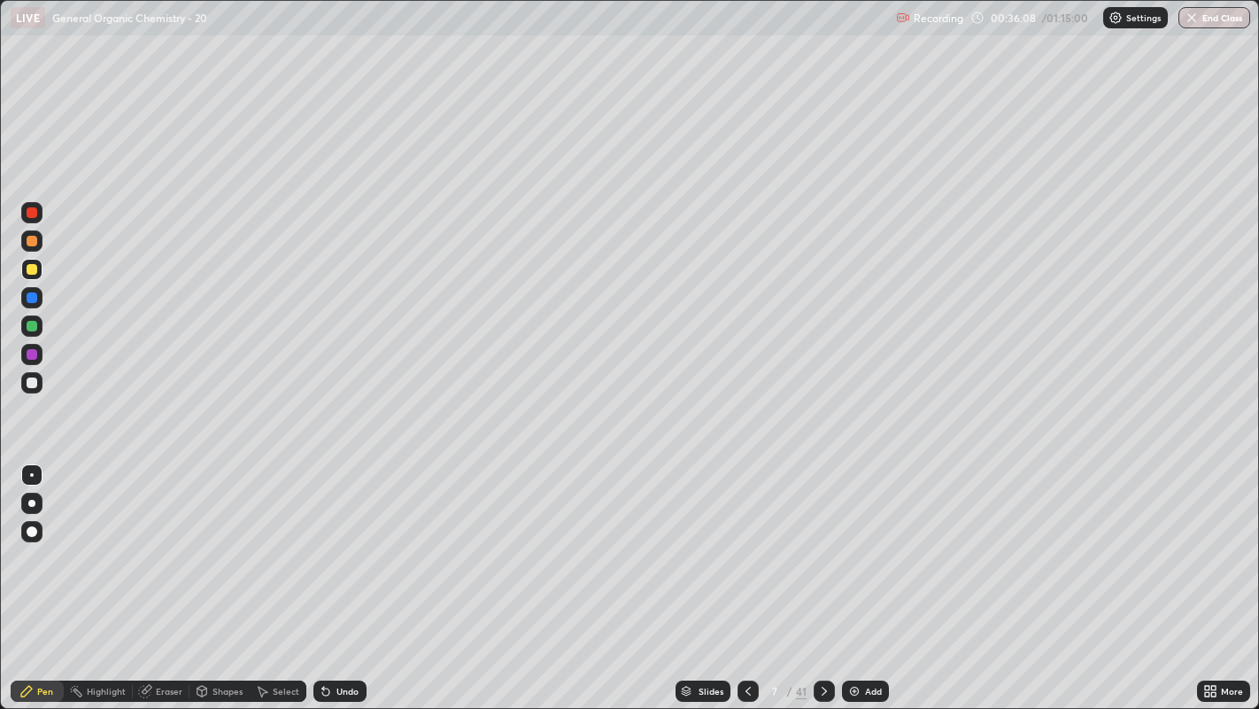
click at [39, 500] on div at bounding box center [31, 502] width 21 height 21
click at [31, 382] on div at bounding box center [32, 382] width 11 height 11
click at [31, 474] on div at bounding box center [32, 475] width 4 height 4
click at [261, 541] on icon at bounding box center [264, 691] width 10 height 11
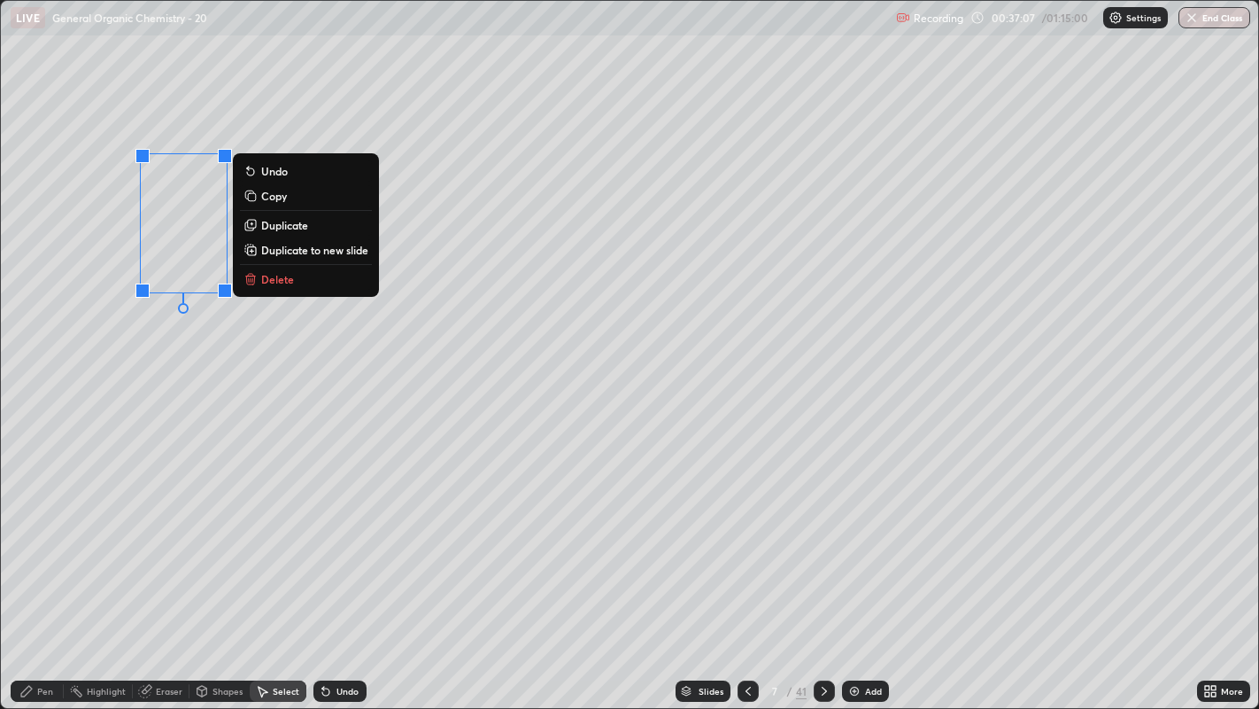
click at [291, 225] on p "Duplicate" at bounding box center [284, 225] width 47 height 14
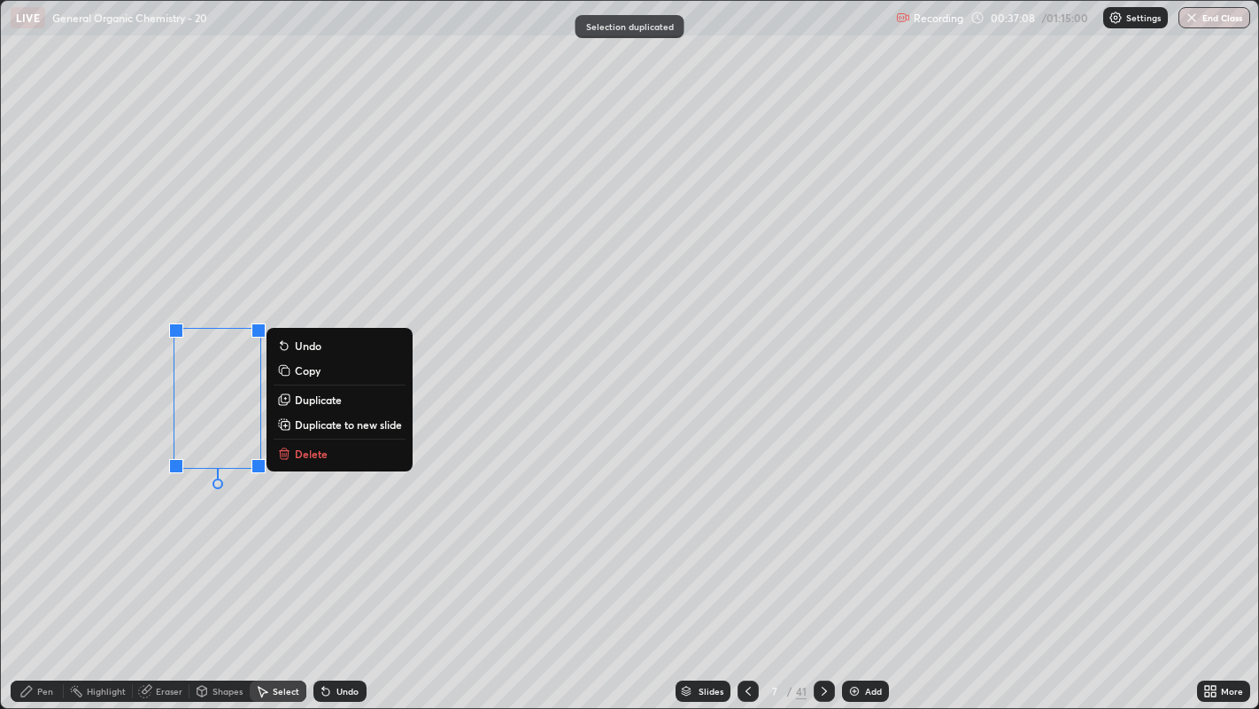
click at [192, 541] on div "0 ° Undo Copy Duplicate Duplicate to new slide Delete" at bounding box center [630, 355] width 1259 height 708
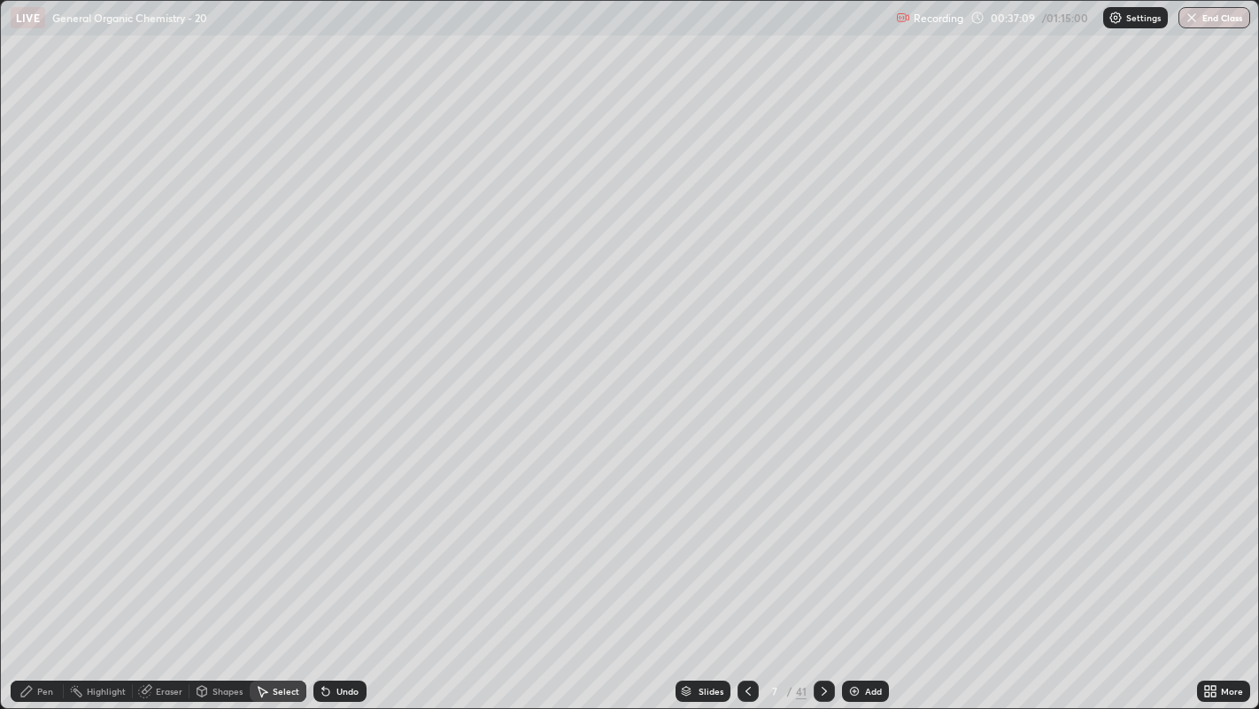
click at [41, 541] on div "Pen" at bounding box center [37, 690] width 53 height 21
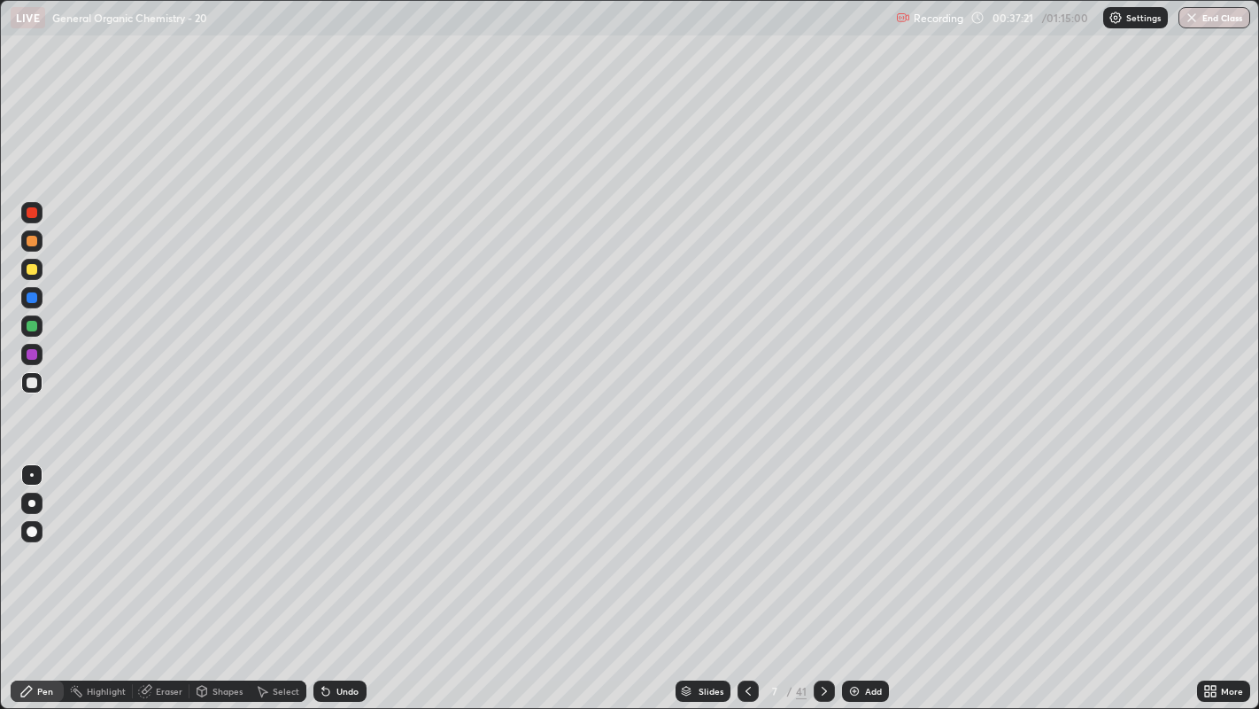
click at [333, 541] on div "Undo" at bounding box center [340, 690] width 53 height 21
click at [271, 541] on div "Select" at bounding box center [278, 690] width 57 height 21
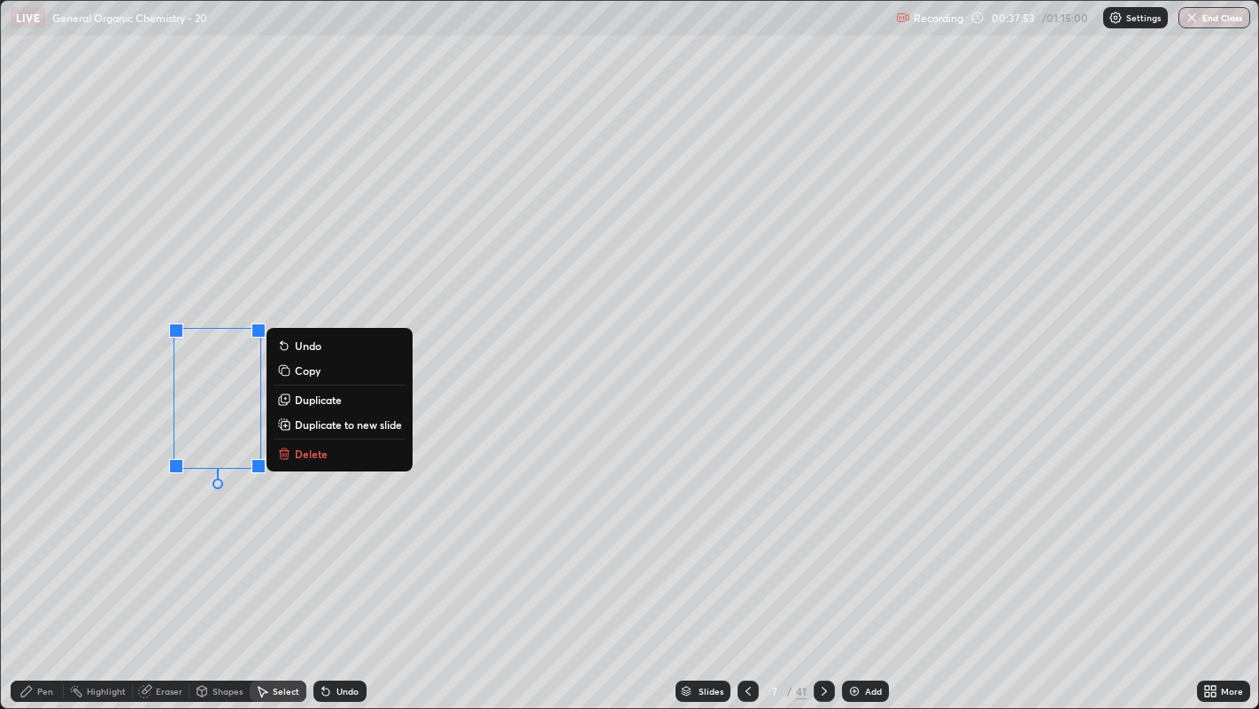
click at [317, 402] on p "Duplicate" at bounding box center [318, 399] width 47 height 14
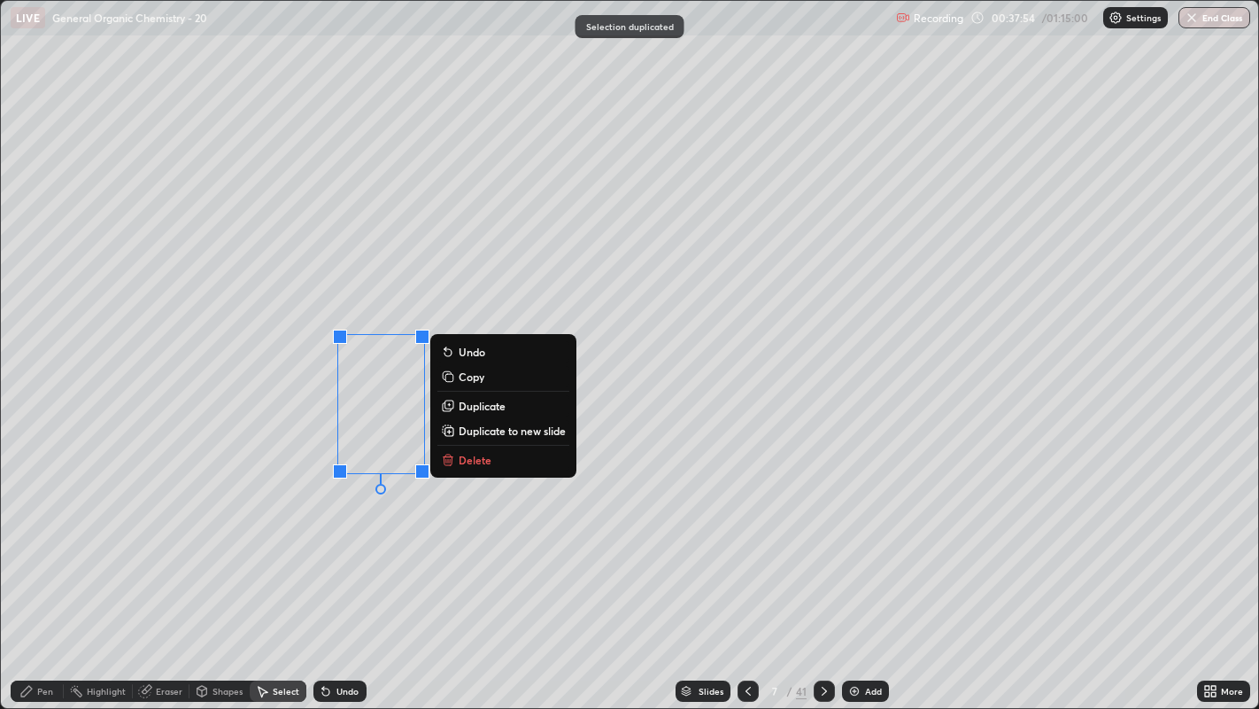
click at [307, 508] on div "0 ° Undo Copy Duplicate Duplicate to new slide Delete" at bounding box center [630, 355] width 1259 height 708
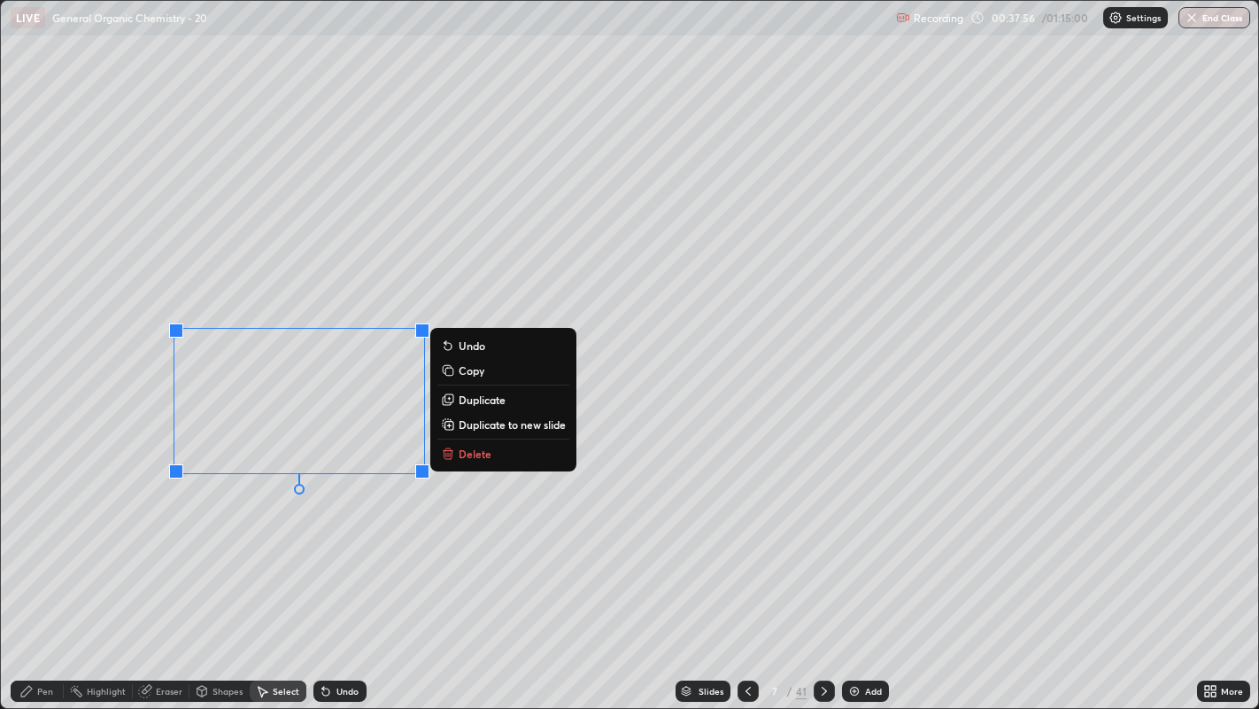
click at [471, 404] on p "Duplicate" at bounding box center [482, 399] width 47 height 14
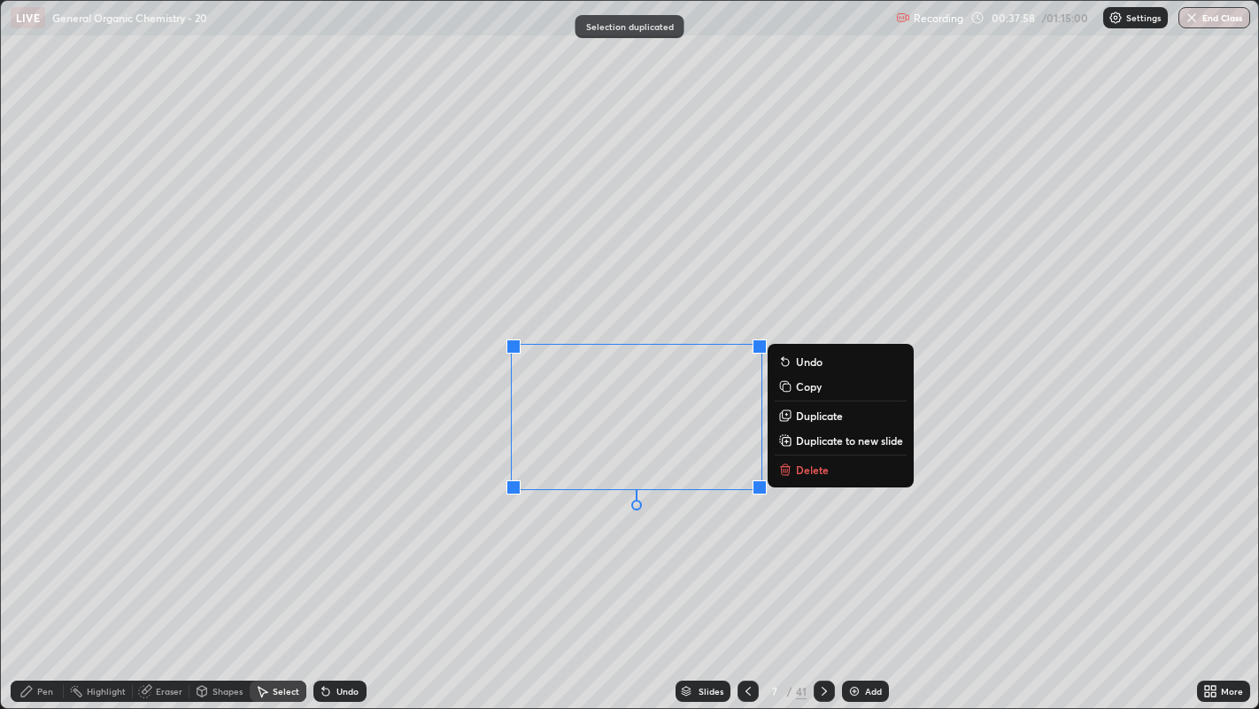
click at [797, 414] on p "Duplicate" at bounding box center [819, 415] width 47 height 14
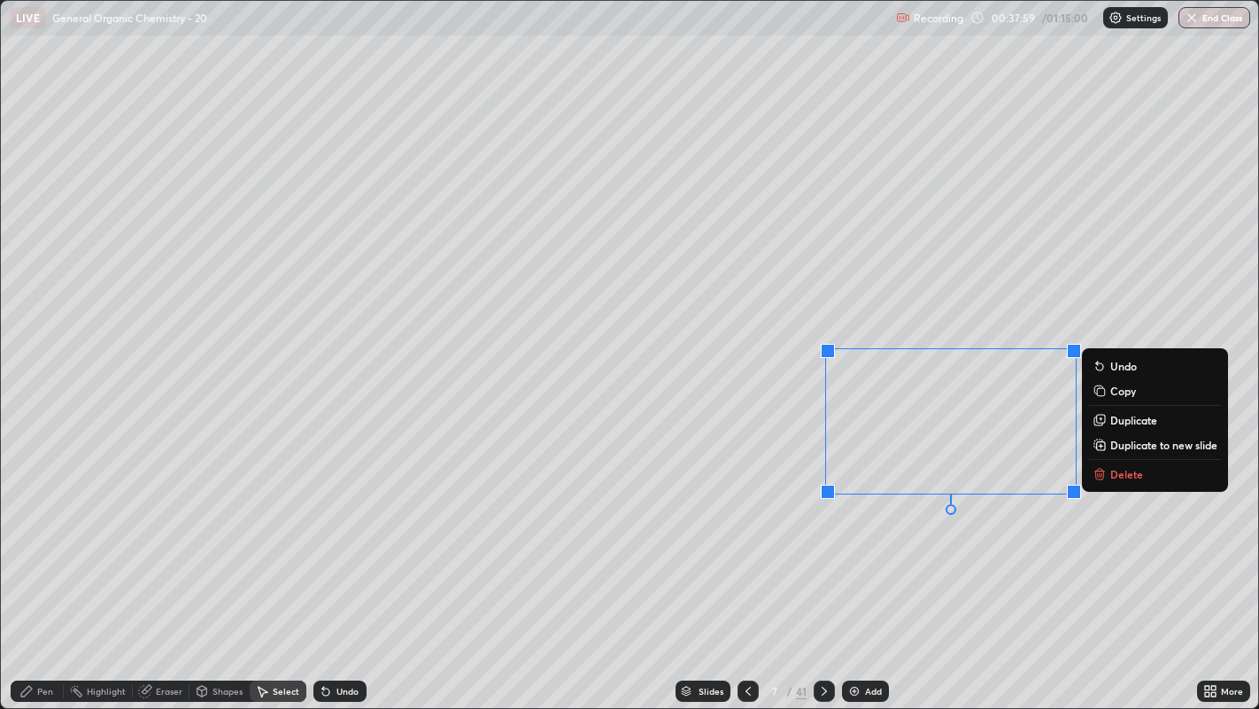
click at [818, 541] on div "0 ° Undo Copy Duplicate Duplicate to new slide Delete" at bounding box center [630, 355] width 1259 height 708
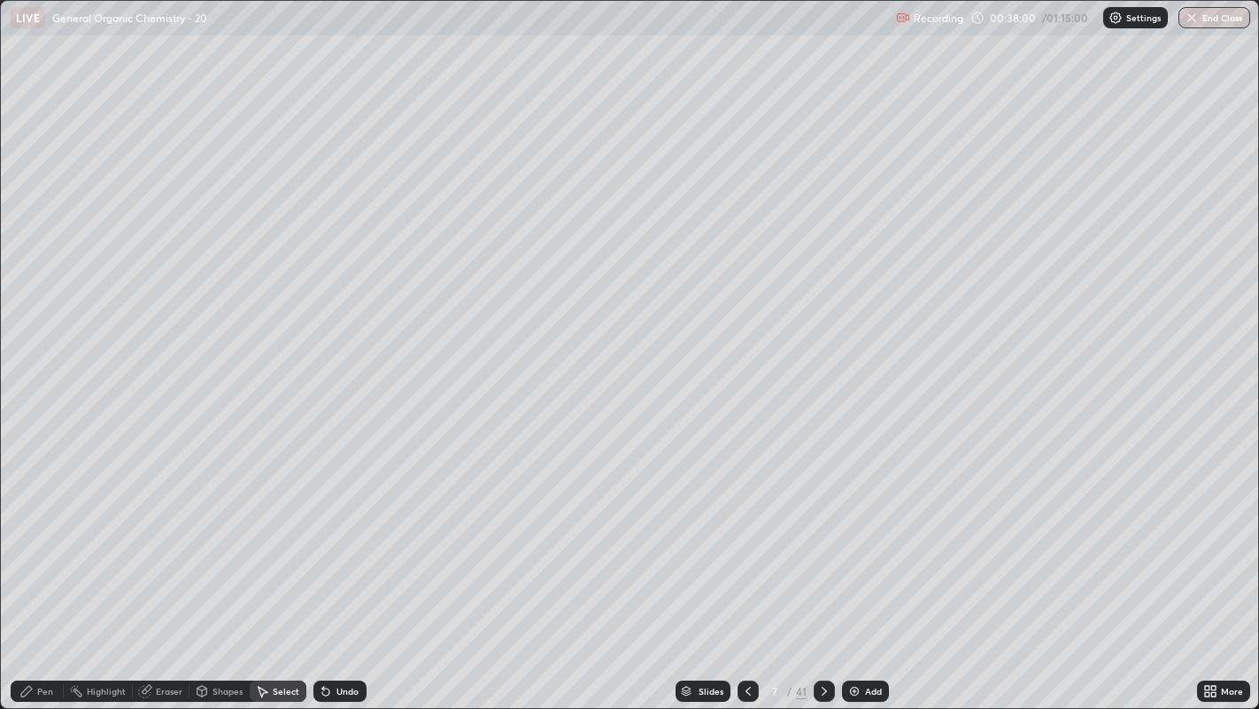
click at [44, 541] on div "Pen" at bounding box center [45, 690] width 16 height 9
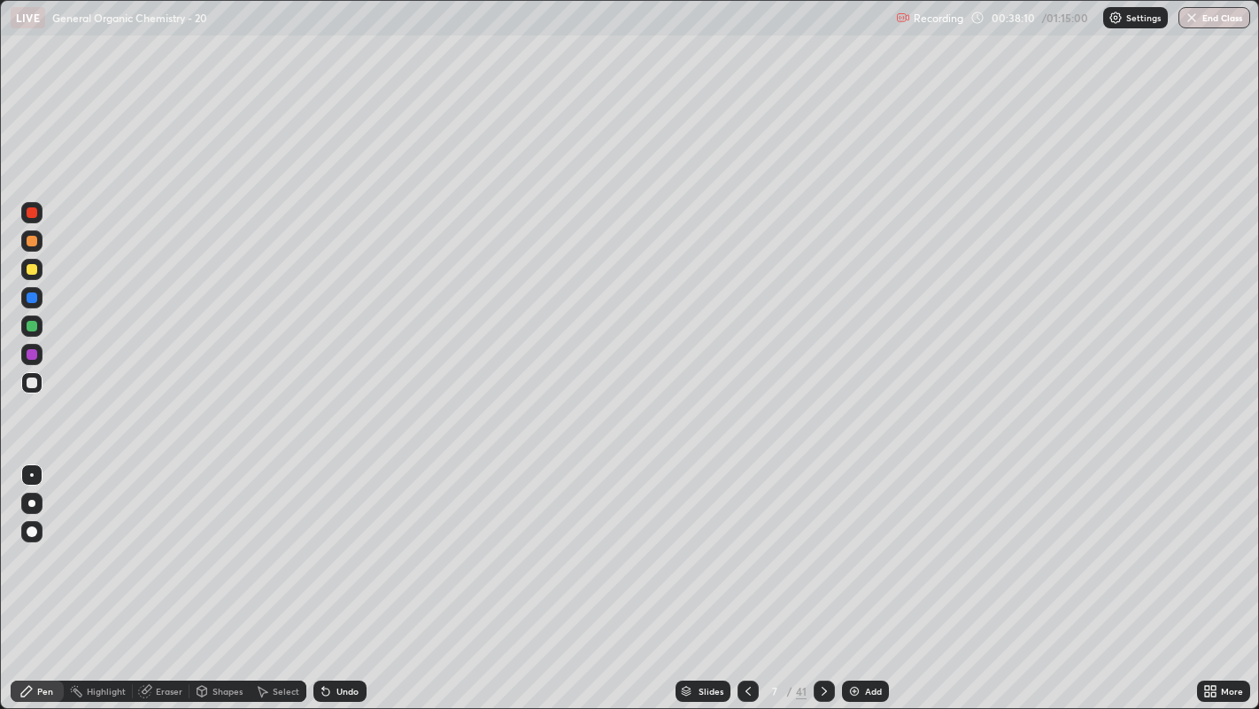
click at [275, 541] on div "Select" at bounding box center [278, 690] width 57 height 21
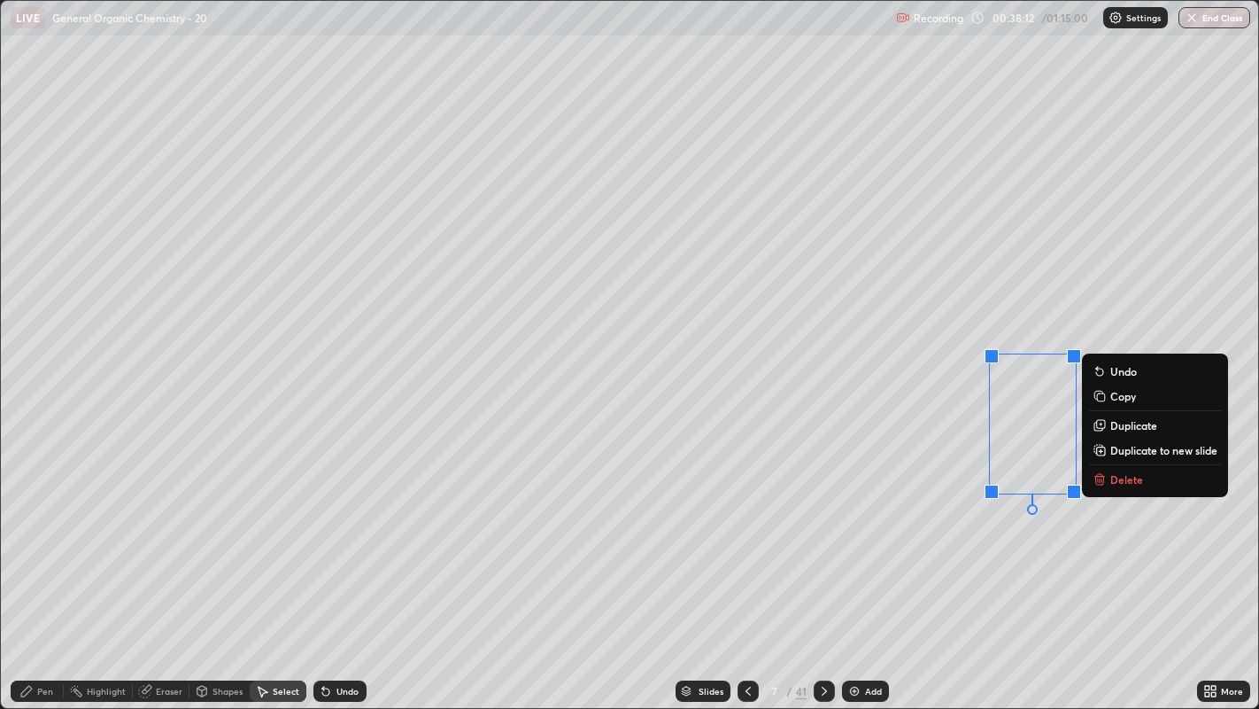
click at [1143, 480] on button "Delete" at bounding box center [1155, 479] width 132 height 21
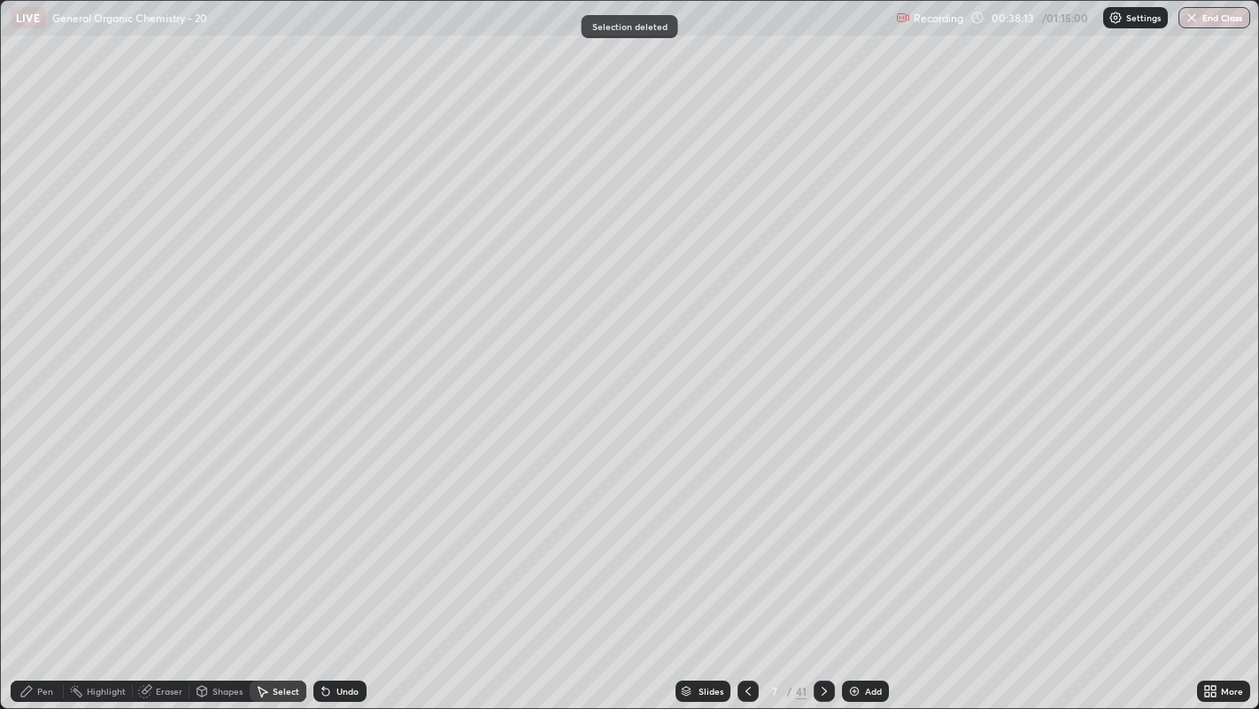
click at [39, 541] on div "Pen" at bounding box center [37, 690] width 53 height 21
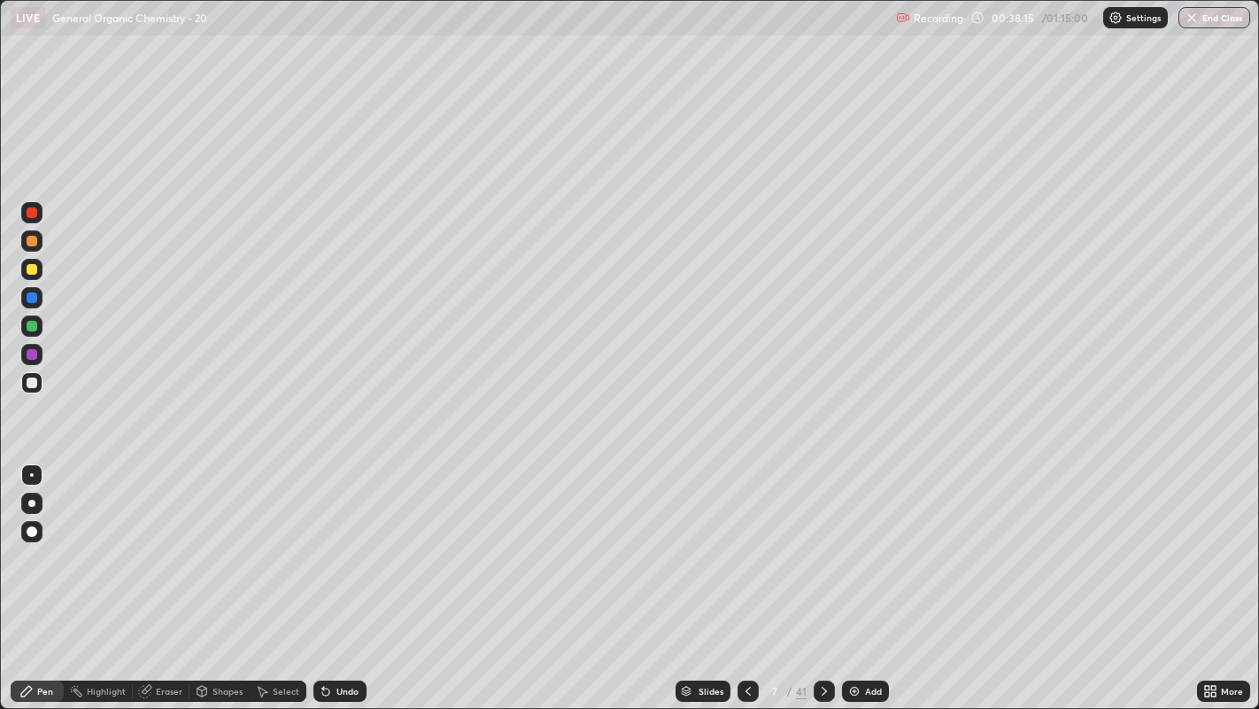
click at [26, 266] on div at bounding box center [31, 269] width 21 height 21
click at [31, 502] on div at bounding box center [31, 503] width 7 height 7
click at [31, 474] on div at bounding box center [32, 475] width 4 height 4
click at [35, 500] on div at bounding box center [31, 502] width 21 height 21
click at [322, 541] on icon at bounding box center [323, 687] width 2 height 2
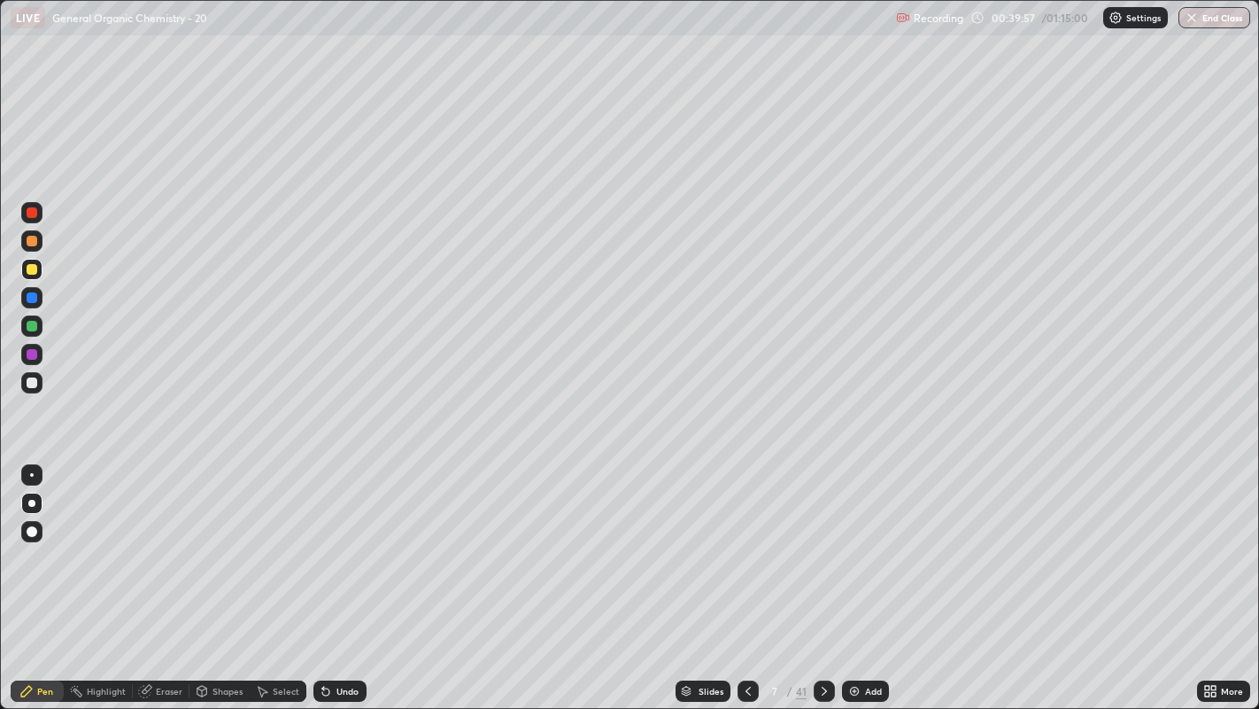
click at [40, 464] on div at bounding box center [31, 475] width 21 height 28
click at [31, 383] on div at bounding box center [32, 382] width 11 height 11
click at [863, 541] on div "Add" at bounding box center [865, 690] width 47 height 21
click at [225, 541] on div "Shapes" at bounding box center [220, 690] width 60 height 21
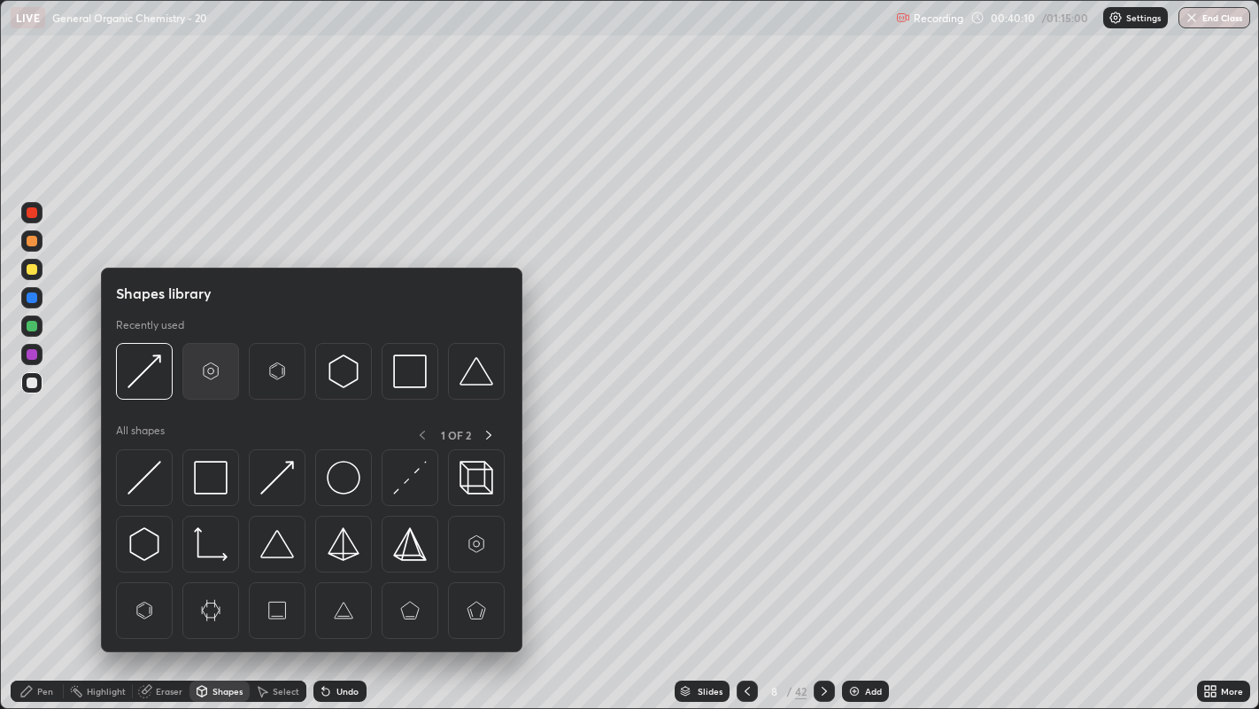
click at [205, 368] on img at bounding box center [211, 371] width 34 height 34
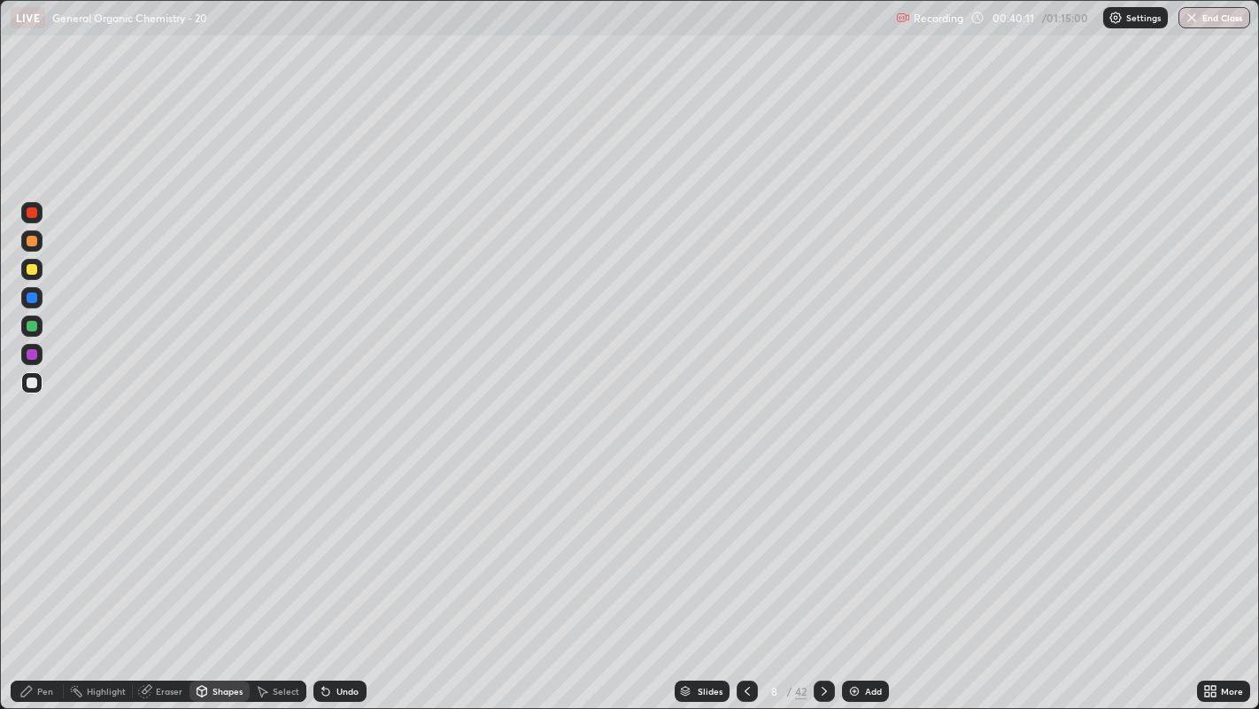
click at [44, 541] on div "Pen" at bounding box center [45, 690] width 16 height 9
click at [275, 541] on div "Select" at bounding box center [278, 690] width 57 height 21
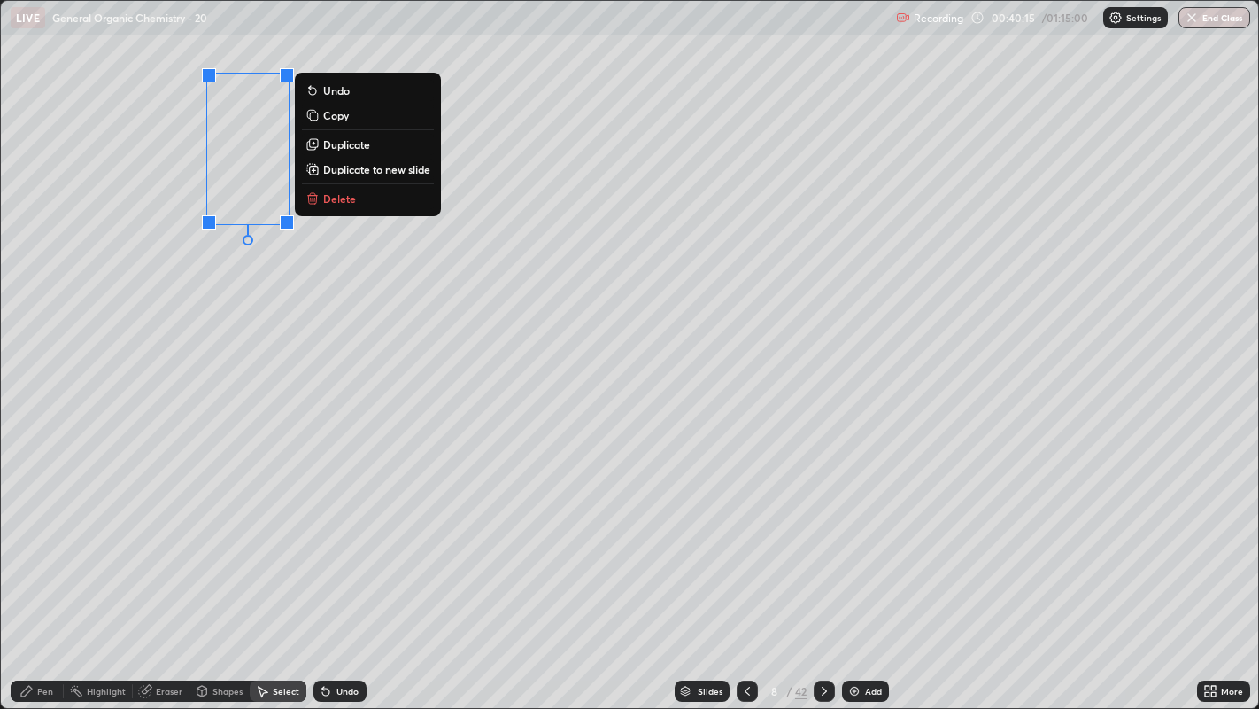
click at [370, 151] on button "Duplicate" at bounding box center [368, 144] width 132 height 21
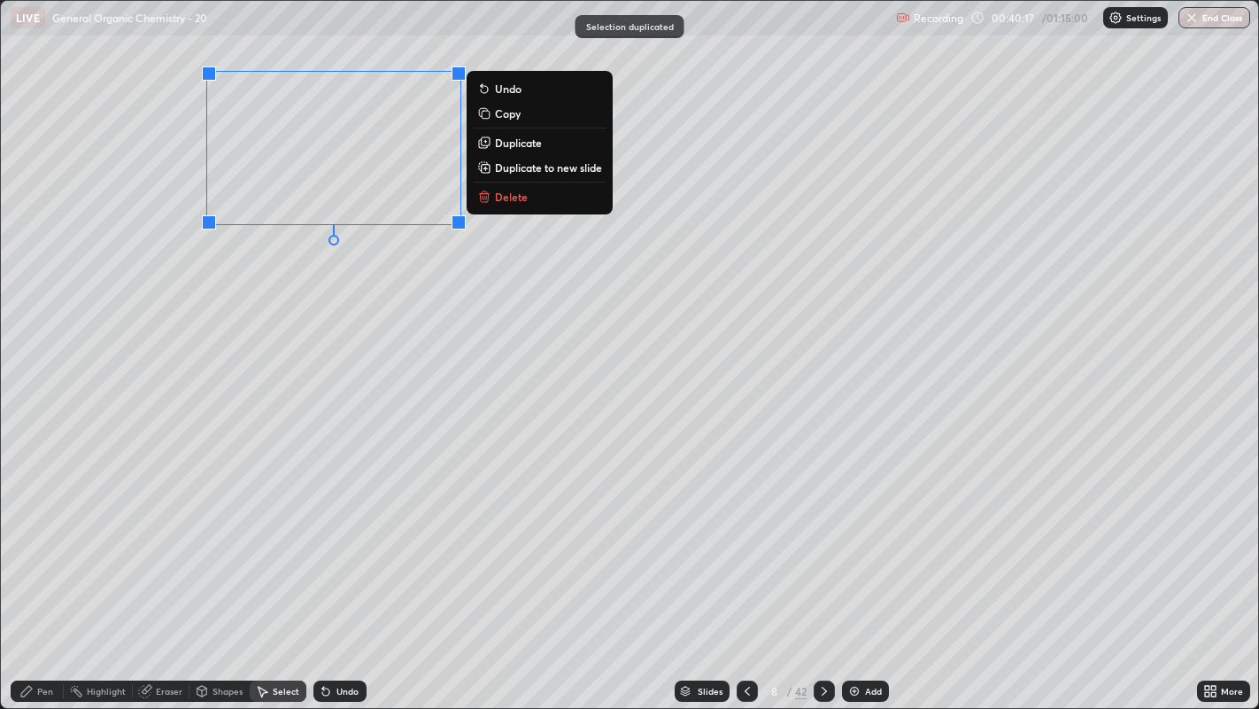
click at [524, 142] on p "Duplicate" at bounding box center [518, 143] width 47 height 14
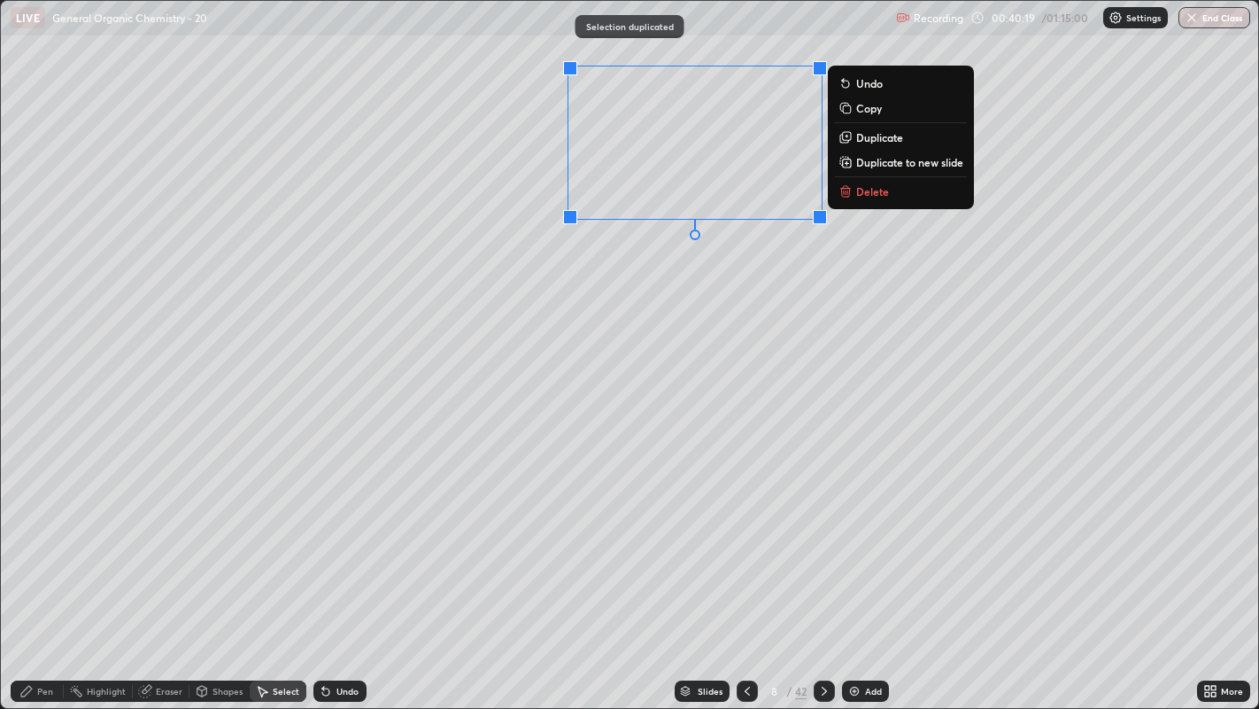
click at [679, 263] on div "0 ° Undo Copy Duplicate Duplicate to new slide Delete" at bounding box center [630, 355] width 1259 height 708
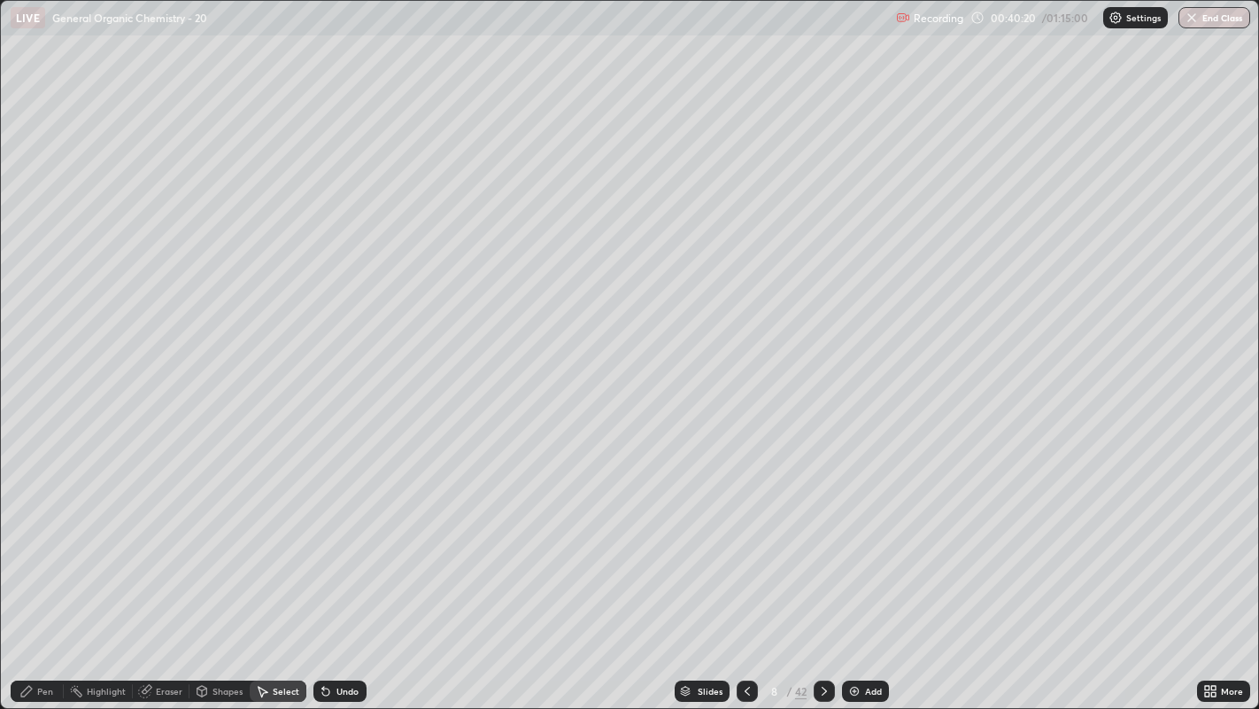
click at [36, 541] on div "Pen" at bounding box center [37, 690] width 53 height 21
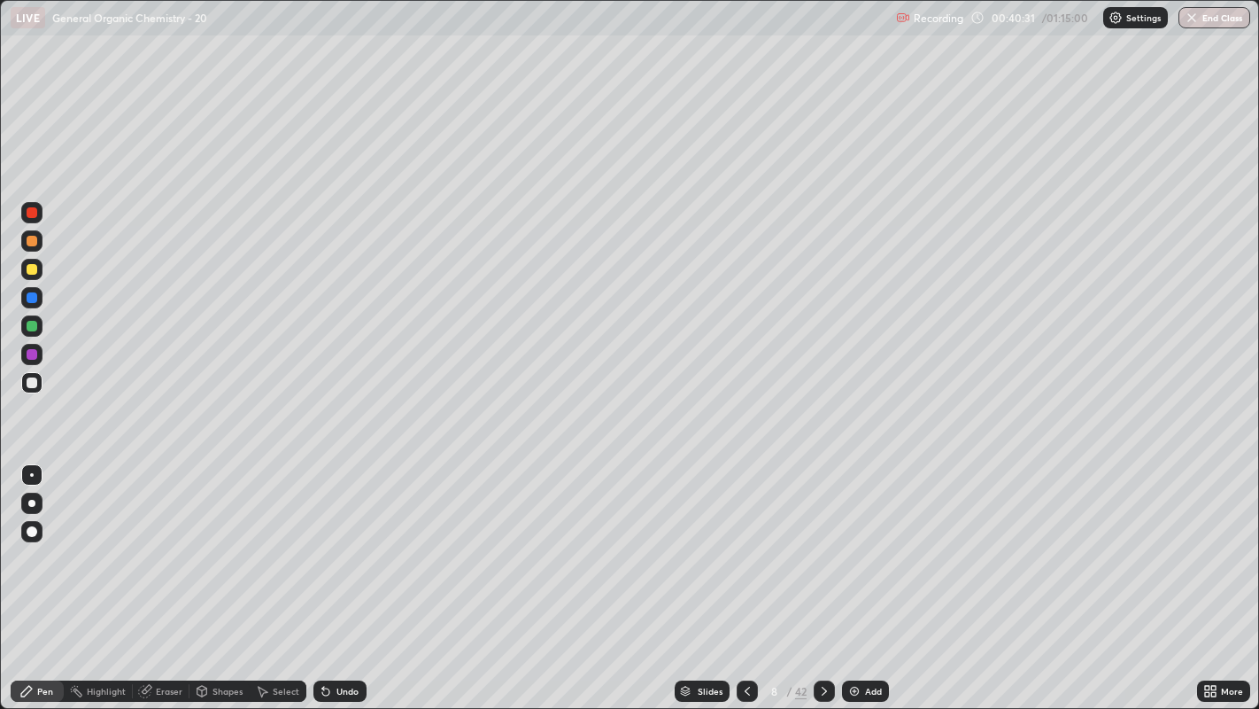
click at [211, 541] on div "Shapes" at bounding box center [220, 690] width 60 height 21
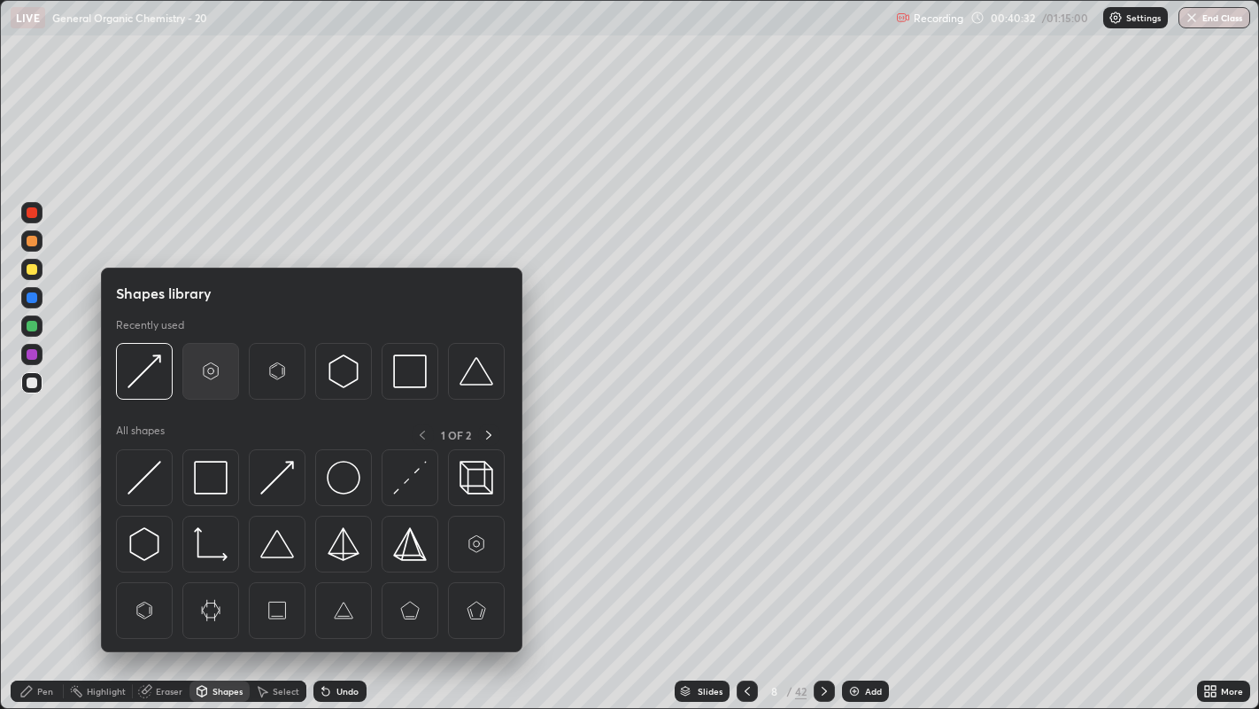
click at [203, 376] on img at bounding box center [211, 371] width 34 height 34
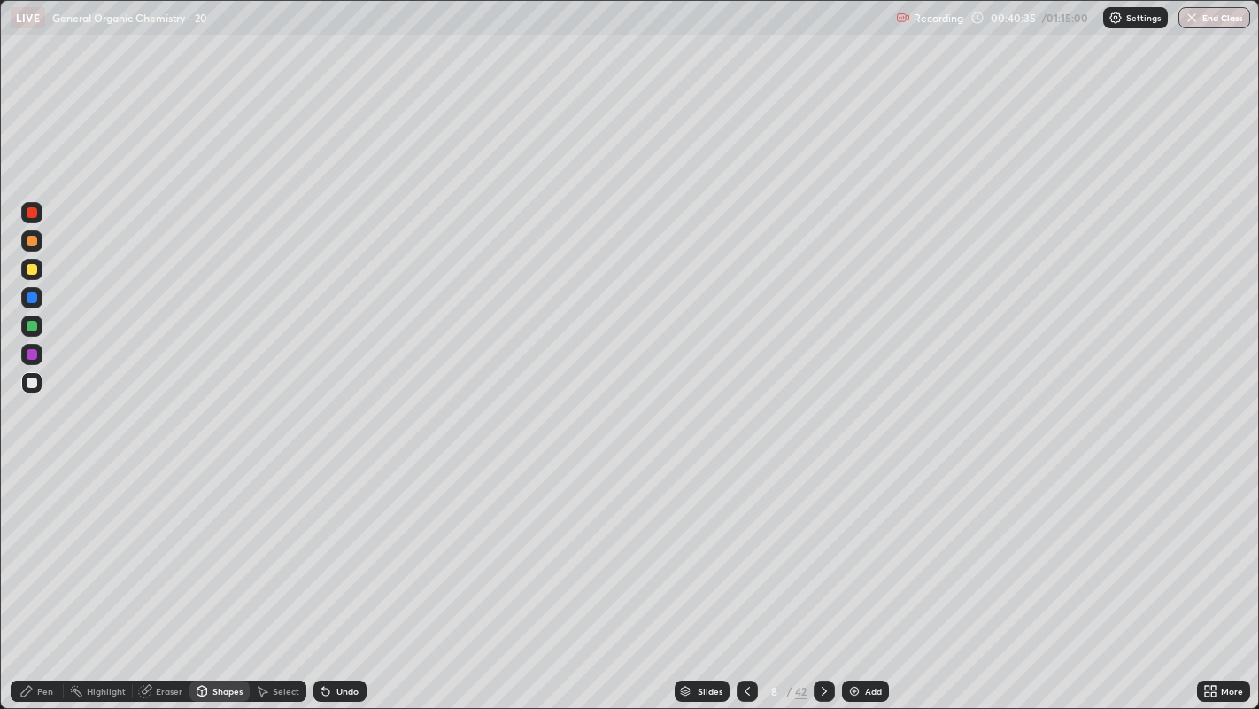
click at [38, 541] on div "Pen" at bounding box center [37, 690] width 53 height 21
click at [349, 541] on div "Undo" at bounding box center [348, 690] width 22 height 9
click at [346, 541] on div "Undo" at bounding box center [348, 690] width 22 height 9
click at [262, 541] on icon at bounding box center [262, 691] width 14 height 14
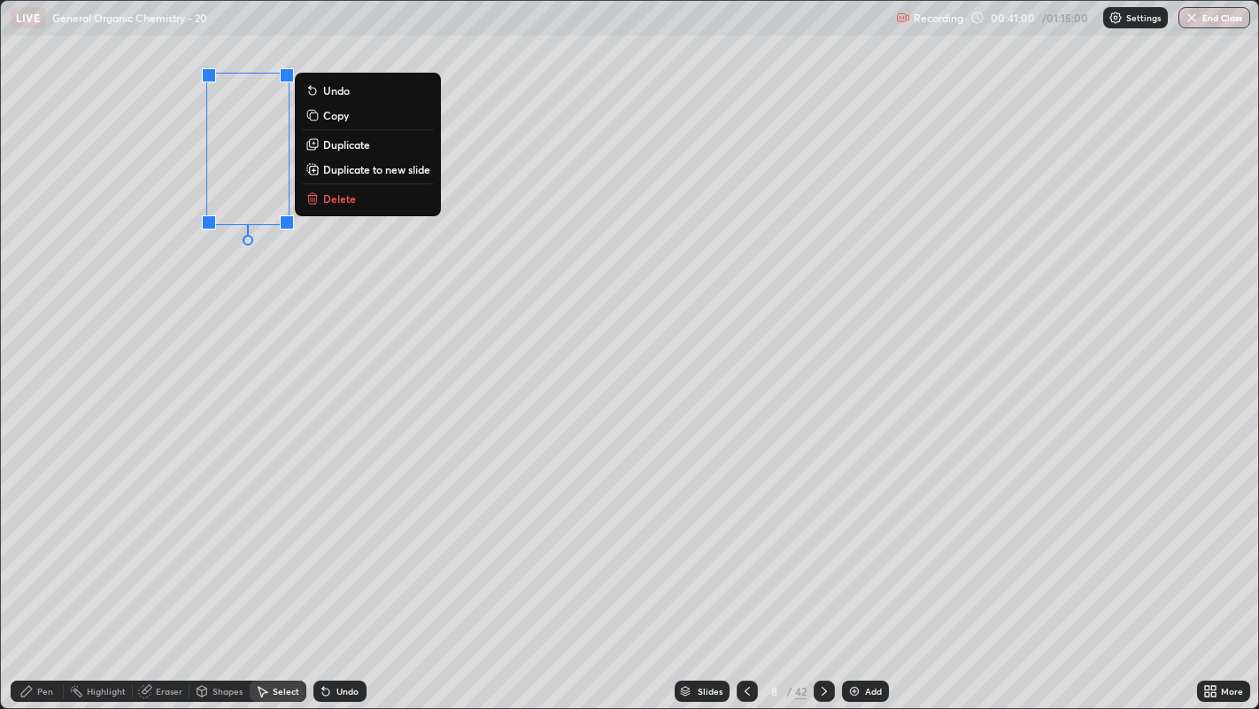
click at [354, 147] on p "Duplicate" at bounding box center [346, 144] width 47 height 14
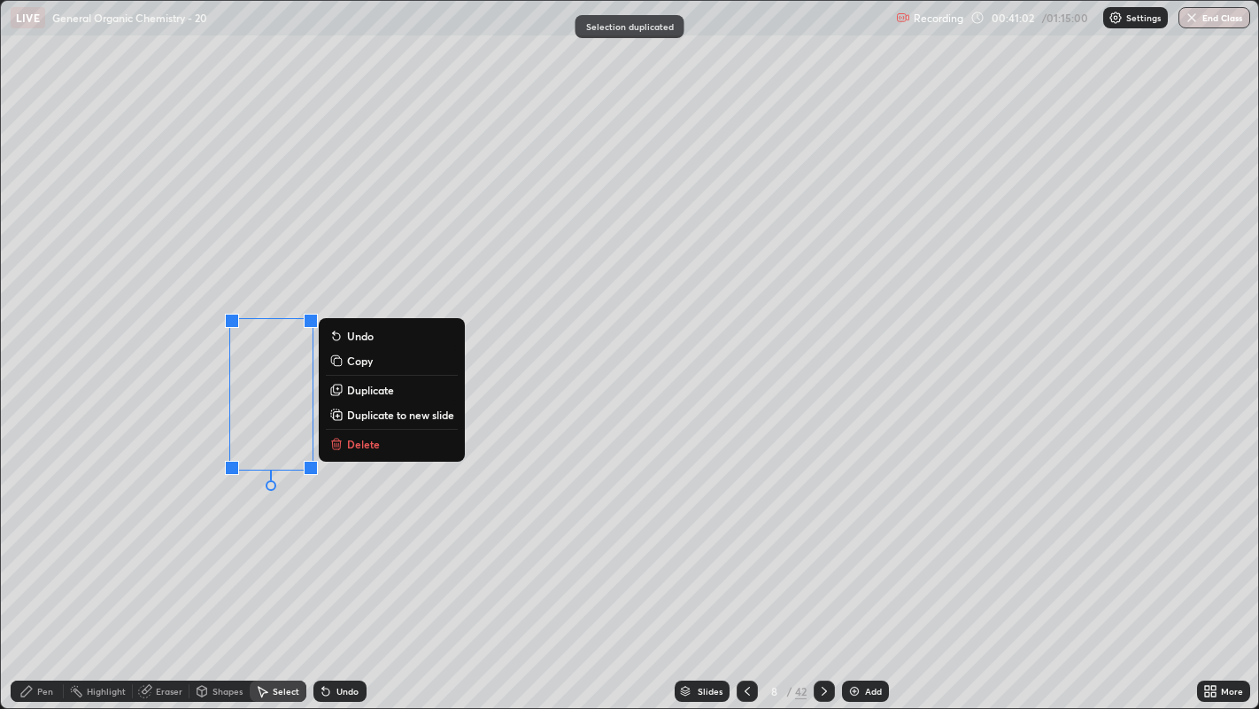
click at [373, 391] on p "Duplicate" at bounding box center [370, 390] width 47 height 14
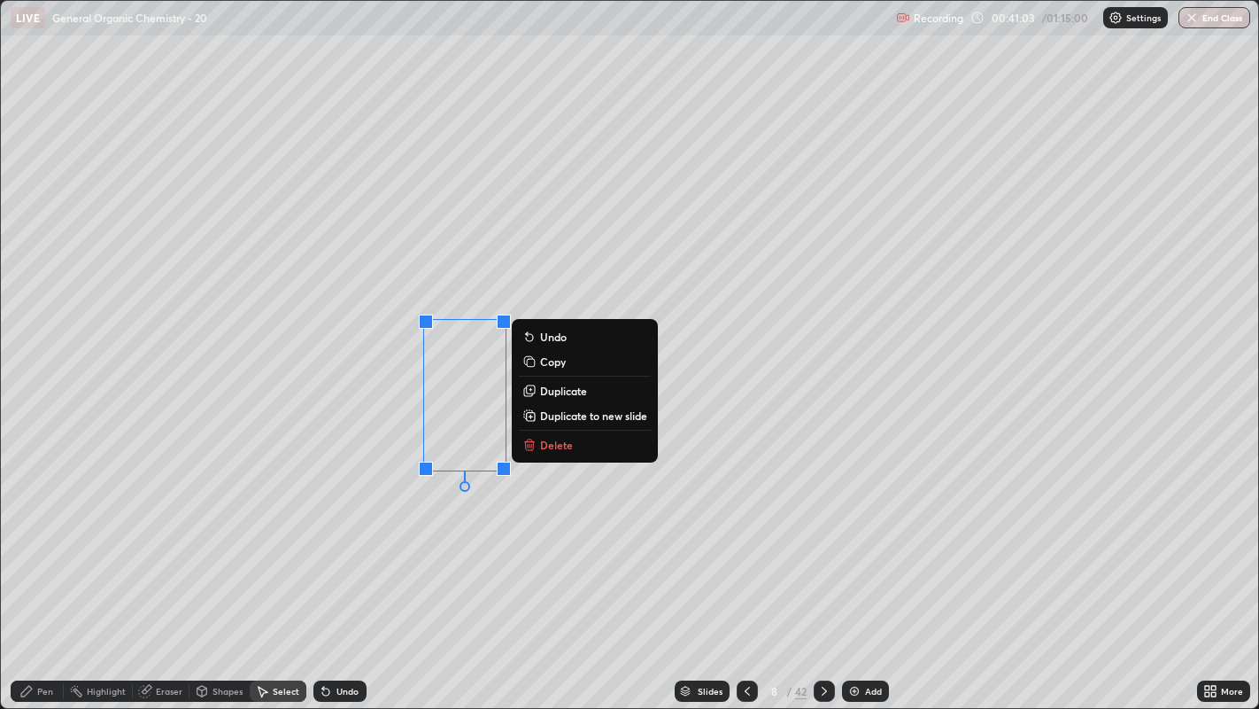
click at [426, 541] on div "0 ° Undo Copy Duplicate Duplicate to new slide Delete" at bounding box center [630, 355] width 1259 height 708
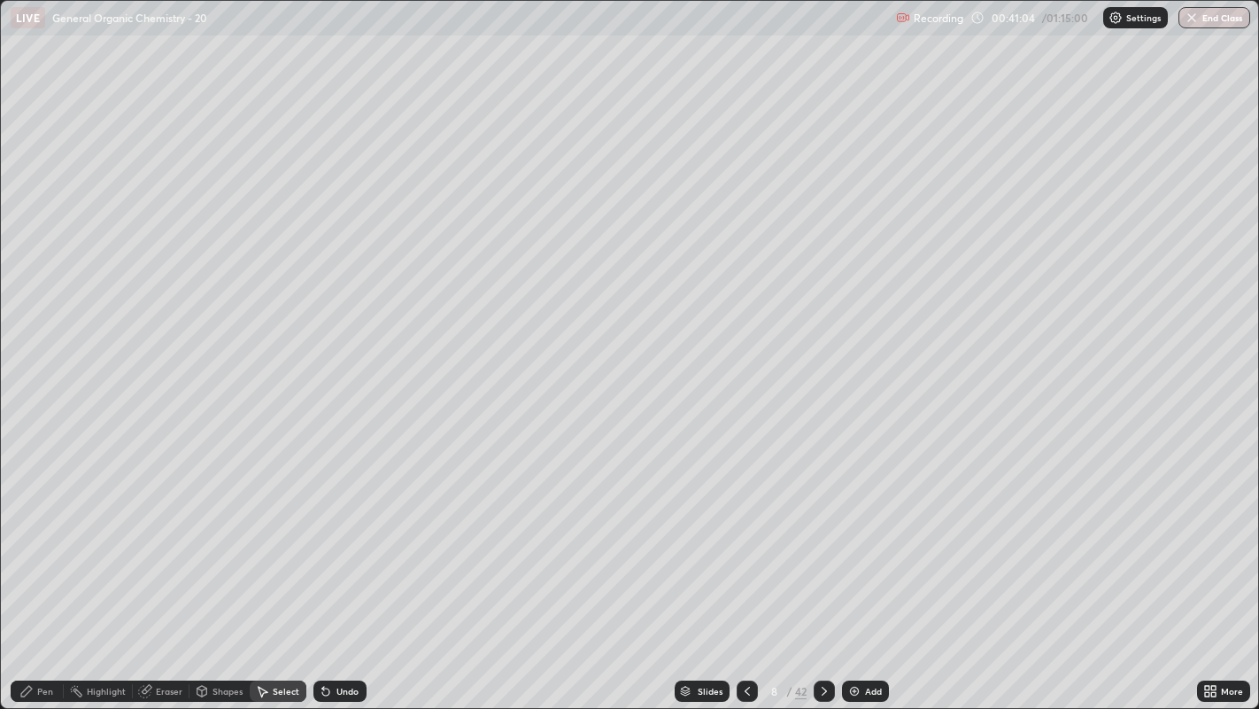
click at [43, 541] on div "Pen" at bounding box center [45, 690] width 16 height 9
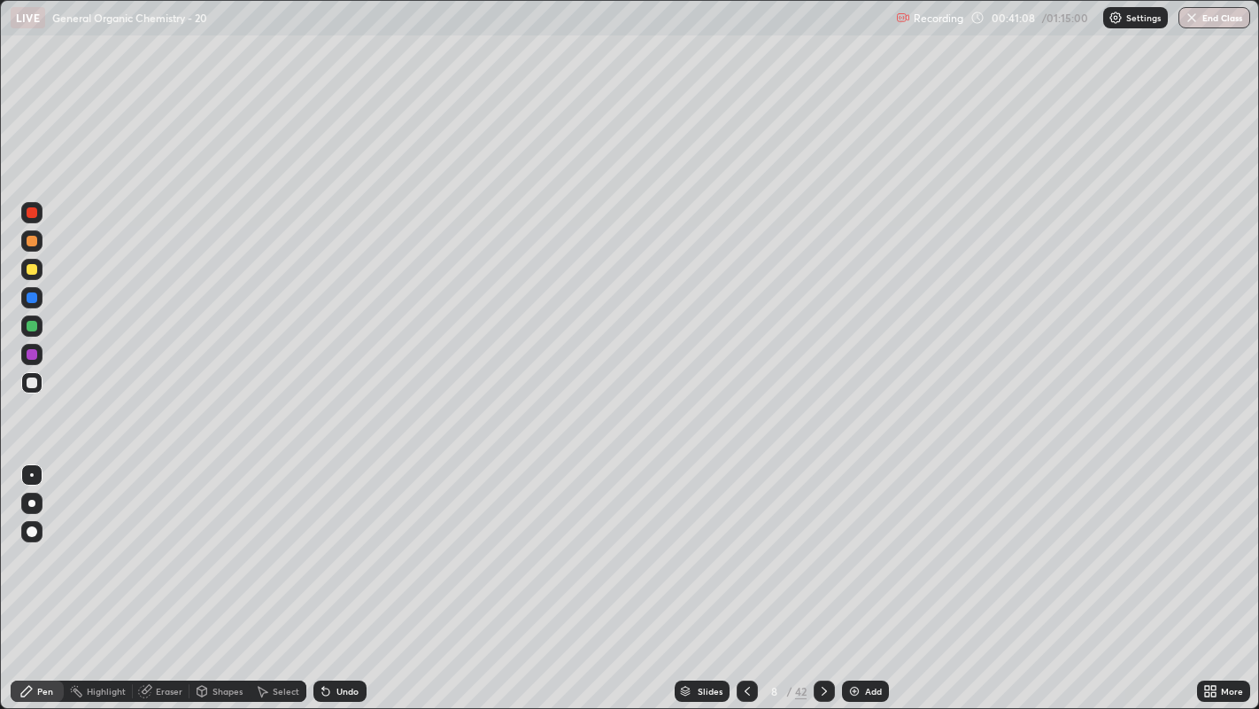
click at [332, 541] on div "Undo" at bounding box center [340, 690] width 53 height 21
click at [337, 541] on div "Undo" at bounding box center [348, 690] width 22 height 9
click at [344, 541] on div "Undo" at bounding box center [348, 690] width 22 height 9
click at [339, 541] on div "Undo" at bounding box center [348, 690] width 22 height 9
click at [33, 269] on div at bounding box center [32, 269] width 11 height 11
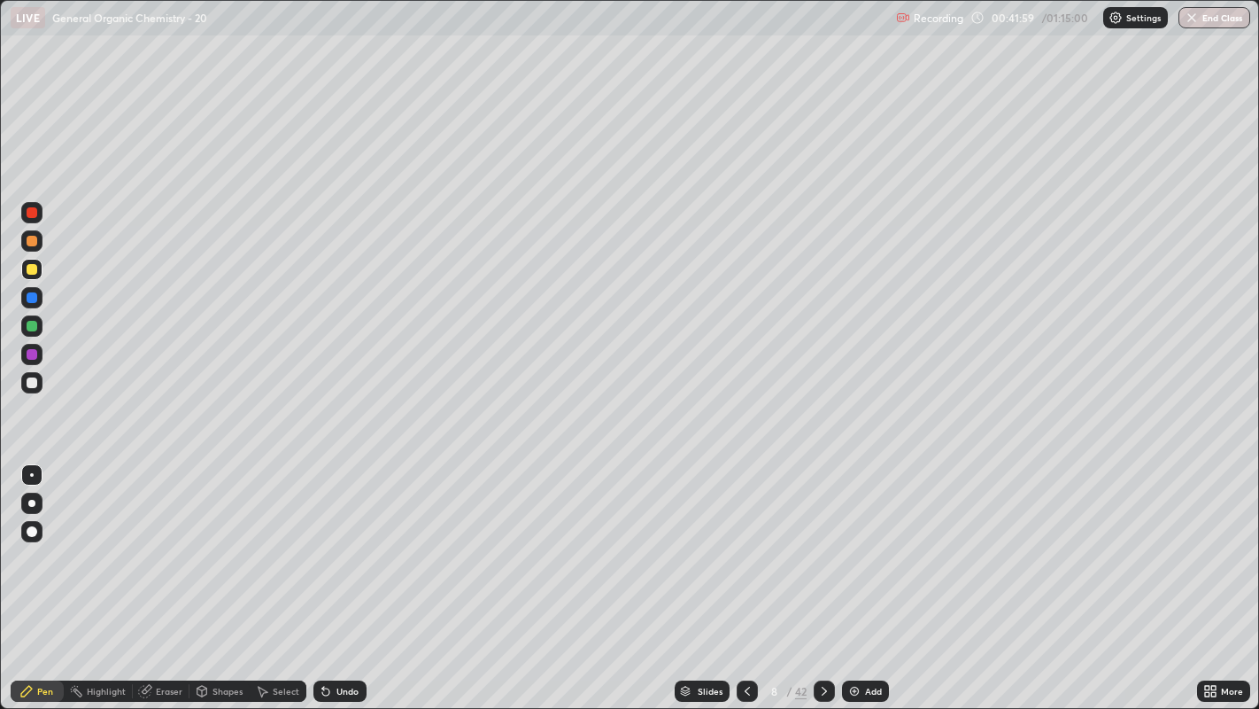
click at [169, 541] on div "Eraser" at bounding box center [169, 690] width 27 height 9
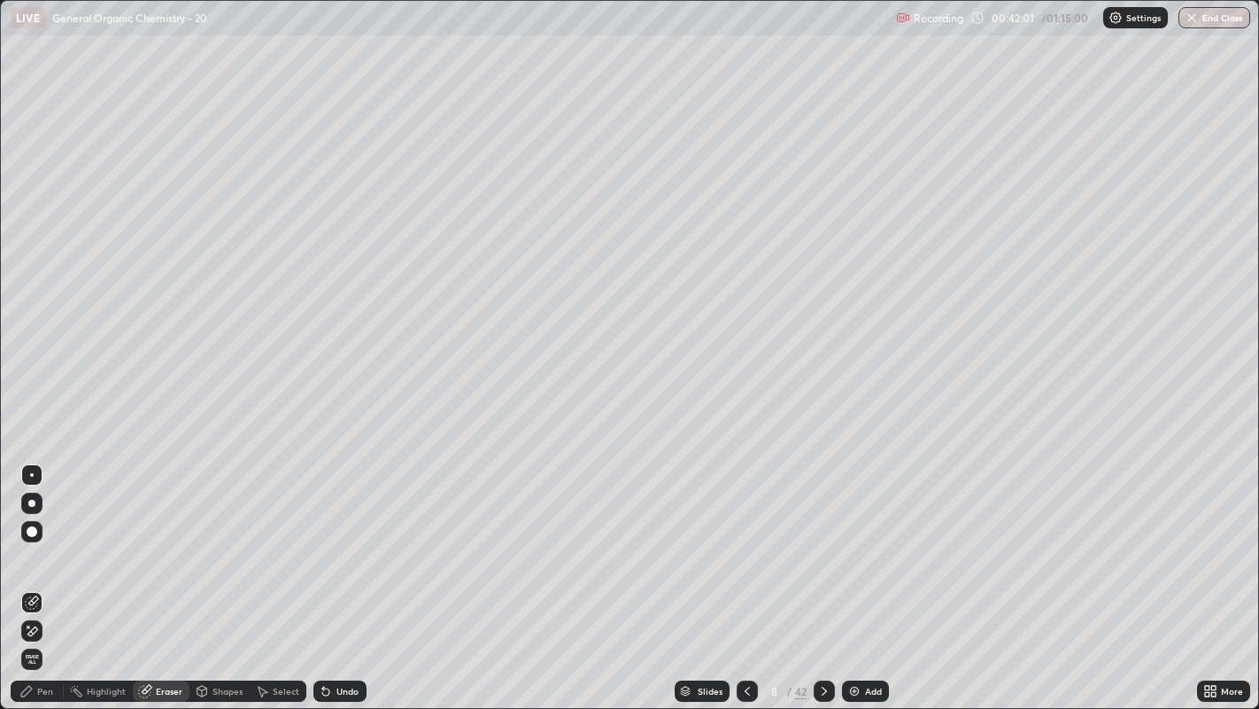
click at [43, 541] on div "Pen" at bounding box center [45, 690] width 16 height 9
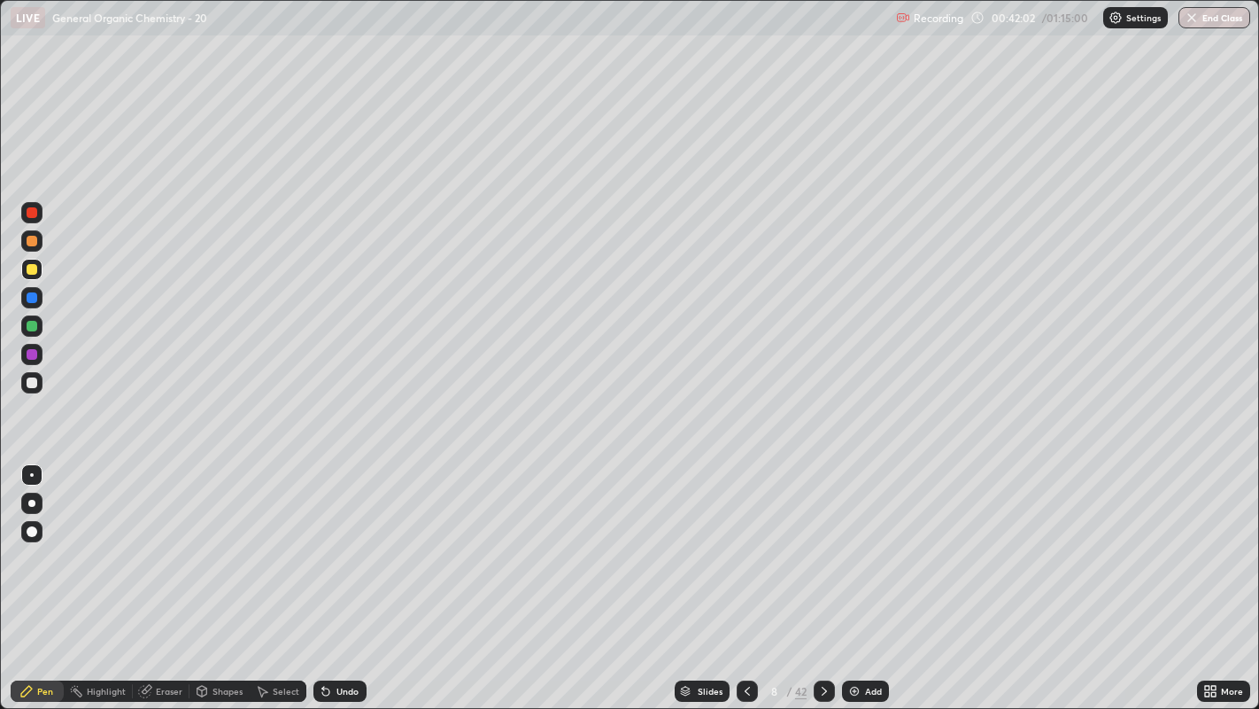
click at [29, 380] on div at bounding box center [32, 382] width 11 height 11
click at [31, 267] on div at bounding box center [32, 269] width 11 height 11
click at [31, 503] on div at bounding box center [31, 503] width 7 height 7
click at [34, 468] on div at bounding box center [31, 474] width 21 height 21
click at [31, 502] on div at bounding box center [31, 503] width 7 height 7
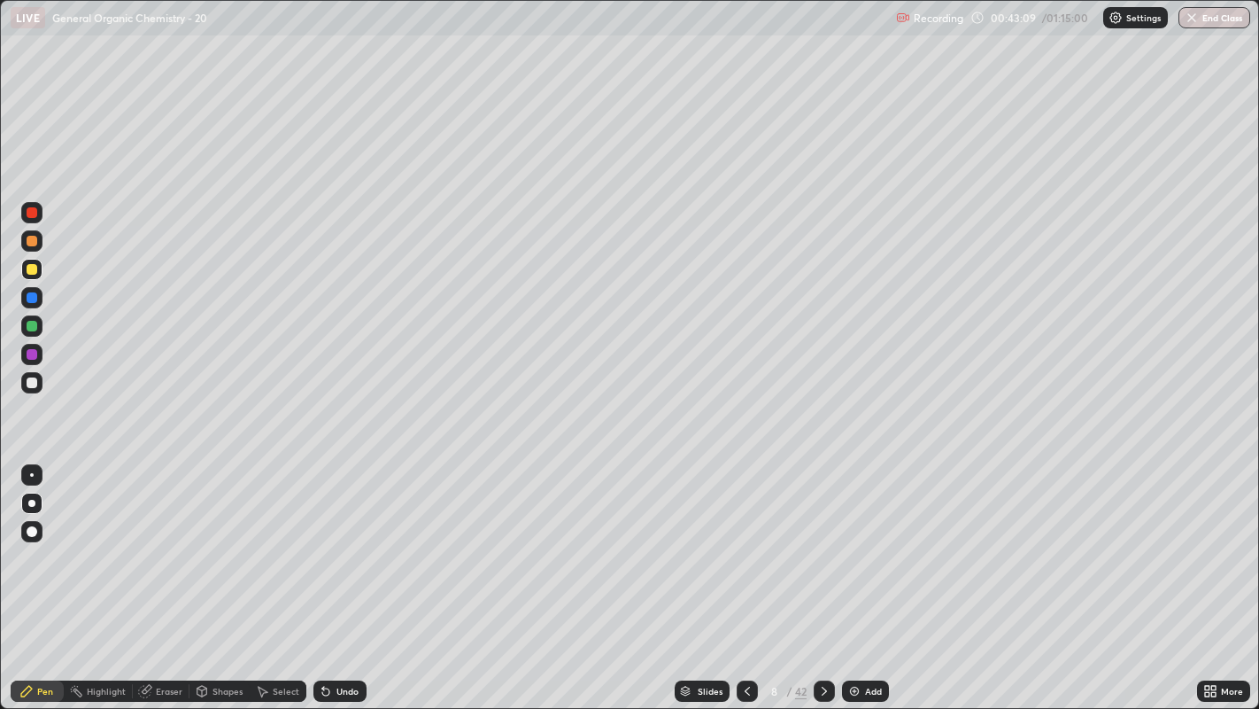
click at [31, 474] on div at bounding box center [32, 475] width 4 height 4
click at [31, 502] on div at bounding box center [31, 503] width 7 height 7
click at [31, 474] on div at bounding box center [32, 475] width 4 height 4
click at [351, 541] on div "Undo" at bounding box center [348, 690] width 22 height 9
click at [346, 541] on div "Undo" at bounding box center [348, 690] width 22 height 9
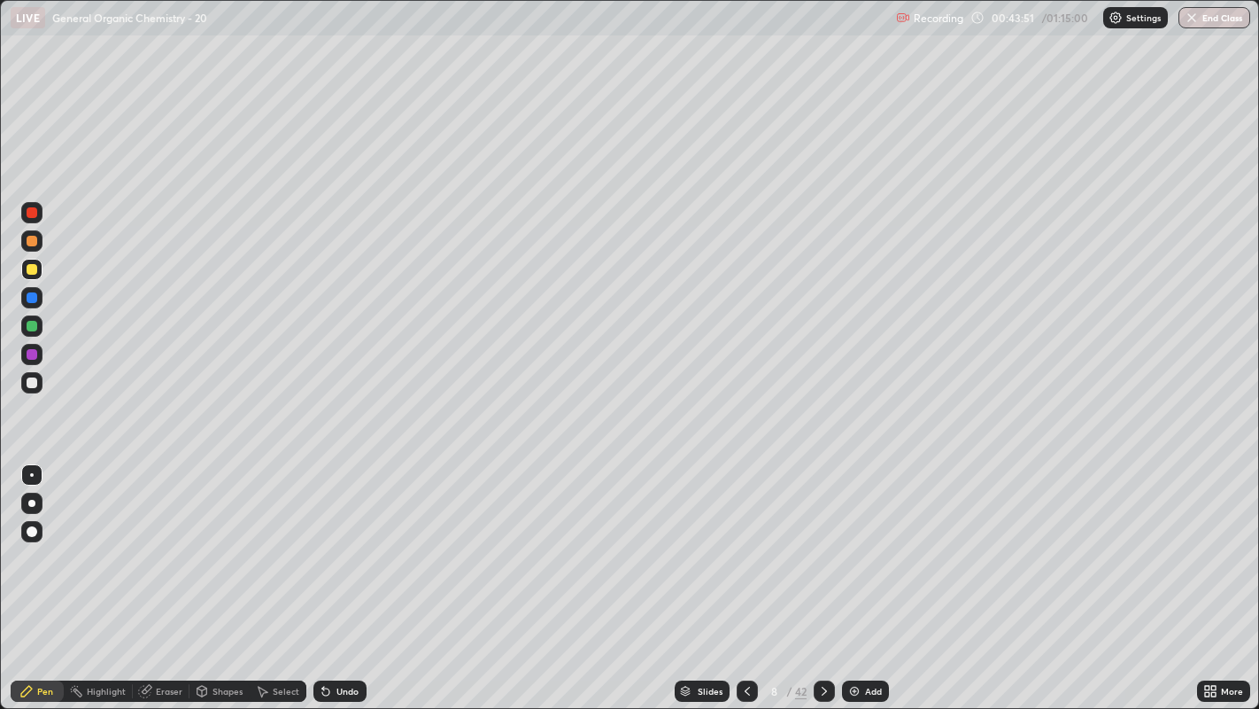
click at [31, 502] on div at bounding box center [31, 503] width 7 height 7
click at [338, 541] on div "Undo" at bounding box center [348, 690] width 22 height 9
click at [31, 474] on div at bounding box center [32, 475] width 4 height 4
click at [92, 541] on div "Highlight" at bounding box center [106, 690] width 39 height 9
click at [43, 541] on div "Pen" at bounding box center [37, 690] width 53 height 21
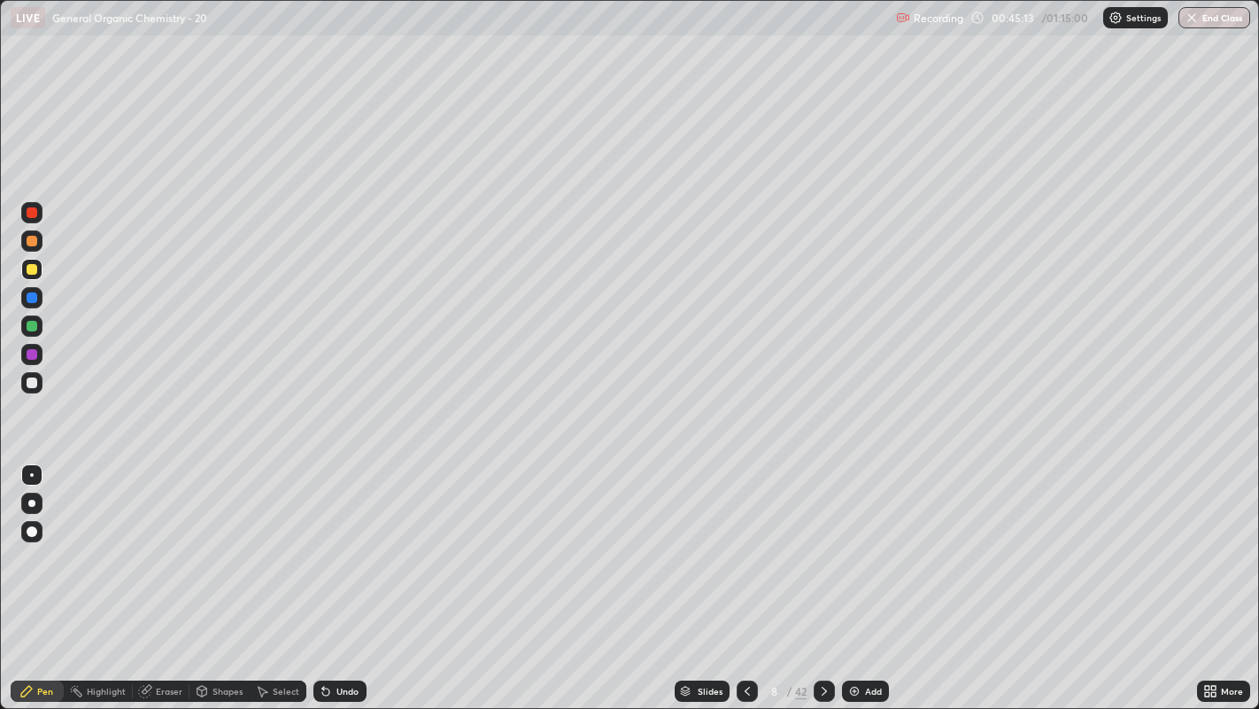
click at [27, 380] on div at bounding box center [32, 382] width 11 height 11
click at [28, 269] on div at bounding box center [32, 269] width 11 height 11
click at [335, 541] on div "Undo" at bounding box center [340, 690] width 53 height 21
click at [32, 502] on div at bounding box center [31, 503] width 7 height 7
click at [31, 474] on div at bounding box center [32, 475] width 4 height 4
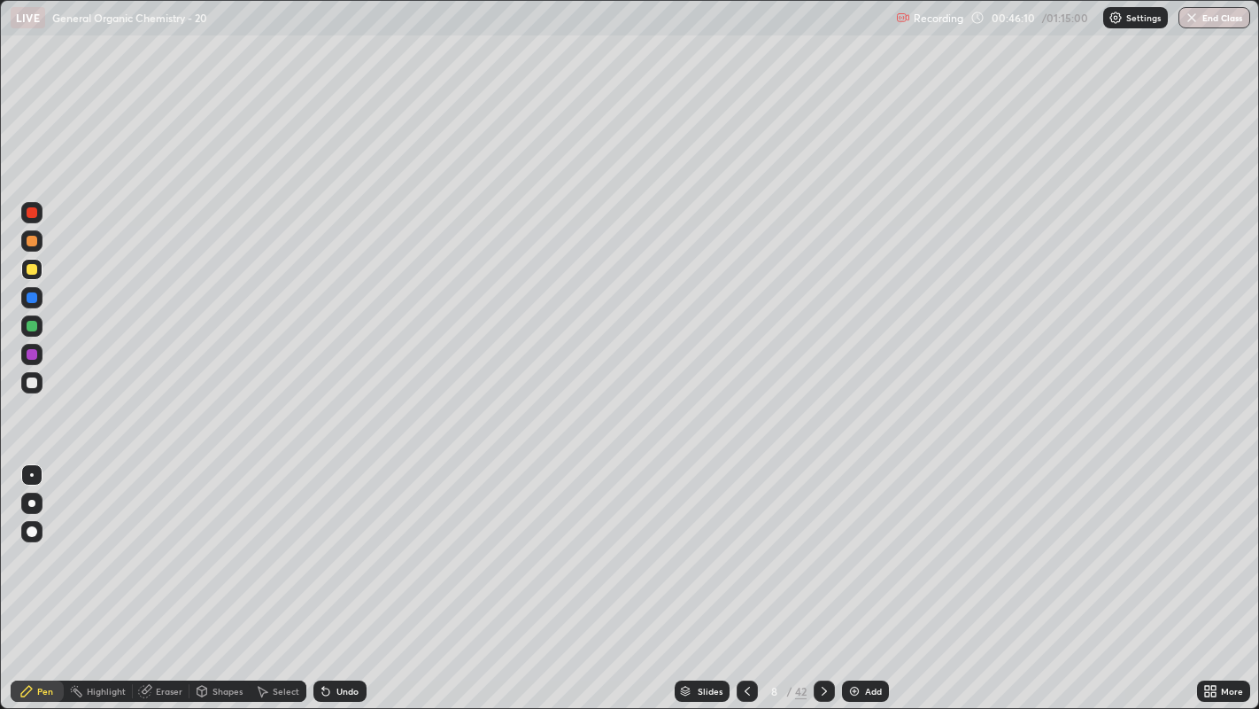
click at [31, 381] on div at bounding box center [32, 382] width 11 height 11
click at [698, 541] on div "Slides" at bounding box center [710, 690] width 25 height 9
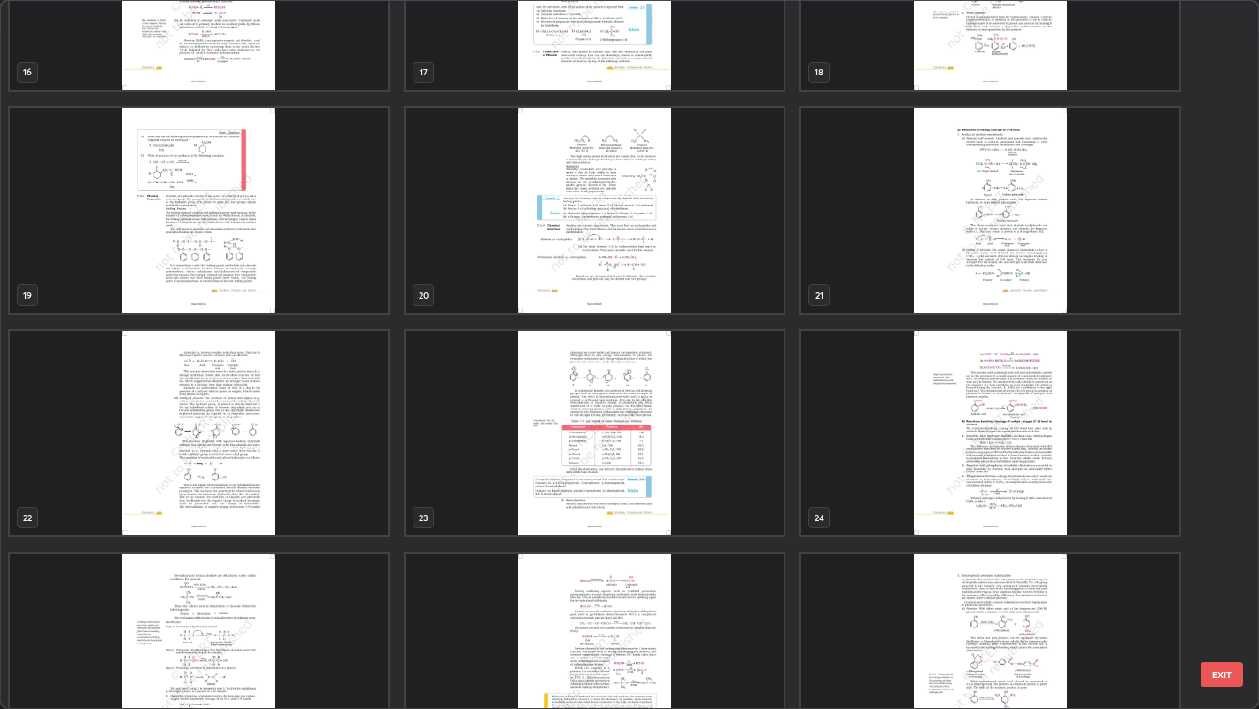
scroll to position [1247, 0]
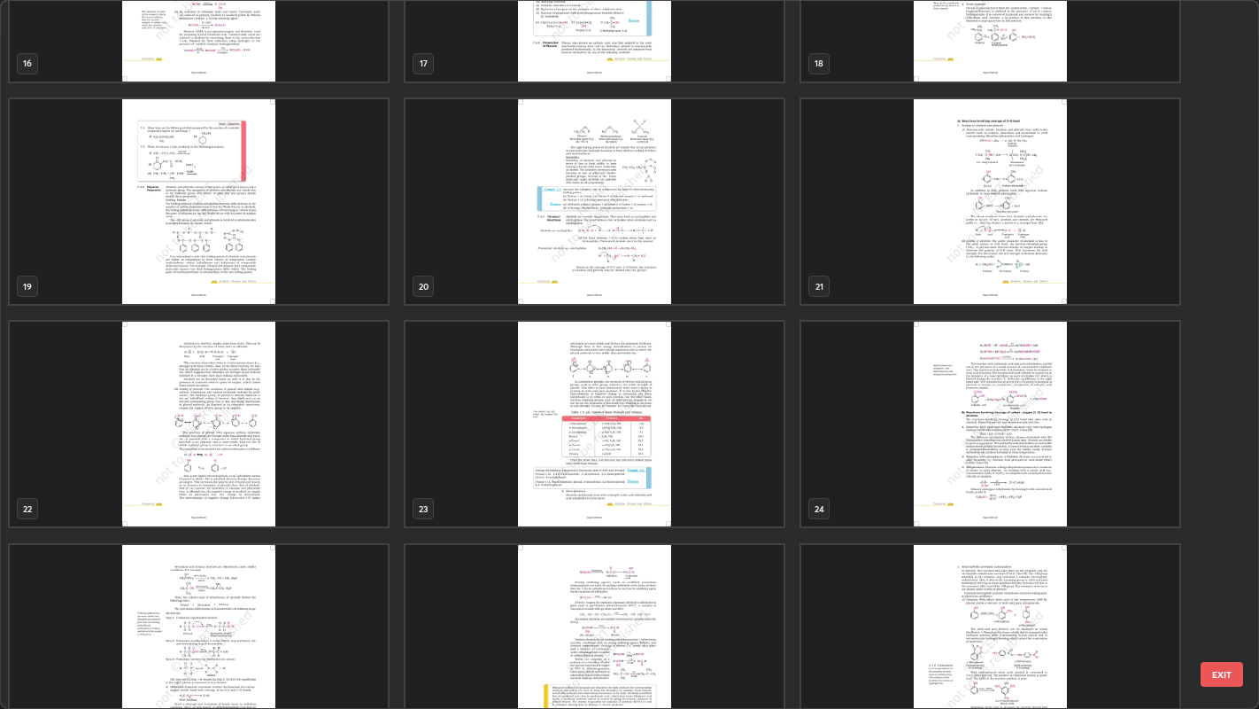
click at [1042, 244] on img "grid" at bounding box center [991, 201] width 378 height 205
click at [1048, 246] on img "grid" at bounding box center [991, 201] width 378 height 205
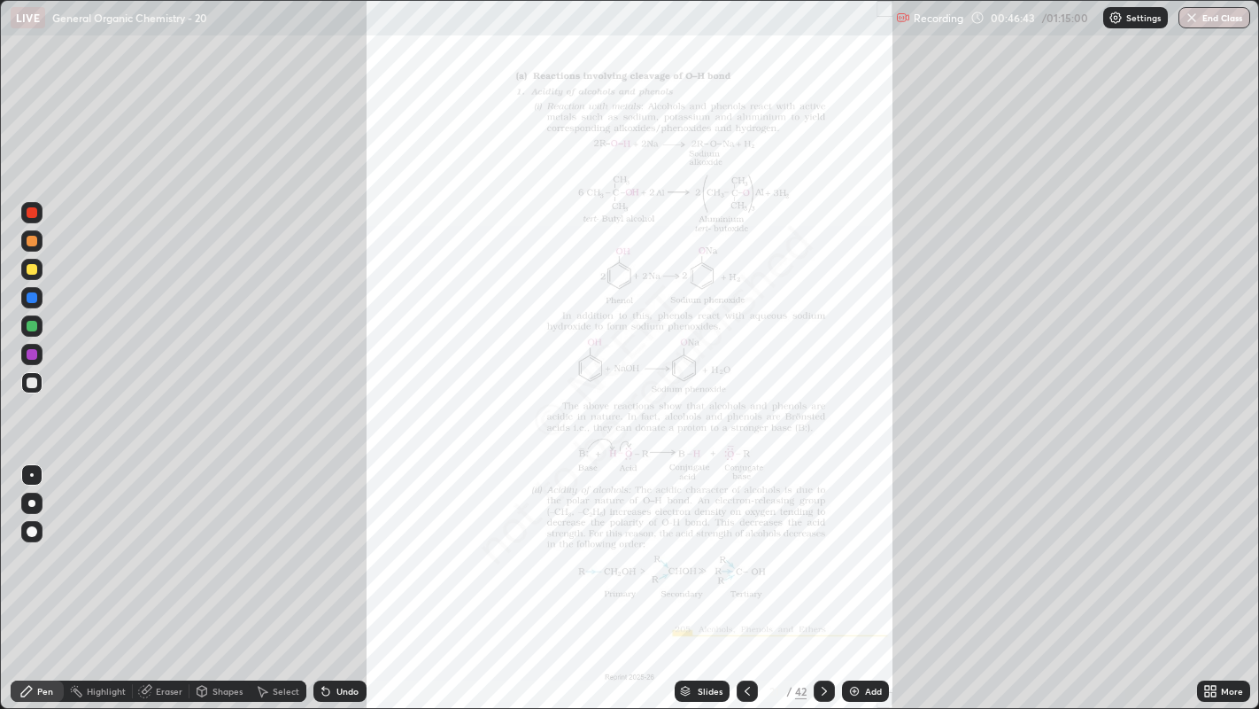
click at [1051, 244] on img "grid" at bounding box center [991, 201] width 378 height 205
click at [822, 541] on icon at bounding box center [824, 691] width 14 height 14
click at [817, 541] on div at bounding box center [824, 690] width 21 height 21
click at [744, 541] on icon at bounding box center [747, 691] width 14 height 14
click at [746, 541] on icon at bounding box center [747, 691] width 14 height 14
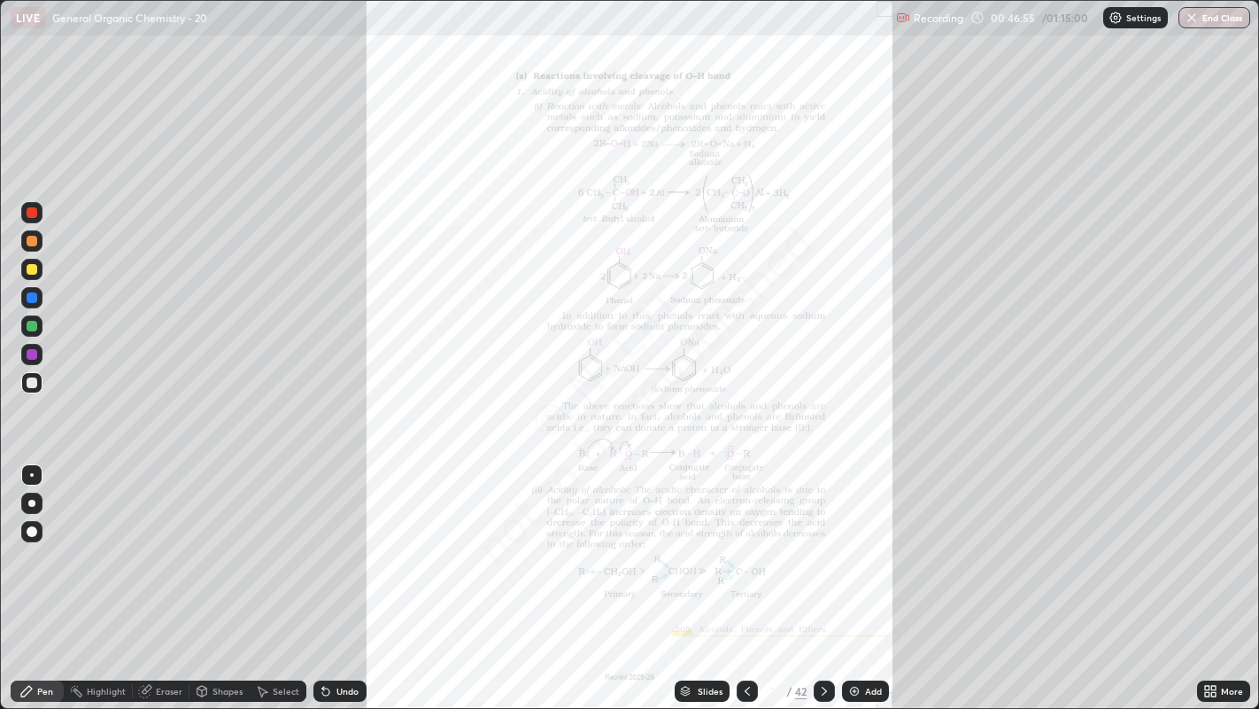
click at [1220, 541] on div "More" at bounding box center [1223, 690] width 53 height 21
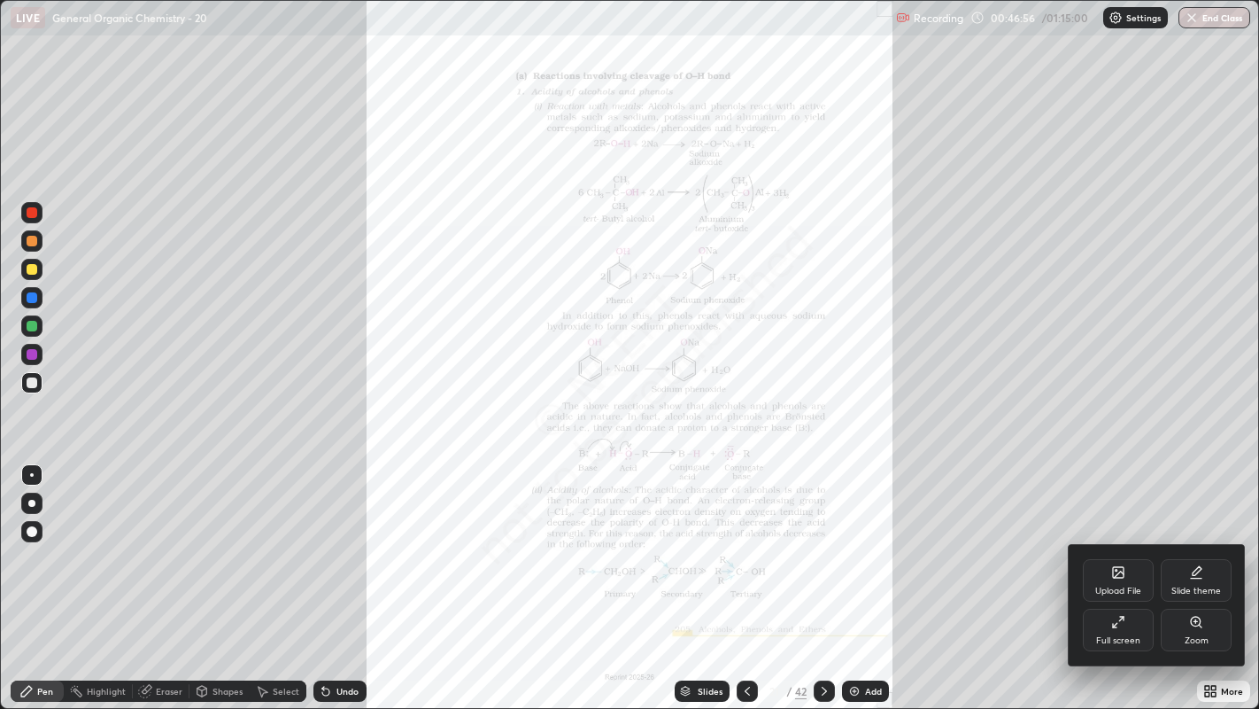
click at [1194, 541] on div "Zoom" at bounding box center [1196, 629] width 71 height 43
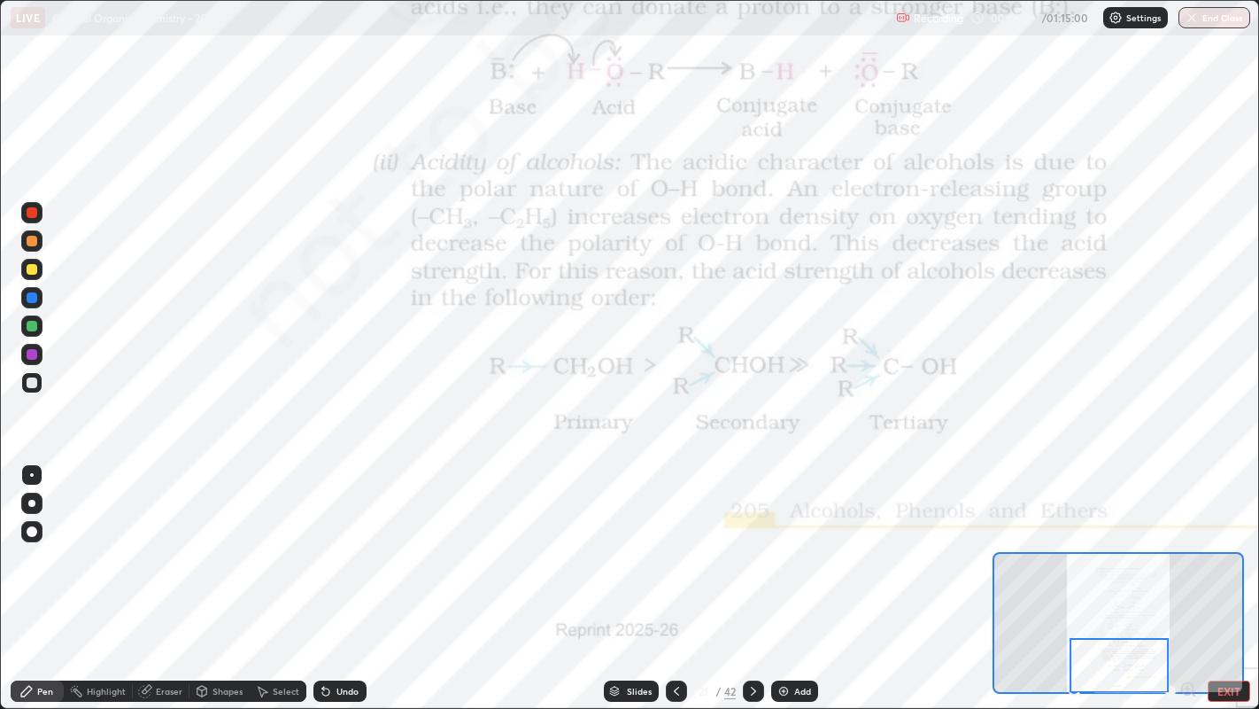
click at [35, 213] on div at bounding box center [32, 212] width 11 height 11
click at [27, 534] on div at bounding box center [31, 531] width 21 height 21
click at [31, 474] on div at bounding box center [32, 475] width 4 height 4
click at [755, 541] on div at bounding box center [753, 690] width 21 height 21
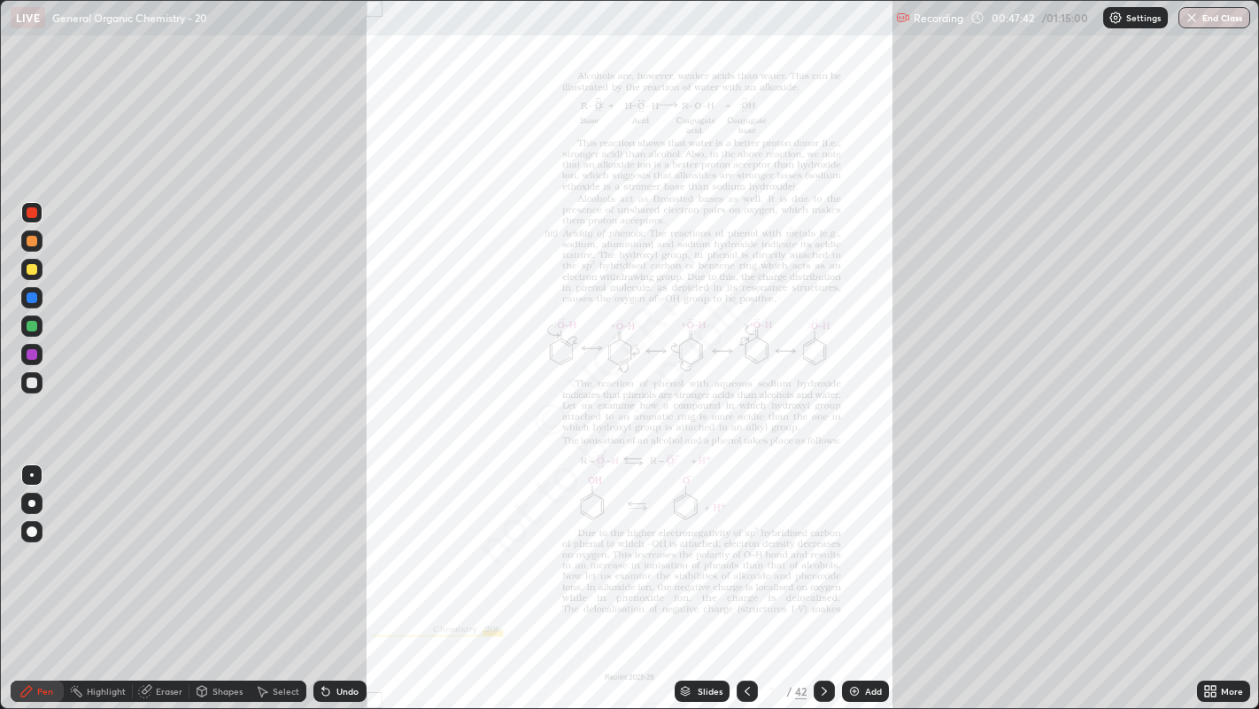
click at [1227, 541] on div "More" at bounding box center [1223, 690] width 53 height 21
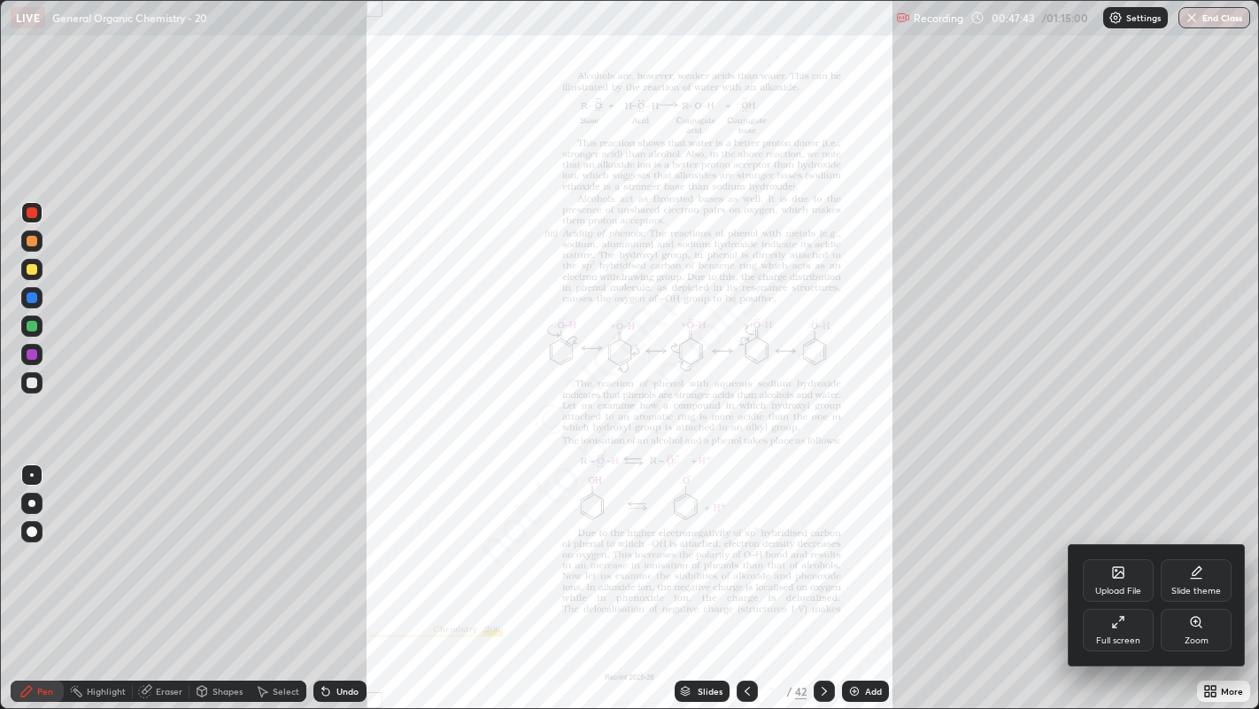
click at [1212, 541] on div "Zoom" at bounding box center [1196, 629] width 71 height 43
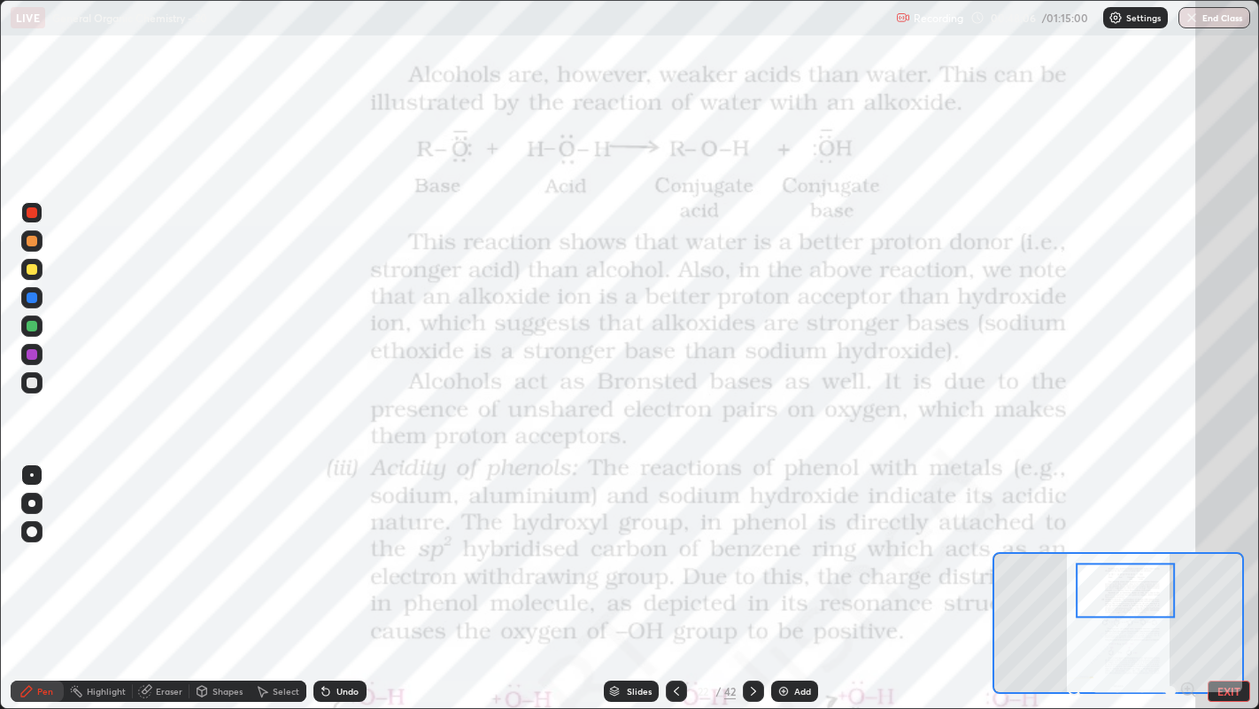
click at [31, 474] on div at bounding box center [32, 475] width 4 height 4
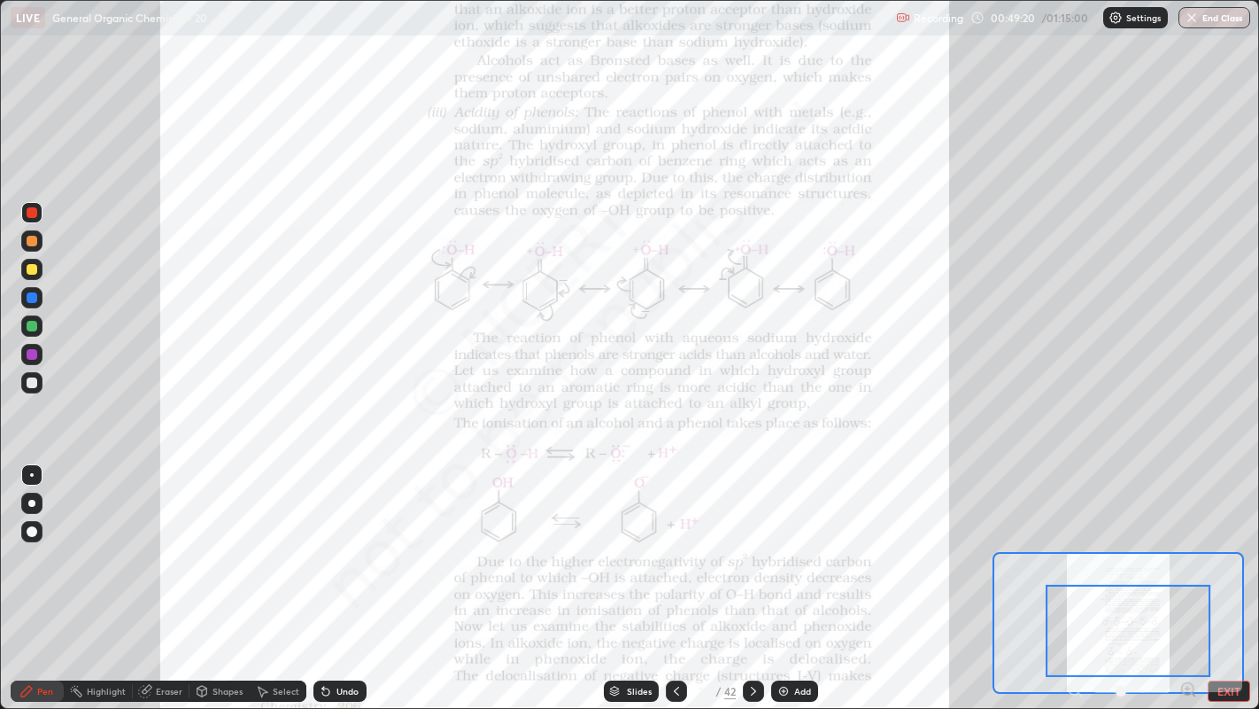
click at [345, 541] on div "Undo" at bounding box center [340, 690] width 53 height 21
click at [347, 541] on div "Undo" at bounding box center [348, 690] width 22 height 9
click at [347, 541] on div "Undo" at bounding box center [340, 690] width 53 height 21
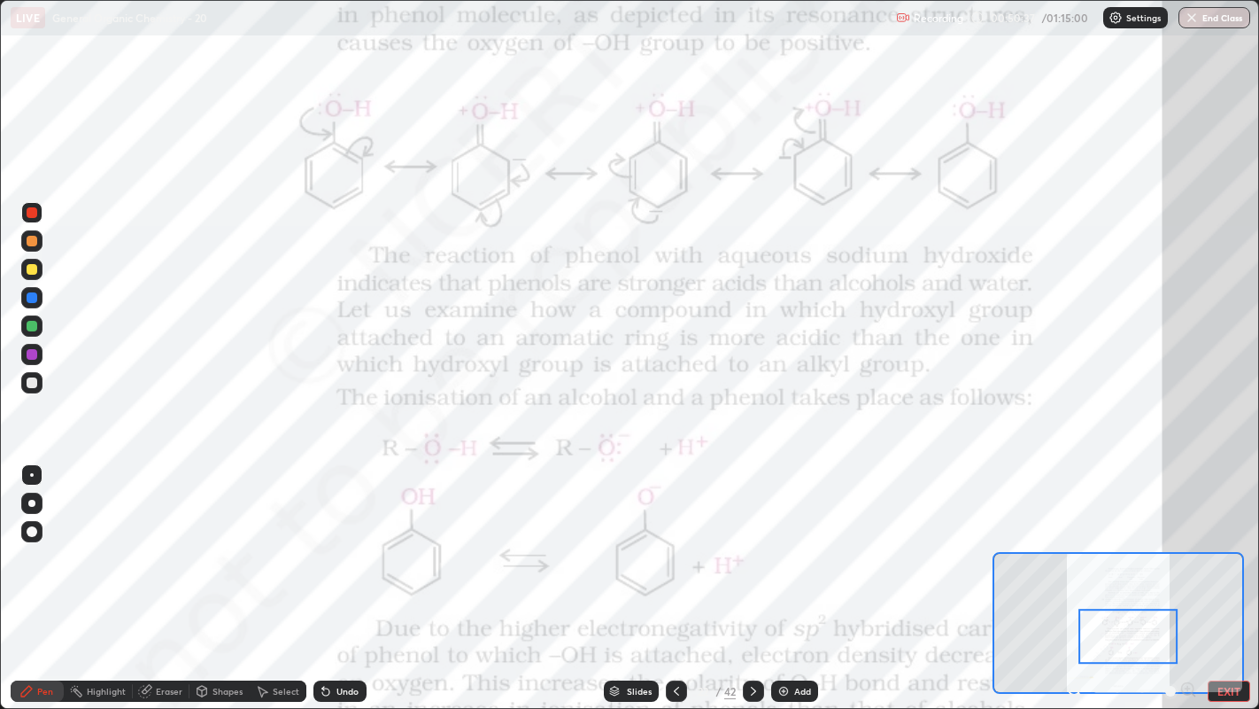
click at [759, 541] on div at bounding box center [753, 690] width 21 height 21
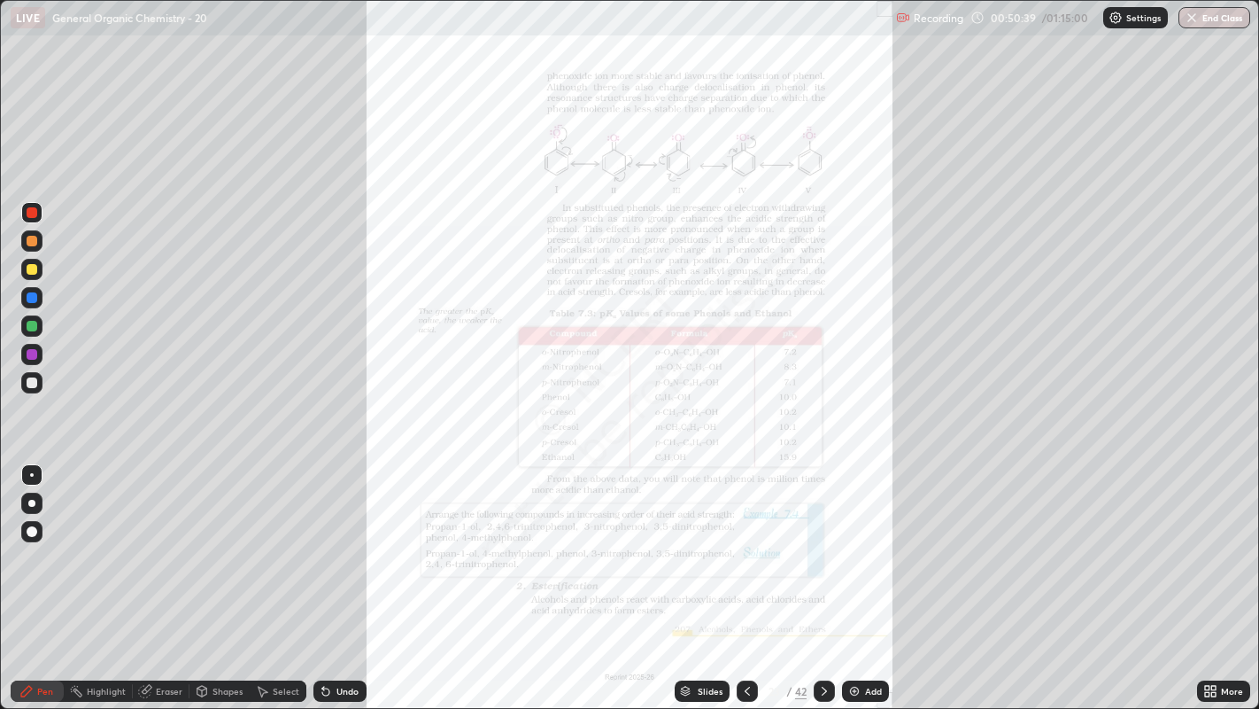
click at [1225, 541] on div "More" at bounding box center [1223, 690] width 53 height 21
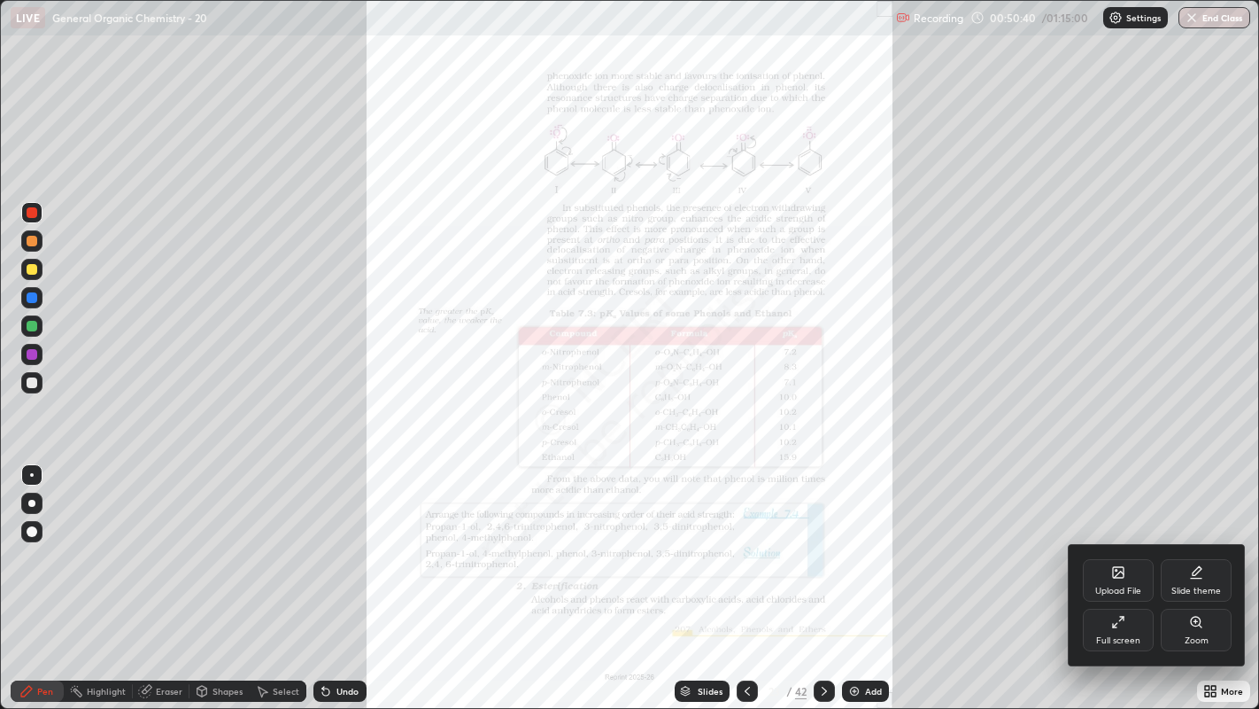
click at [1205, 541] on div "Zoom" at bounding box center [1196, 629] width 71 height 43
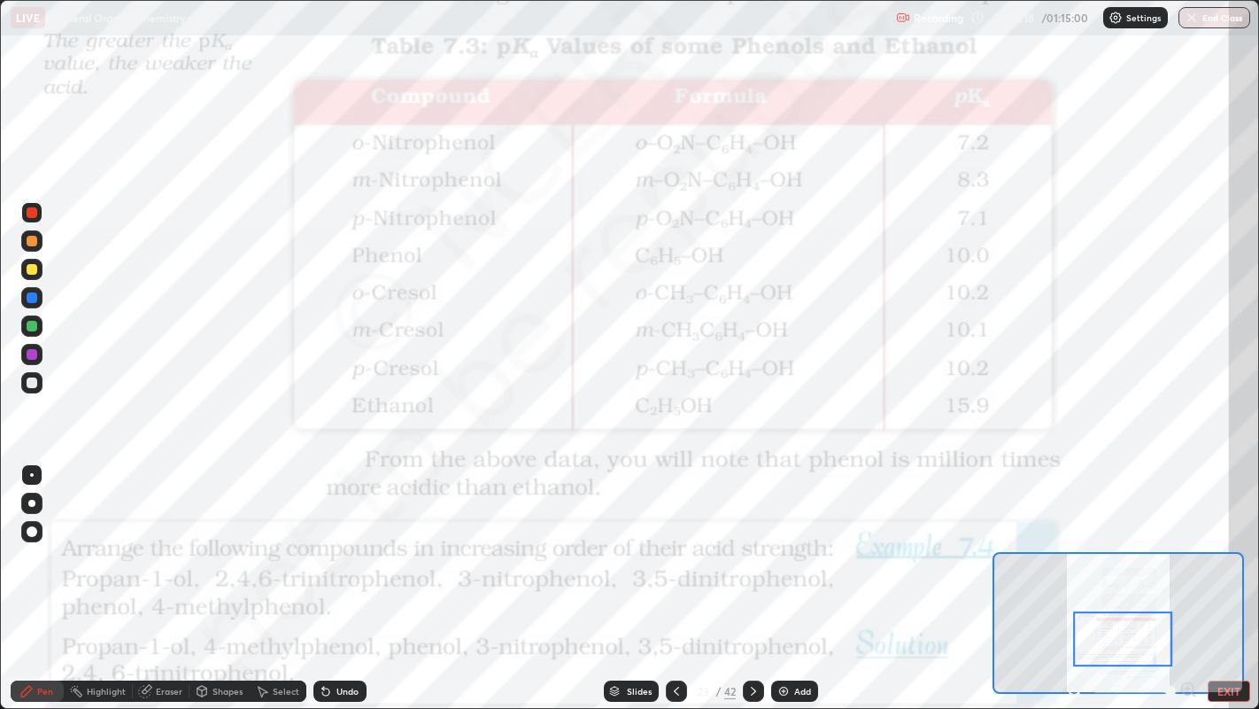
click at [160, 541] on div "Eraser" at bounding box center [161, 690] width 57 height 21
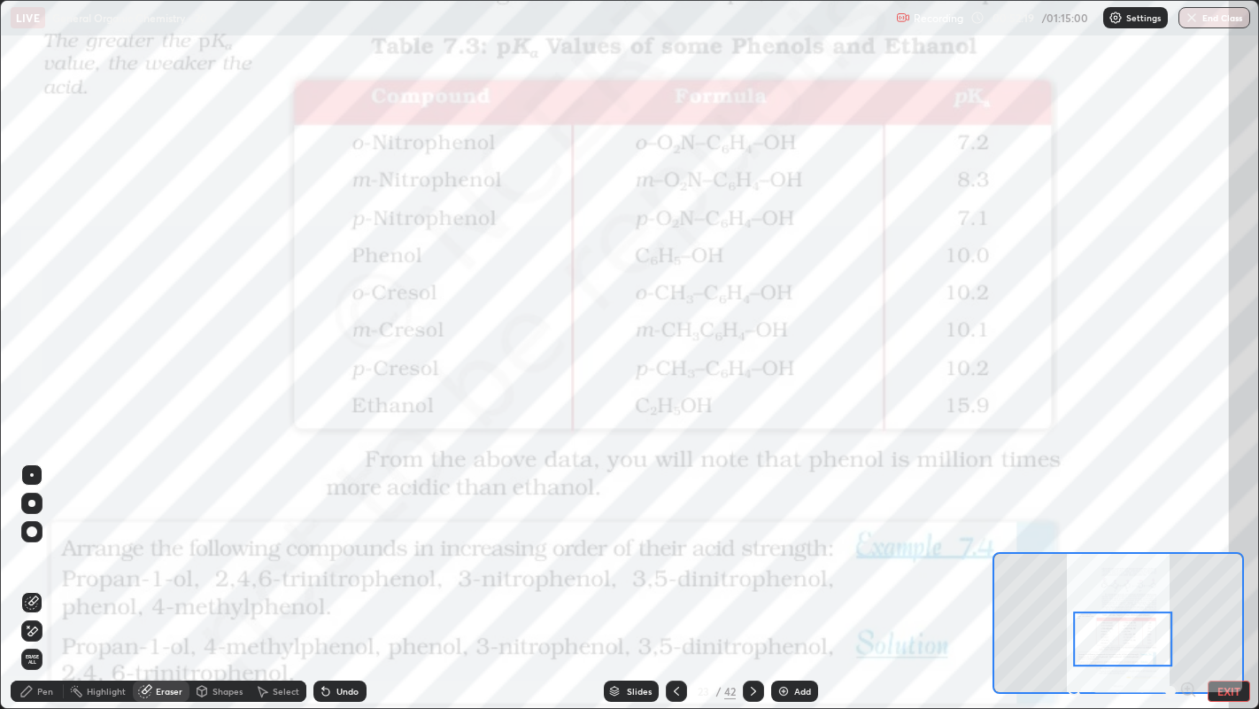
click at [27, 541] on icon at bounding box center [28, 626] width 2 height 2
click at [44, 541] on div "Pen" at bounding box center [45, 690] width 16 height 9
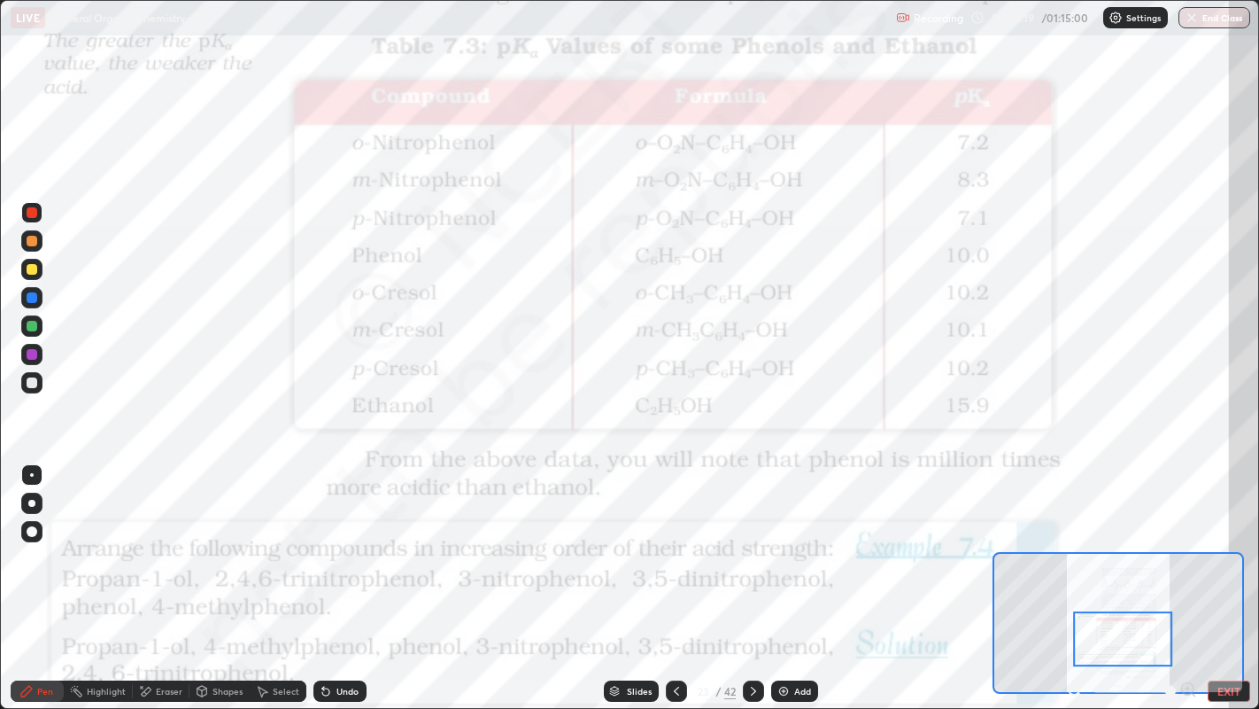
click at [29, 298] on div at bounding box center [32, 297] width 11 height 11
click at [27, 298] on div at bounding box center [32, 297] width 11 height 11
click at [29, 329] on div at bounding box center [32, 326] width 11 height 11
click at [33, 295] on div at bounding box center [32, 297] width 11 height 11
click at [34, 215] on div at bounding box center [32, 212] width 11 height 11
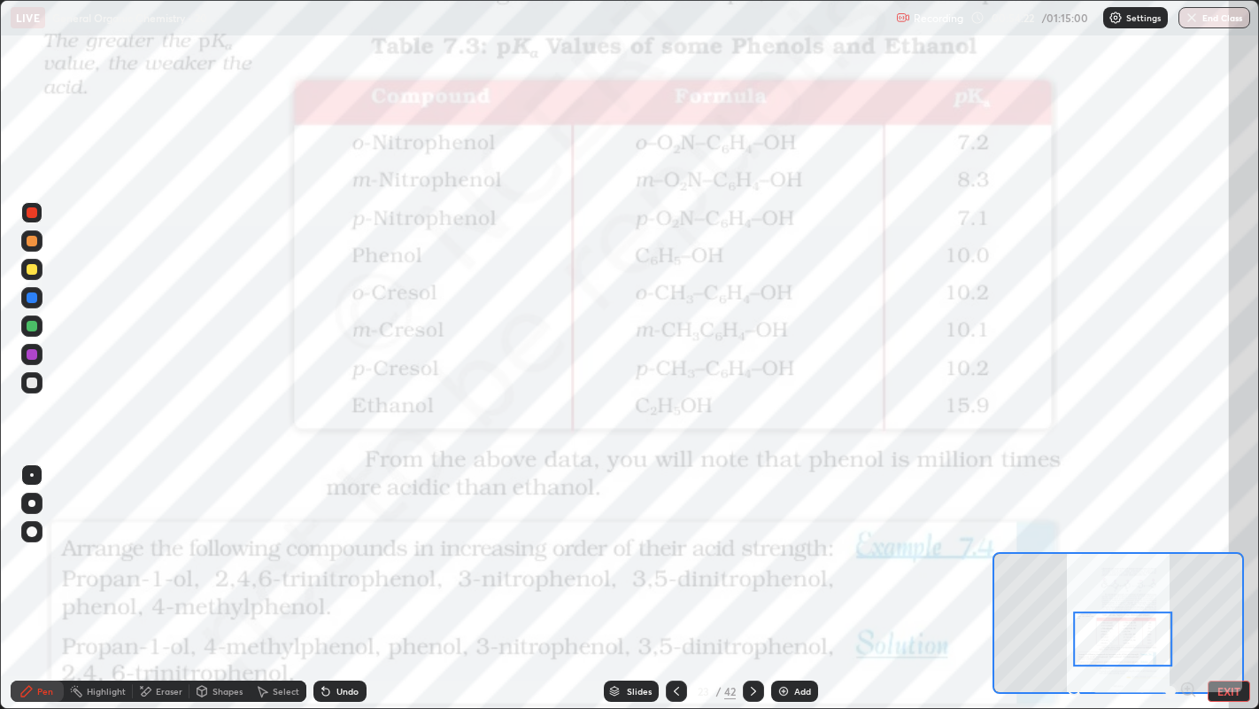
click at [103, 541] on div "Highlight" at bounding box center [106, 690] width 39 height 9
click at [34, 302] on div at bounding box center [32, 297] width 11 height 11
click at [44, 541] on div "Pen" at bounding box center [45, 690] width 16 height 9
click at [33, 215] on div at bounding box center [32, 212] width 11 height 11
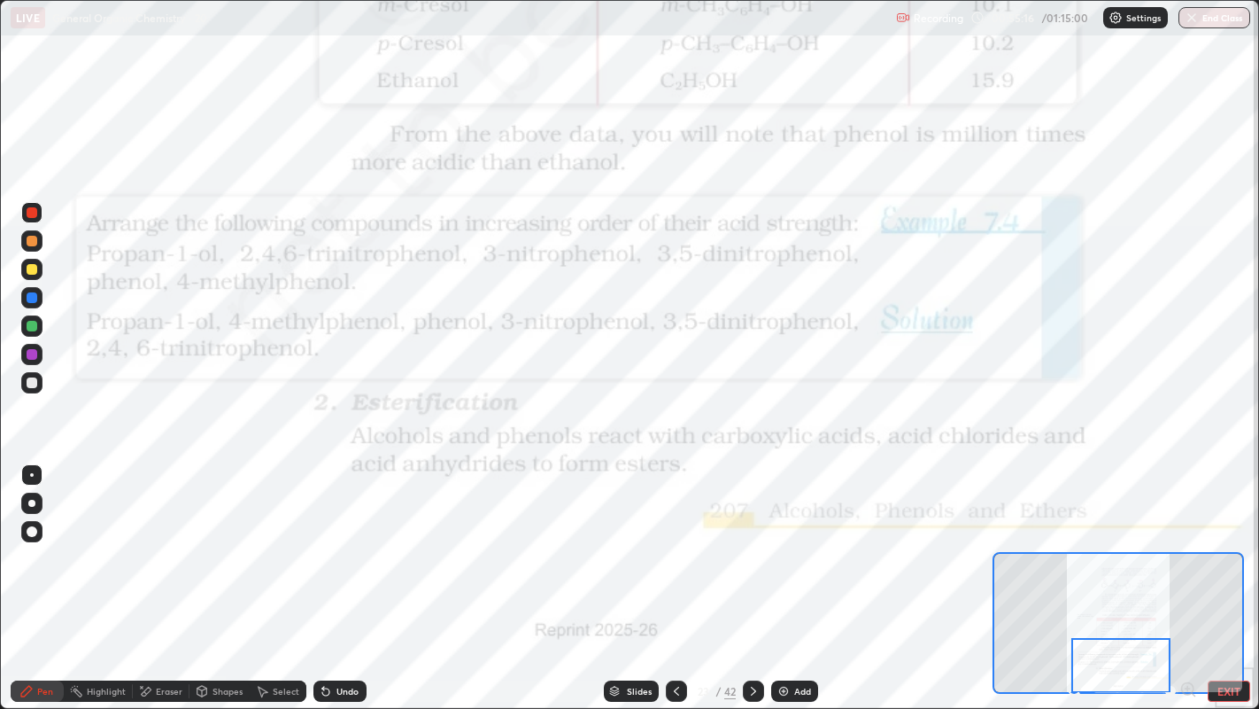
click at [31, 528] on div at bounding box center [32, 531] width 11 height 11
click at [31, 474] on div at bounding box center [32, 475] width 4 height 4
click at [141, 541] on icon at bounding box center [142, 687] width 2 height 2
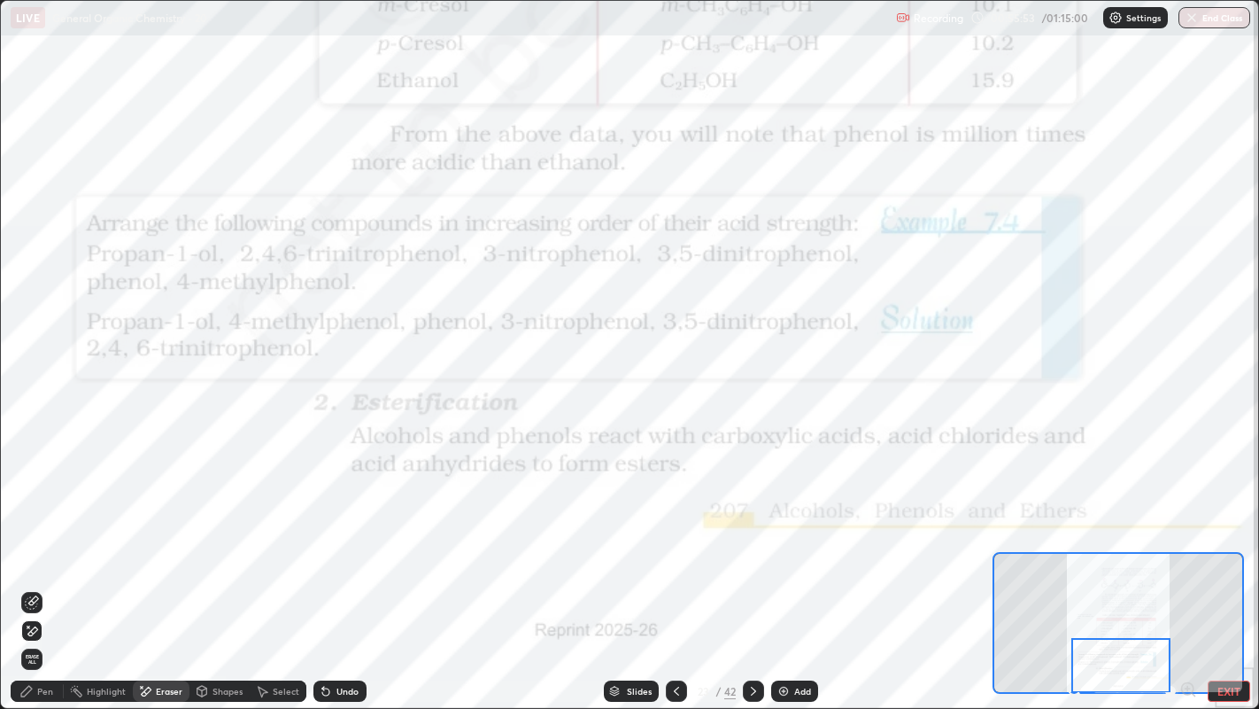
click at [33, 541] on icon at bounding box center [26, 691] width 14 height 14
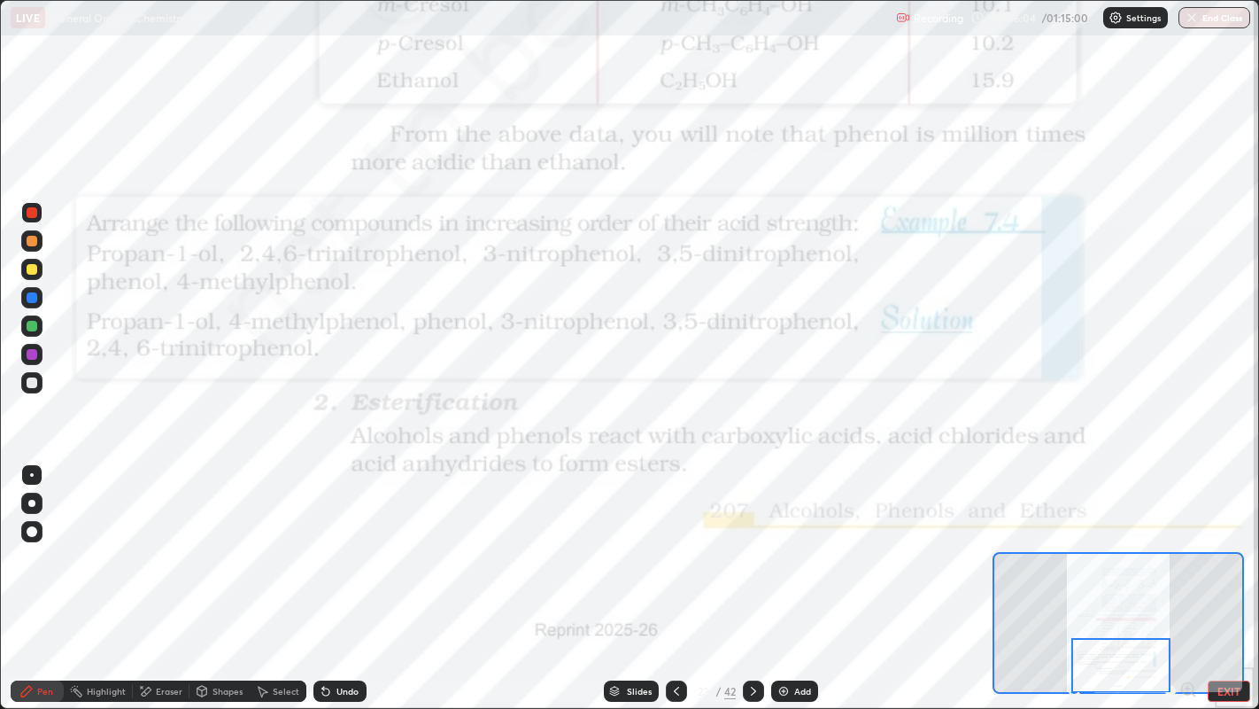
click at [632, 541] on div "Slides" at bounding box center [639, 690] width 25 height 9
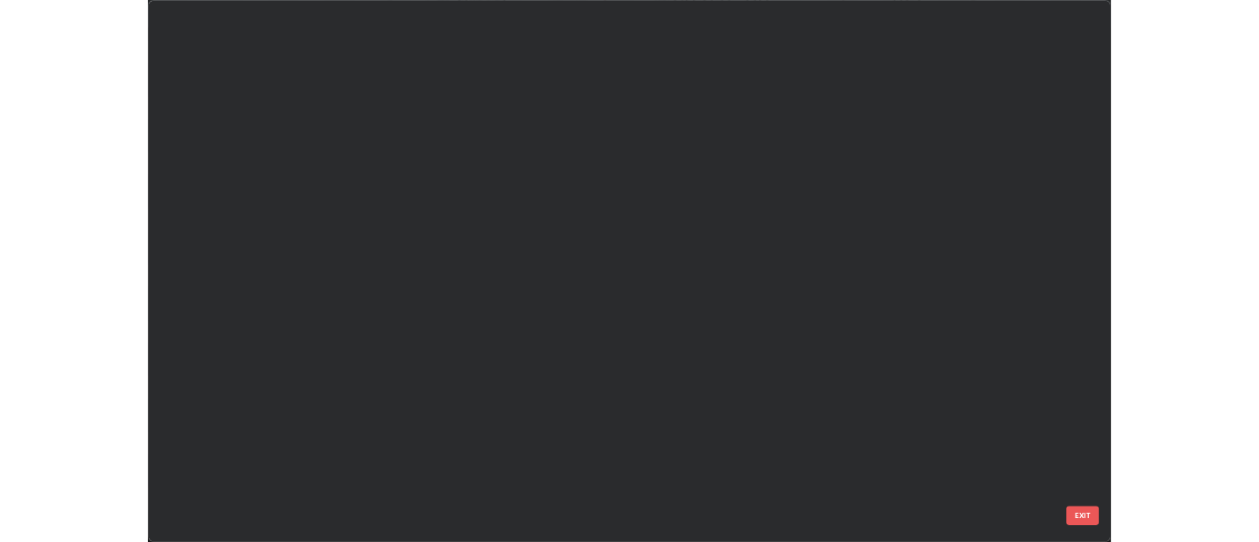
scroll to position [120, 0]
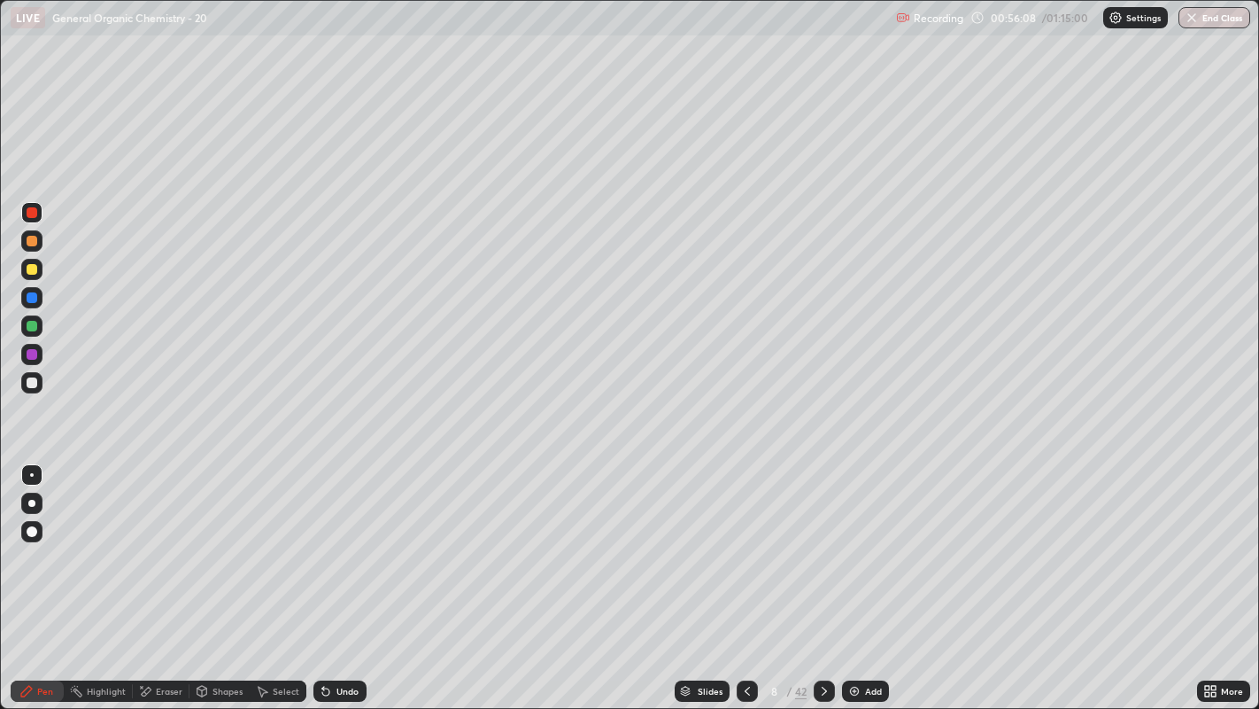
click at [861, 541] on div "Add" at bounding box center [865, 690] width 47 height 21
click at [31, 474] on div at bounding box center [32, 475] width 4 height 4
click at [31, 373] on div at bounding box center [31, 382] width 21 height 21
click at [740, 541] on div at bounding box center [747, 690] width 21 height 35
click at [823, 541] on icon at bounding box center [825, 691] width 14 height 14
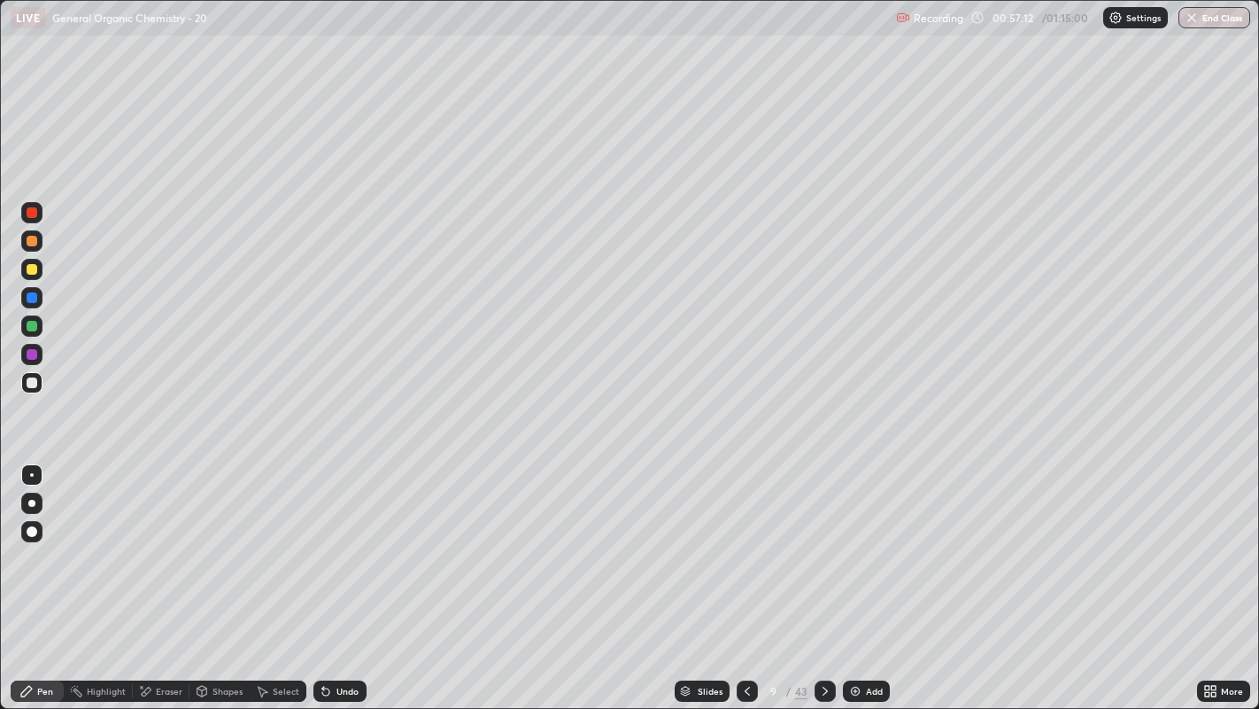
click at [227, 541] on div "Shapes" at bounding box center [228, 690] width 30 height 9
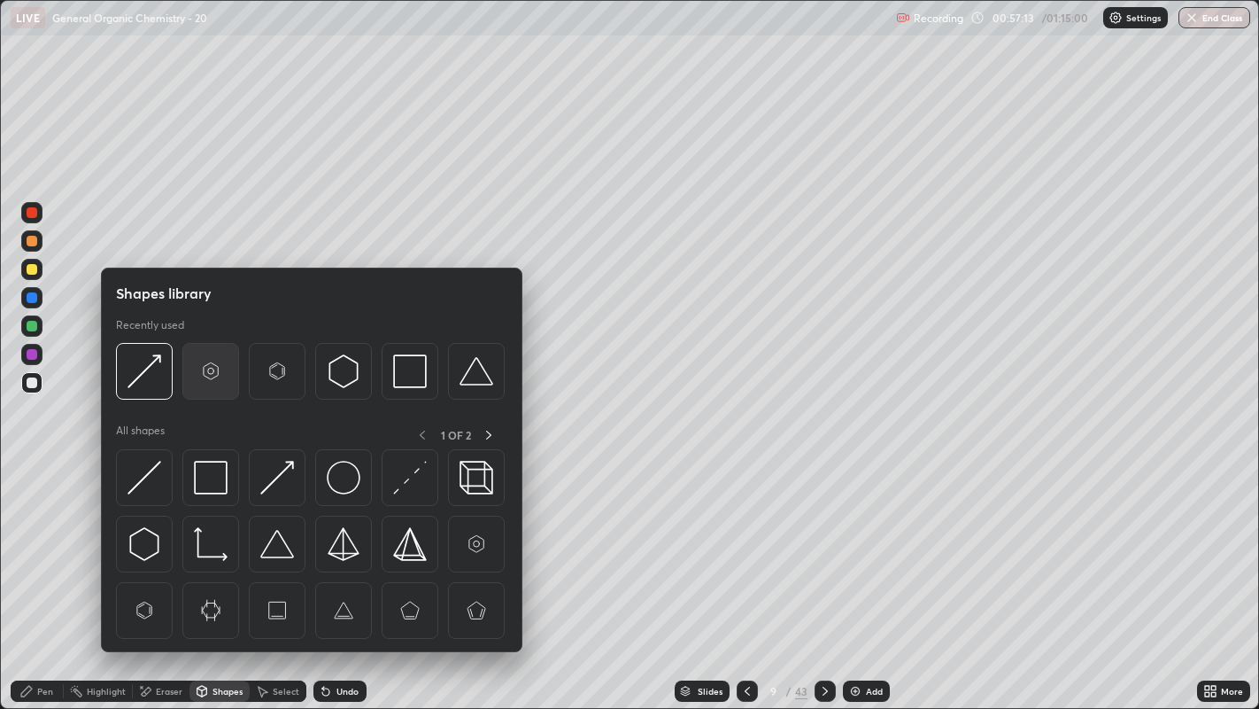
click at [198, 373] on img at bounding box center [211, 371] width 34 height 34
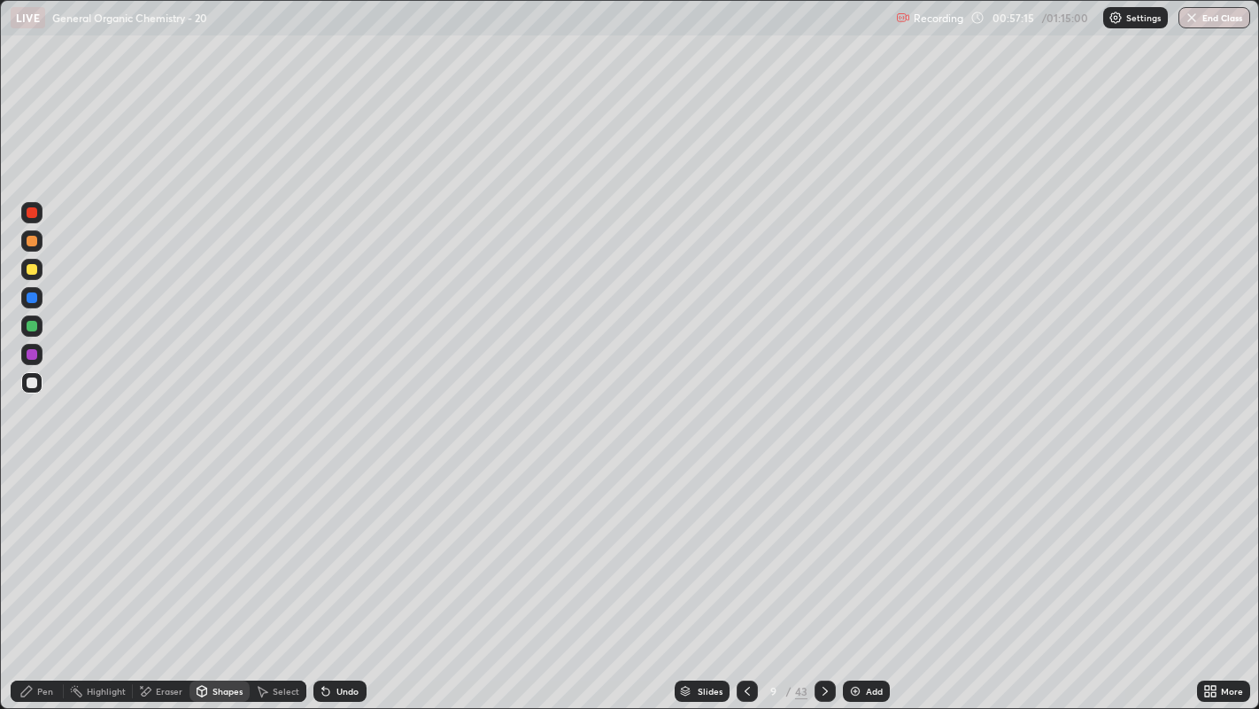
click at [47, 541] on div "Pen" at bounding box center [37, 690] width 53 height 21
click at [259, 541] on div "Select" at bounding box center [278, 690] width 57 height 21
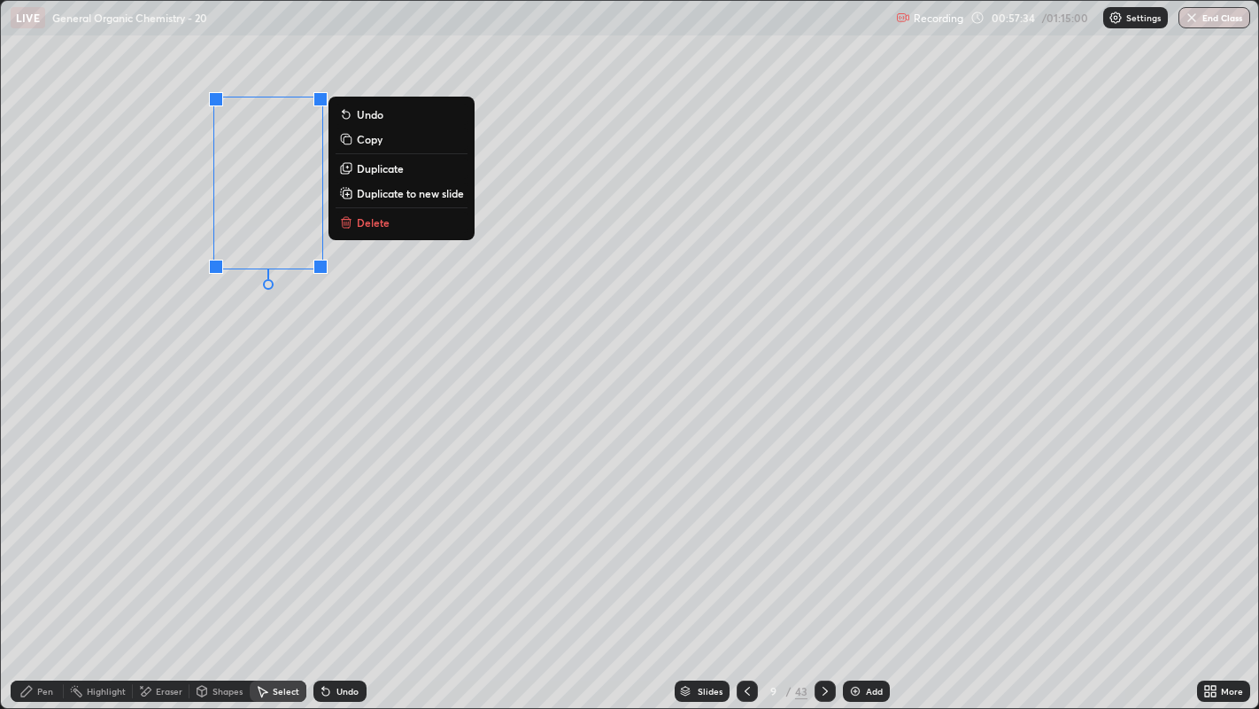
click at [407, 167] on button "Duplicate" at bounding box center [402, 168] width 132 height 21
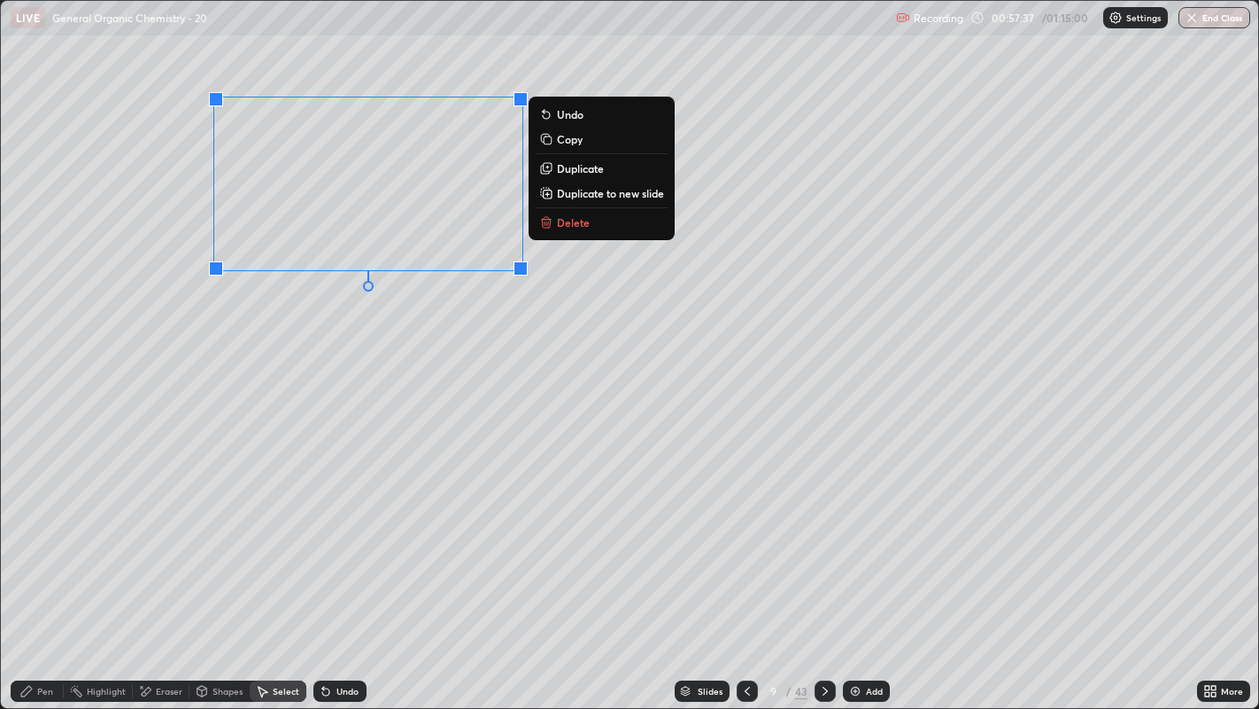
click at [576, 165] on p "Duplicate" at bounding box center [580, 168] width 47 height 14
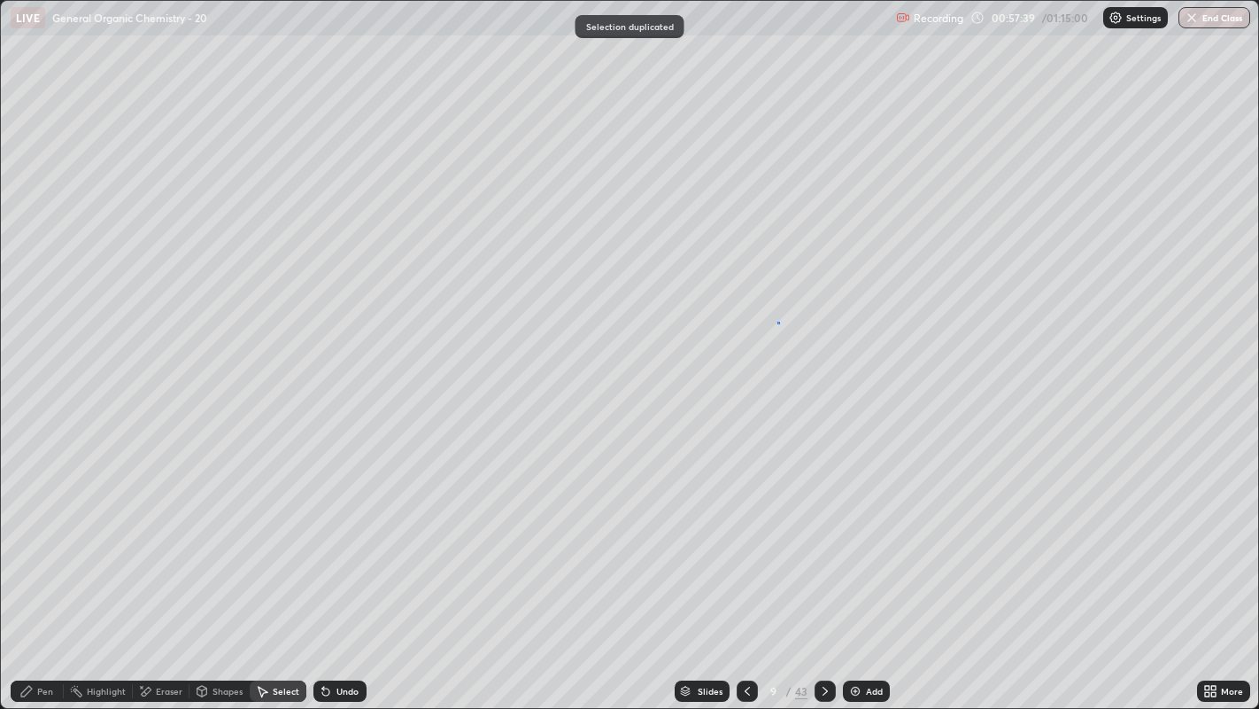
click at [778, 321] on div "0 ° Undo Copy Duplicate Duplicate to new slide Delete" at bounding box center [630, 355] width 1259 height 708
click at [48, 541] on div "Pen" at bounding box center [37, 690] width 53 height 21
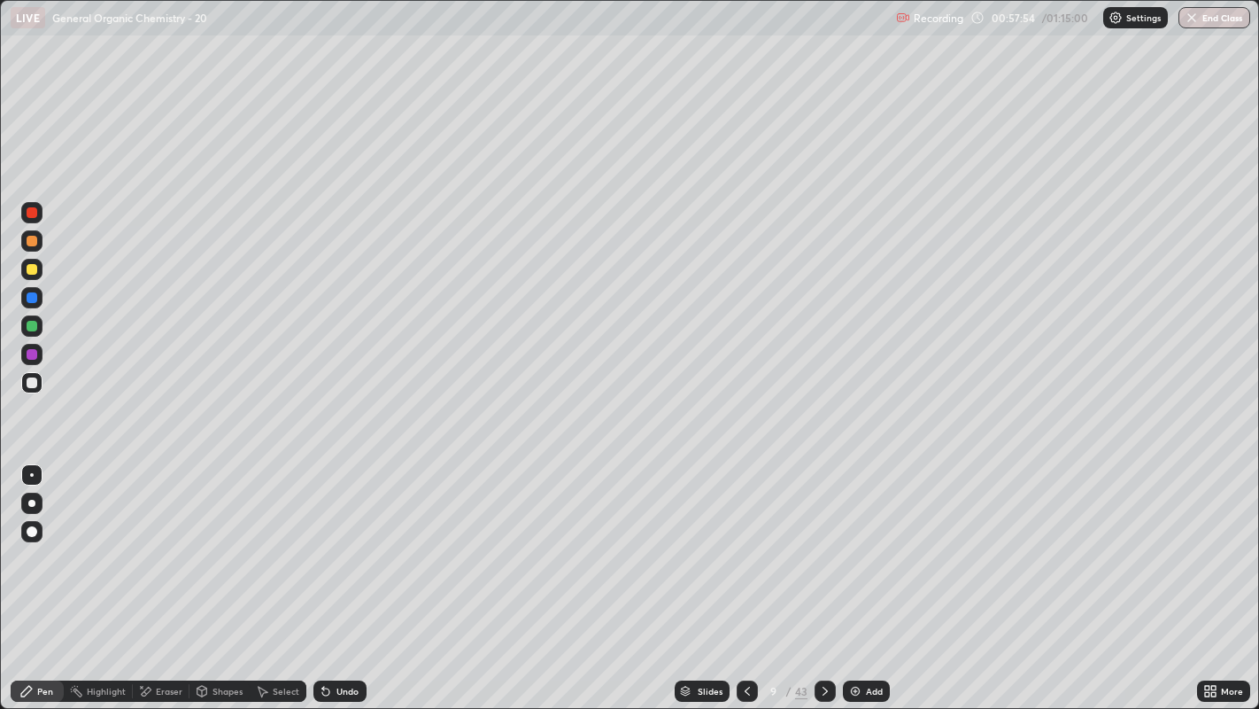
click at [31, 269] on div at bounding box center [32, 269] width 11 height 11
click at [31, 379] on div at bounding box center [32, 382] width 11 height 11
click at [171, 541] on div "Eraser" at bounding box center [169, 690] width 27 height 9
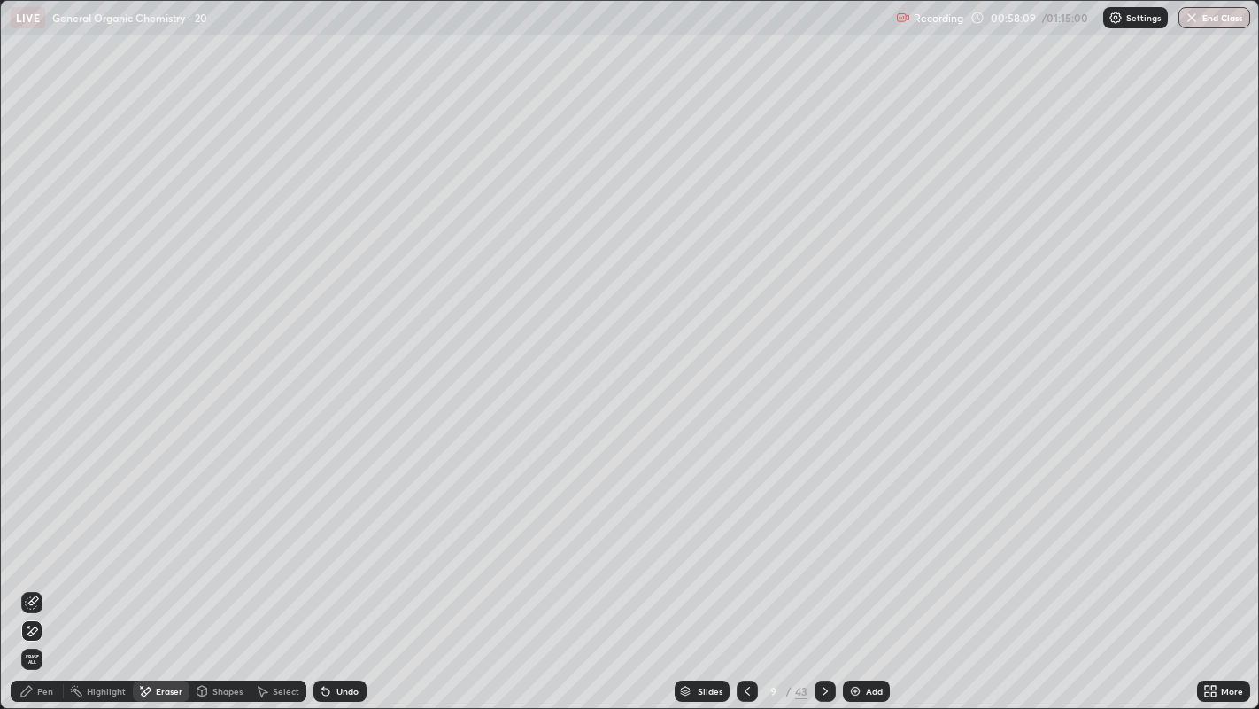
click at [37, 541] on div "Pen" at bounding box center [37, 690] width 53 height 21
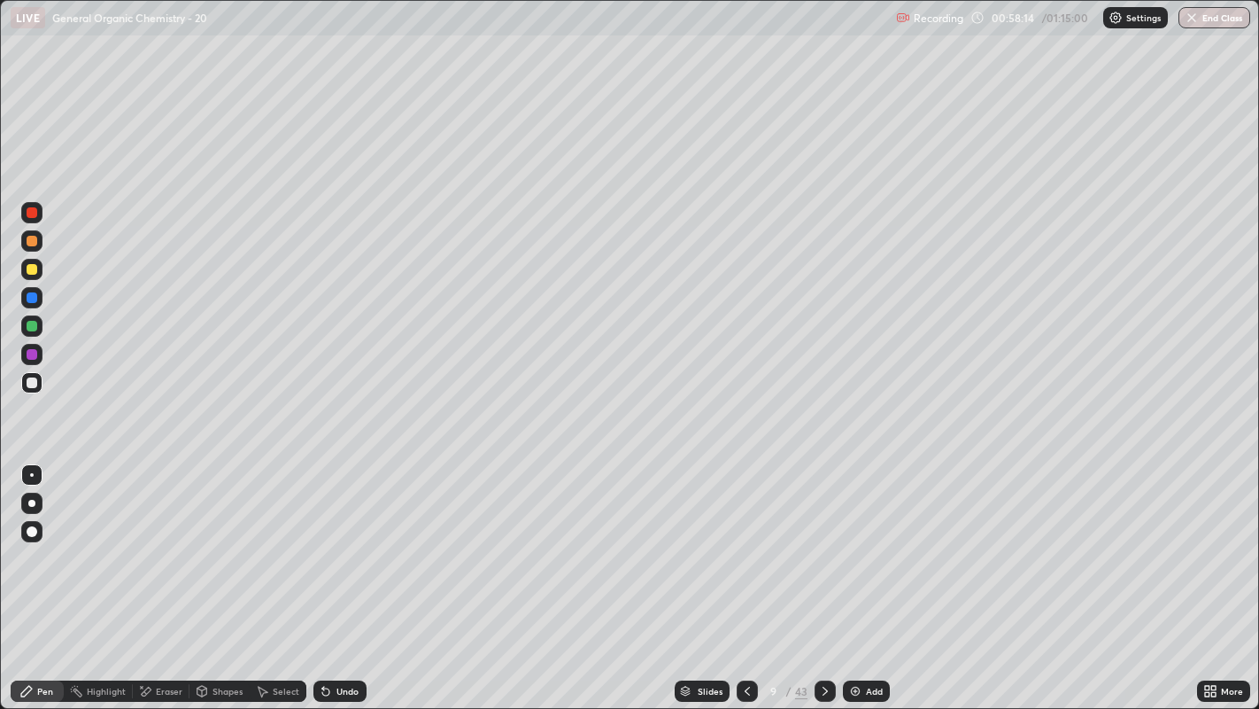
click at [151, 541] on div "Eraser" at bounding box center [161, 690] width 57 height 21
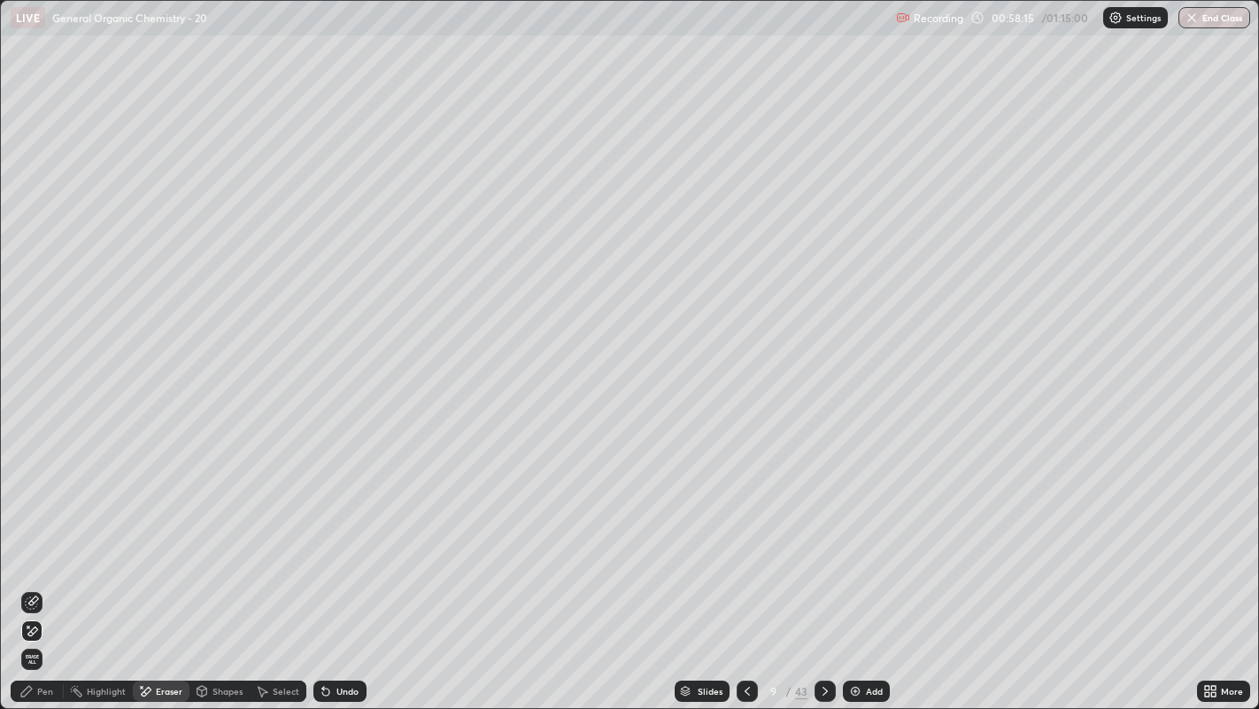
click at [32, 541] on icon at bounding box center [32, 602] width 14 height 14
click at [33, 541] on icon at bounding box center [26, 691] width 14 height 14
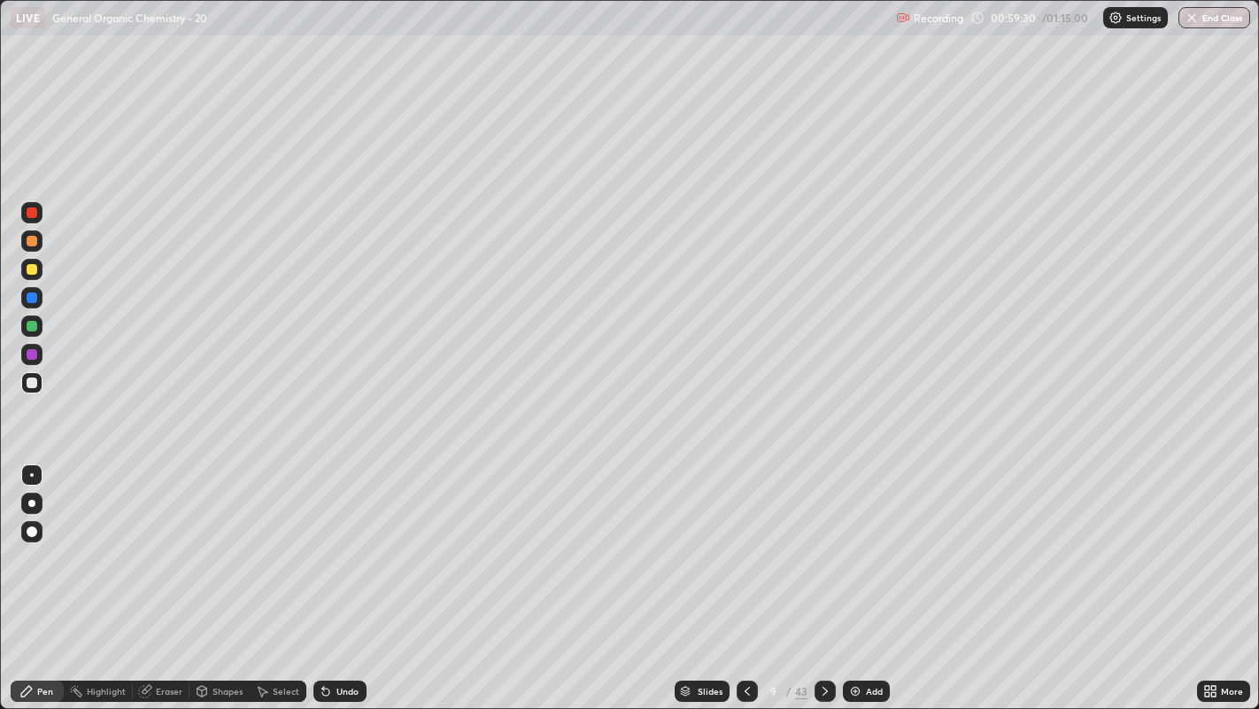
click at [34, 269] on div at bounding box center [32, 269] width 11 height 11
click at [27, 392] on div at bounding box center [31, 382] width 21 height 21
click at [35, 267] on div at bounding box center [32, 269] width 11 height 11
click at [33, 379] on div at bounding box center [32, 382] width 11 height 11
click at [337, 541] on div "Undo" at bounding box center [348, 690] width 22 height 9
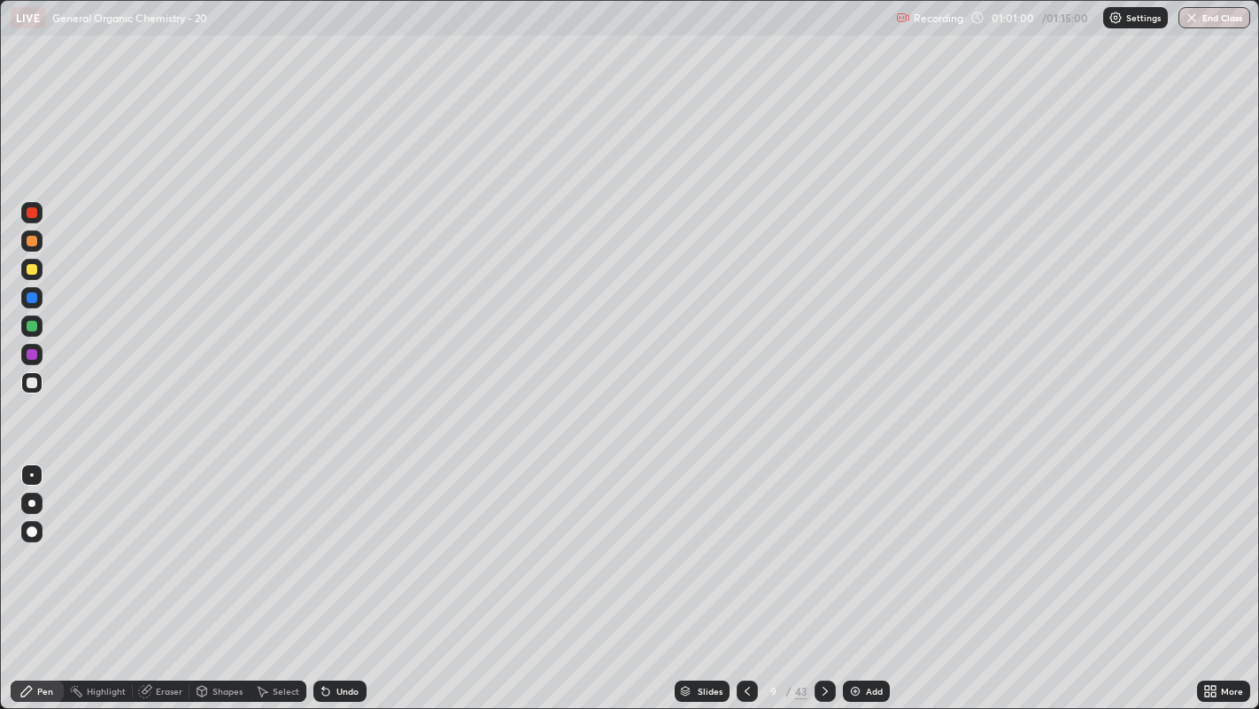
click at [31, 474] on div at bounding box center [32, 475] width 4 height 4
click at [860, 541] on div "Add" at bounding box center [866, 690] width 47 height 21
click at [288, 541] on div "Select" at bounding box center [286, 690] width 27 height 9
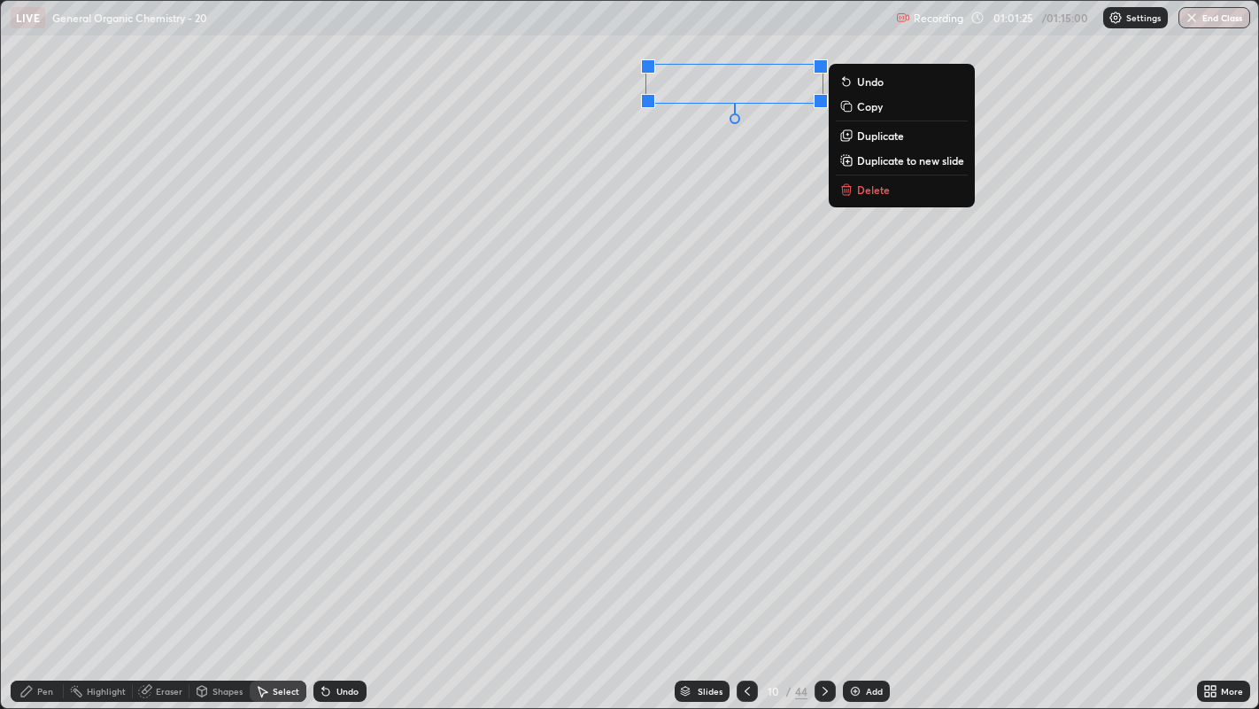
click at [883, 142] on p "Duplicate" at bounding box center [880, 135] width 47 height 14
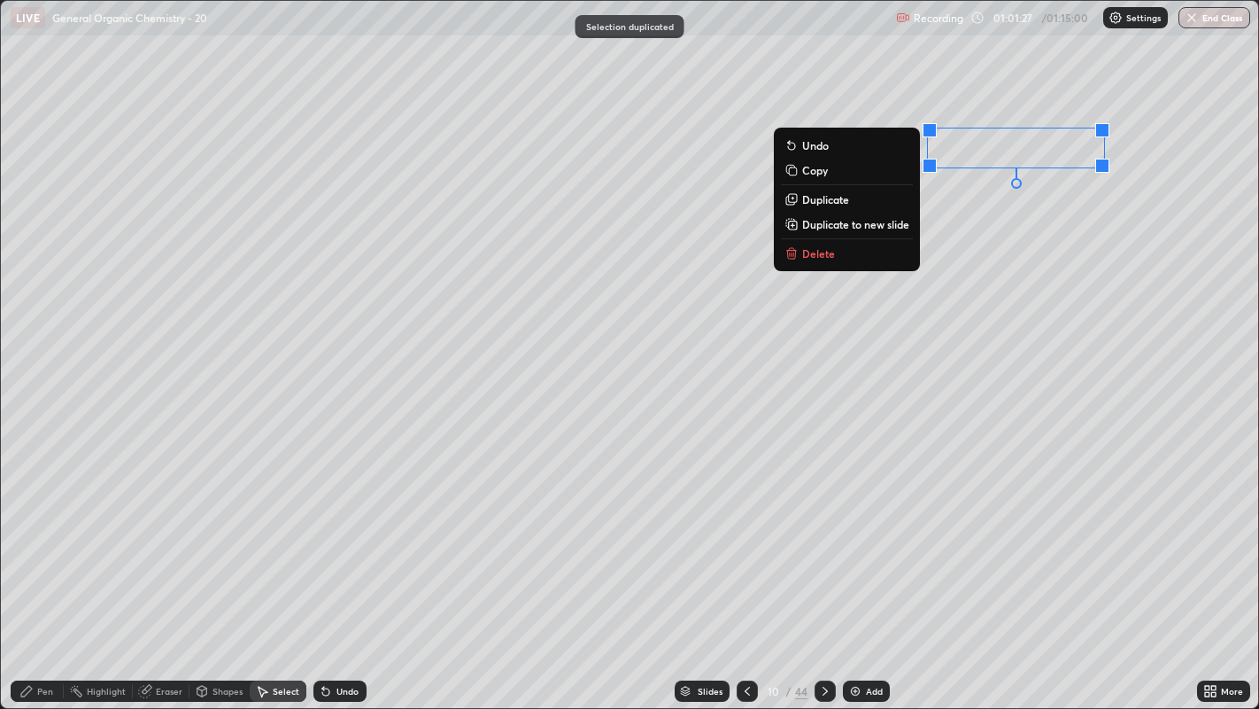
click at [972, 261] on div "0 ° Undo Copy Duplicate Duplicate to new slide Delete" at bounding box center [630, 355] width 1259 height 708
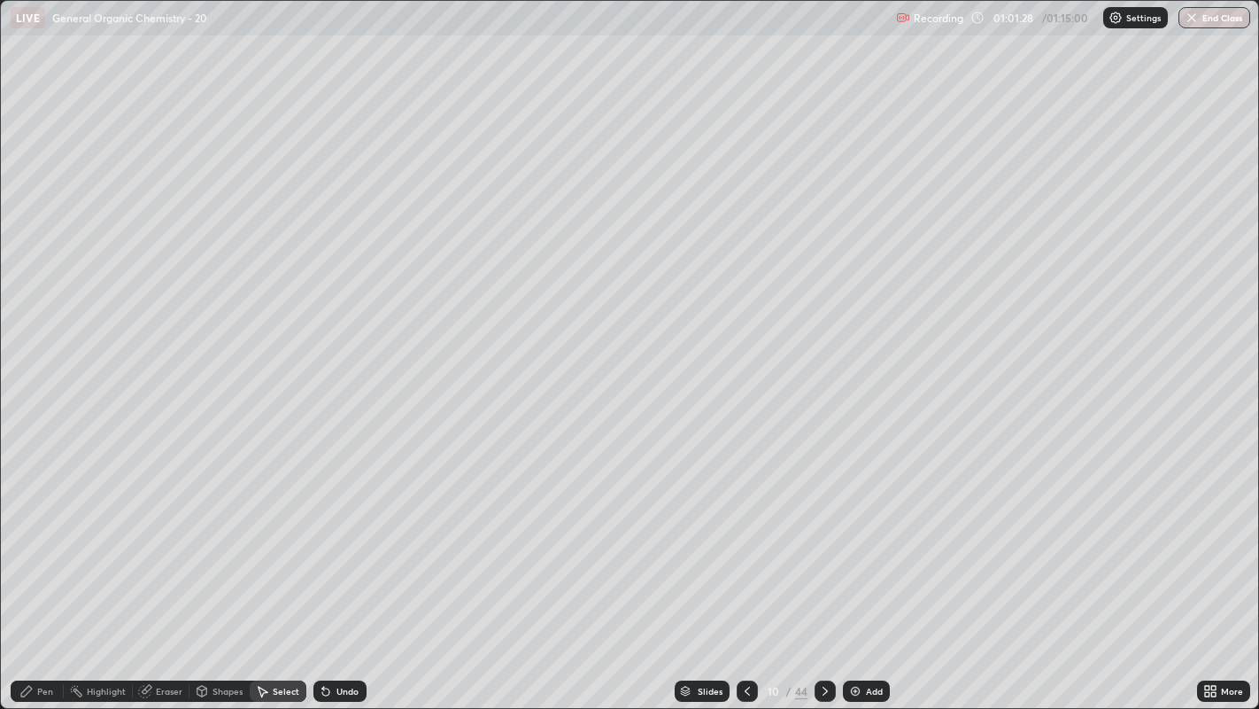
click at [221, 541] on div "Shapes" at bounding box center [228, 690] width 30 height 9
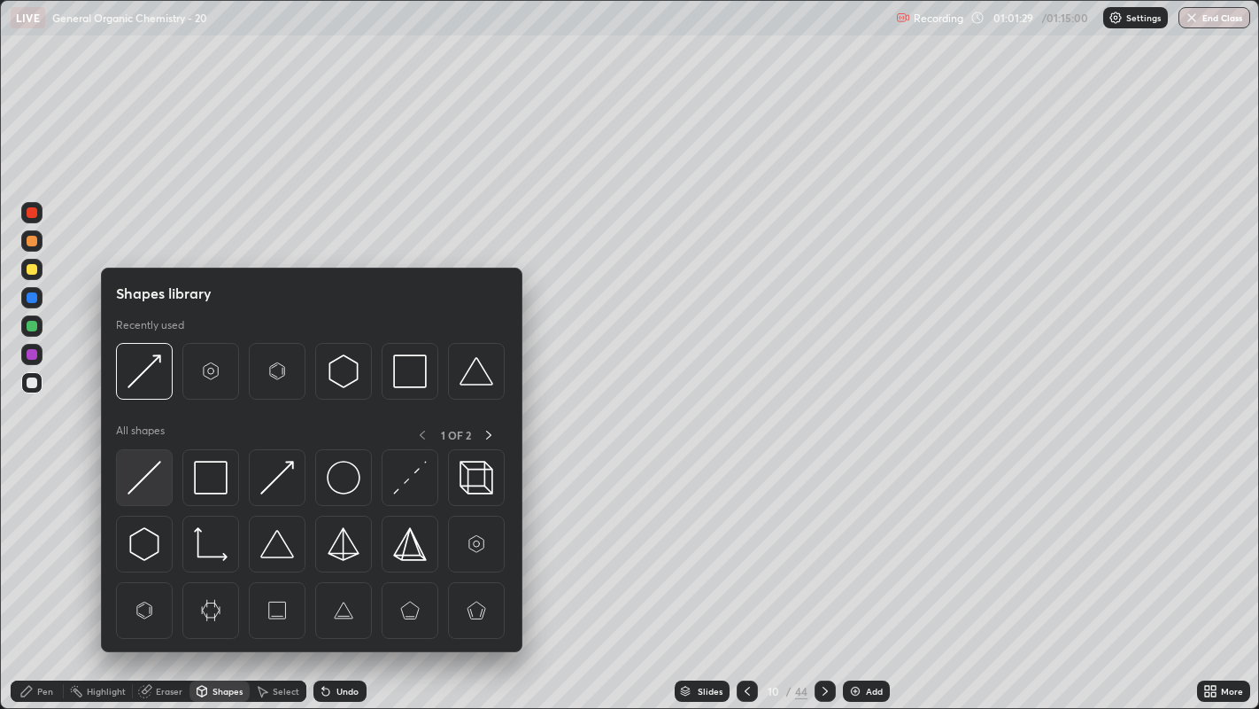
click at [146, 476] on img at bounding box center [145, 478] width 34 height 34
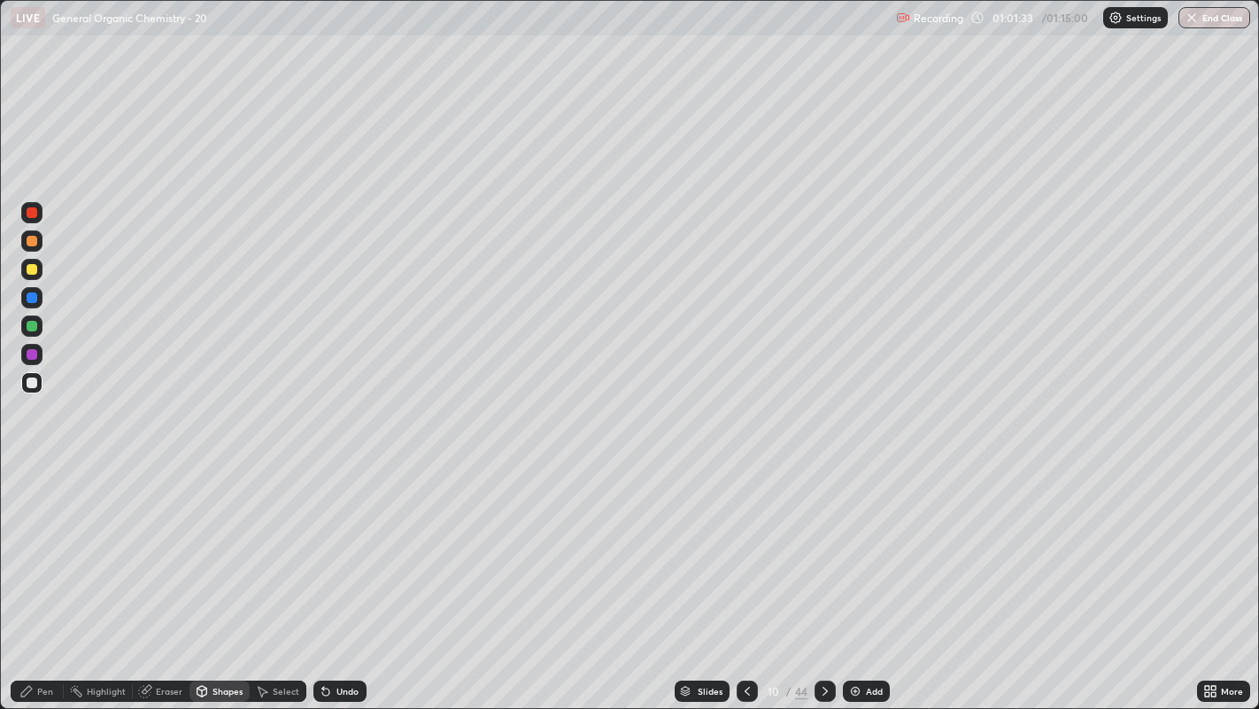
click at [40, 541] on div "Pen" at bounding box center [37, 690] width 53 height 21
click at [217, 541] on div "Shapes" at bounding box center [220, 690] width 60 height 21
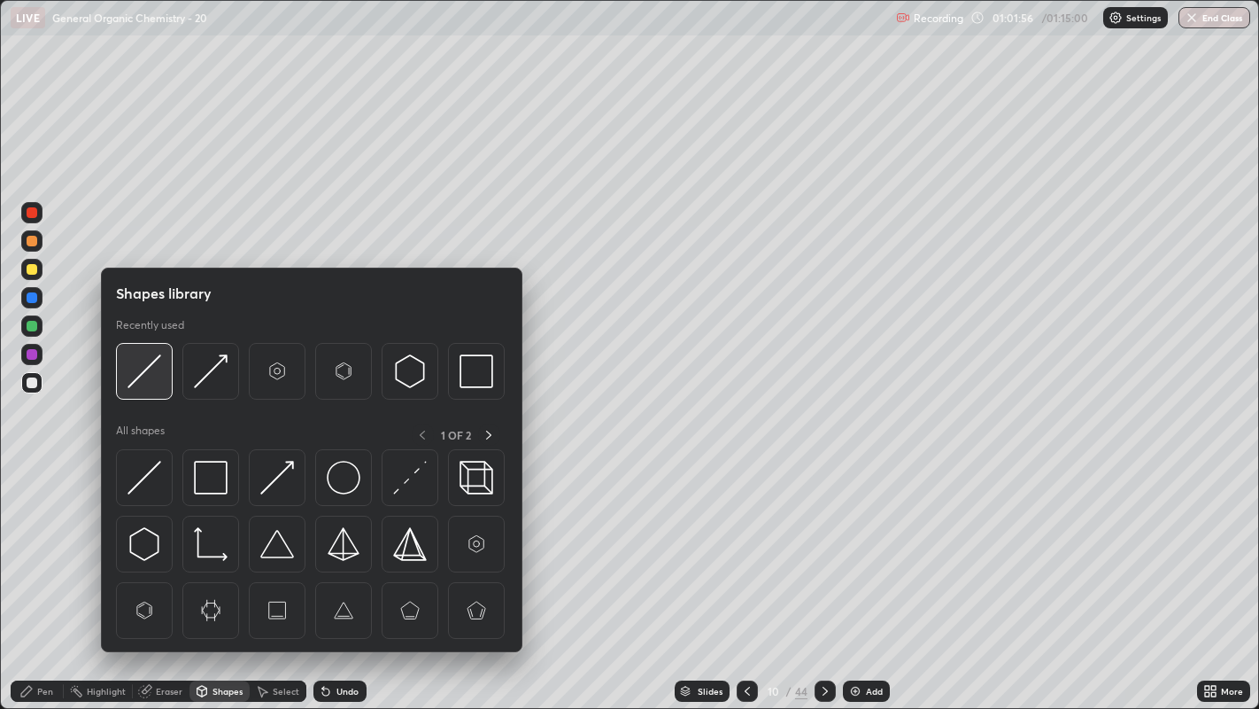
click at [145, 378] on img at bounding box center [145, 371] width 34 height 34
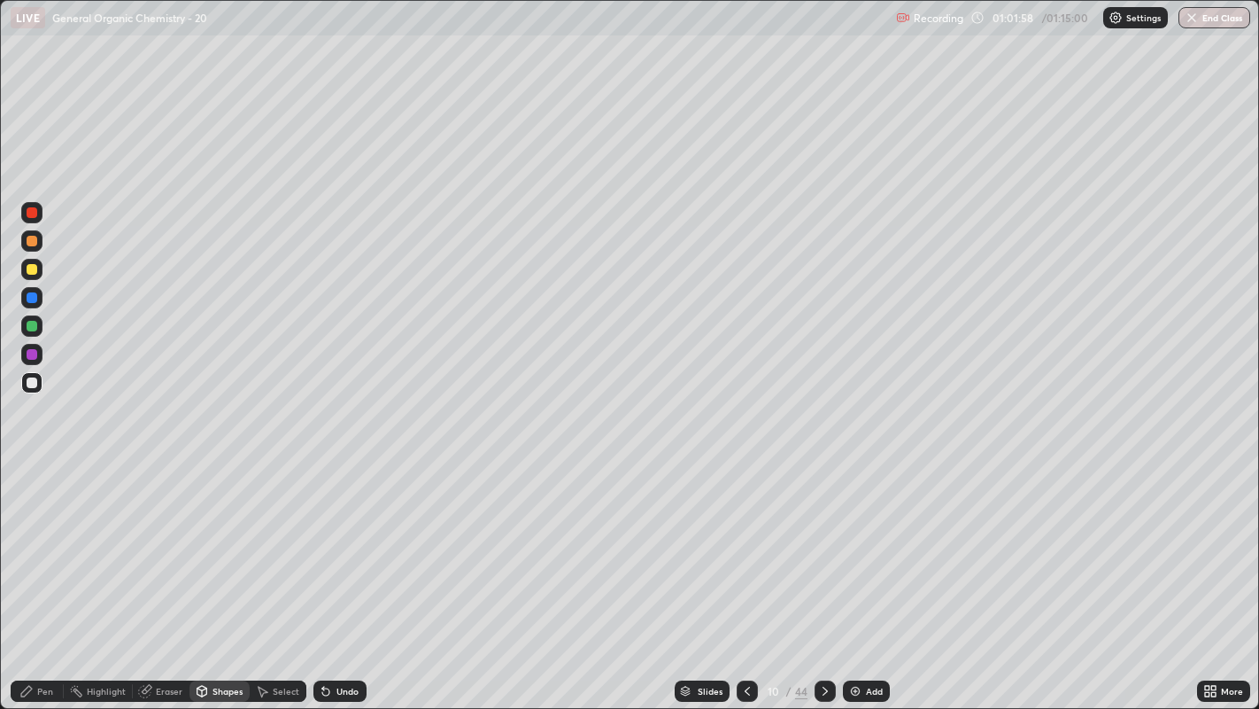
click at [40, 541] on div "Pen" at bounding box center [45, 690] width 16 height 9
click at [201, 541] on icon at bounding box center [203, 689] width 10 height 3
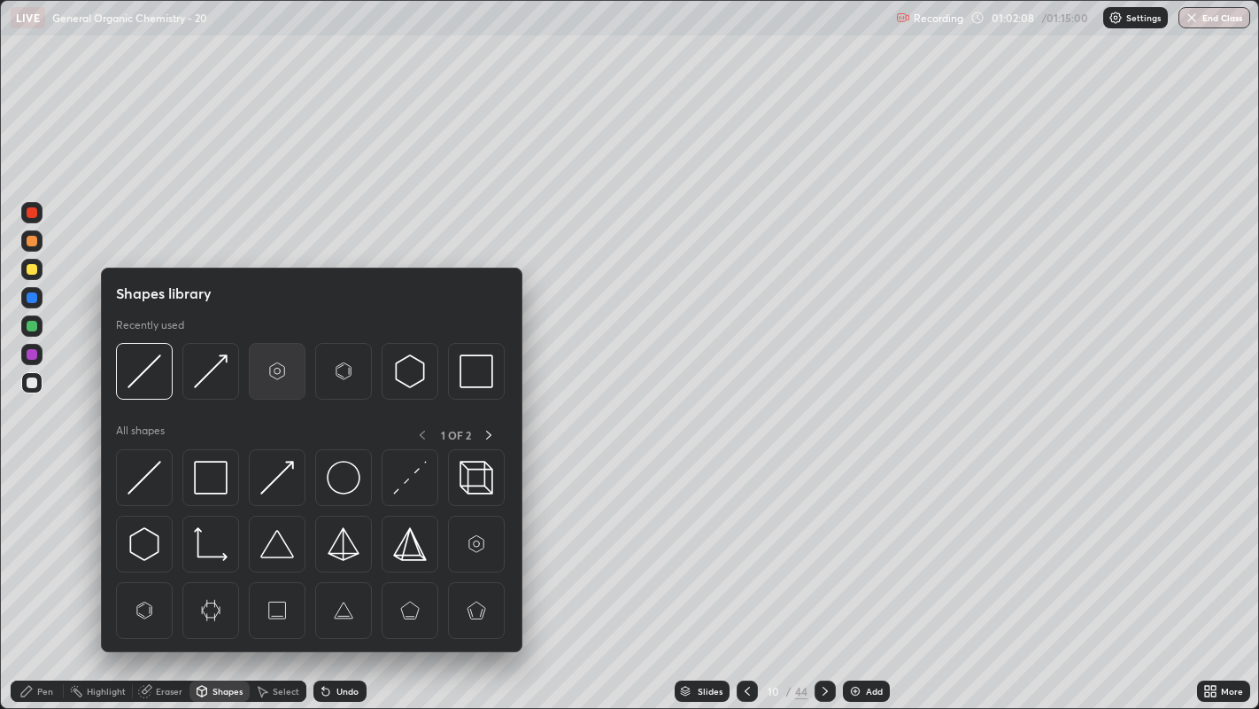
click at [275, 373] on img at bounding box center [277, 371] width 34 height 34
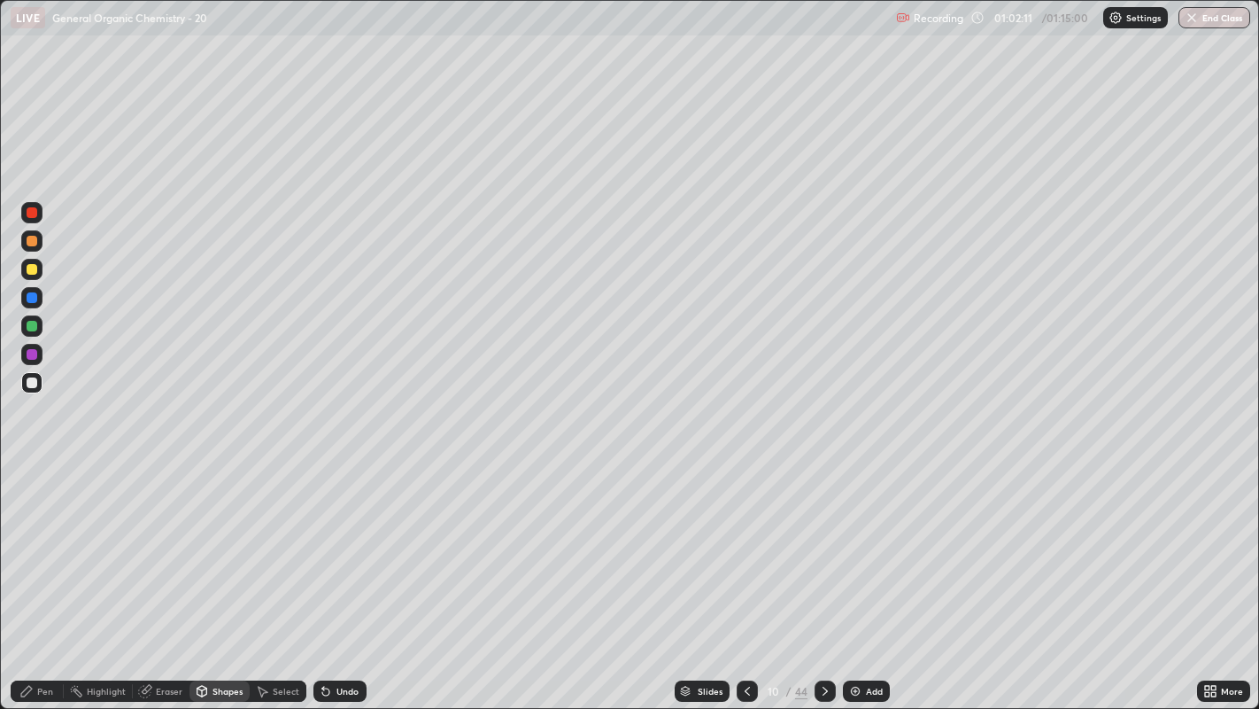
click at [261, 541] on icon at bounding box center [262, 691] width 14 height 14
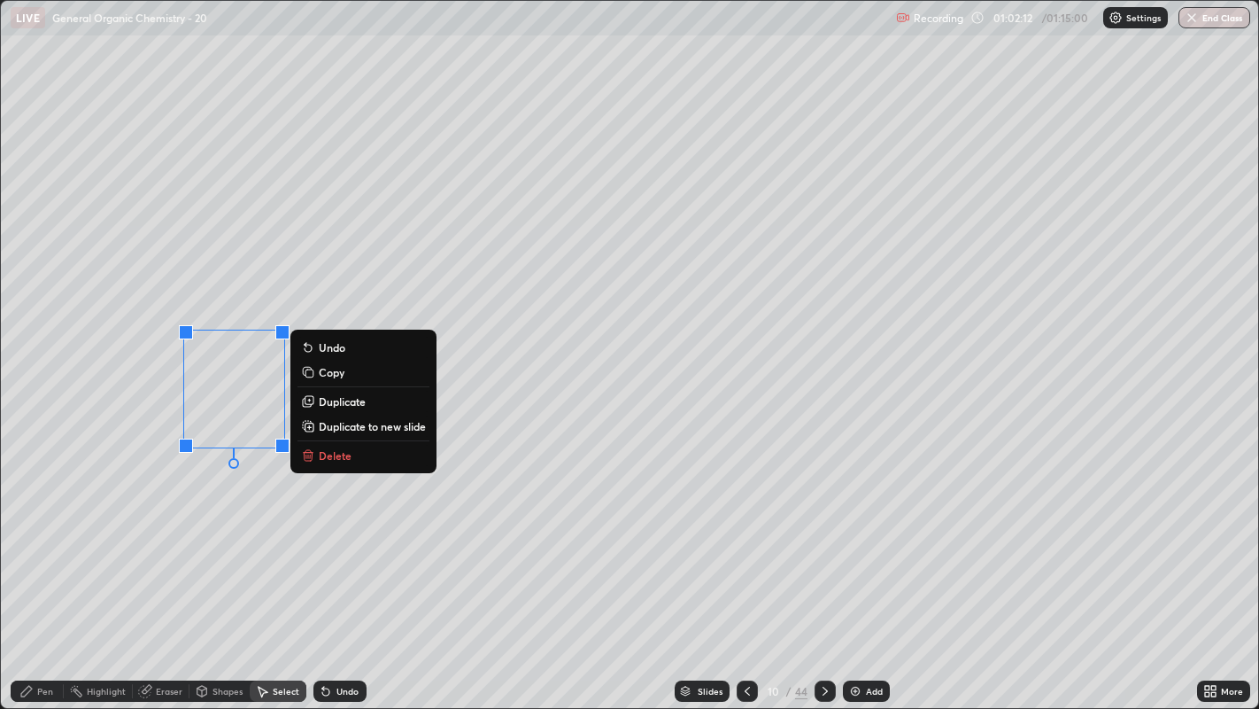
click at [344, 402] on p "Duplicate" at bounding box center [342, 401] width 47 height 14
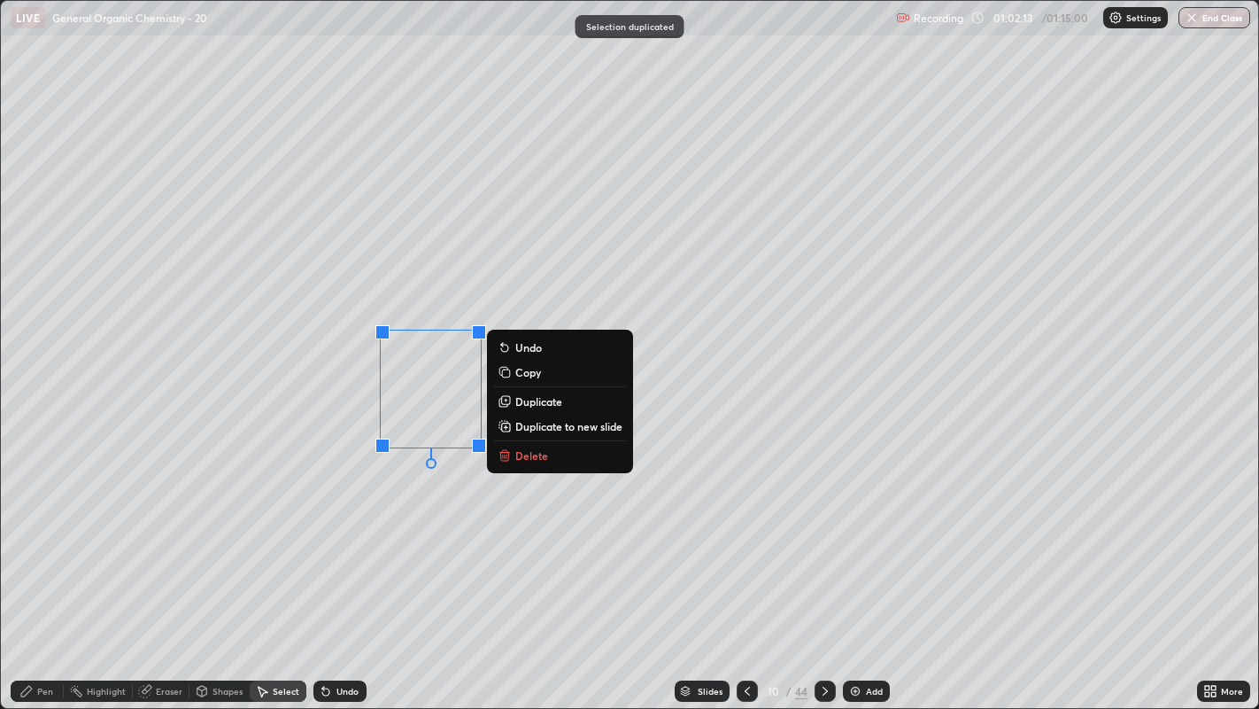
click at [523, 402] on p "Duplicate" at bounding box center [538, 401] width 47 height 14
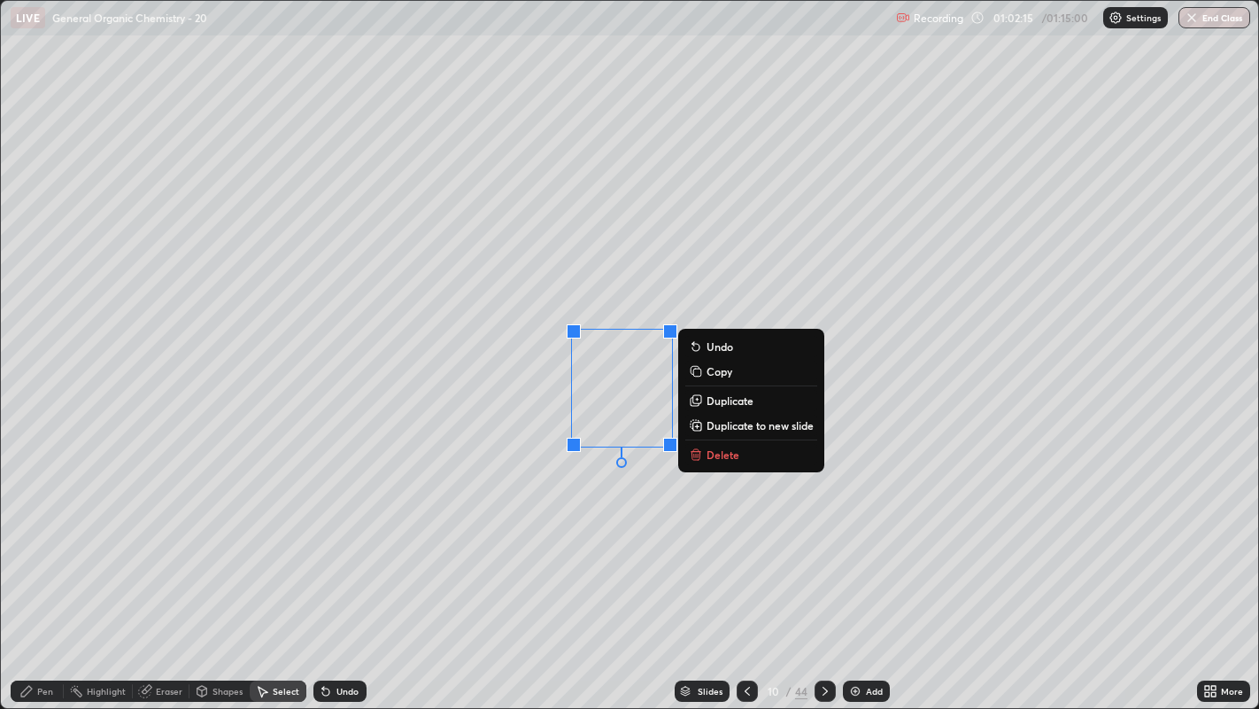
click at [549, 534] on div "0 ° Undo Copy Duplicate Duplicate to new slide Delete" at bounding box center [630, 355] width 1259 height 708
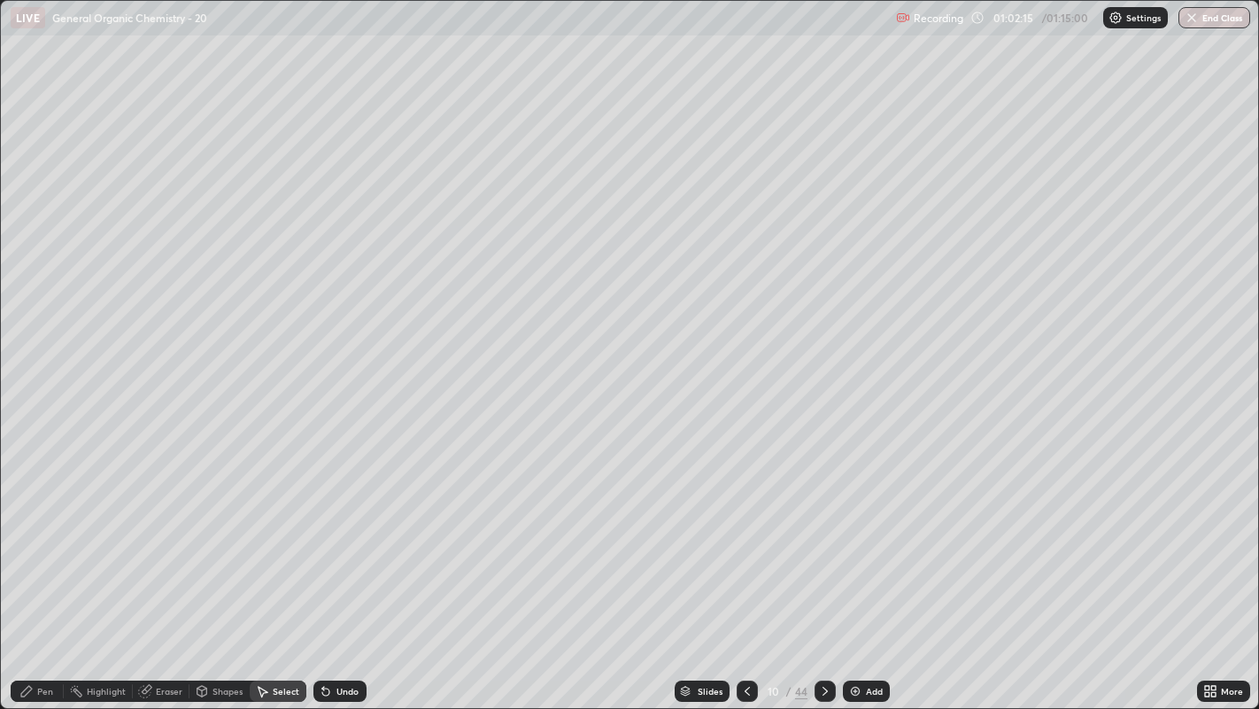
click at [47, 541] on div "Pen" at bounding box center [45, 690] width 16 height 9
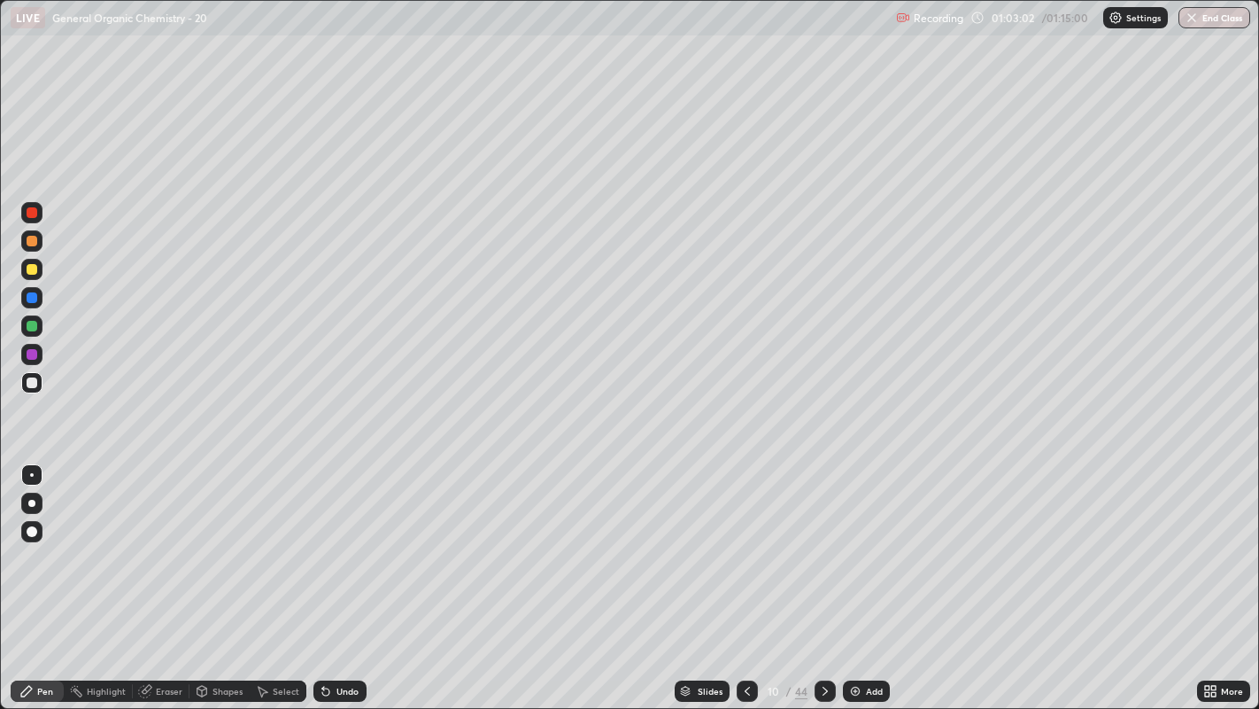
click at [273, 541] on div "Select" at bounding box center [286, 690] width 27 height 9
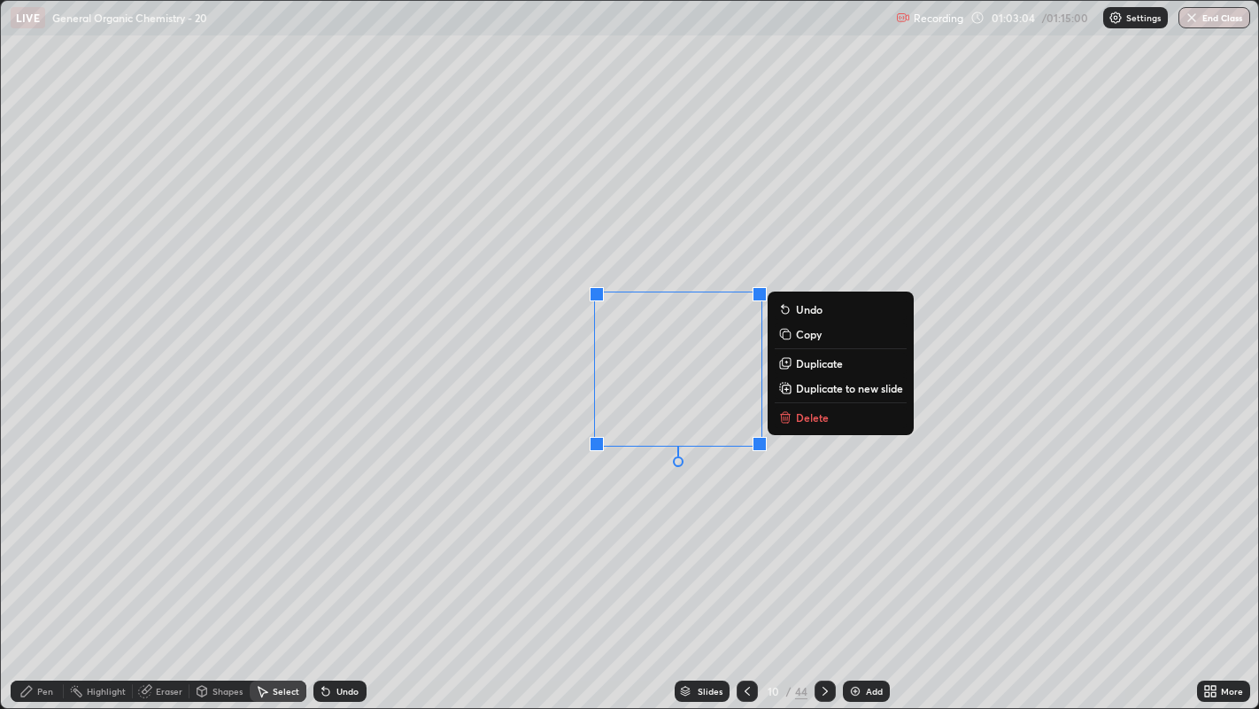
click at [703, 519] on div "0 ° Undo Copy Duplicate Duplicate to new slide Delete" at bounding box center [630, 355] width 1259 height 708
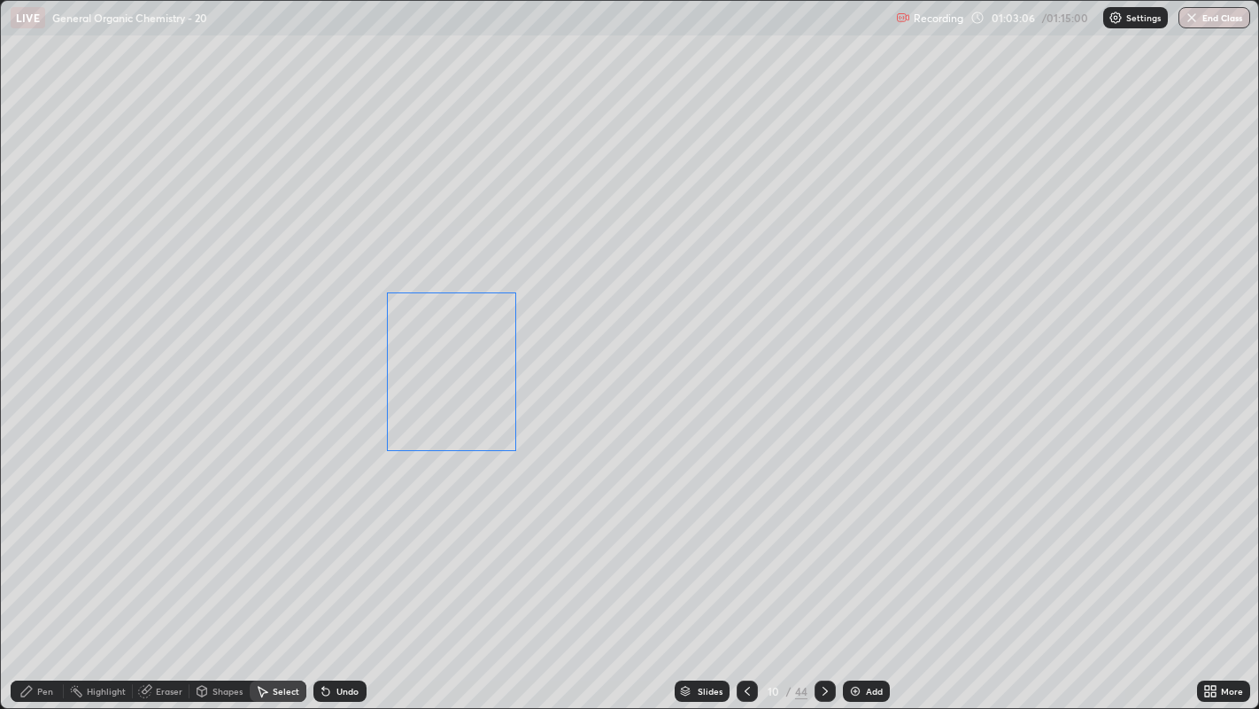
click at [480, 403] on div "0 ° Undo Copy Duplicate Duplicate to new slide Delete" at bounding box center [630, 355] width 1259 height 708
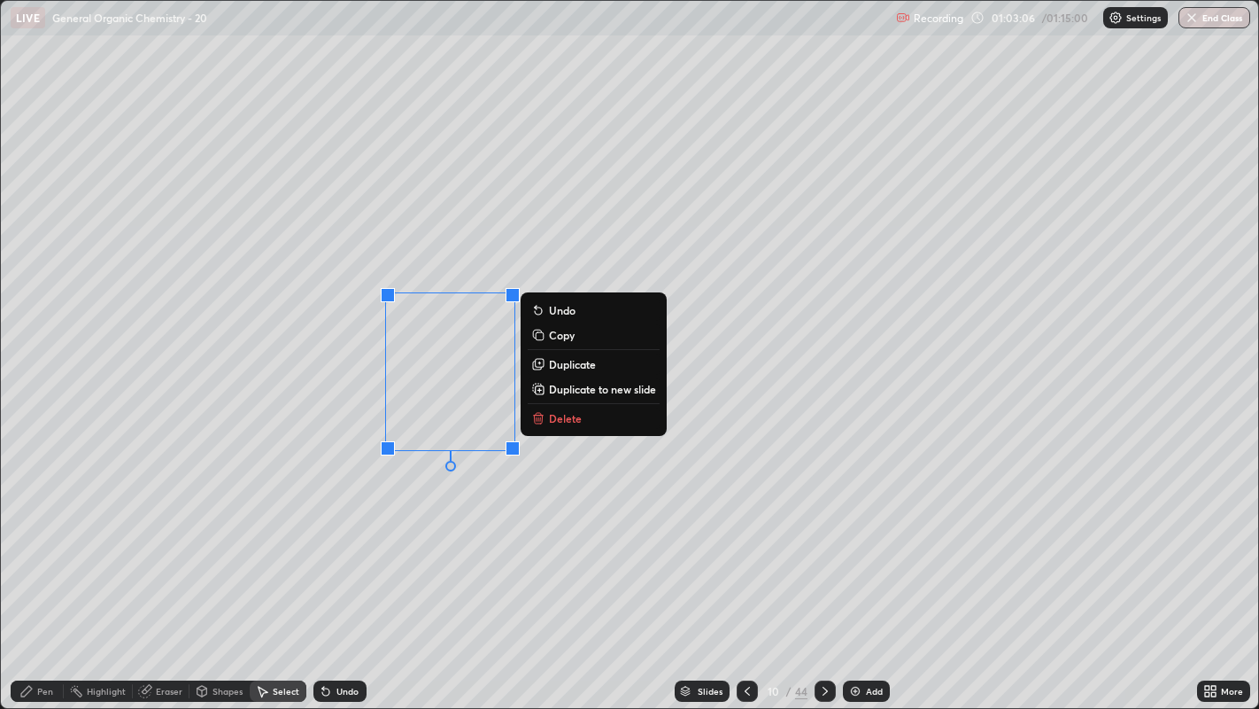
click at [480, 521] on div "0 ° Undo Copy Duplicate Duplicate to new slide Delete" at bounding box center [630, 355] width 1259 height 708
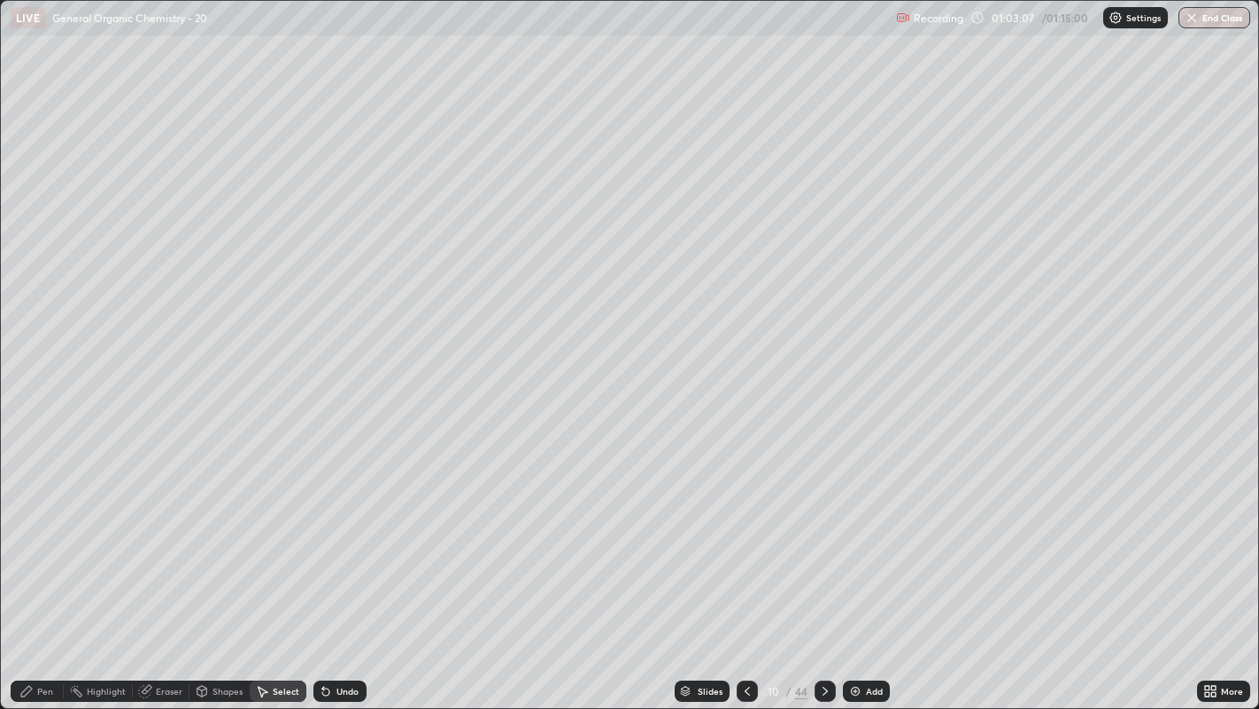
click at [44, 541] on div "Pen" at bounding box center [45, 690] width 16 height 9
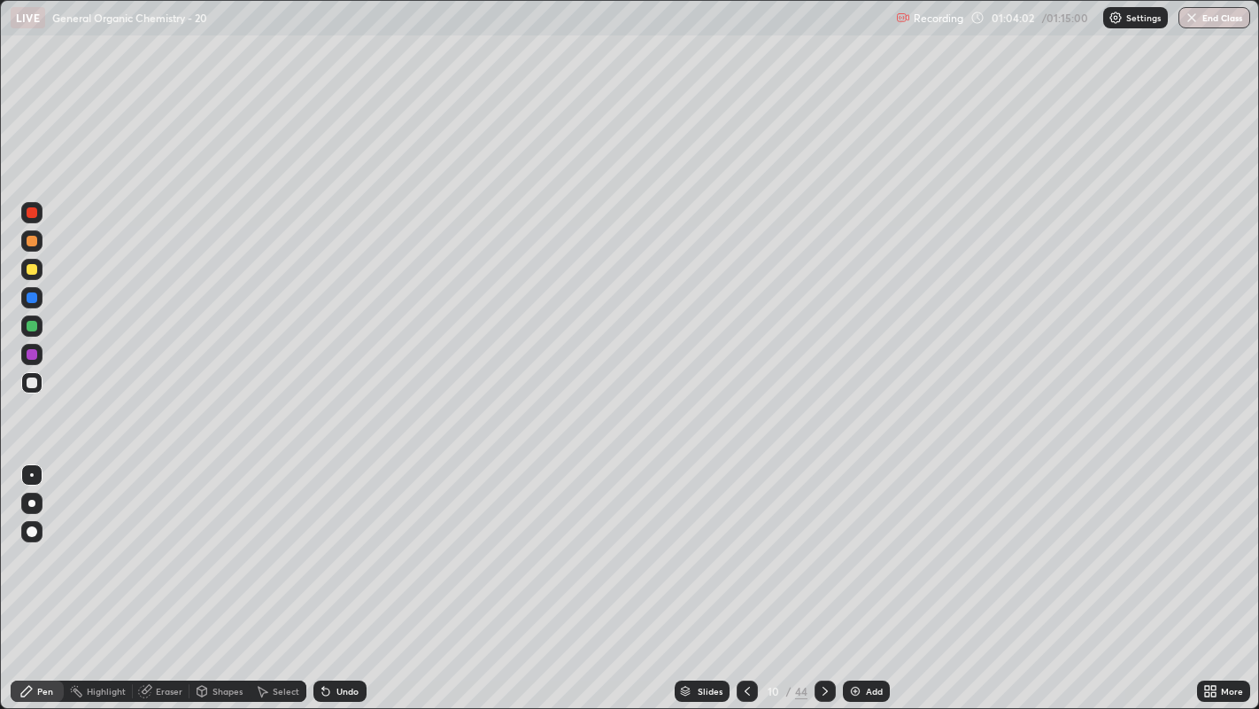
click at [29, 267] on div at bounding box center [32, 269] width 11 height 11
click at [31, 326] on div at bounding box center [32, 326] width 11 height 11
click at [1213, 541] on icon at bounding box center [1214, 688] width 4 height 4
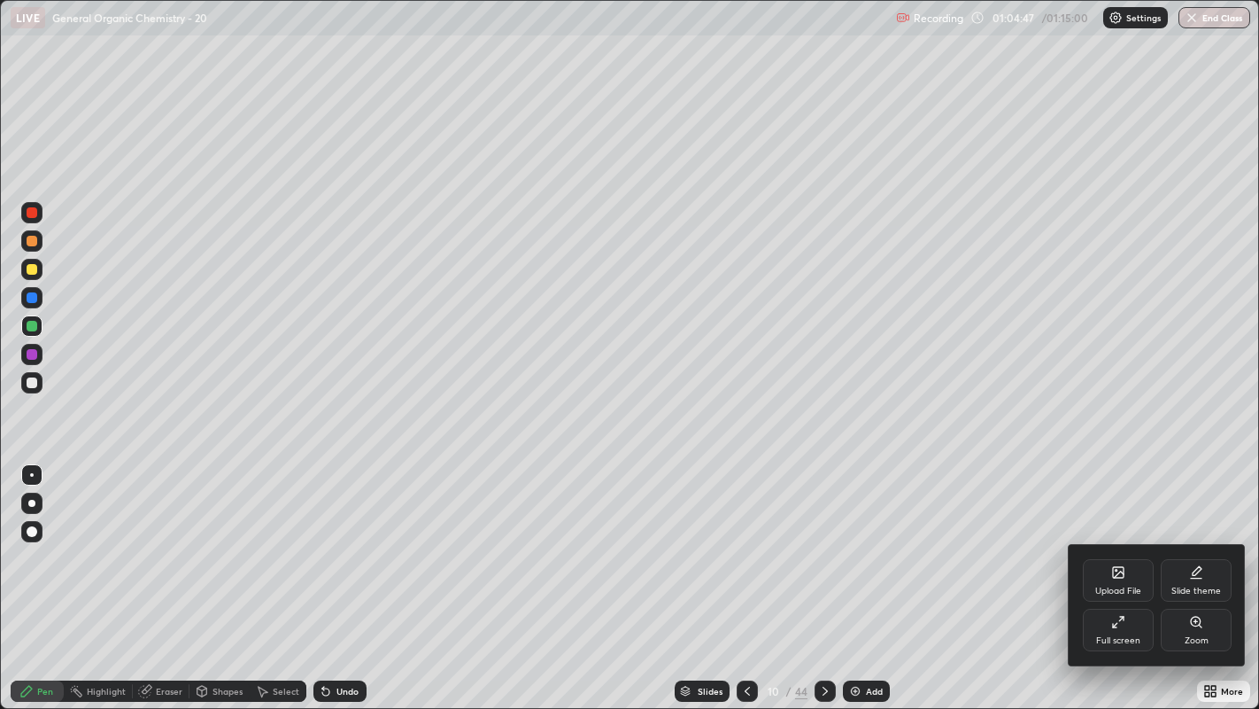
click at [1191, 541] on icon at bounding box center [1196, 622] width 14 height 14
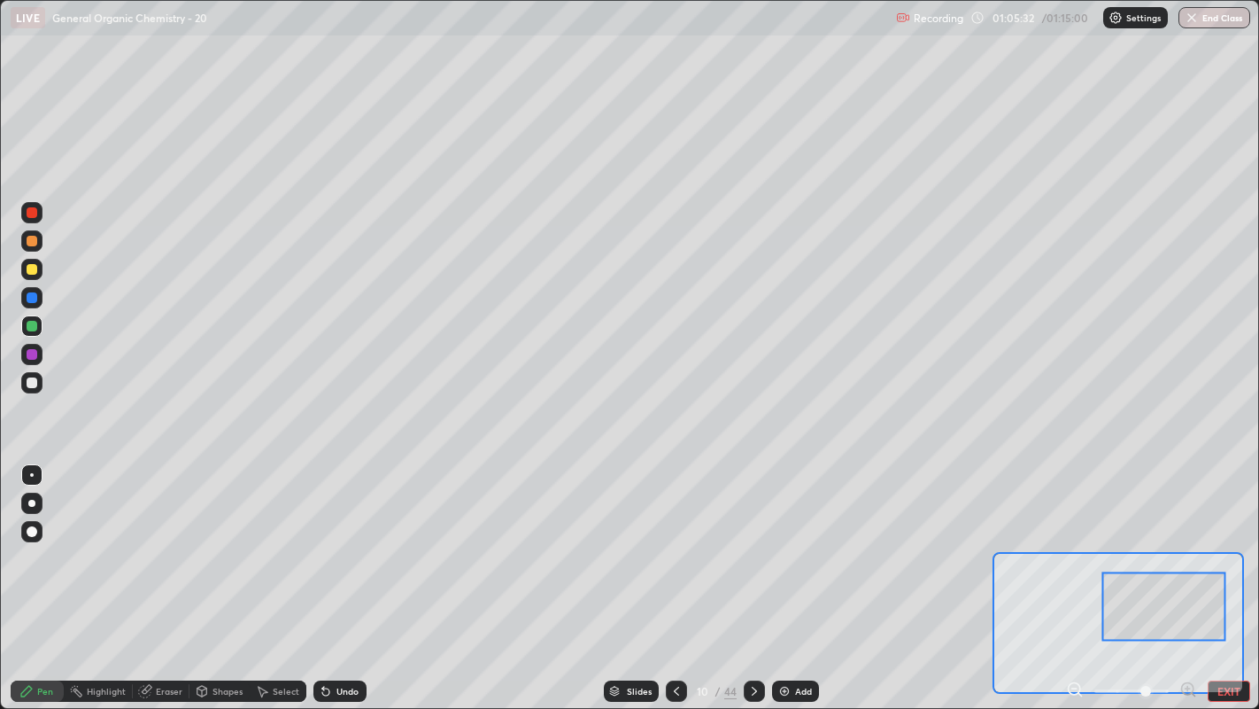
click at [35, 213] on div at bounding box center [32, 212] width 11 height 11
click at [1236, 541] on button "EXIT" at bounding box center [1229, 690] width 43 height 21
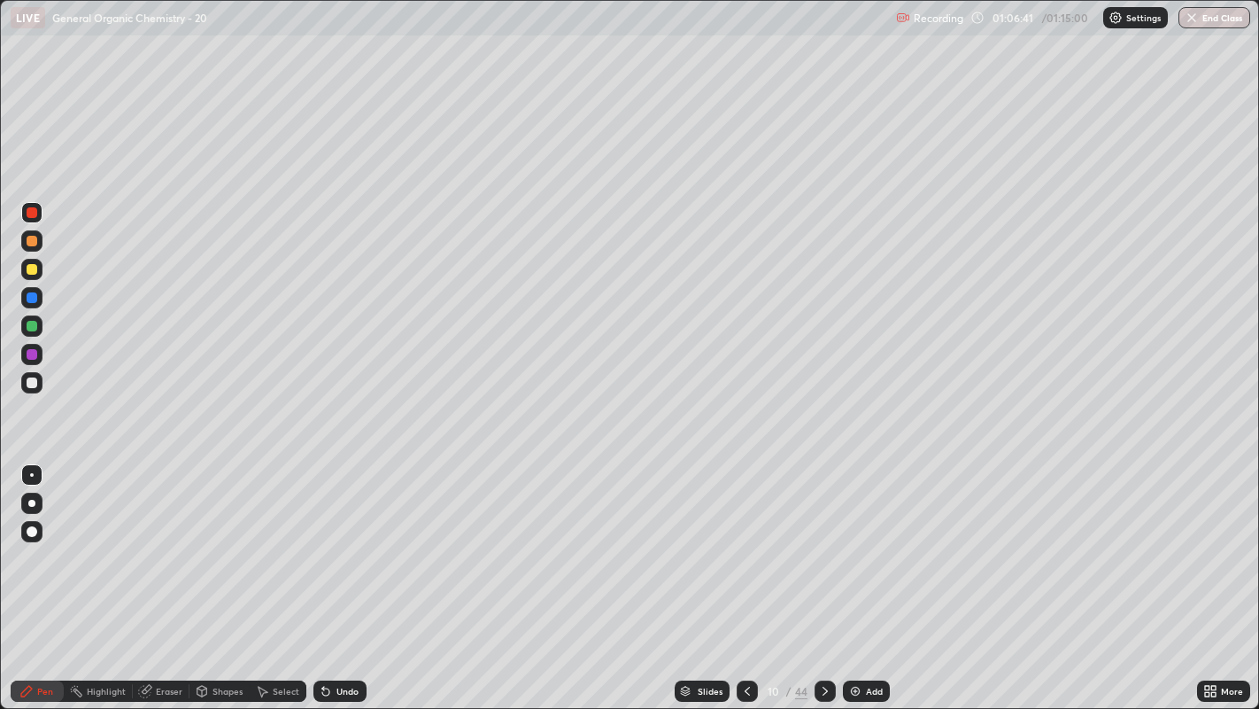
click at [39, 268] on div at bounding box center [31, 269] width 21 height 21
click at [31, 502] on div at bounding box center [31, 503] width 7 height 7
click at [33, 378] on div at bounding box center [32, 382] width 11 height 11
click at [31, 474] on div at bounding box center [32, 475] width 4 height 4
click at [272, 541] on div "Select" at bounding box center [278, 690] width 57 height 21
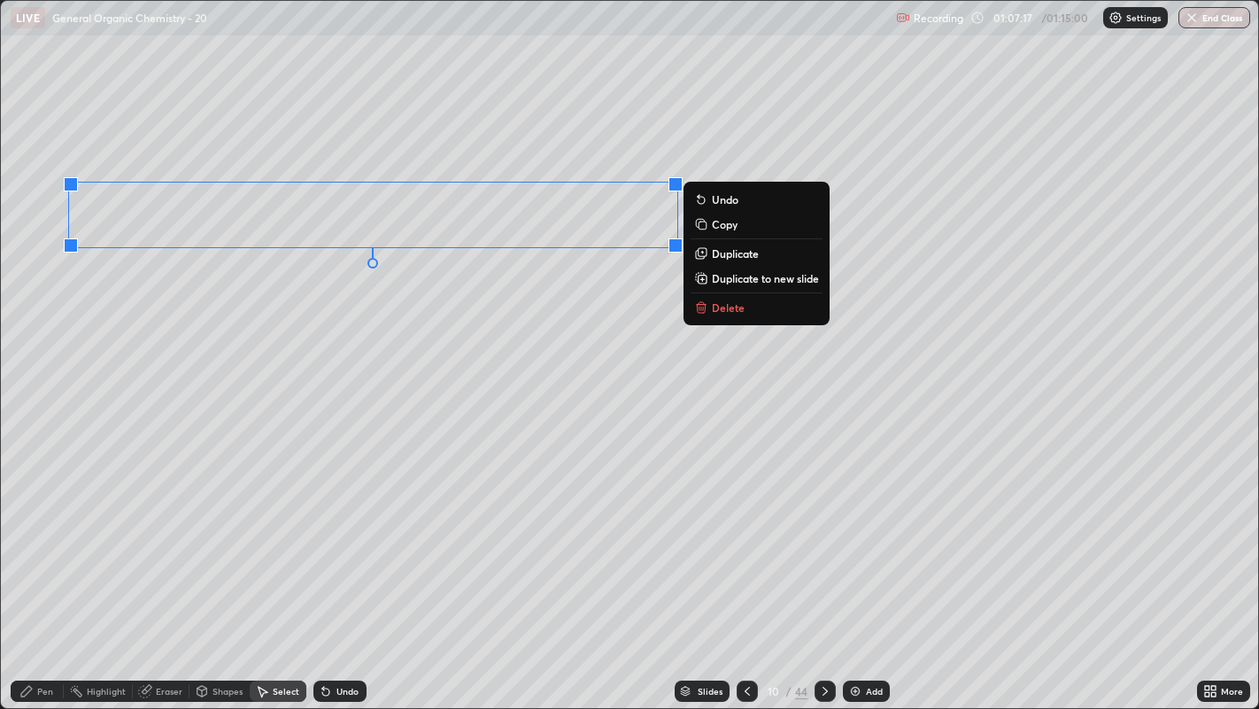
click at [718, 279] on p "Duplicate to new slide" at bounding box center [765, 278] width 107 height 14
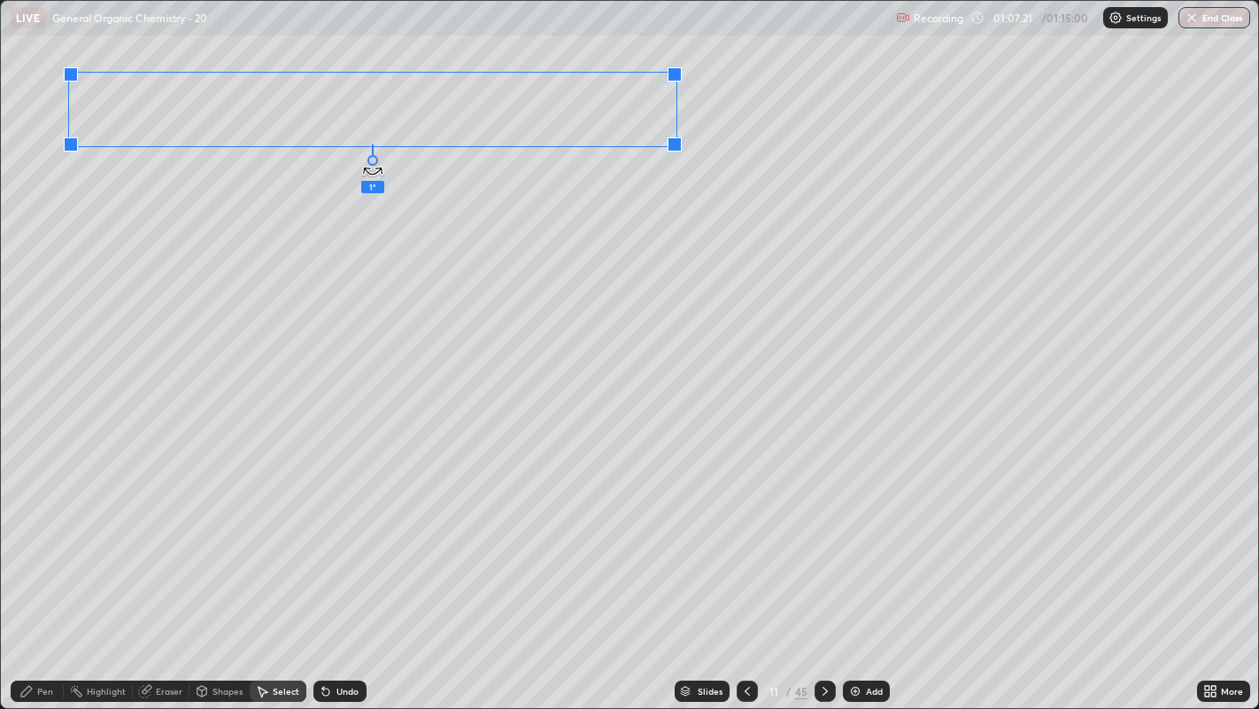
click at [373, 155] on div "1 ° Undo Copy Duplicate Duplicate to new slide Delete" at bounding box center [630, 355] width 1259 height 708
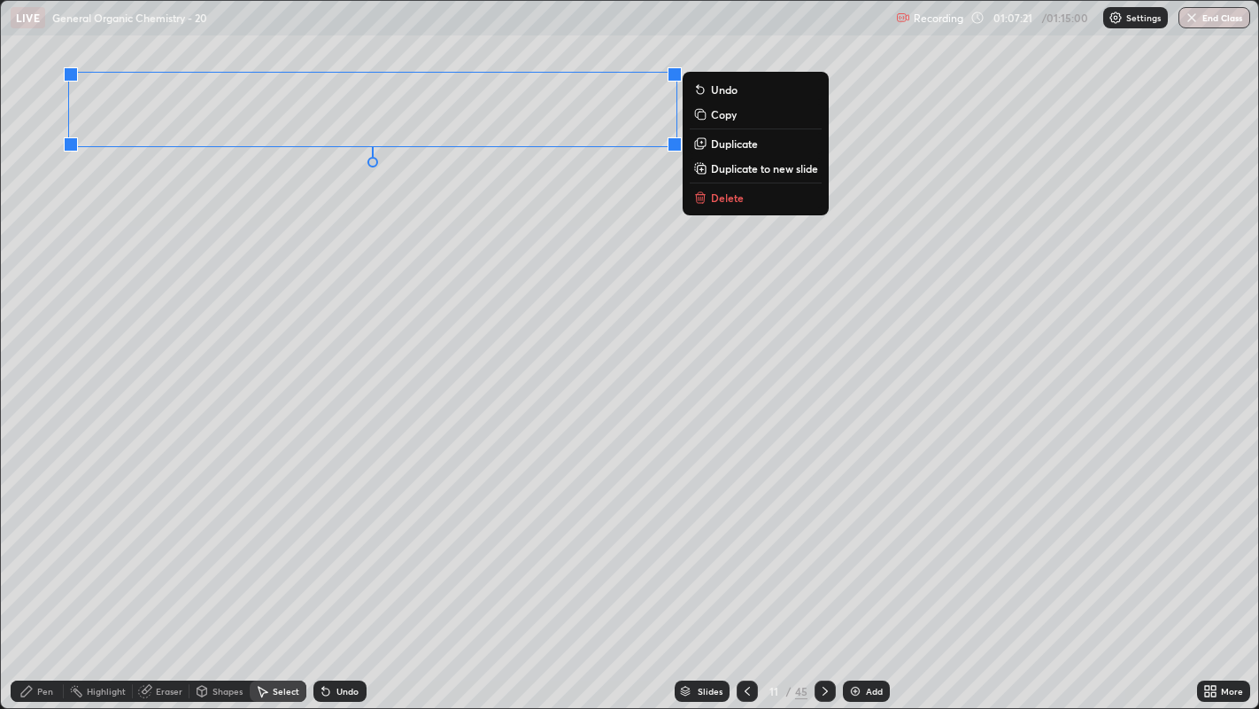
click at [321, 198] on div "0 ° Undo Copy Duplicate Duplicate to new slide Delete" at bounding box center [630, 355] width 1259 height 708
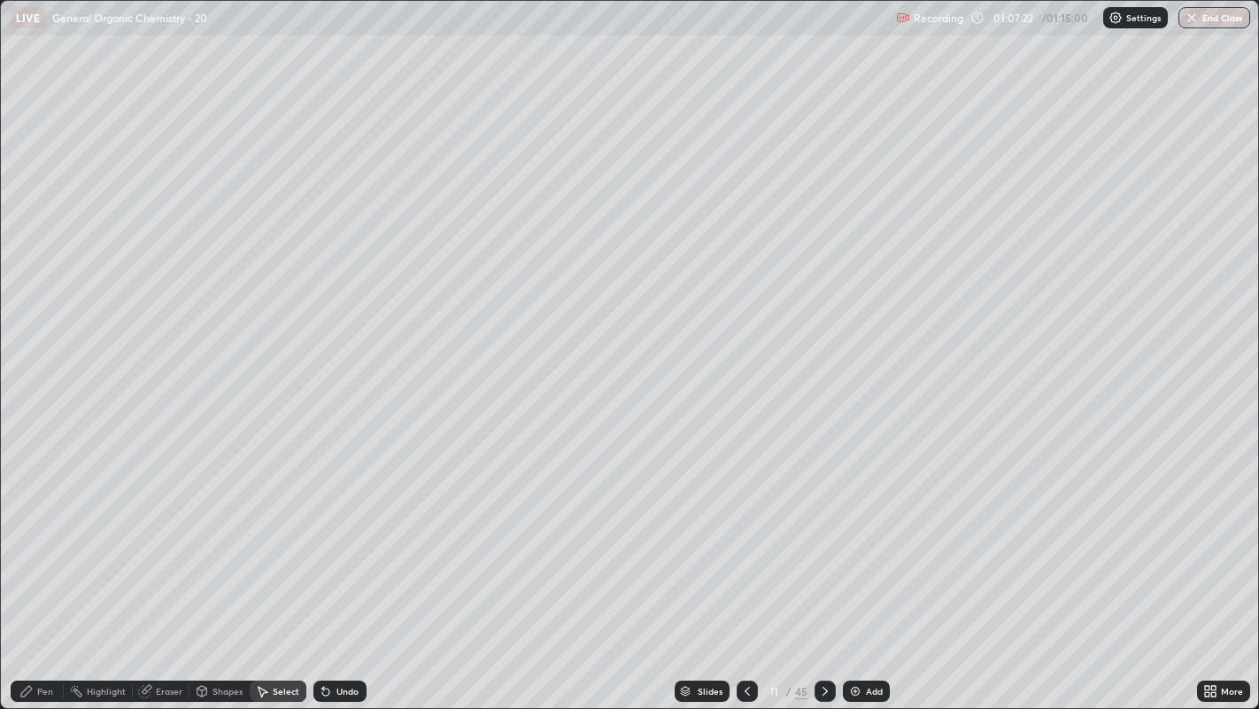
click at [48, 541] on div "Pen" at bounding box center [45, 690] width 16 height 9
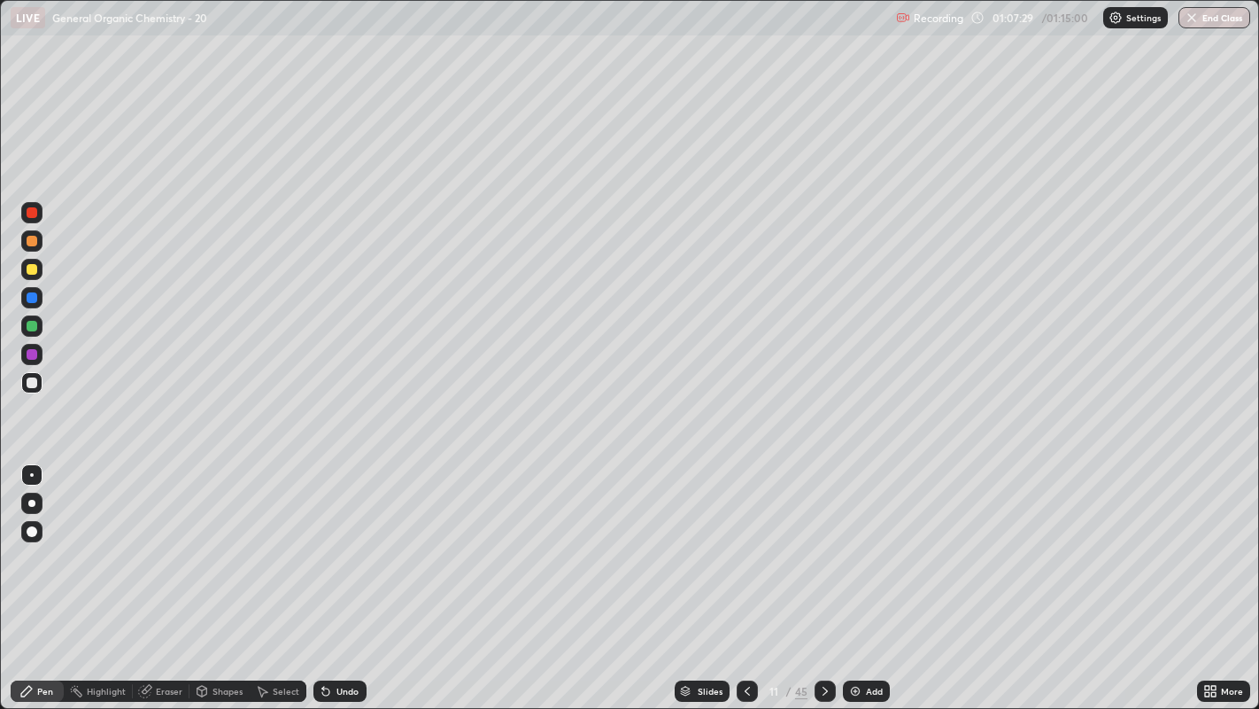
click at [159, 541] on div "Eraser" at bounding box center [161, 690] width 57 height 21
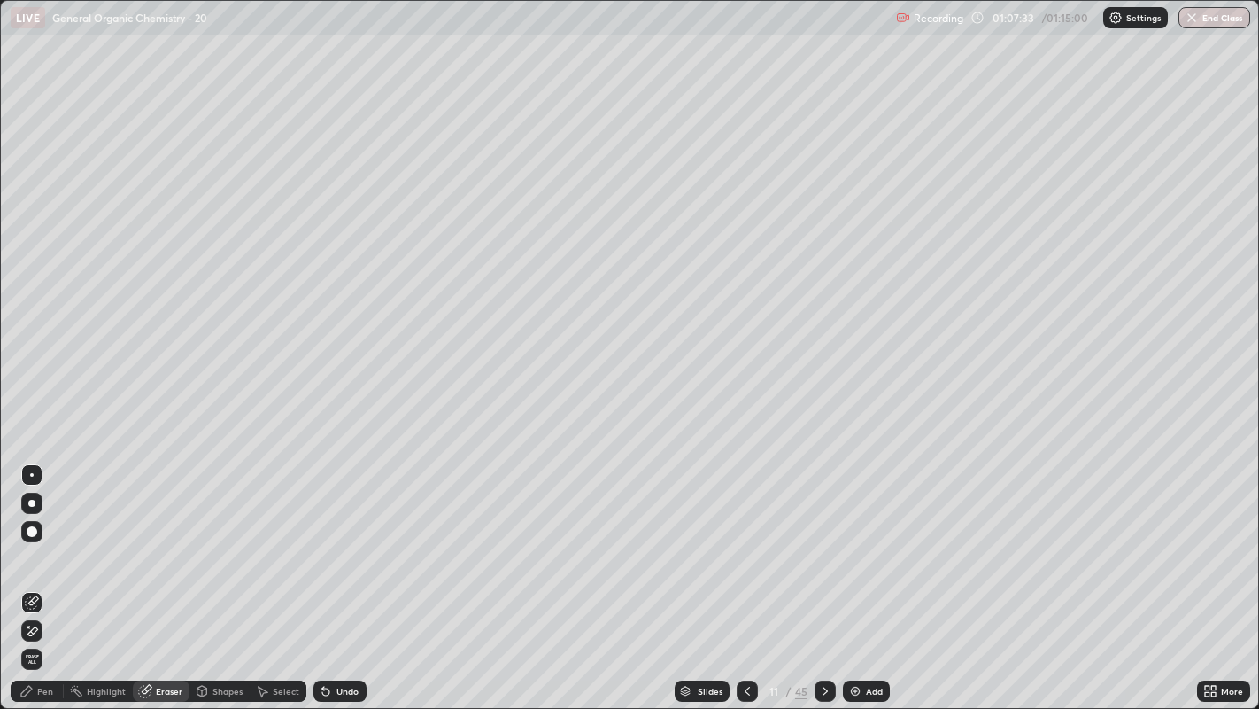
click at [34, 541] on div "Pen" at bounding box center [37, 690] width 53 height 21
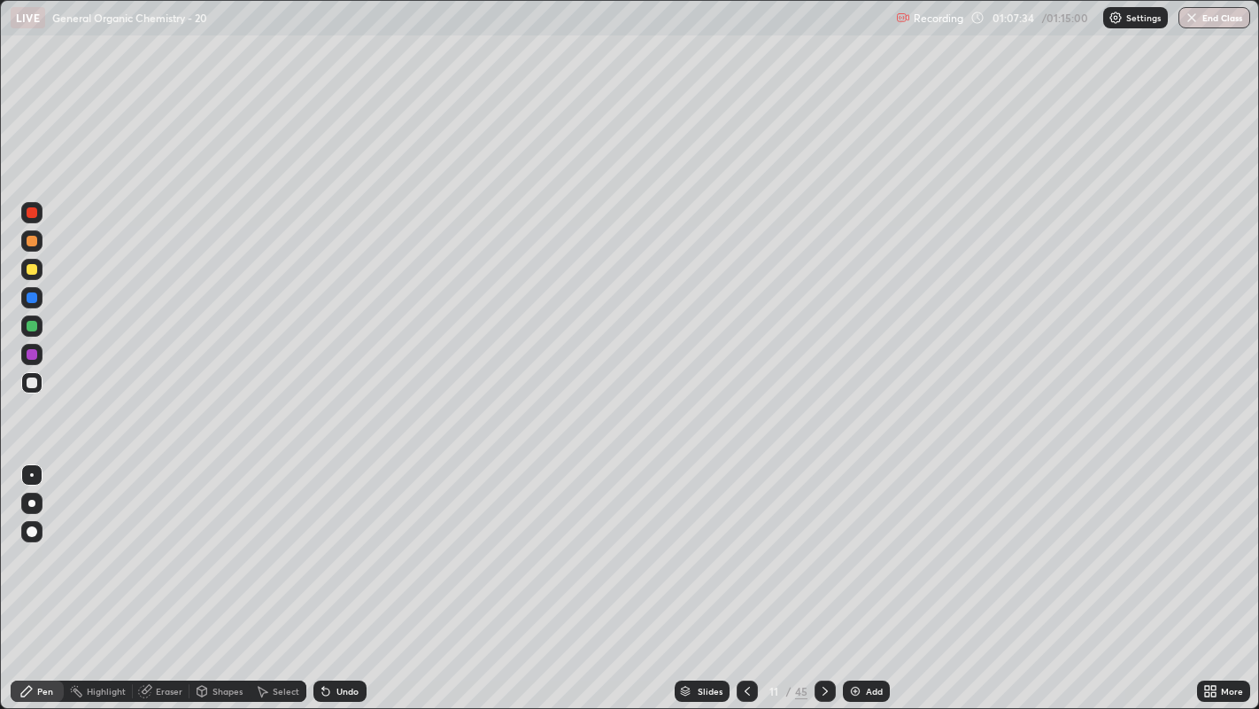
click at [212, 541] on div "Shapes" at bounding box center [220, 690] width 60 height 21
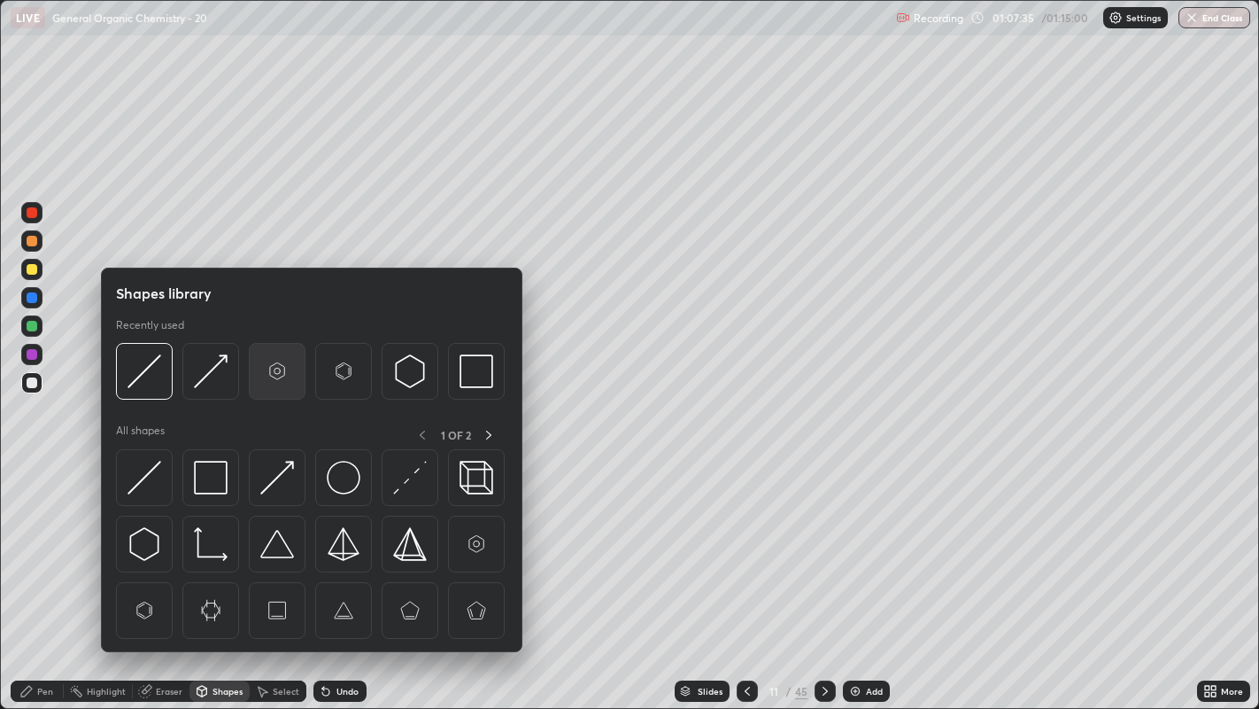
click at [267, 369] on img at bounding box center [277, 371] width 34 height 34
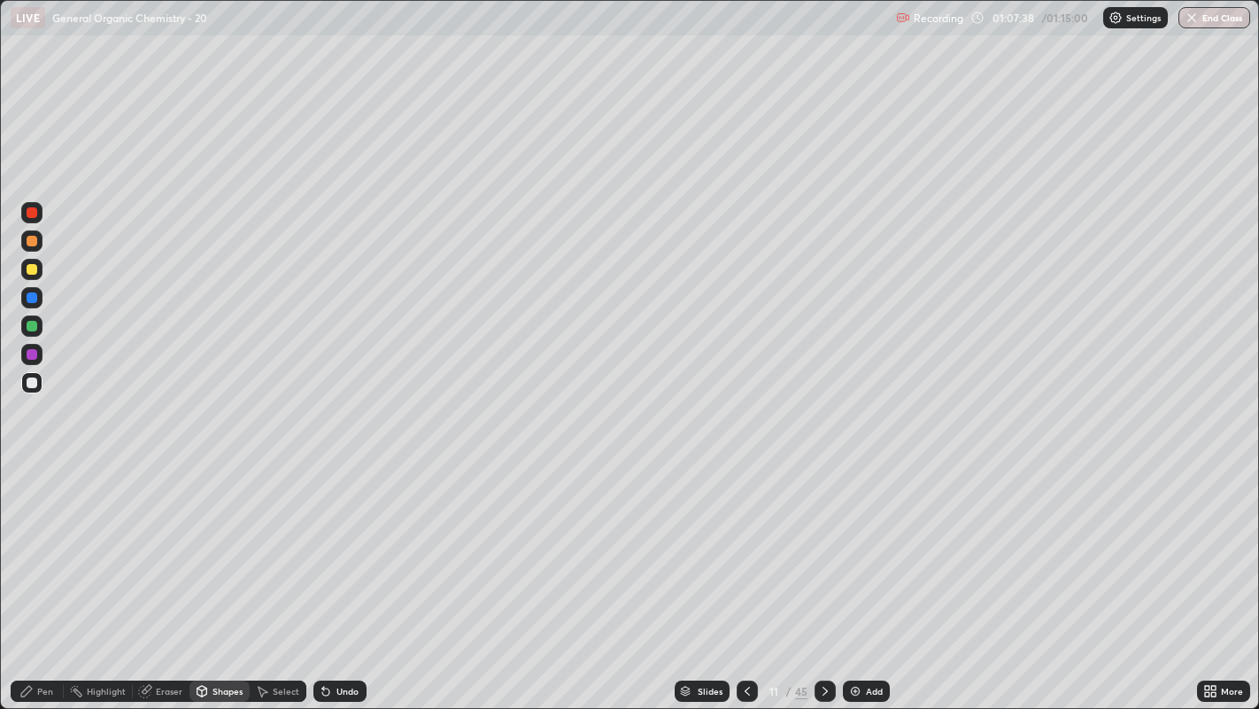
click at [34, 541] on div "Pen" at bounding box center [37, 690] width 53 height 21
click at [261, 541] on icon at bounding box center [264, 691] width 10 height 11
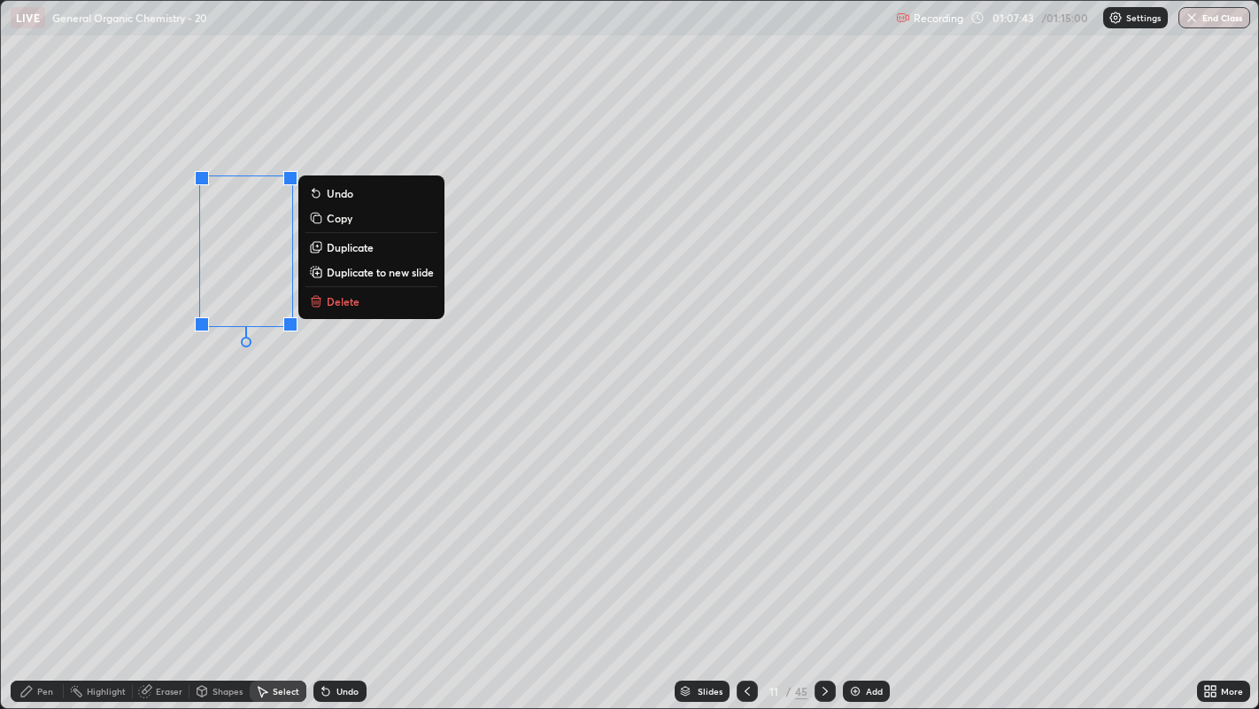
click at [375, 245] on button "Duplicate" at bounding box center [372, 246] width 132 height 21
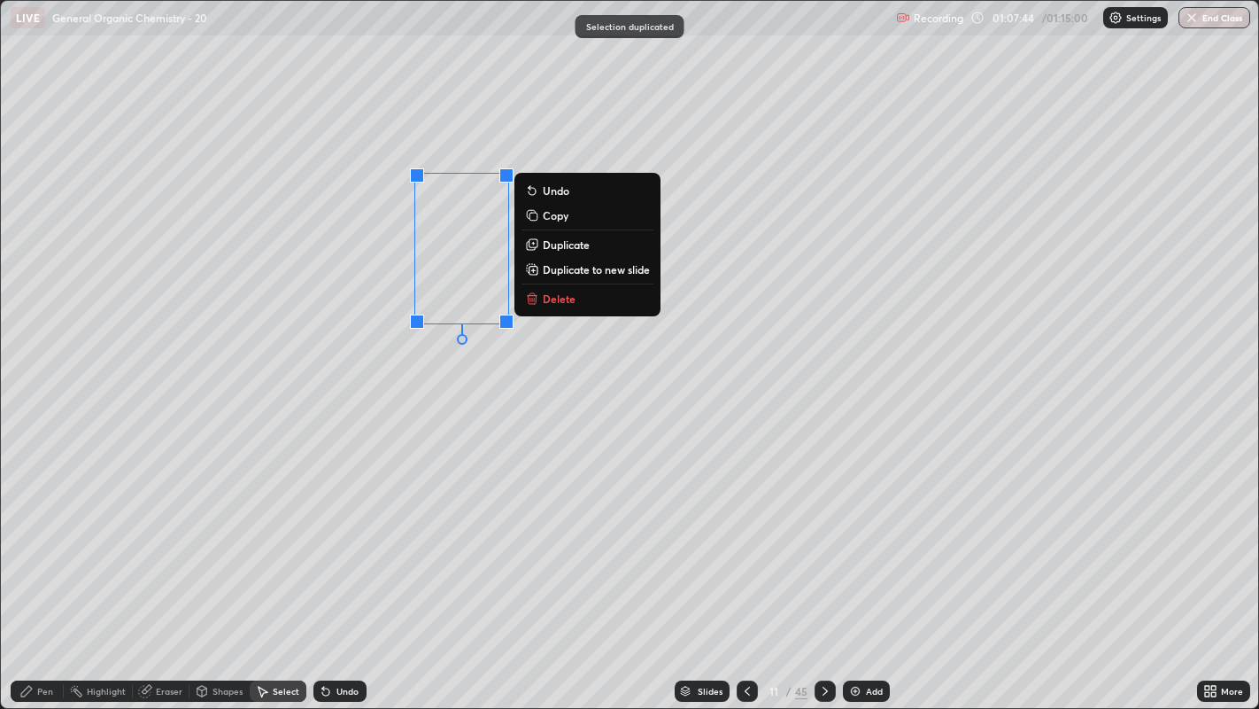
click at [553, 244] on p "Duplicate" at bounding box center [566, 244] width 47 height 14
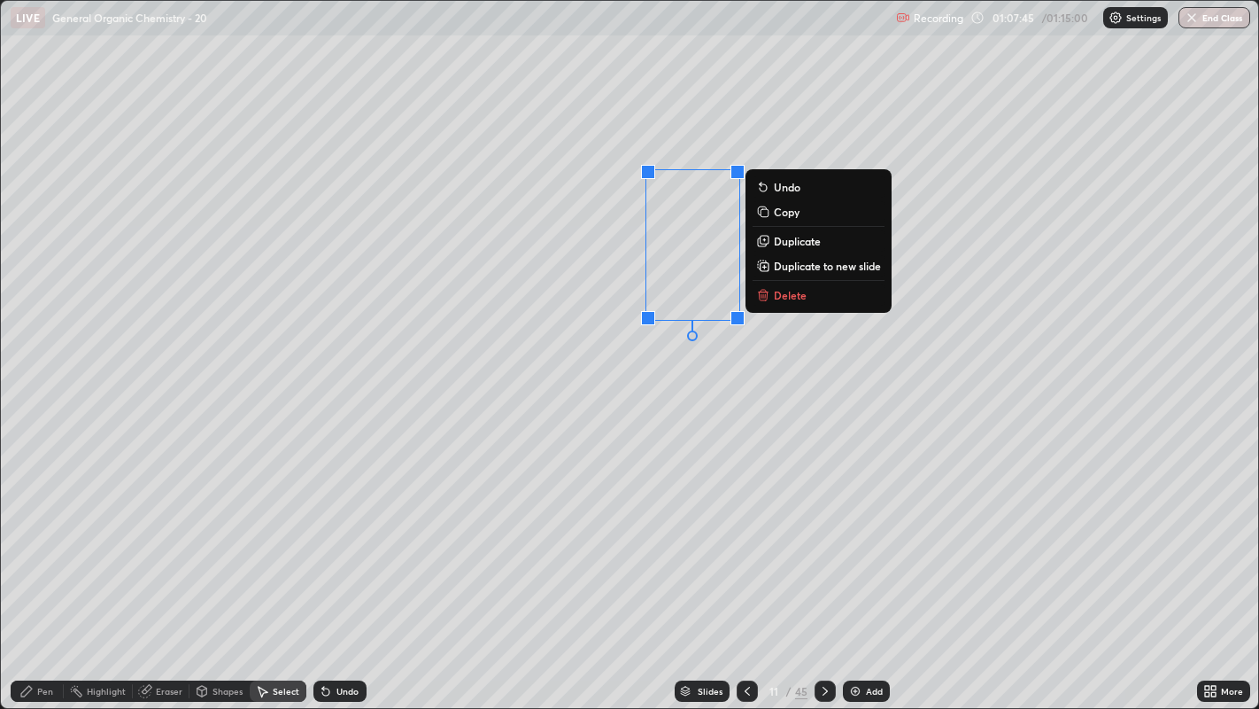
click at [649, 382] on div "0 ° Undo Copy Duplicate Duplicate to new slide Delete" at bounding box center [630, 355] width 1259 height 708
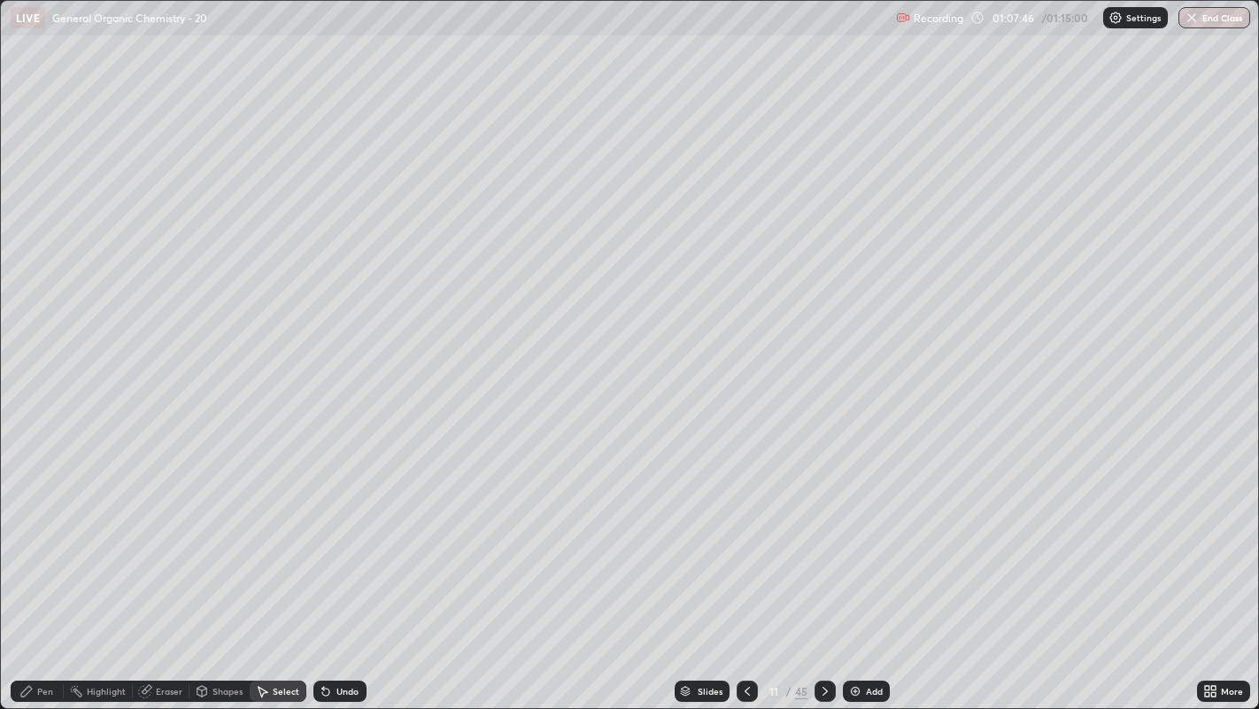
click at [26, 541] on icon at bounding box center [26, 691] width 11 height 11
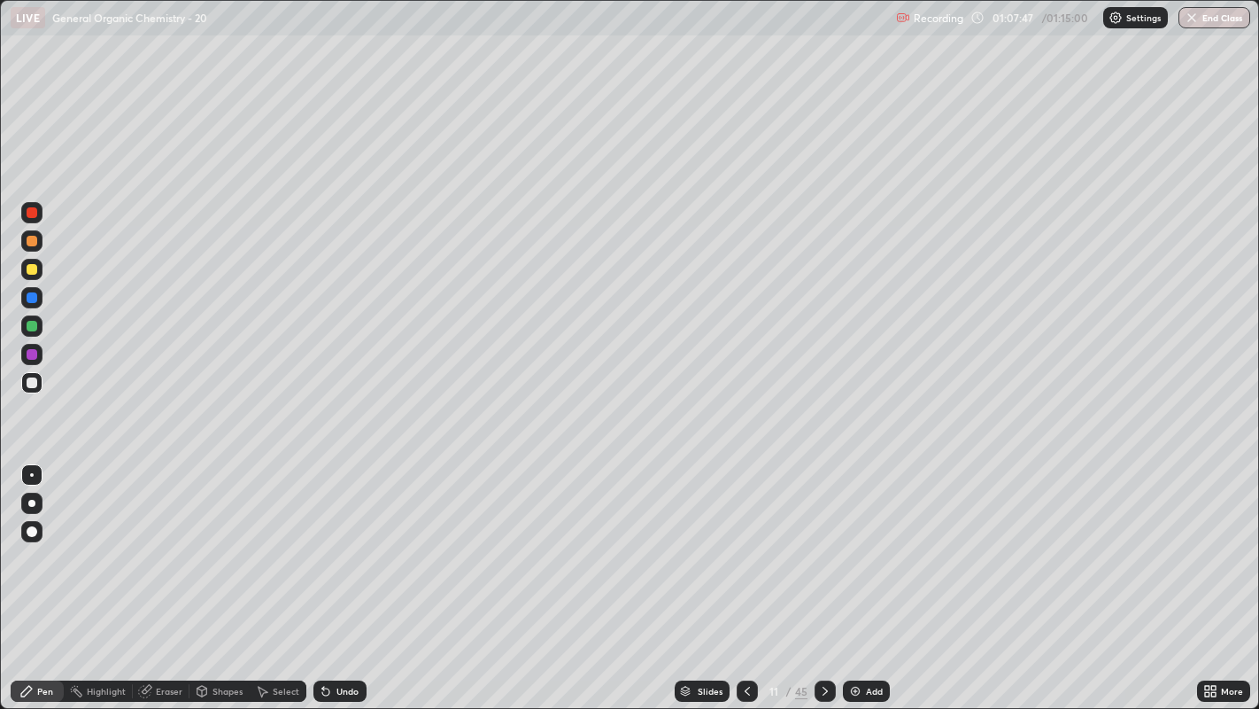
click at [33, 267] on div at bounding box center [32, 269] width 11 height 11
click at [200, 541] on div "Shapes" at bounding box center [220, 690] width 60 height 21
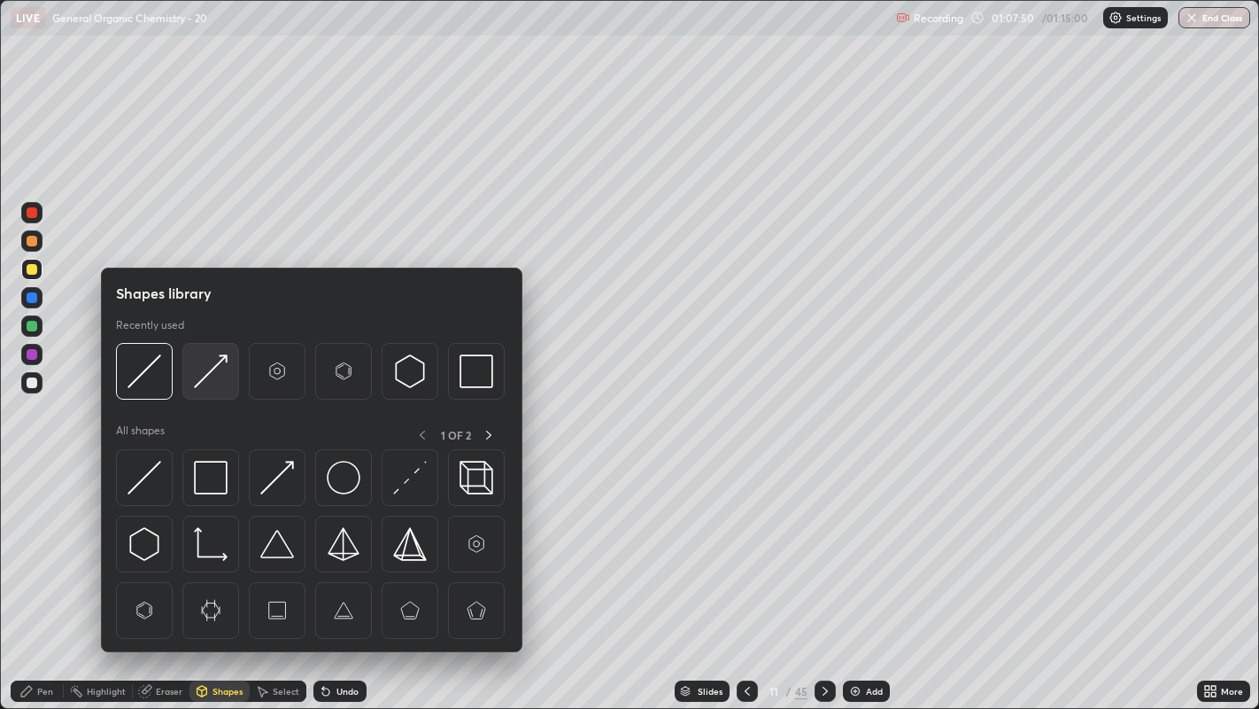
click at [211, 370] on img at bounding box center [211, 371] width 34 height 34
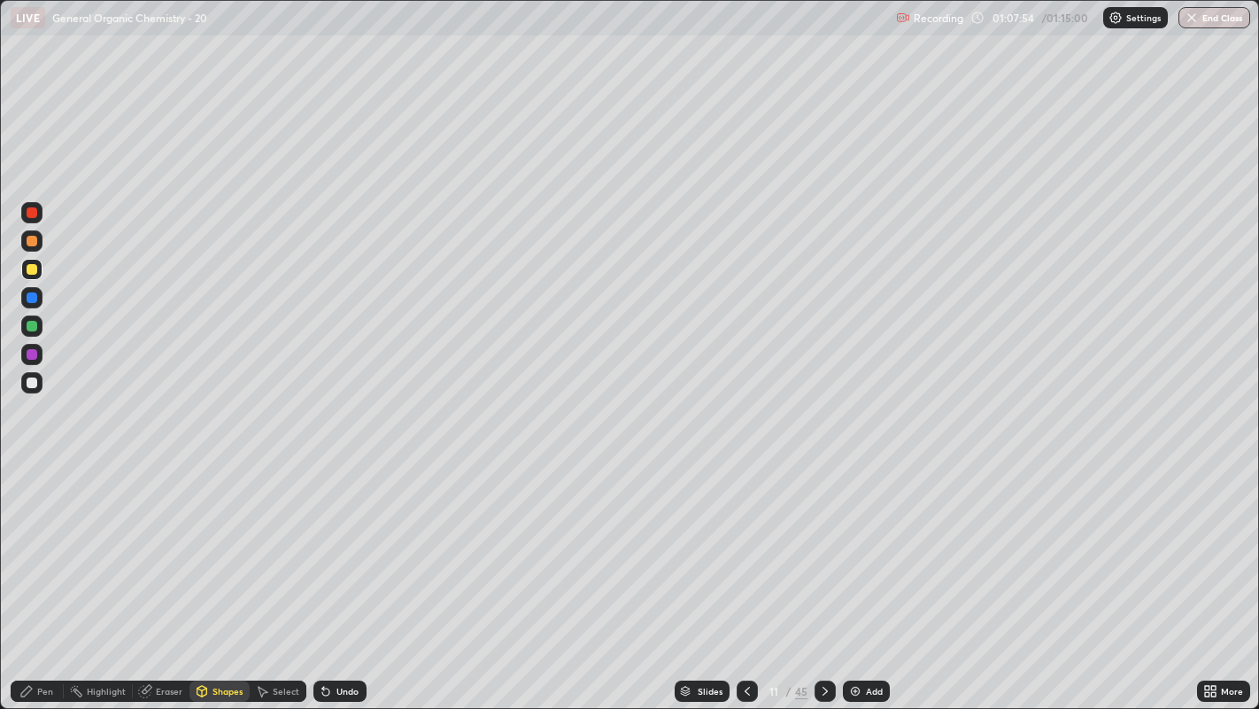
click at [43, 541] on div "Pen" at bounding box center [37, 690] width 53 height 21
click at [337, 541] on div "Undo" at bounding box center [348, 690] width 22 height 9
click at [332, 541] on div "Undo" at bounding box center [340, 690] width 53 height 21
click at [322, 541] on icon at bounding box center [323, 687] width 2 height 2
click at [34, 500] on div at bounding box center [31, 503] width 7 height 7
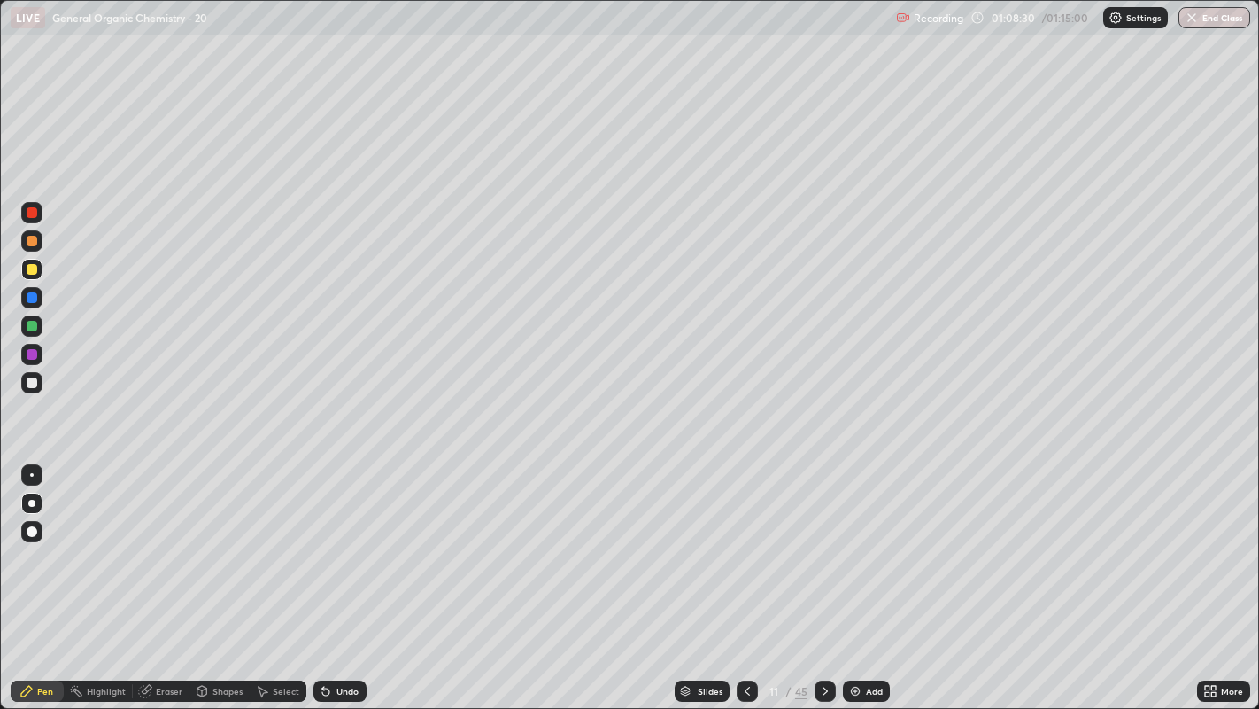
click at [39, 383] on div at bounding box center [31, 382] width 21 height 21
click at [21, 464] on div at bounding box center [31, 475] width 21 height 28
click at [850, 541] on img at bounding box center [855, 691] width 14 height 14
click at [247, 541] on div "Shapes" at bounding box center [220, 690] width 60 height 21
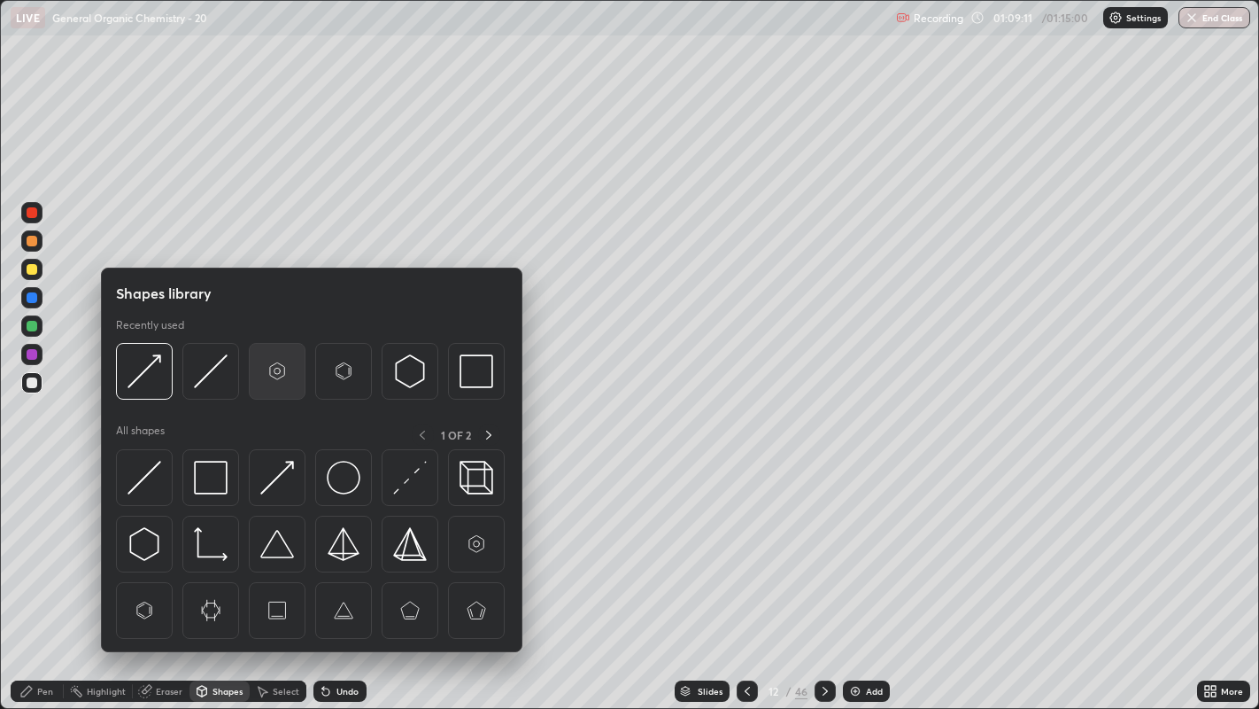
click at [266, 364] on img at bounding box center [277, 371] width 34 height 34
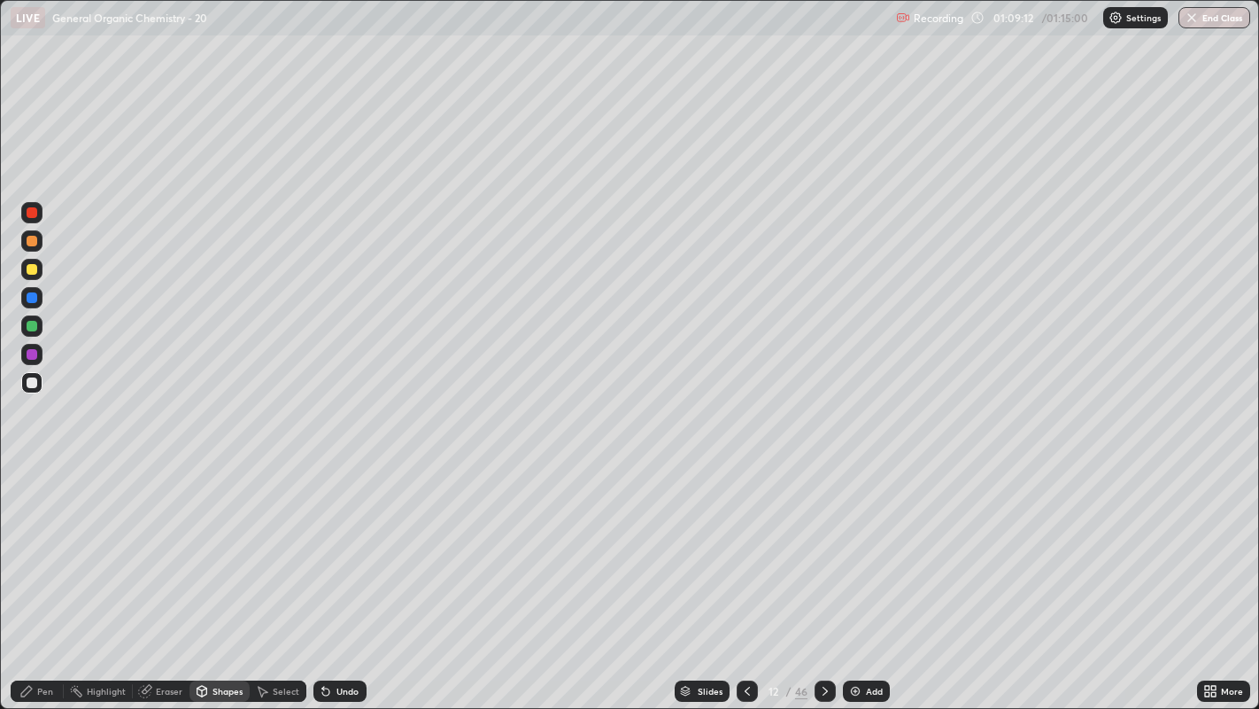
click at [43, 541] on div "Pen" at bounding box center [45, 690] width 16 height 9
click at [284, 541] on div "Select" at bounding box center [286, 690] width 27 height 9
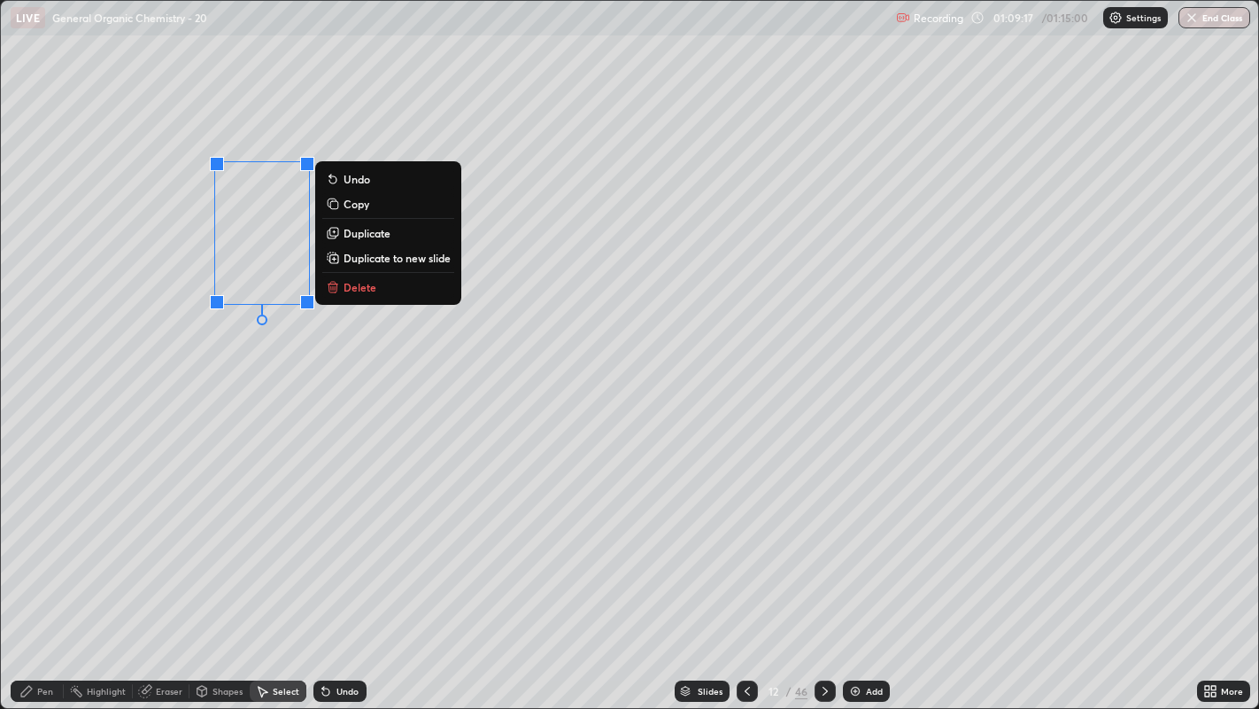
click at [394, 229] on button "Duplicate" at bounding box center [388, 232] width 132 height 21
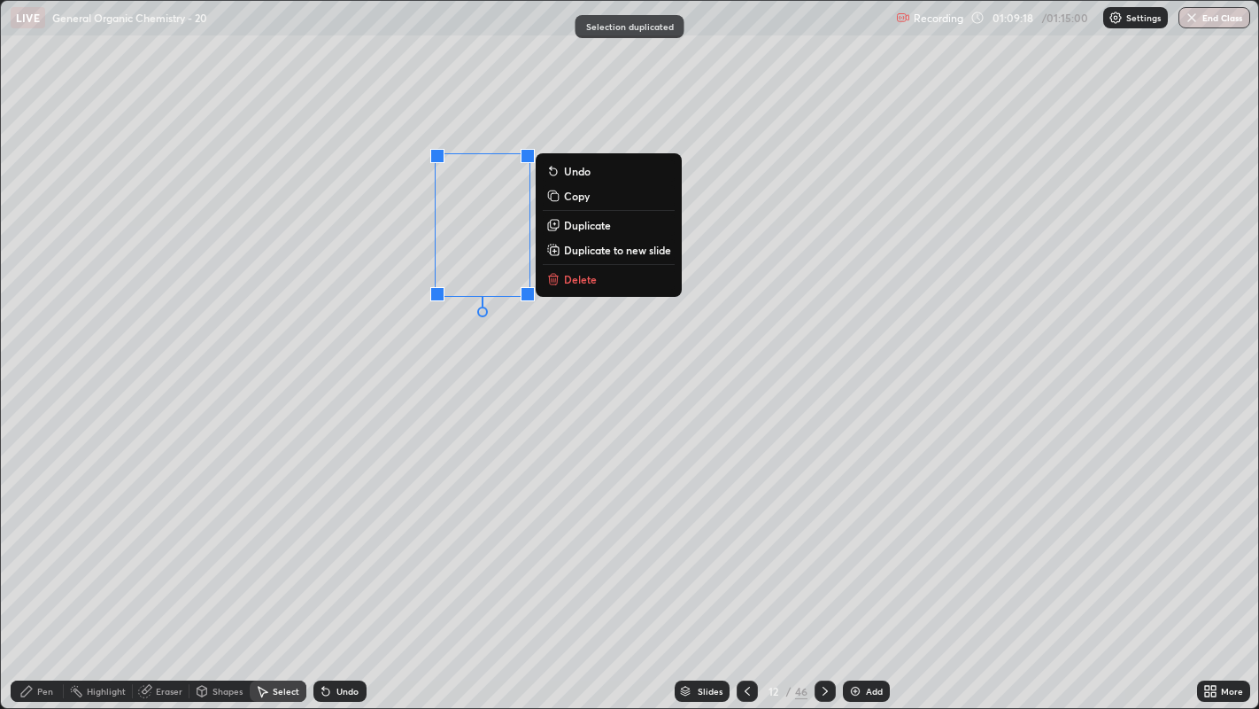
click at [376, 276] on div "0 ° Undo Copy Duplicate Duplicate to new slide Delete" at bounding box center [630, 355] width 1259 height 708
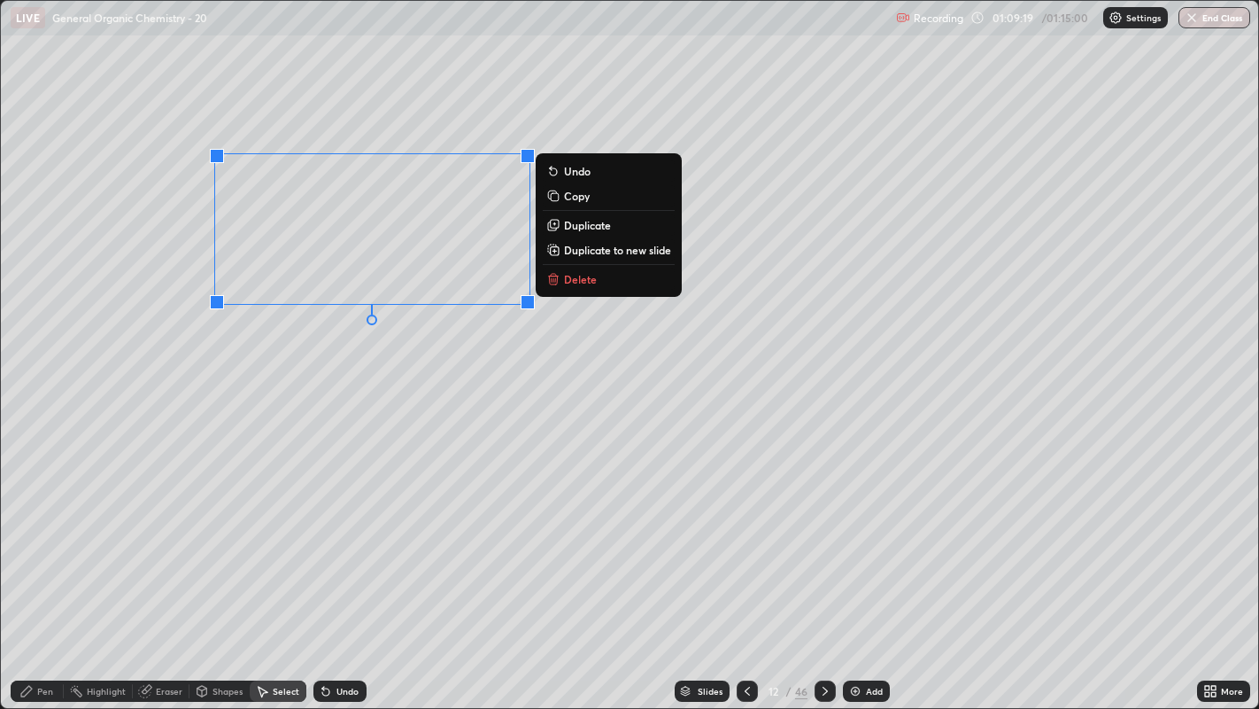
click at [593, 229] on p "Duplicate" at bounding box center [587, 225] width 47 height 14
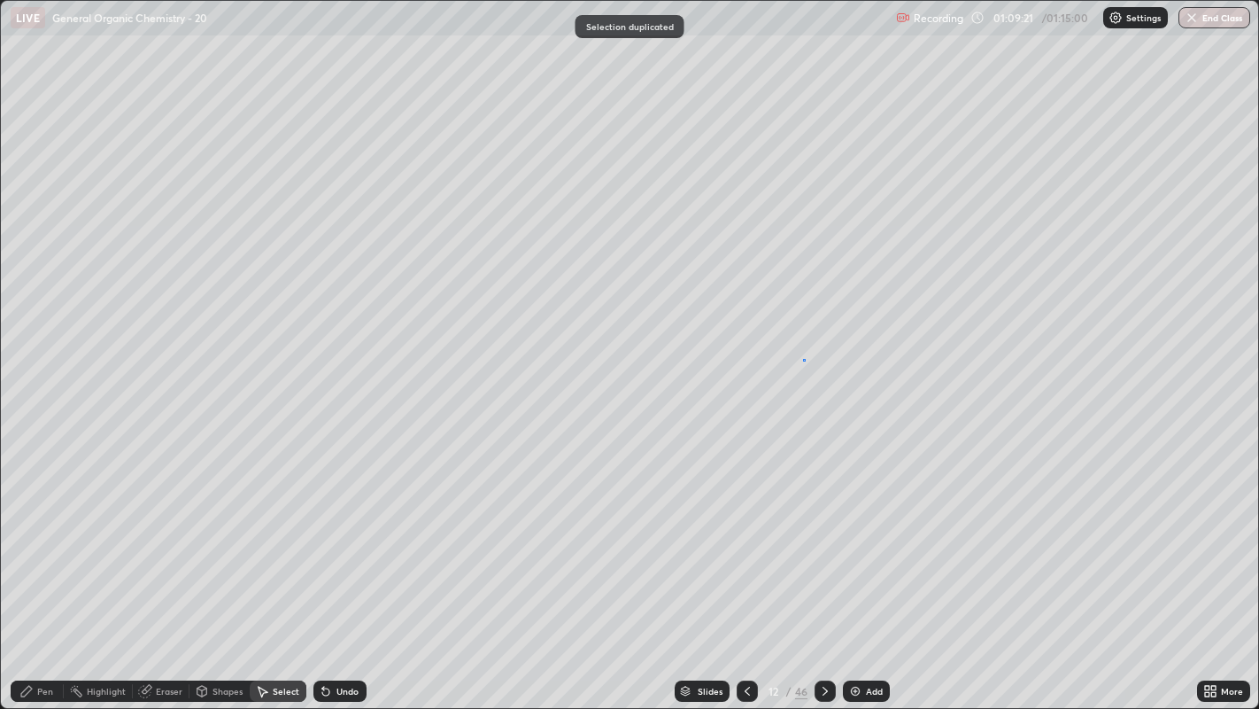
click at [803, 360] on div "0 ° Undo Copy Duplicate Duplicate to new slide Delete" at bounding box center [630, 355] width 1259 height 708
click at [44, 541] on div "Pen" at bounding box center [45, 690] width 16 height 9
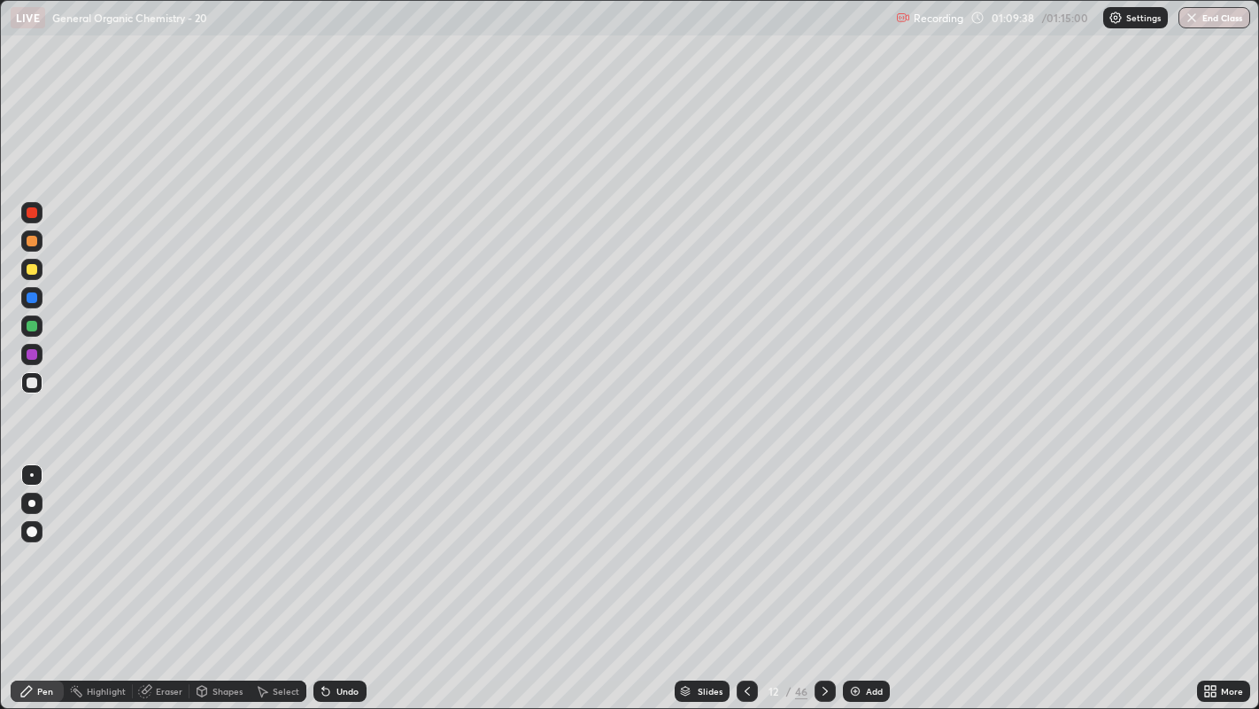
click at [270, 541] on div "Select" at bounding box center [278, 690] width 57 height 21
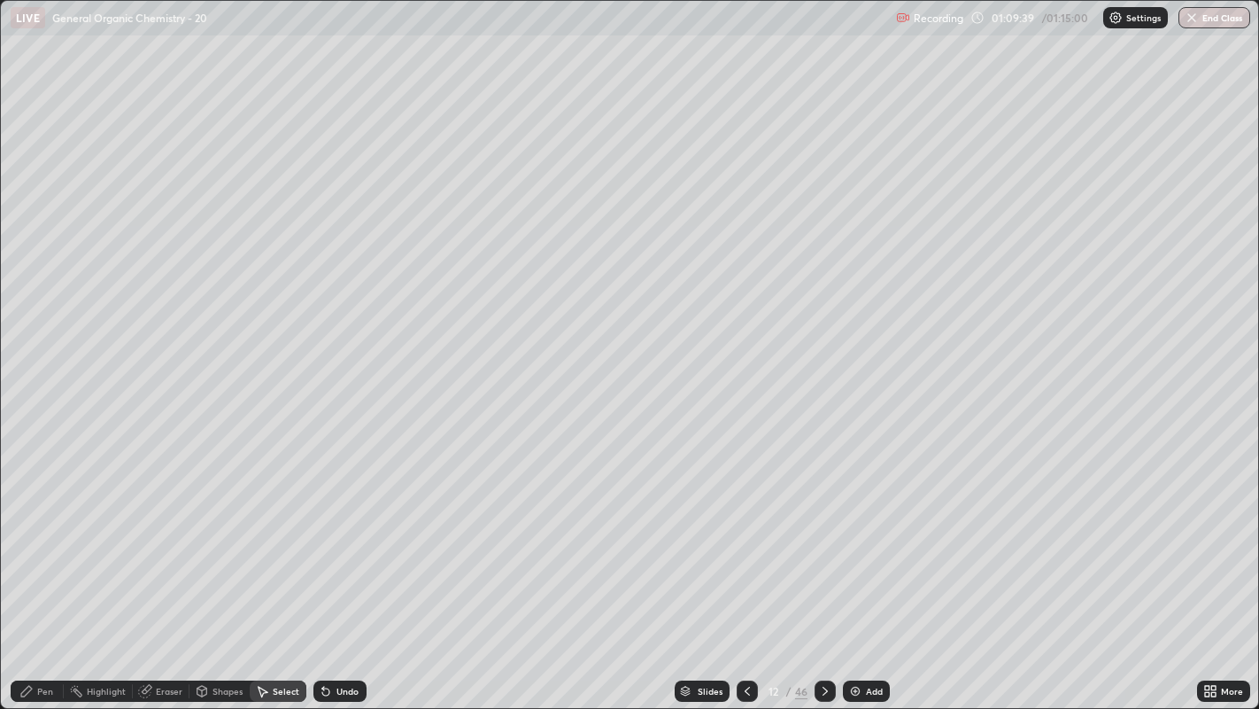
click at [48, 541] on div "Pen" at bounding box center [37, 690] width 53 height 21
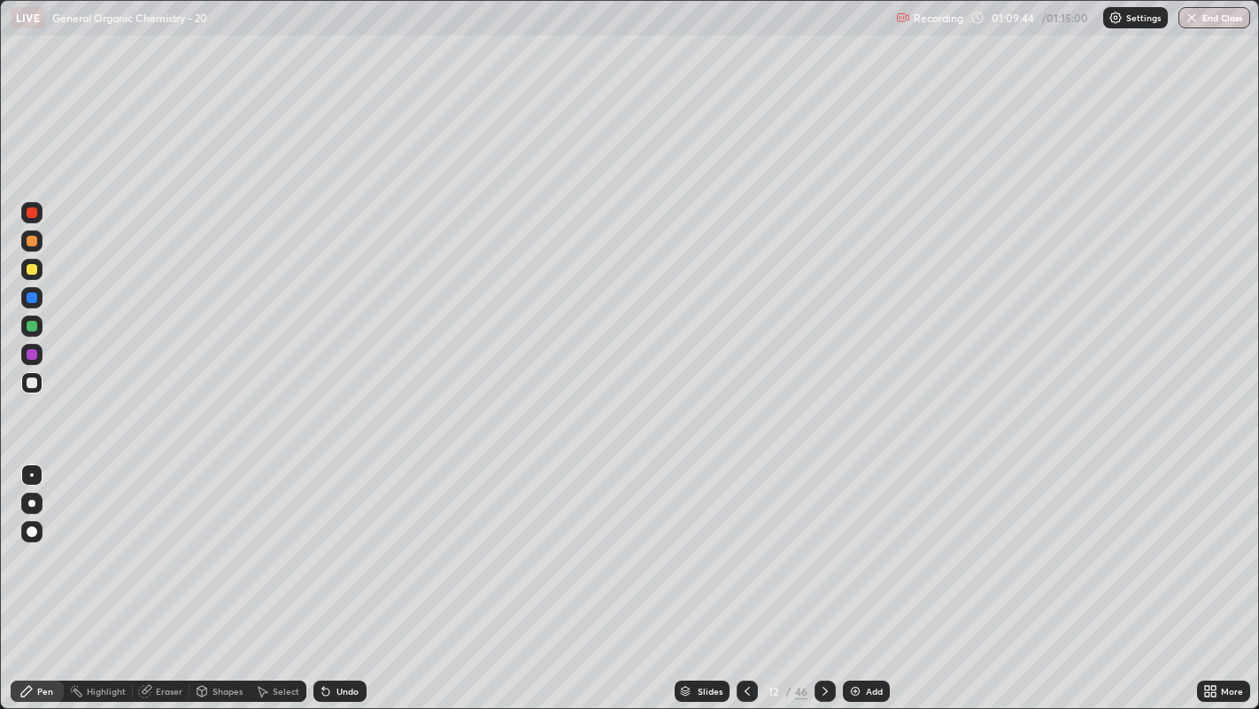
click at [275, 541] on div "Select" at bounding box center [278, 690] width 57 height 21
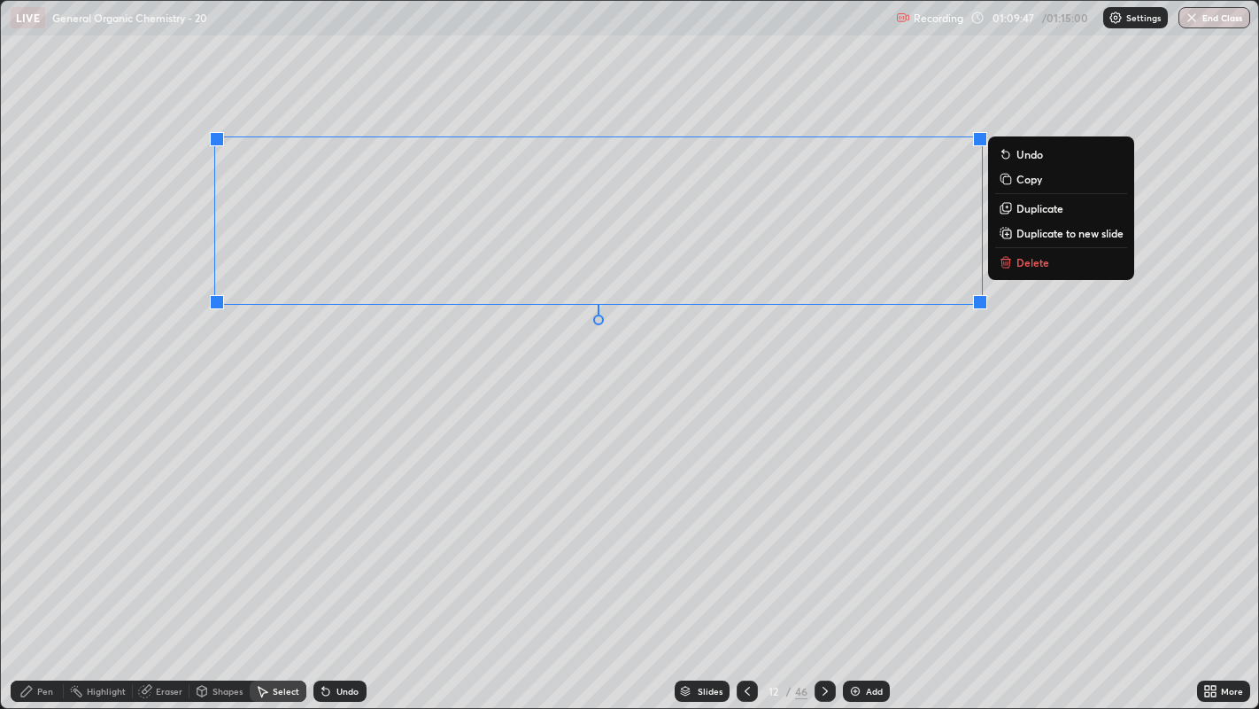
click at [1029, 206] on p "Duplicate" at bounding box center [1040, 208] width 47 height 14
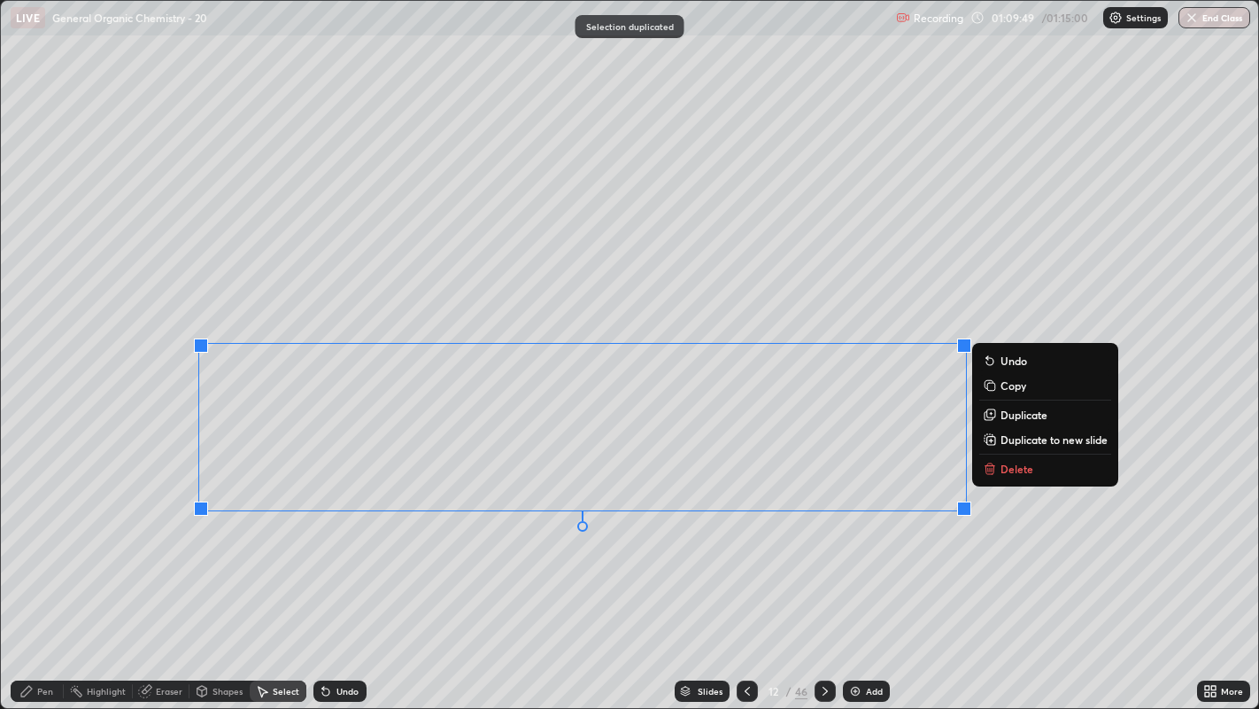
click at [547, 541] on div "0 ° Undo Copy Duplicate Duplicate to new slide Delete" at bounding box center [630, 355] width 1259 height 708
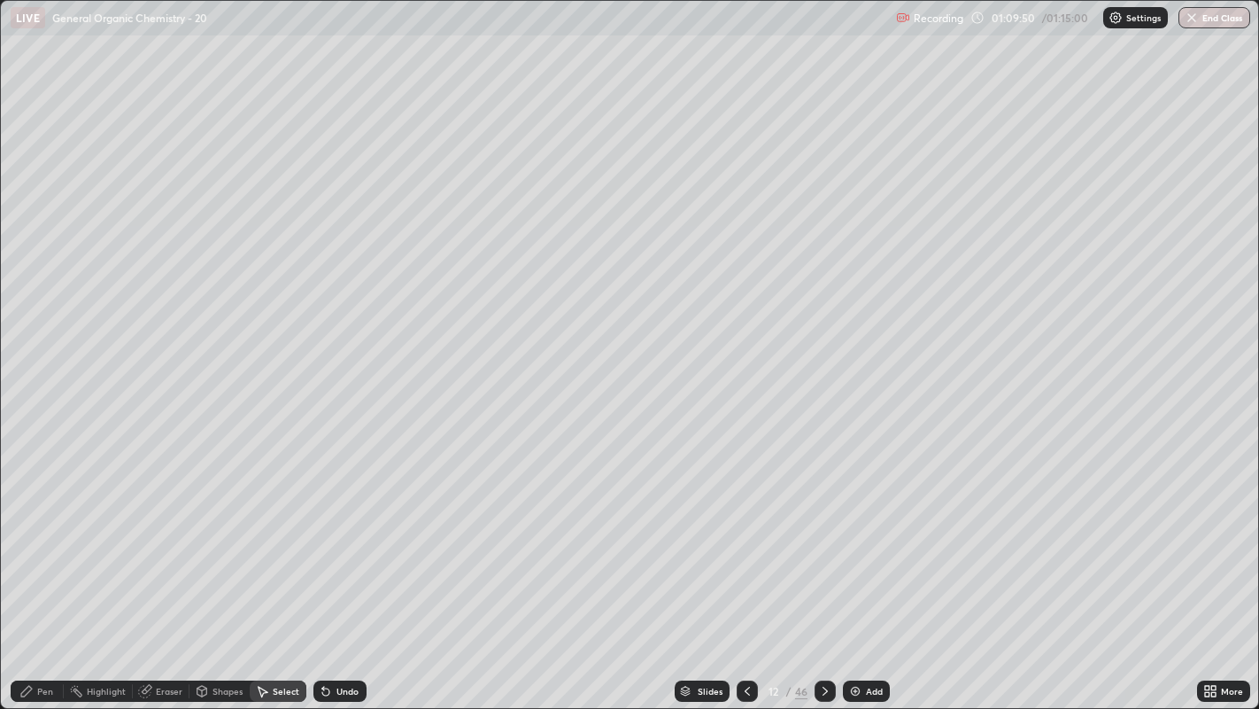
click at [159, 541] on div "Eraser" at bounding box center [169, 690] width 27 height 9
click at [51, 541] on div "Pen" at bounding box center [37, 690] width 53 height 21
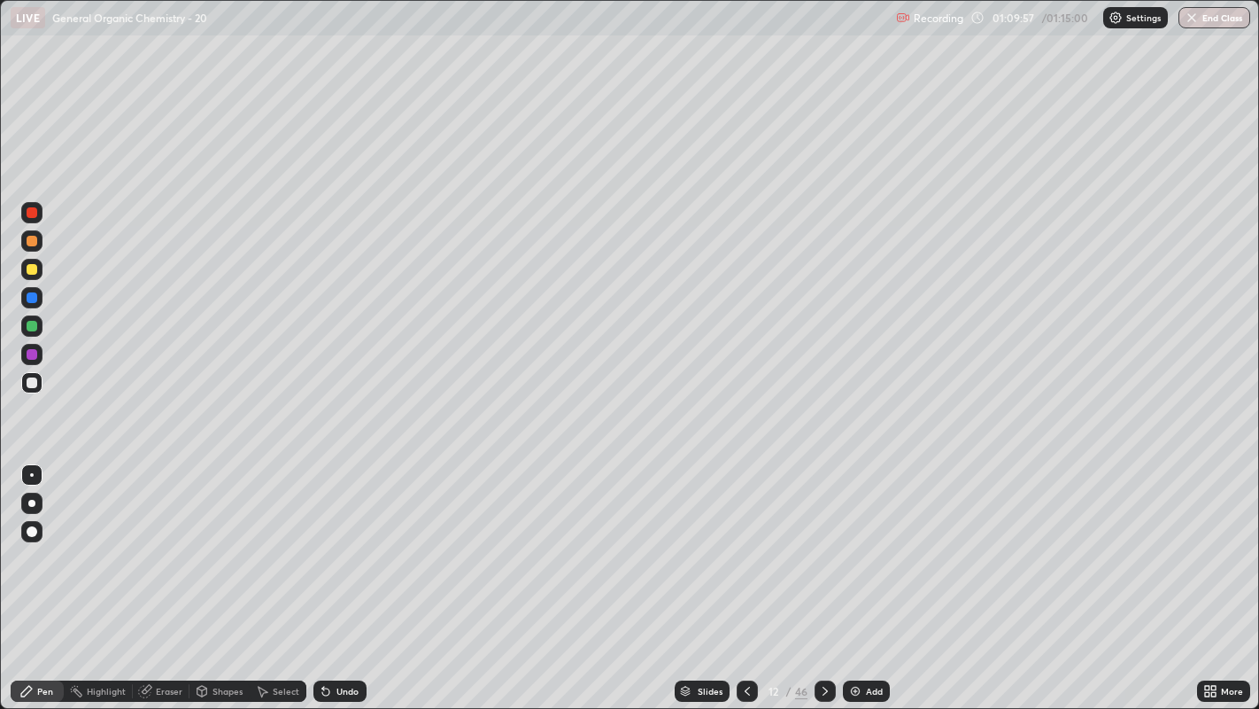
click at [159, 541] on div "Eraser" at bounding box center [169, 690] width 27 height 9
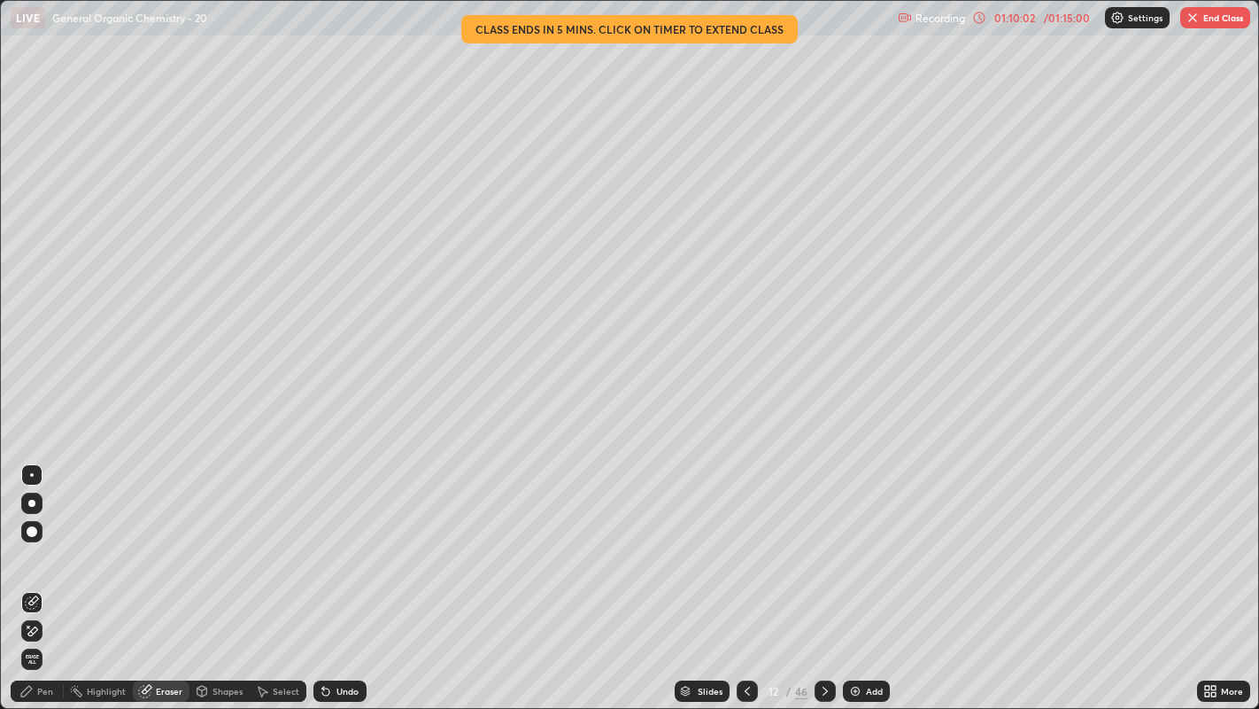
click at [39, 541] on div "Pen" at bounding box center [45, 690] width 16 height 9
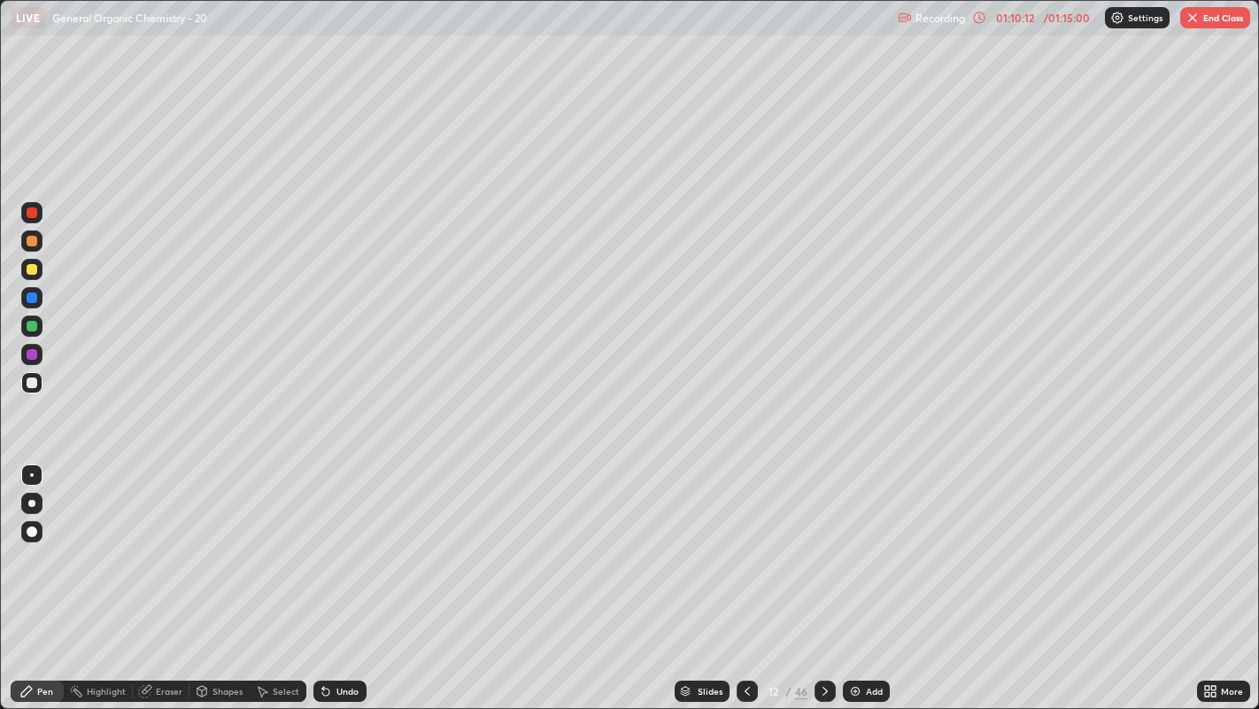
click at [345, 541] on div "Undo" at bounding box center [348, 690] width 22 height 9
click at [271, 541] on div "Select" at bounding box center [278, 690] width 57 height 21
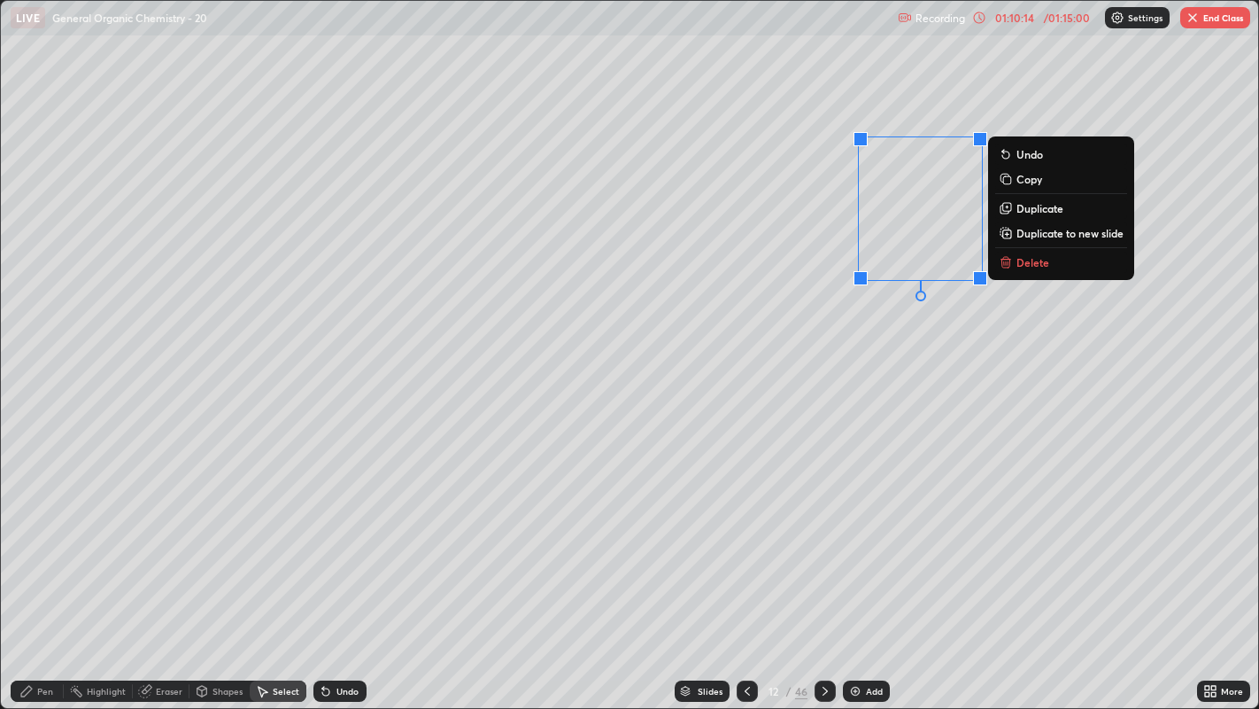
click at [1039, 211] on p "Duplicate" at bounding box center [1040, 208] width 47 height 14
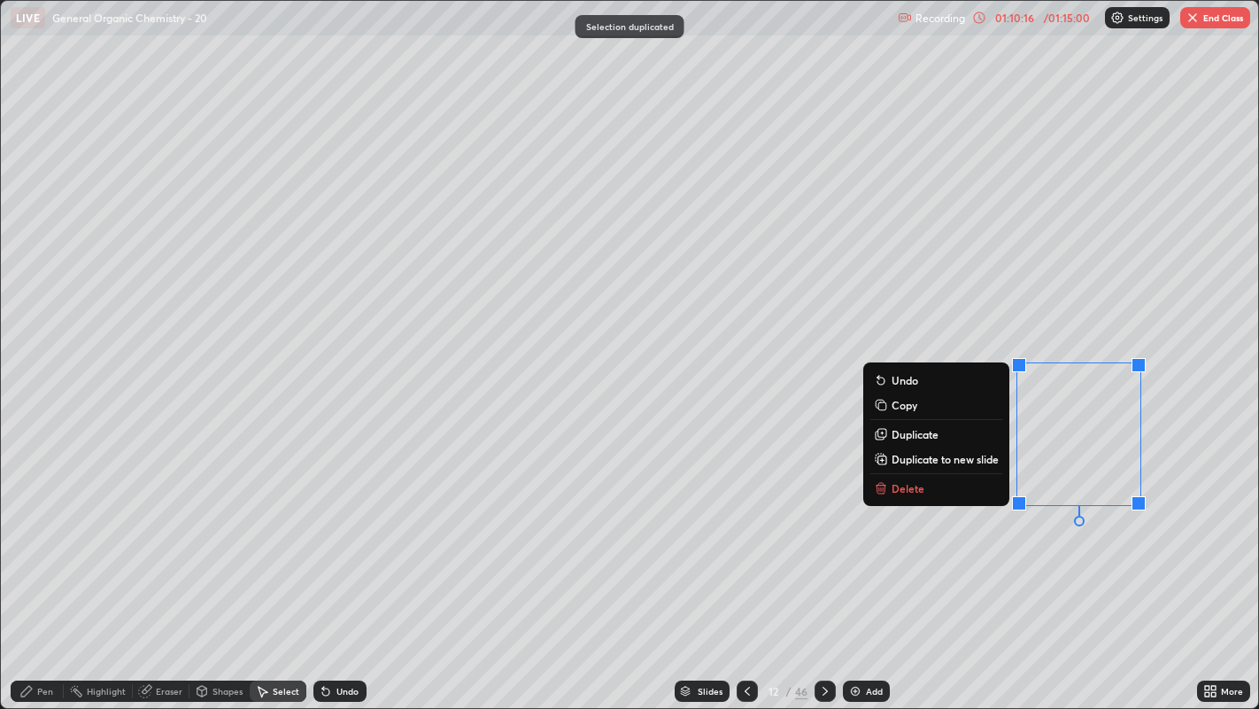
click at [1034, 541] on div "0 ° Undo Copy Duplicate Duplicate to new slide Delete" at bounding box center [630, 355] width 1259 height 708
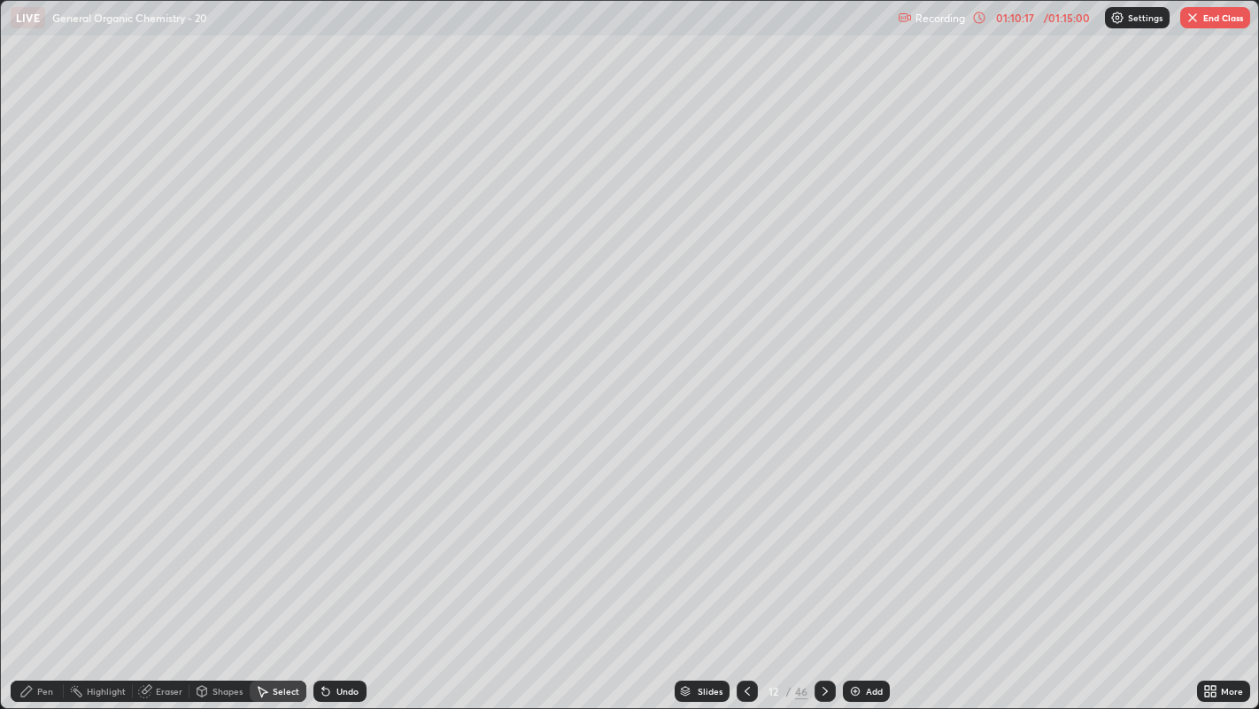
click at [37, 541] on div "Pen" at bounding box center [45, 690] width 16 height 9
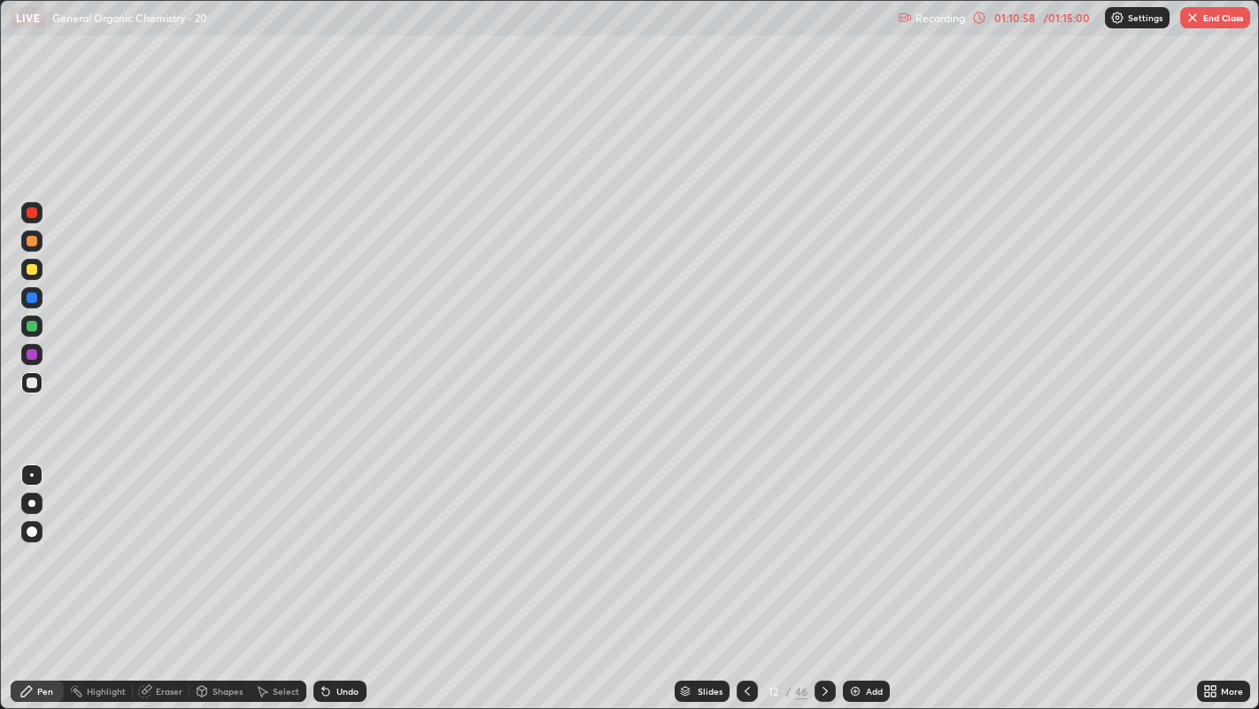
click at [40, 273] on div at bounding box center [31, 269] width 21 height 21
click at [31, 502] on div at bounding box center [31, 503] width 7 height 7
click at [35, 381] on div at bounding box center [32, 382] width 11 height 11
click at [31, 484] on div at bounding box center [31, 474] width 21 height 21
click at [31, 267] on div at bounding box center [32, 269] width 11 height 11
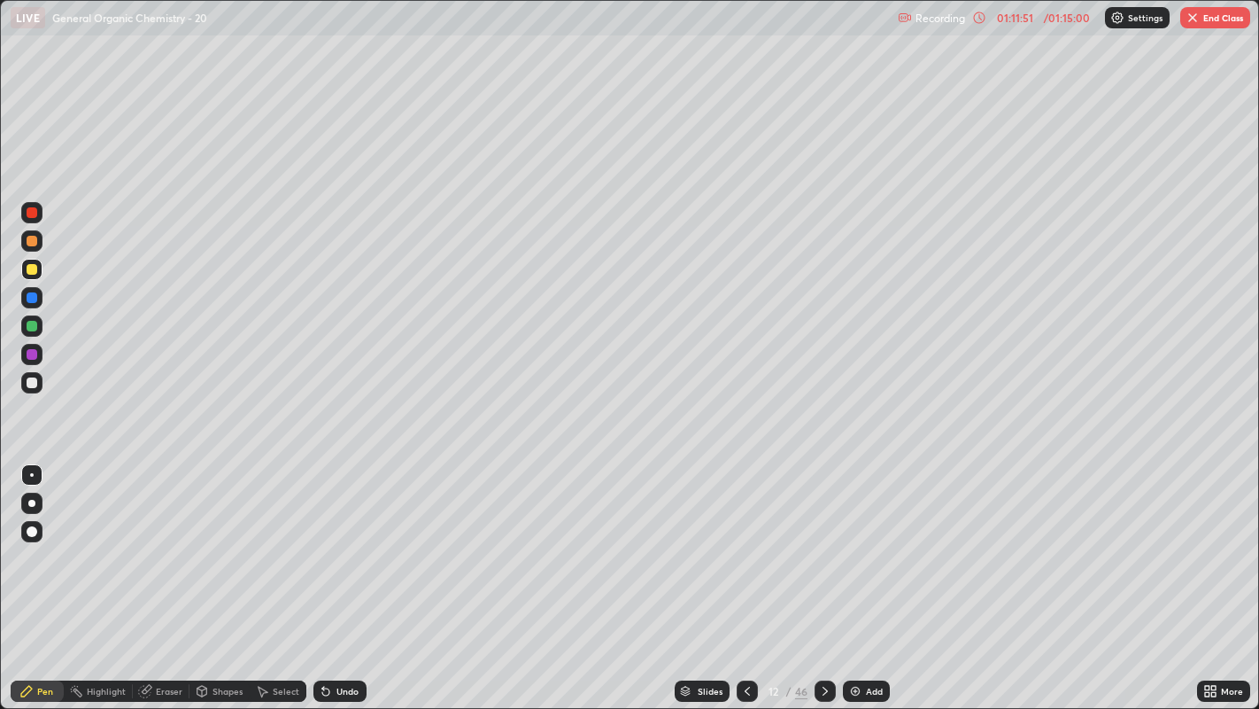
click at [29, 502] on div at bounding box center [31, 503] width 7 height 7
click at [1202, 27] on button "End Class" at bounding box center [1216, 17] width 70 height 21
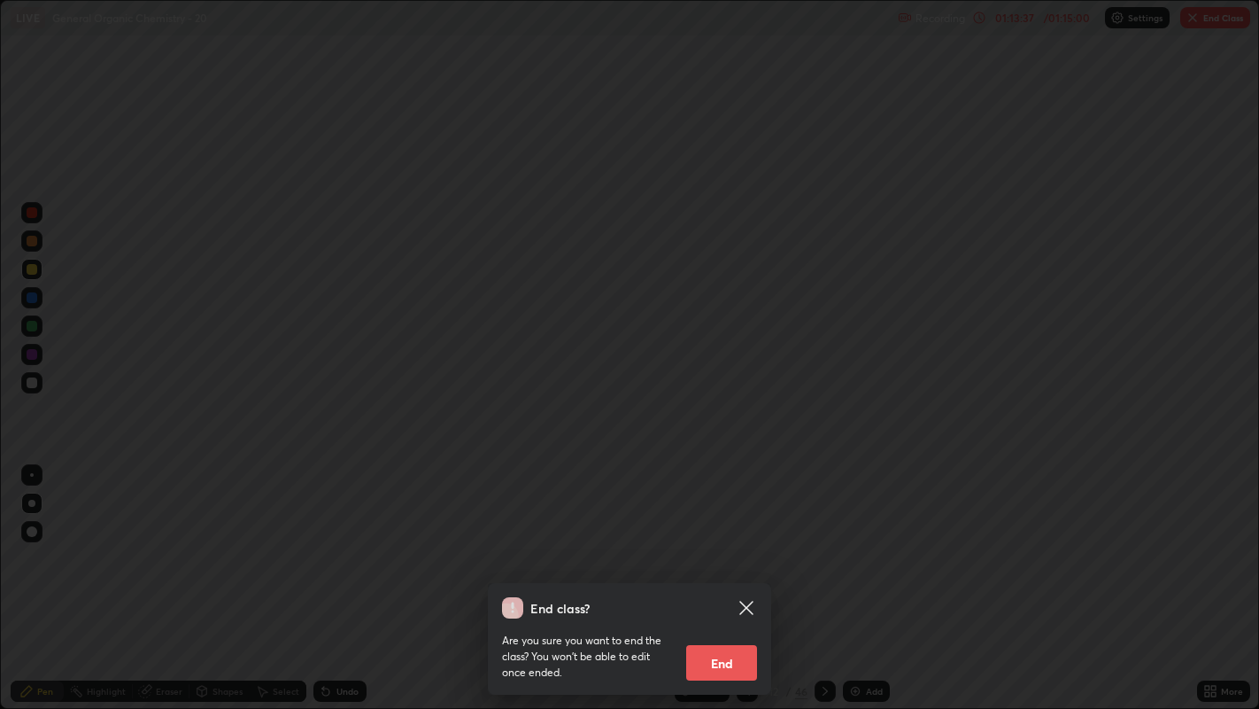
click at [743, 541] on button "End" at bounding box center [721, 662] width 71 height 35
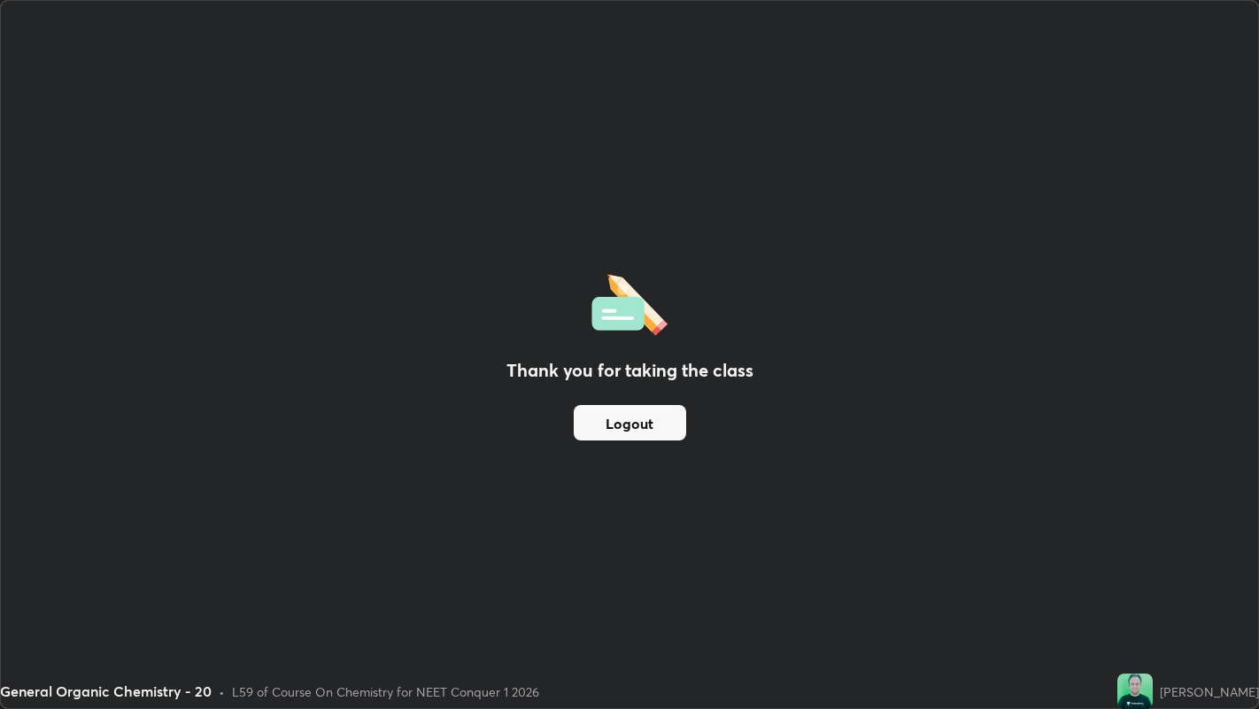
click at [639, 204] on div "Thank you for taking the class Logout" at bounding box center [630, 354] width 1258 height 707
click at [623, 197] on div "Thank you for taking the class Logout" at bounding box center [630, 354] width 1258 height 707
click at [617, 179] on div "Thank you for taking the class Logout" at bounding box center [630, 354] width 1258 height 707
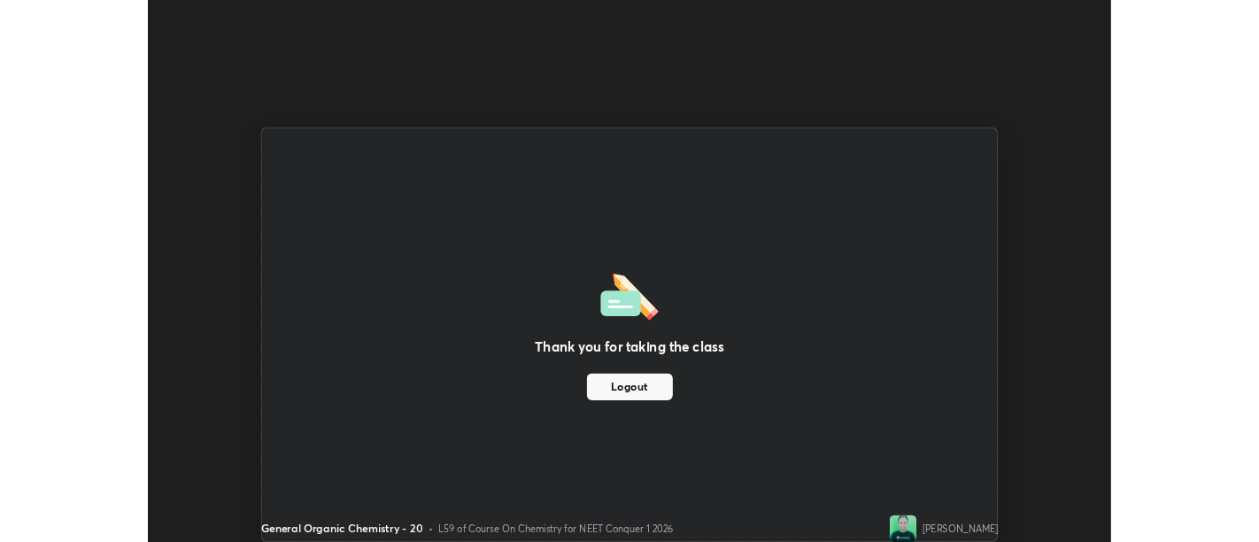
scroll to position [88024, 87307]
